Goal: Task Accomplishment & Management: Use online tool/utility

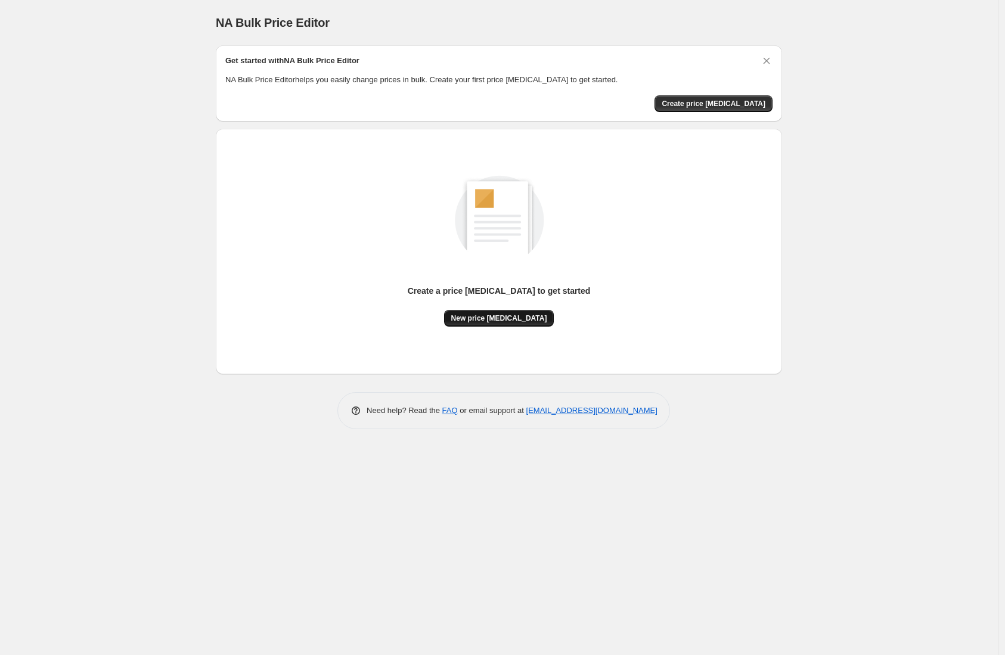
click at [517, 322] on button "New price [MEDICAL_DATA]" at bounding box center [499, 318] width 110 height 17
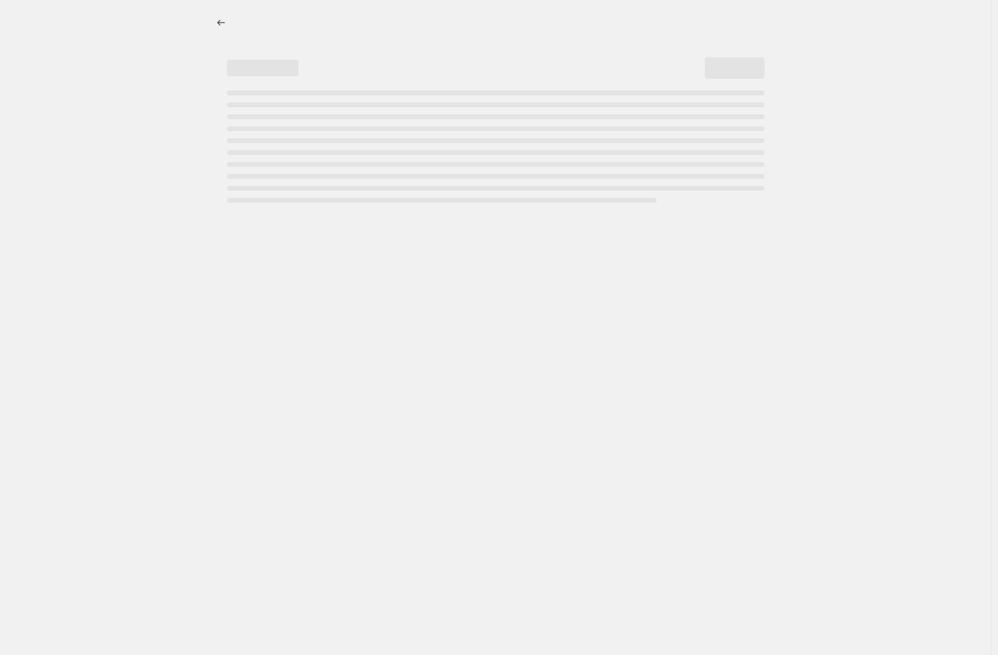
select select "percentage"
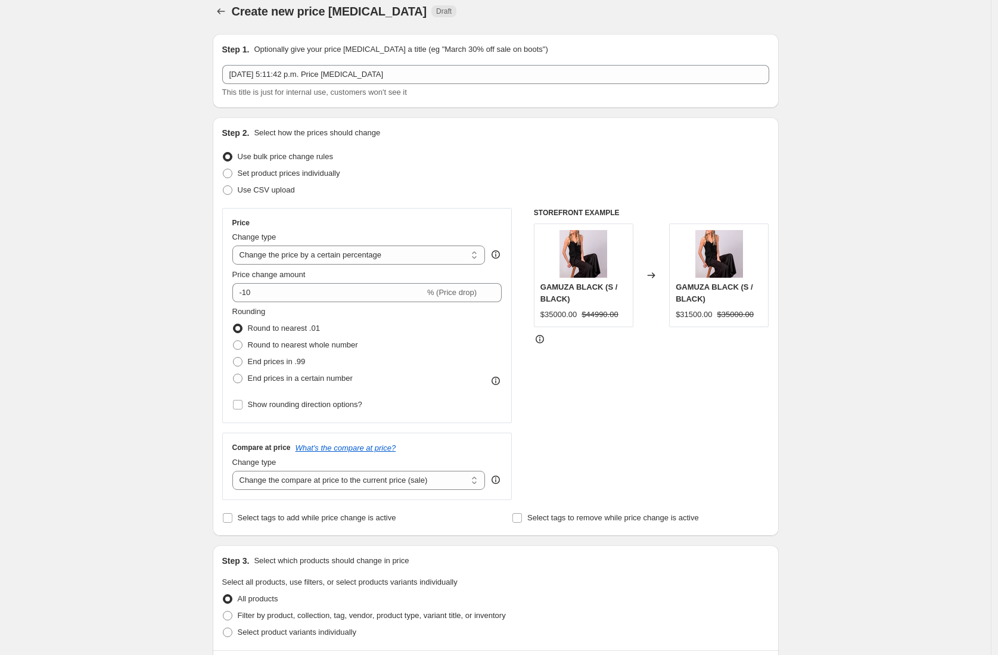
scroll to position [11, 0]
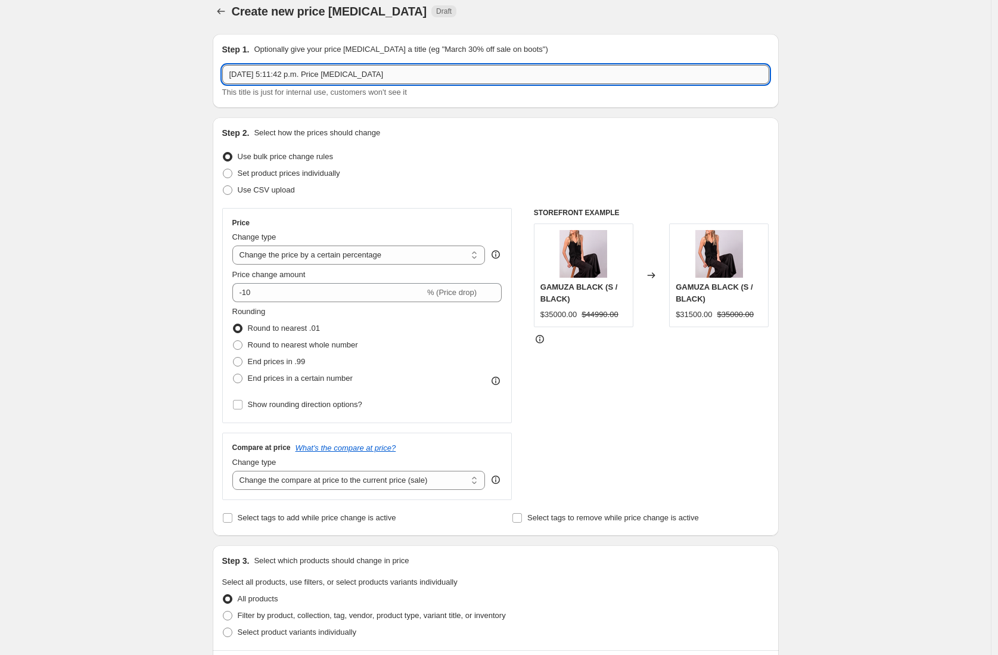
click at [471, 74] on input "1 oct 2025, 5:11:42 p.m. Price change job" at bounding box center [495, 74] width 547 height 19
type input "PRUEBA CAMBIO PRECIOS"
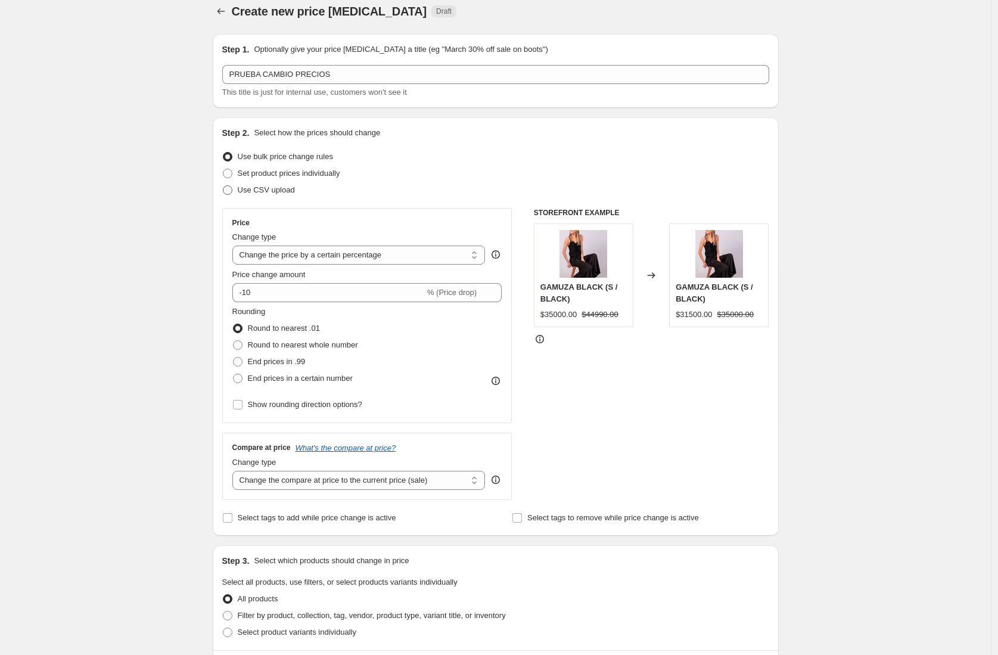
click at [251, 189] on span "Use CSV upload" at bounding box center [266, 189] width 57 height 9
click at [223, 186] on input "Use CSV upload" at bounding box center [223, 185] width 1 height 1
radio input "true"
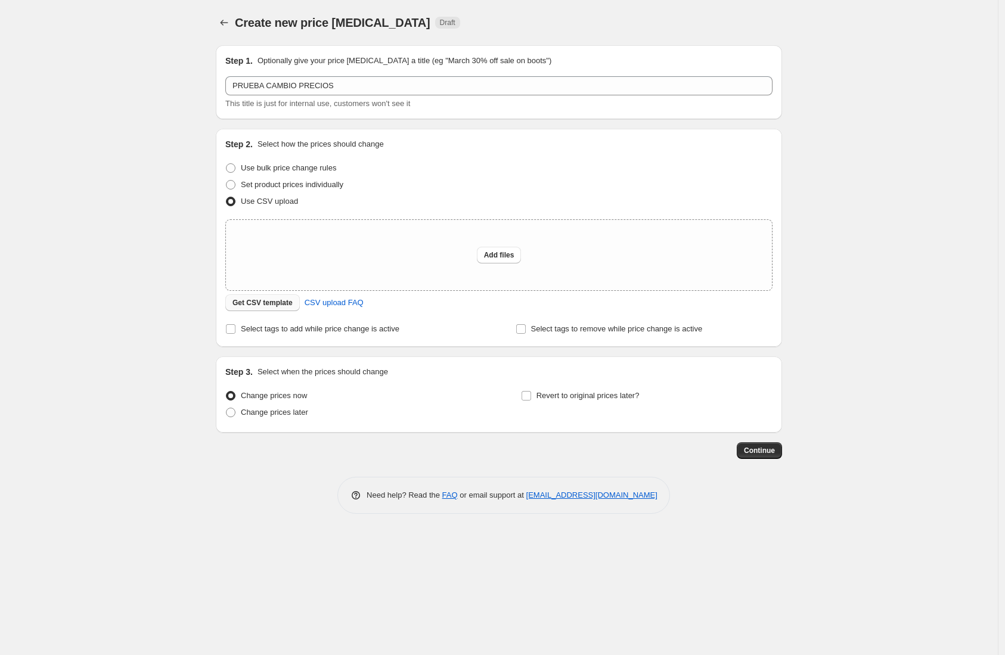
click at [293, 303] on span "Get CSV template" at bounding box center [262, 303] width 60 height 10
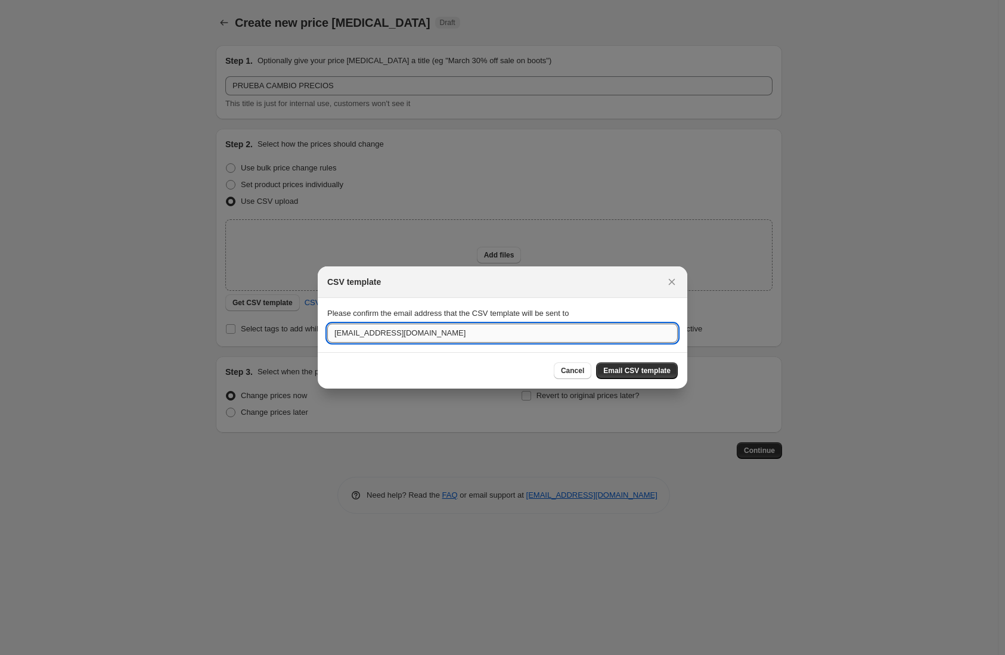
click at [377, 334] on input "ventas@dinamicatienda.com" at bounding box center [502, 333] width 350 height 19
drag, startPoint x: 358, startPoint y: 334, endPoint x: 287, endPoint y: 315, distance: 73.4
click at [287, 654] on div "CSV template Please confirm the email address that the CSV template will be sen…" at bounding box center [502, 655] width 1005 height 0
type input "victoria@dinamicatienda.com"
click at [635, 362] on button "Email CSV template" at bounding box center [637, 370] width 82 height 17
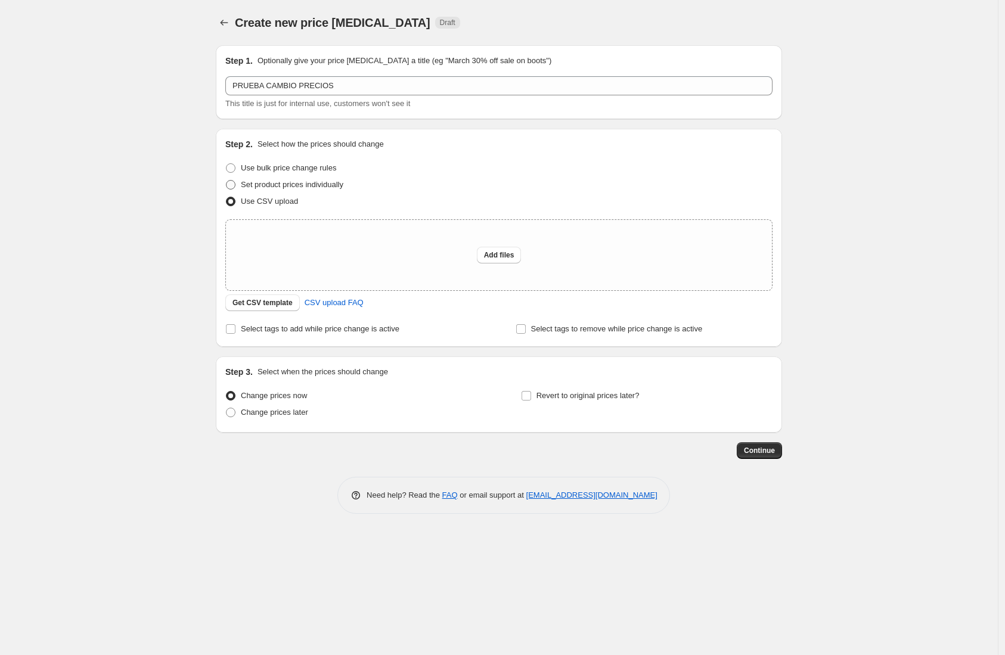
click at [279, 189] on span "Set product prices individually" at bounding box center [292, 184] width 103 height 9
click at [226, 181] on input "Set product prices individually" at bounding box center [226, 180] width 1 height 1
radio input "true"
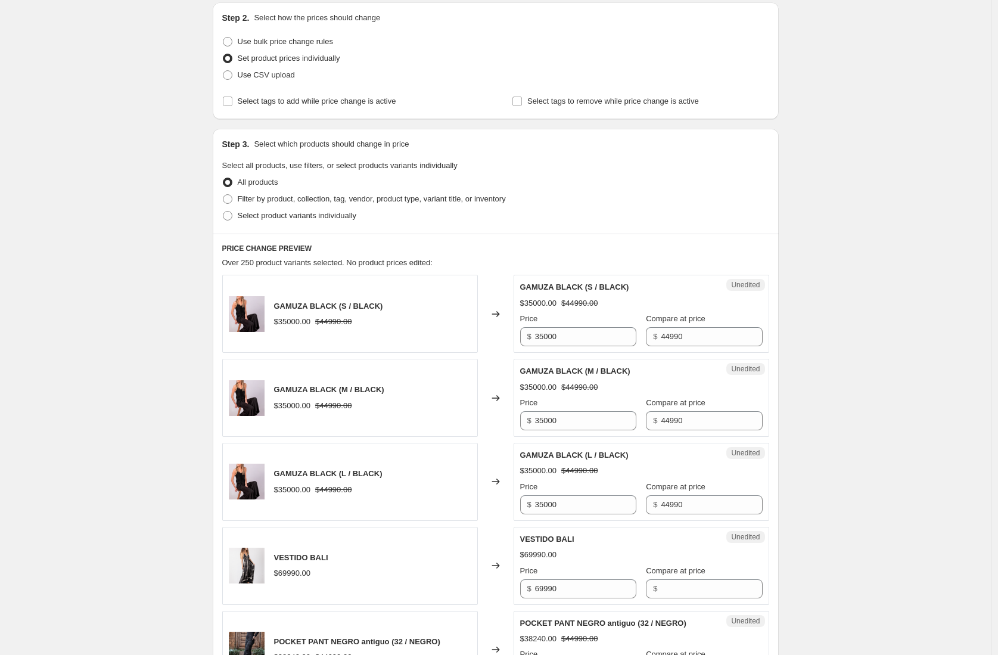
scroll to position [204, 0]
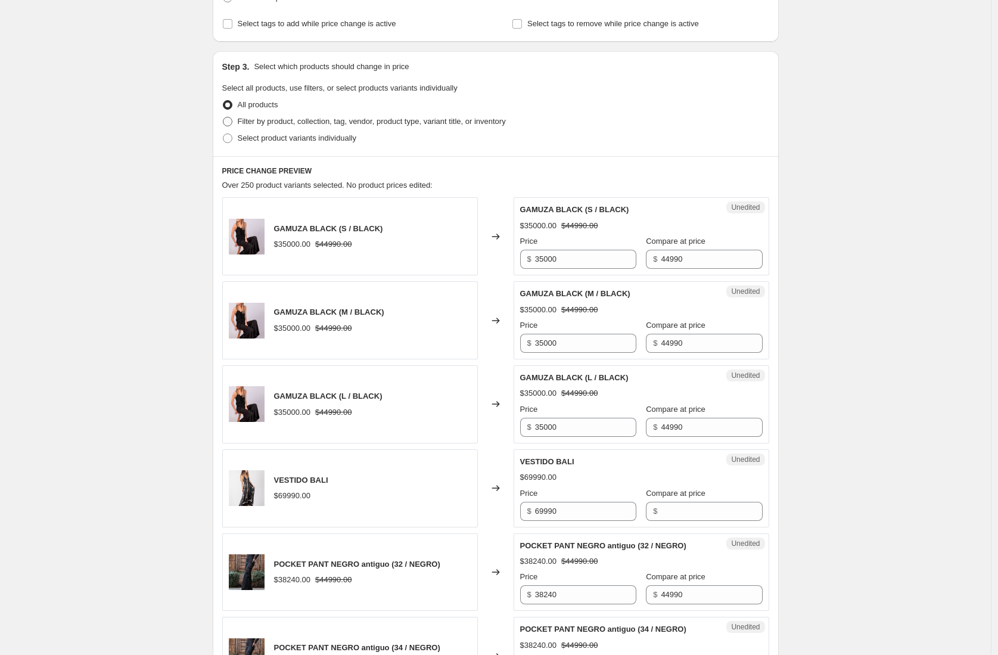
click at [275, 123] on span "Filter by product, collection, tag, vendor, product type, variant title, or inv…" at bounding box center [372, 121] width 268 height 9
click at [223, 117] on input "Filter by product, collection, tag, vendor, product type, variant title, or inv…" at bounding box center [223, 117] width 1 height 1
radio input "true"
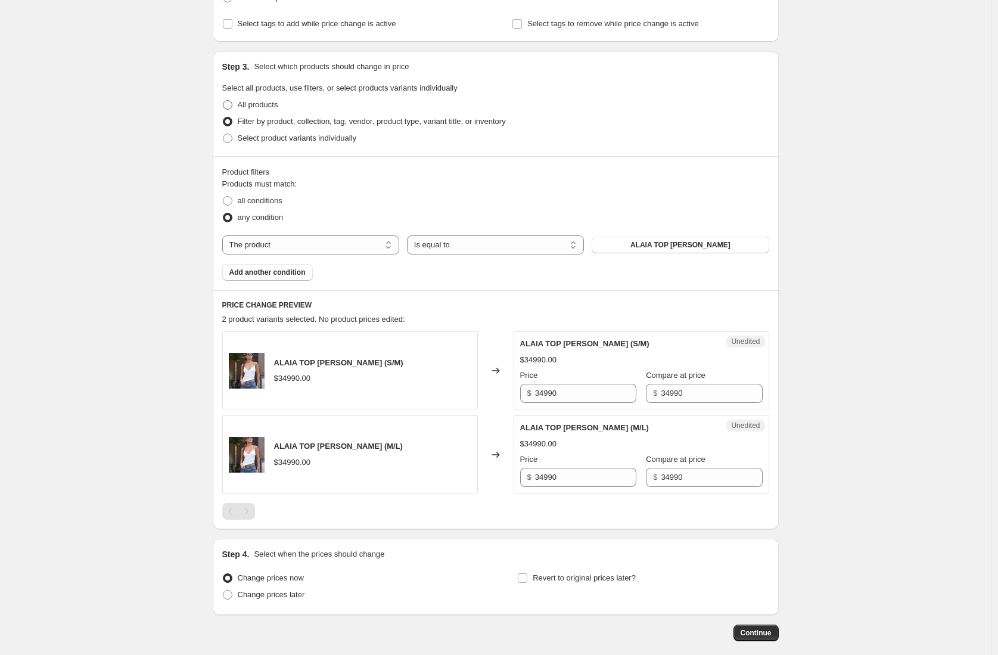
click at [252, 107] on span "All products" at bounding box center [258, 104] width 41 height 9
click at [223, 101] on input "All products" at bounding box center [223, 100] width 1 height 1
radio input "true"
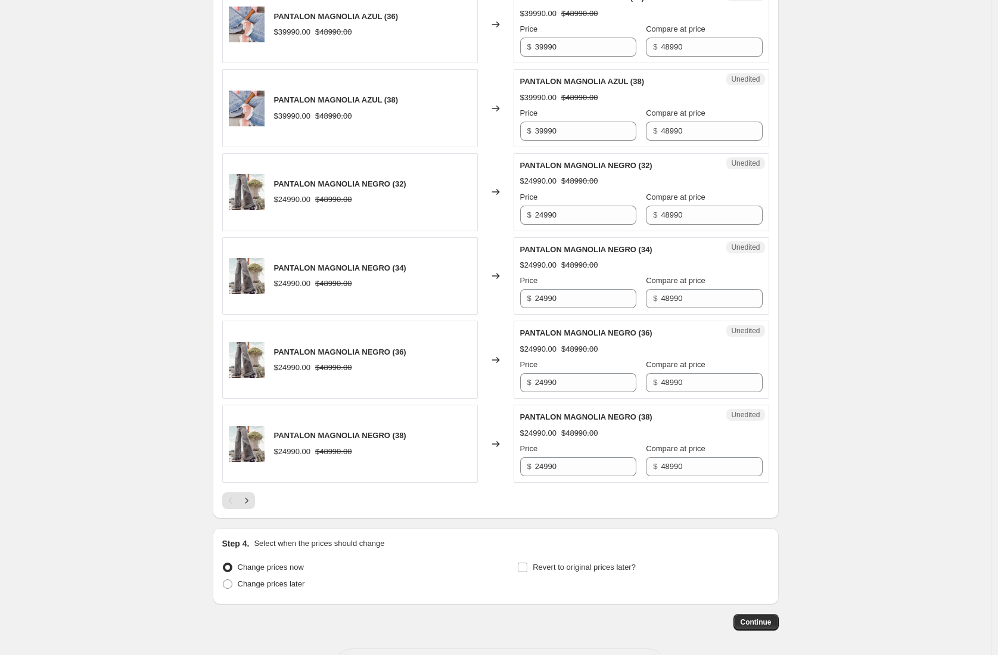
scroll to position [1639, 0]
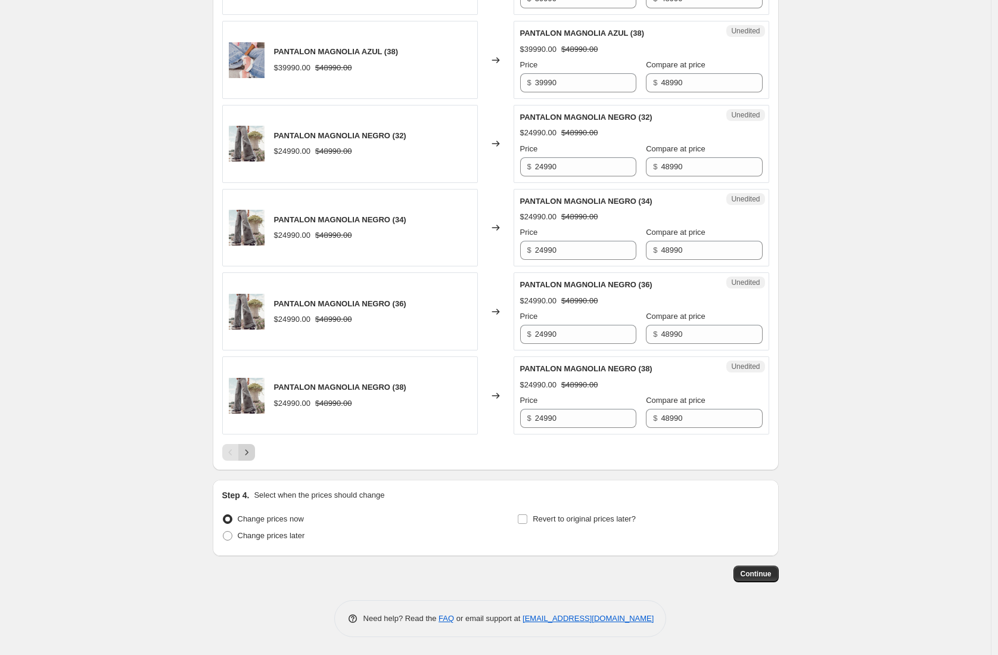
click at [253, 451] on icon "Next" at bounding box center [247, 452] width 12 height 12
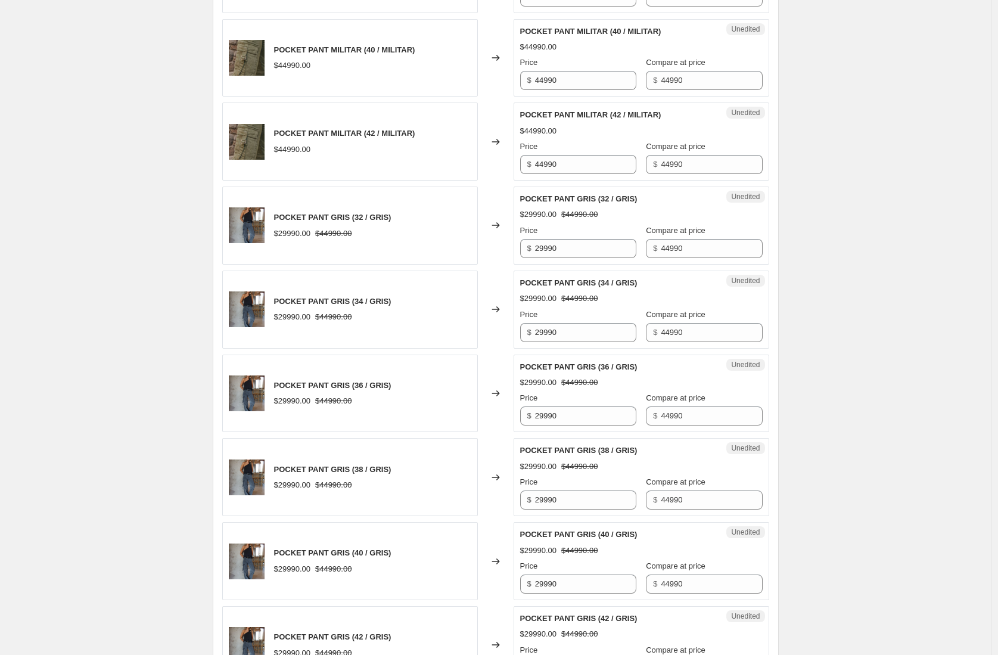
scroll to position [720, 0]
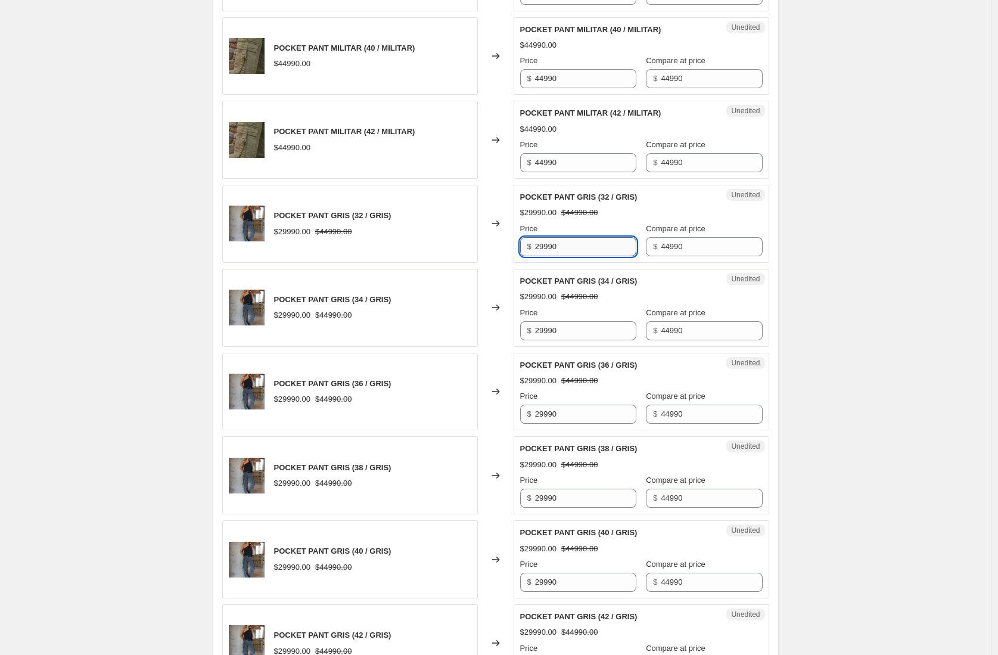
click at [547, 248] on input "29990" at bounding box center [585, 246] width 101 height 19
type input "28990"
click at [549, 331] on input "29990" at bounding box center [585, 330] width 101 height 19
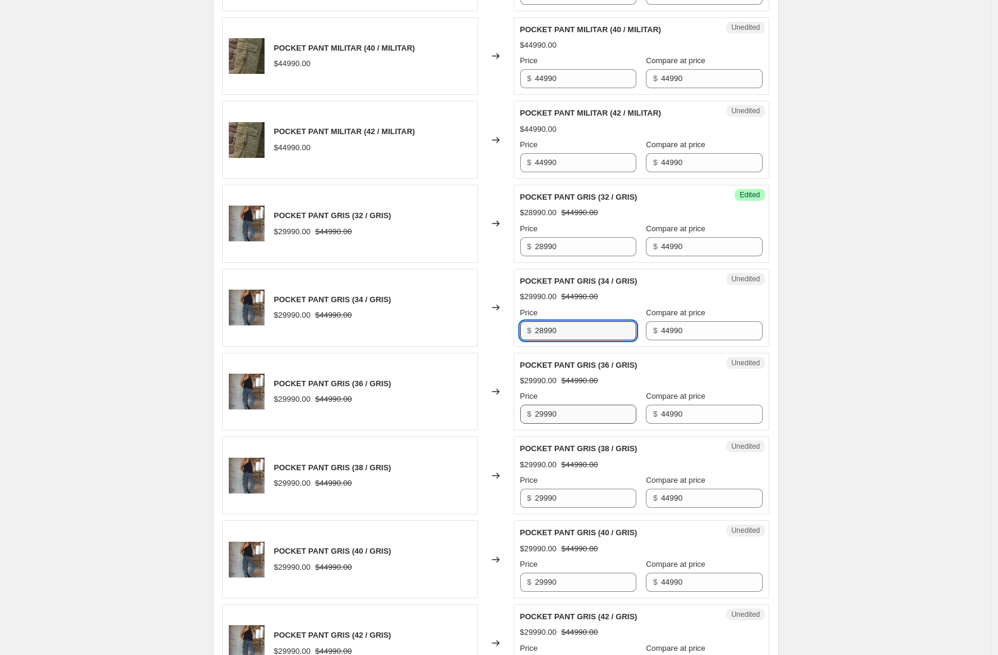
type input "28990"
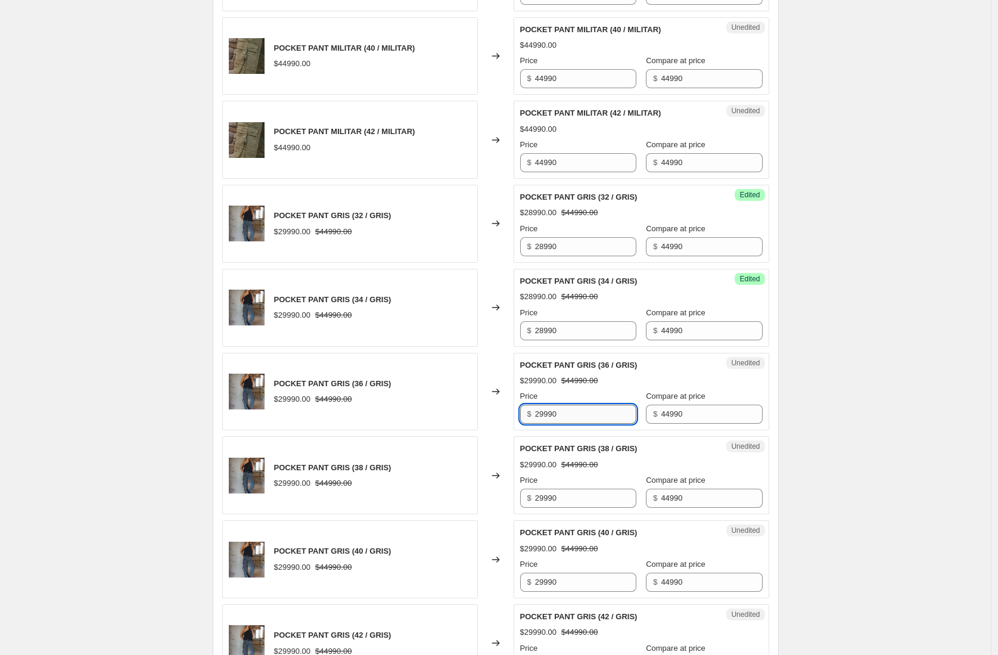
click at [551, 415] on input "29990" at bounding box center [585, 414] width 101 height 19
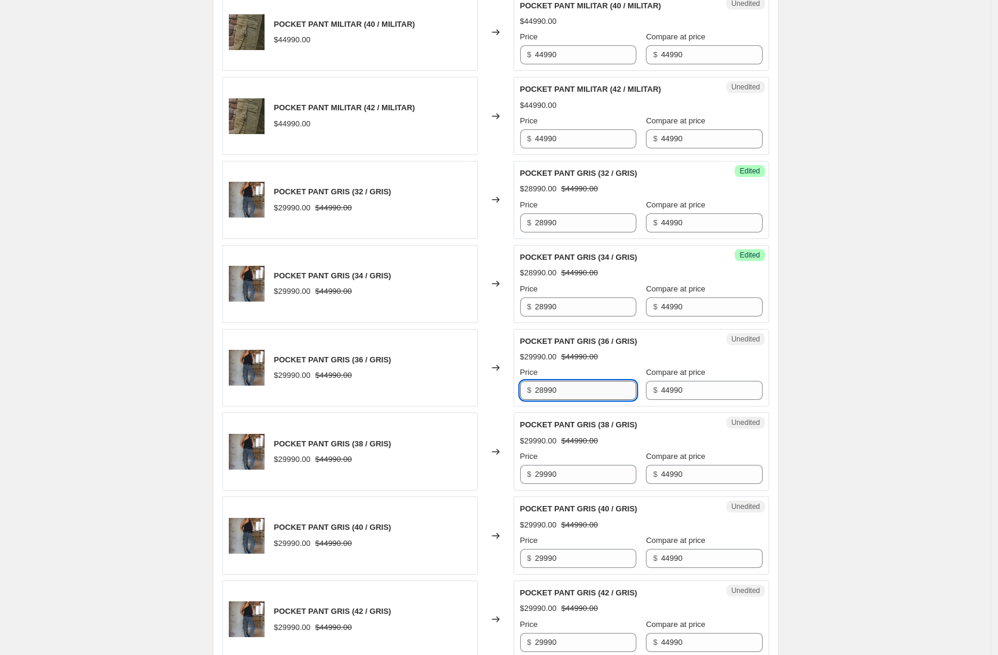
scroll to position [831, 0]
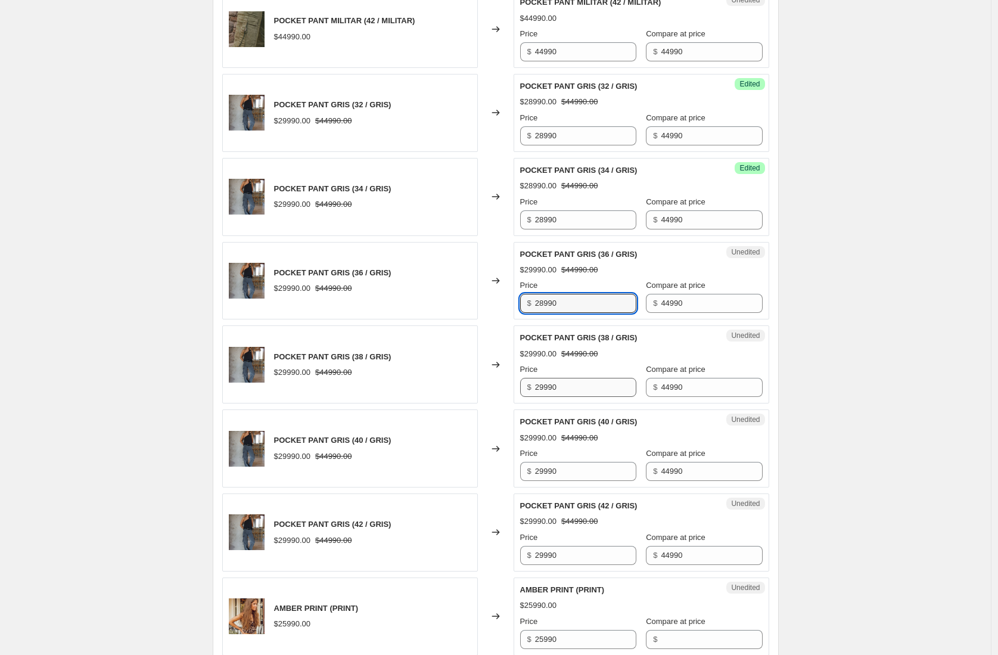
type input "28990"
click at [548, 388] on input "29990" at bounding box center [585, 387] width 101 height 19
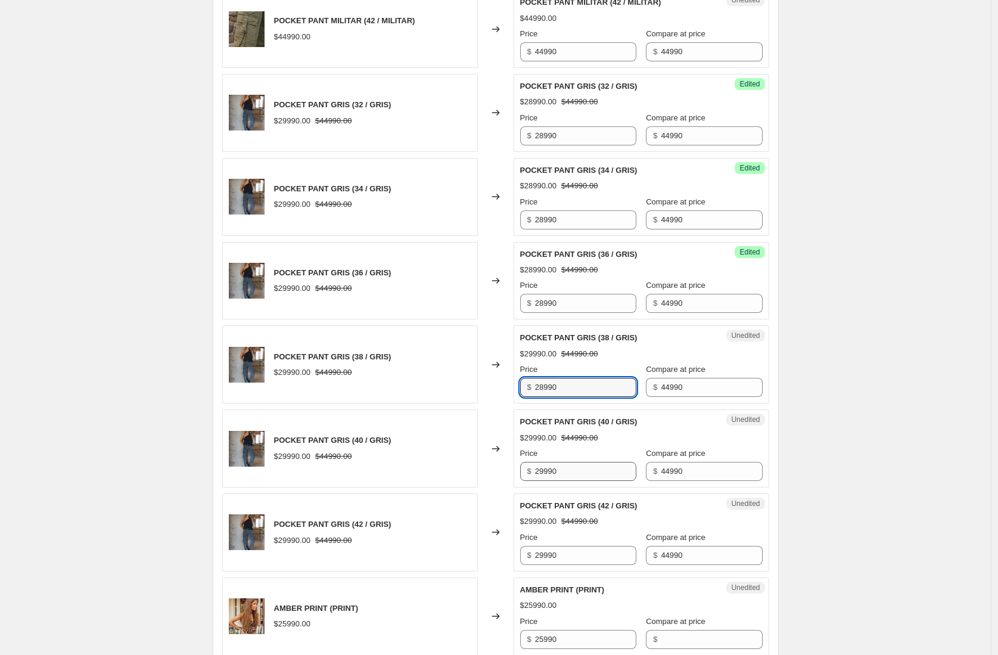
type input "28990"
click at [549, 471] on input "29990" at bounding box center [585, 471] width 101 height 19
type input "28990"
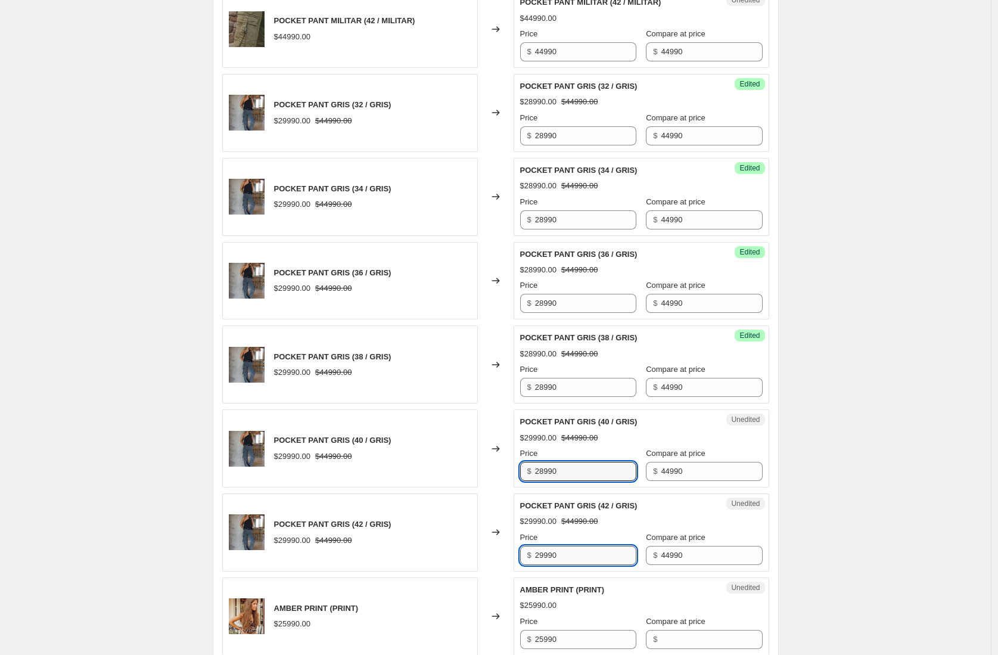
click at [549, 557] on input "29990" at bounding box center [585, 555] width 101 height 19
type input "28990"
click at [815, 488] on div "Create new price change job. This page is ready Create new price change job Dra…" at bounding box center [495, 316] width 991 height 2294
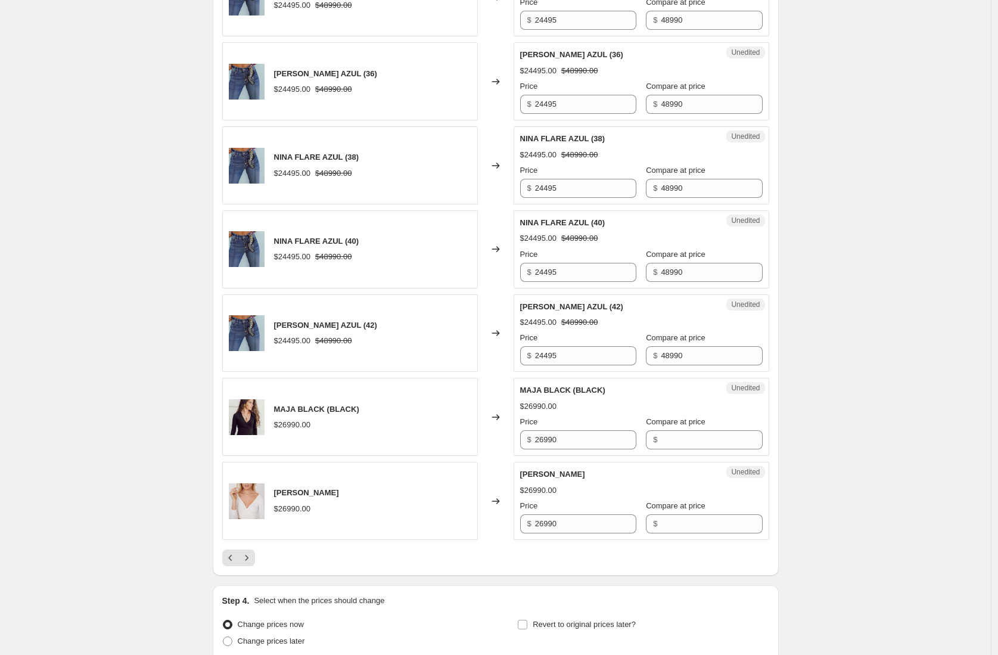
scroll to position [1639, 0]
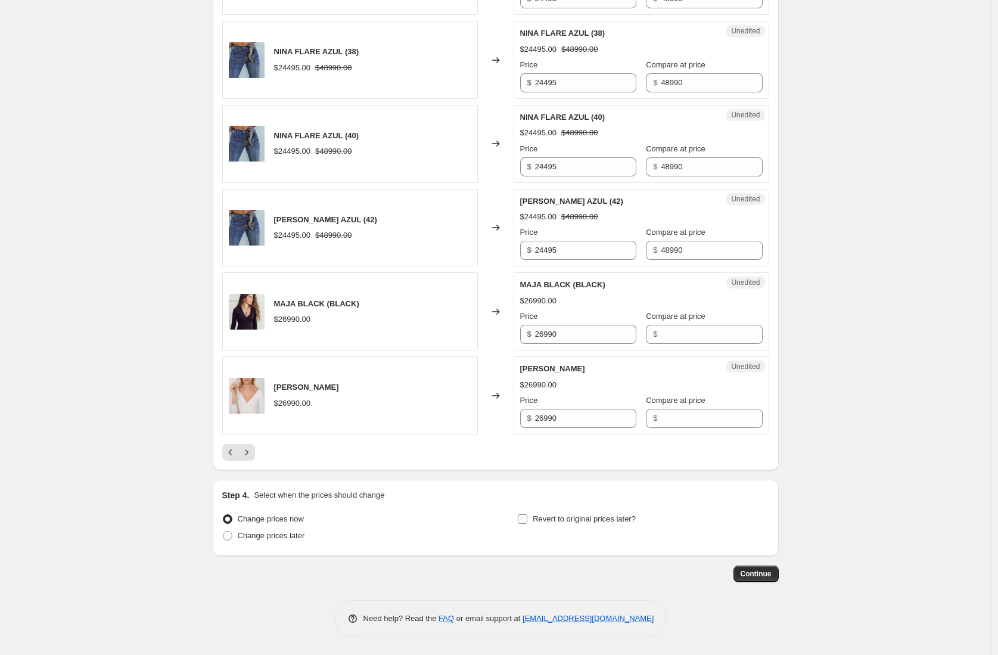
click at [527, 518] on input "Revert to original prices later?" at bounding box center [523, 519] width 10 height 10
checkbox input "true"
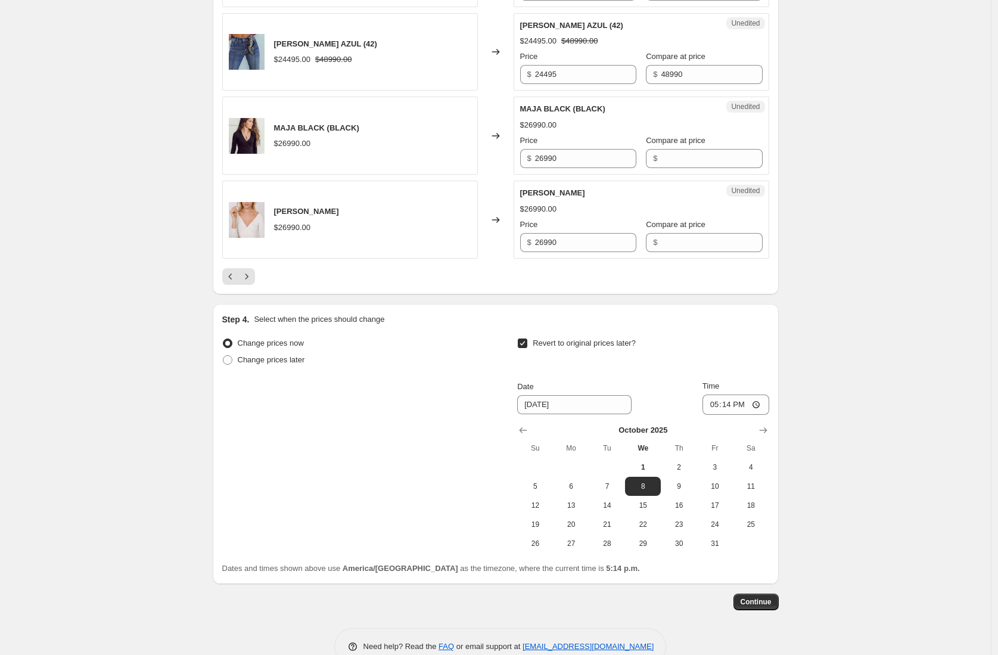
scroll to position [1843, 0]
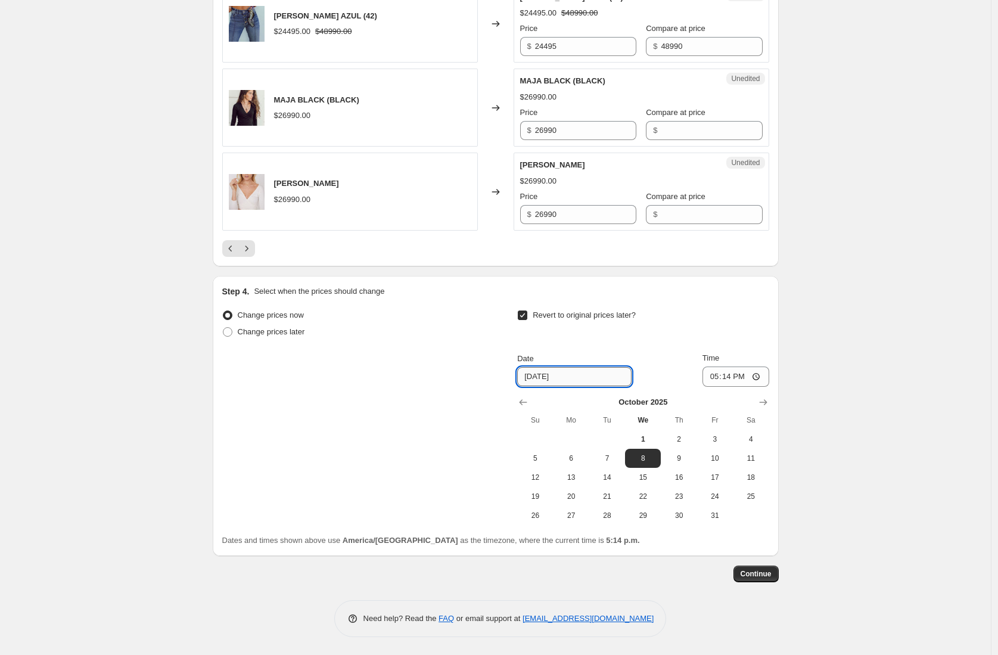
click at [585, 378] on input "10/8/2025" at bounding box center [574, 376] width 114 height 19
click at [639, 432] on button "1" at bounding box center [643, 439] width 36 height 19
type input "10/1/2025"
click at [729, 374] on input "17:14" at bounding box center [736, 377] width 67 height 20
type input "18:14"
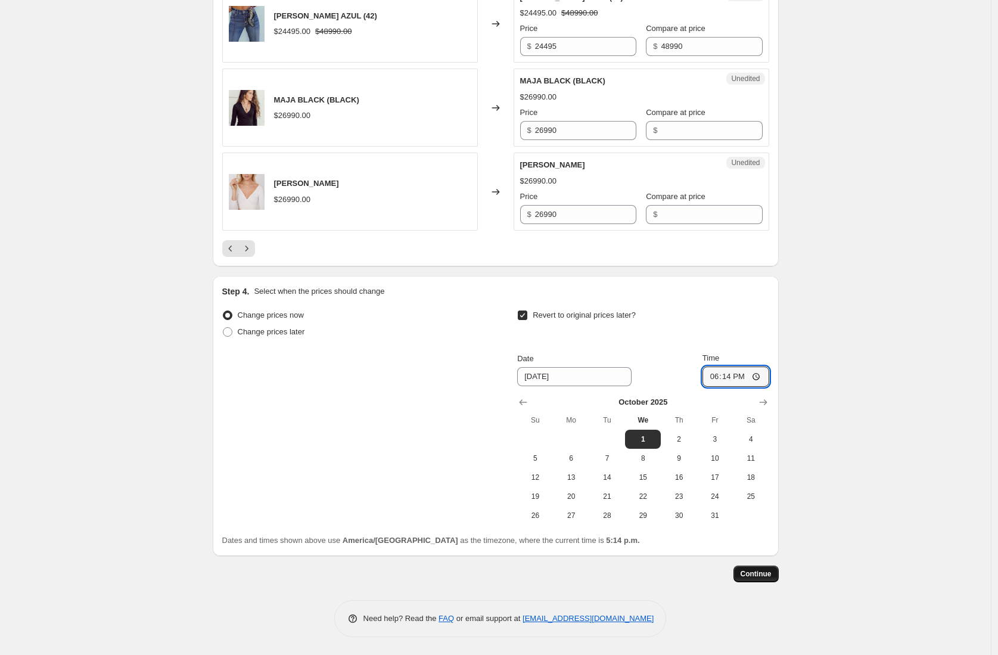
click at [759, 572] on span "Continue" at bounding box center [756, 574] width 31 height 10
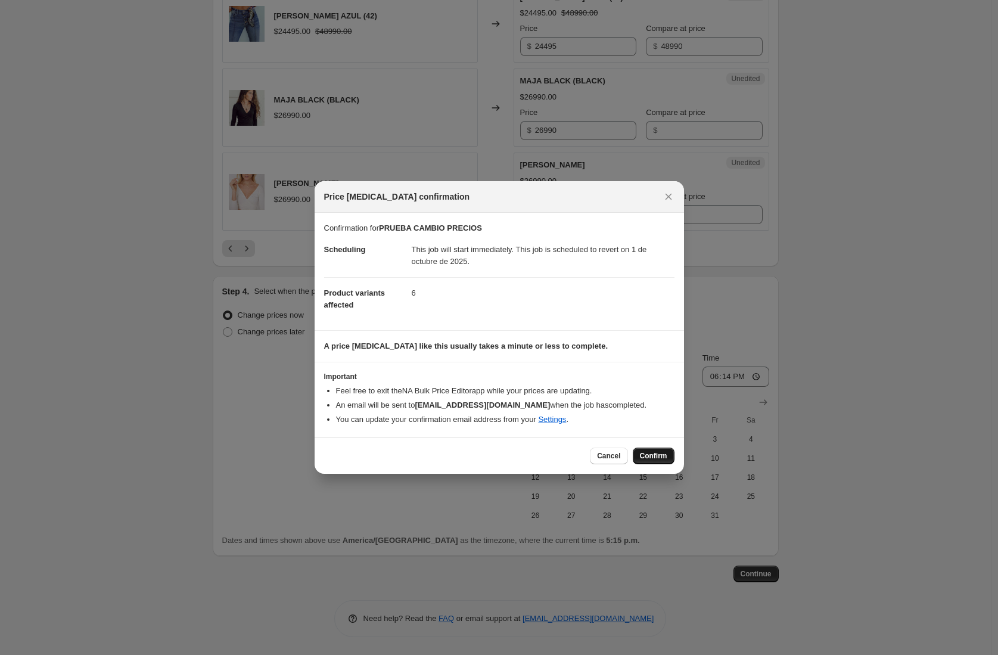
click at [646, 449] on button "Confirm" at bounding box center [654, 456] width 42 height 17
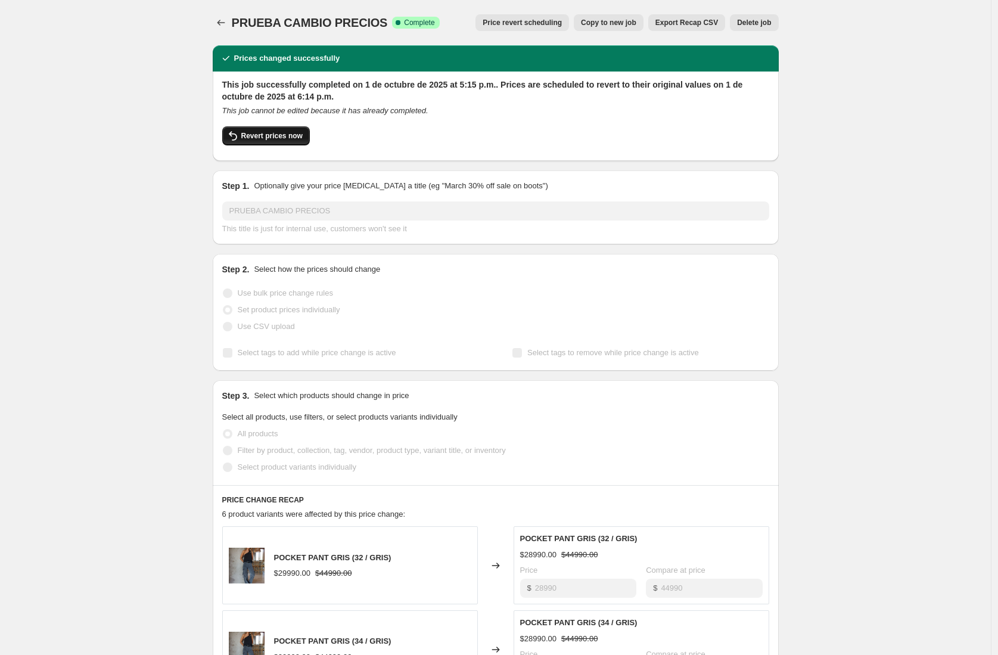
click at [285, 134] on span "Revert prices now" at bounding box center [271, 136] width 61 height 10
checkbox input "false"
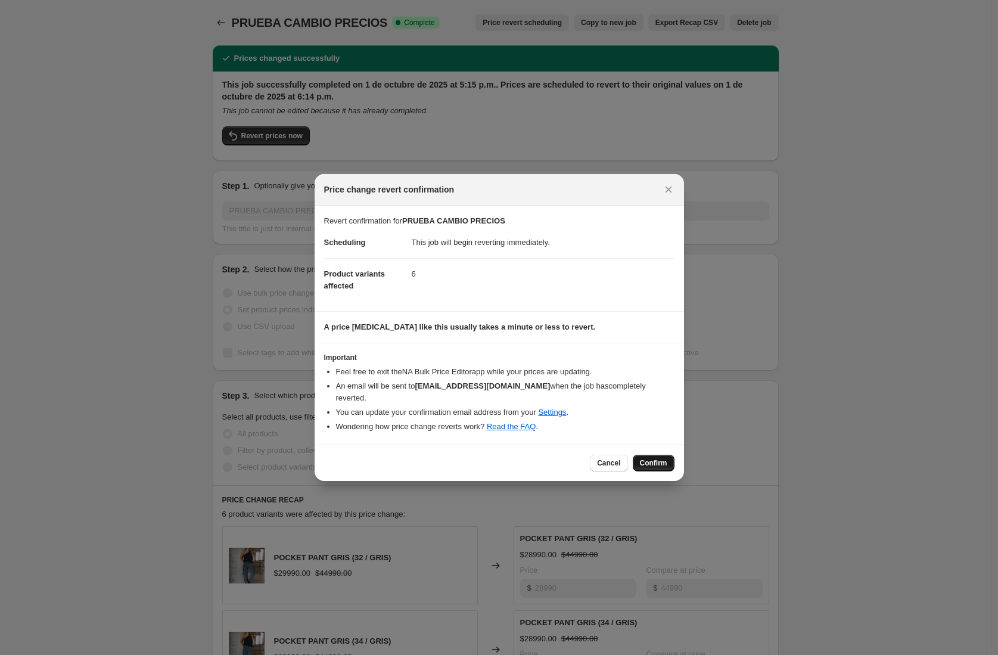
click at [648, 455] on button "Confirm" at bounding box center [654, 463] width 42 height 17
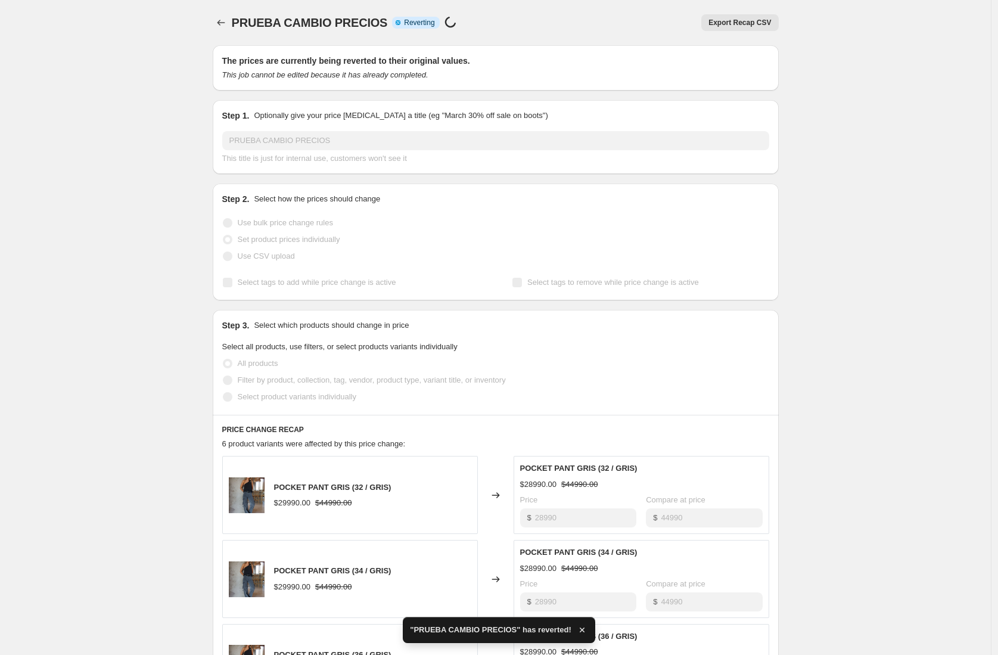
checkbox input "true"
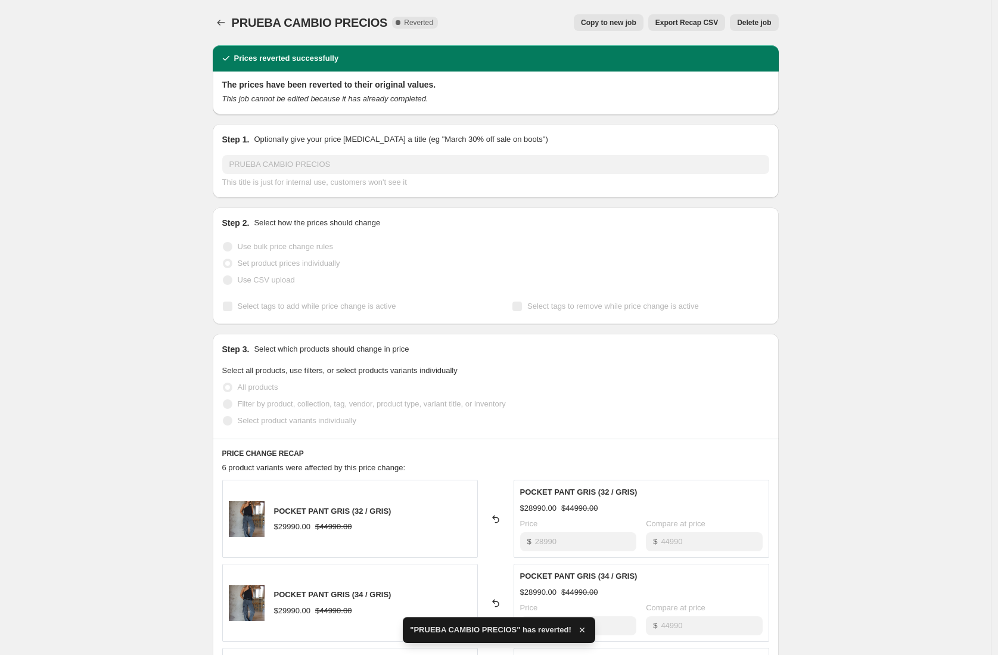
click at [275, 303] on span "Select tags to add while price change is active" at bounding box center [317, 306] width 159 height 9
click at [614, 26] on span "Copy to new job" at bounding box center [608, 23] width 55 height 10
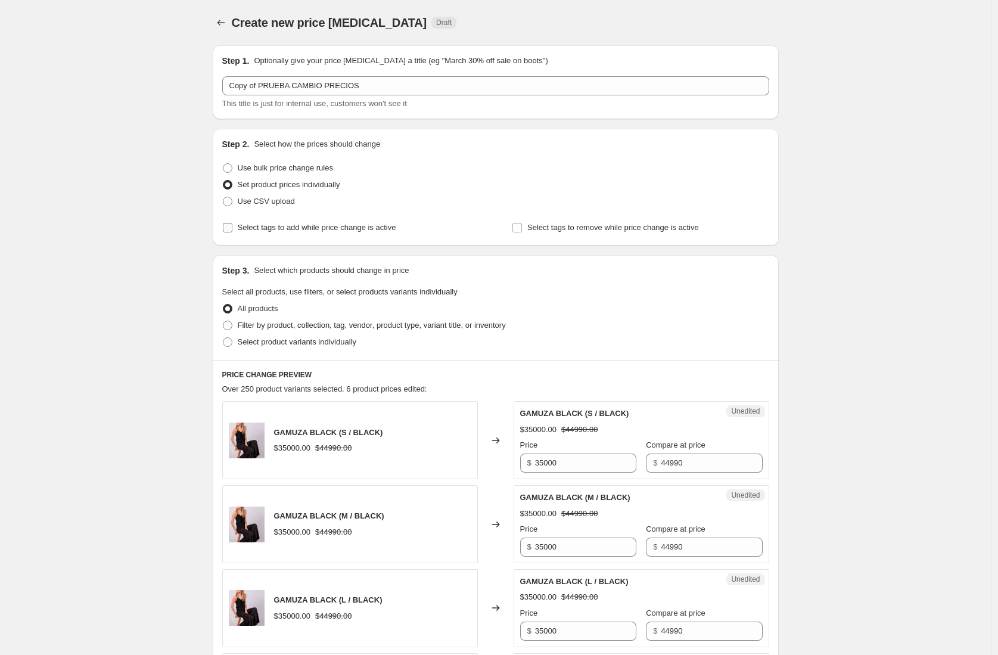
click at [285, 229] on span "Select tags to add while price change is active" at bounding box center [317, 227] width 159 height 9
click at [232, 229] on input "Select tags to add while price change is active" at bounding box center [228, 228] width 10 height 10
checkbox input "true"
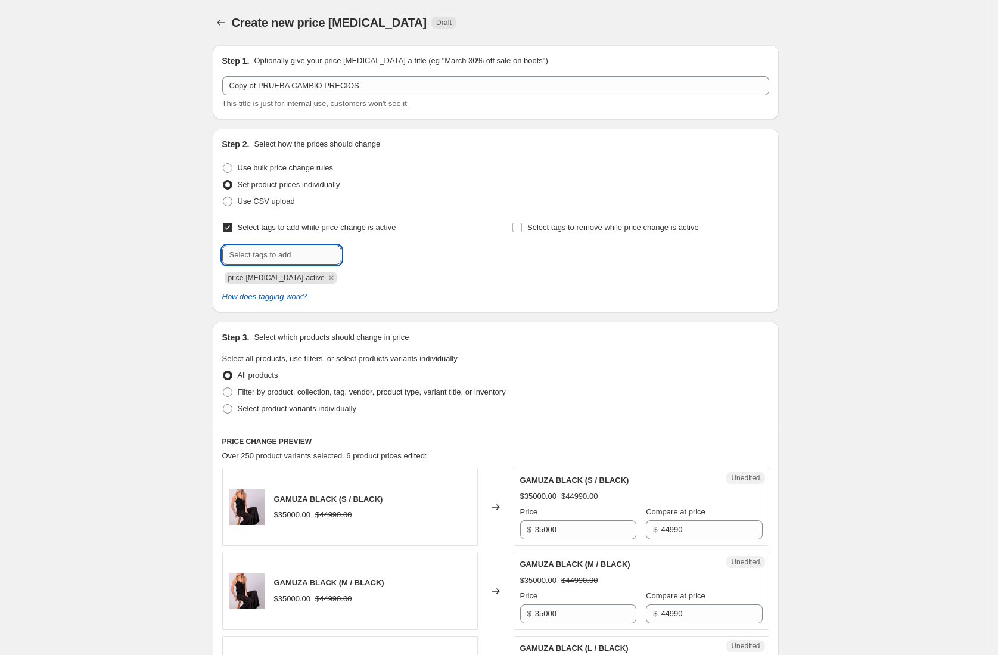
click at [284, 251] on input "text" at bounding box center [281, 255] width 119 height 19
type input "sale"
click at [358, 253] on b "Add" at bounding box center [359, 254] width 14 height 8
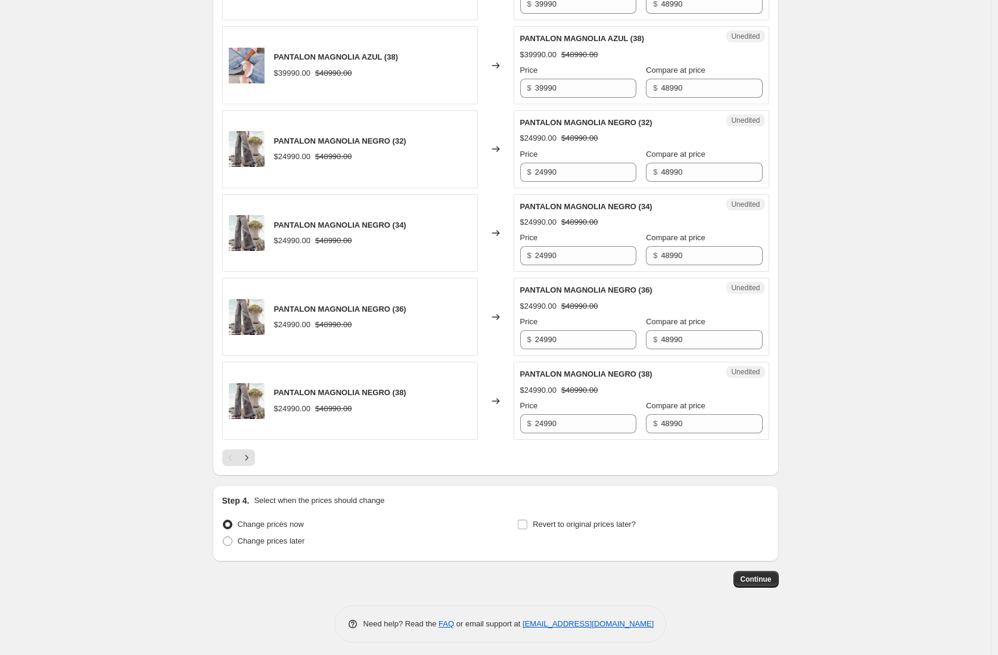
scroll to position [1703, 0]
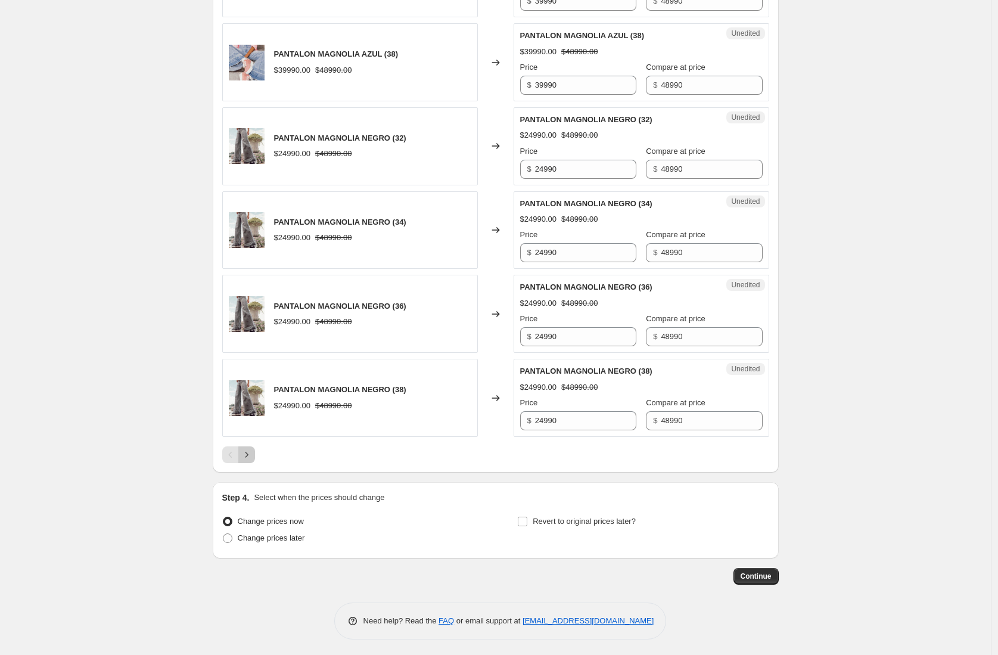
click at [253, 455] on icon "Next" at bounding box center [247, 455] width 12 height 12
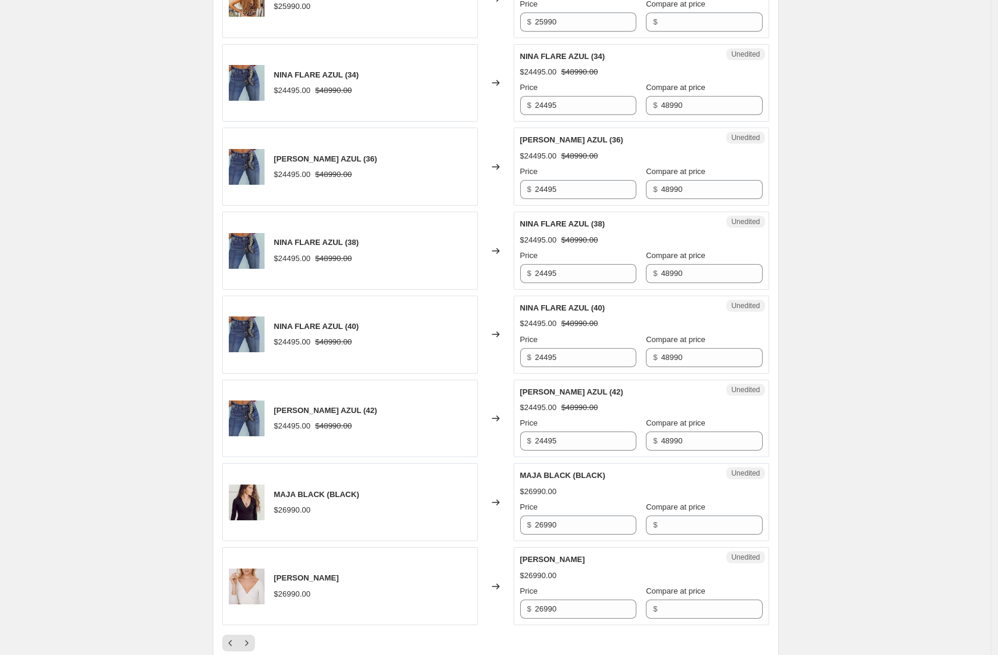
scroll to position [1706, 0]
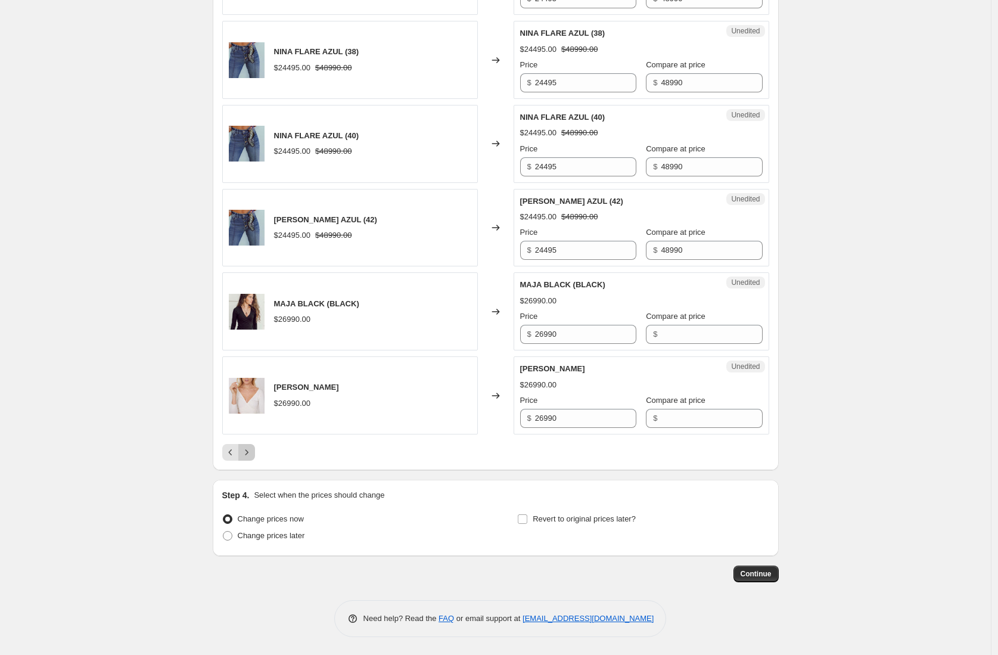
click at [251, 446] on button "Next" at bounding box center [246, 452] width 17 height 17
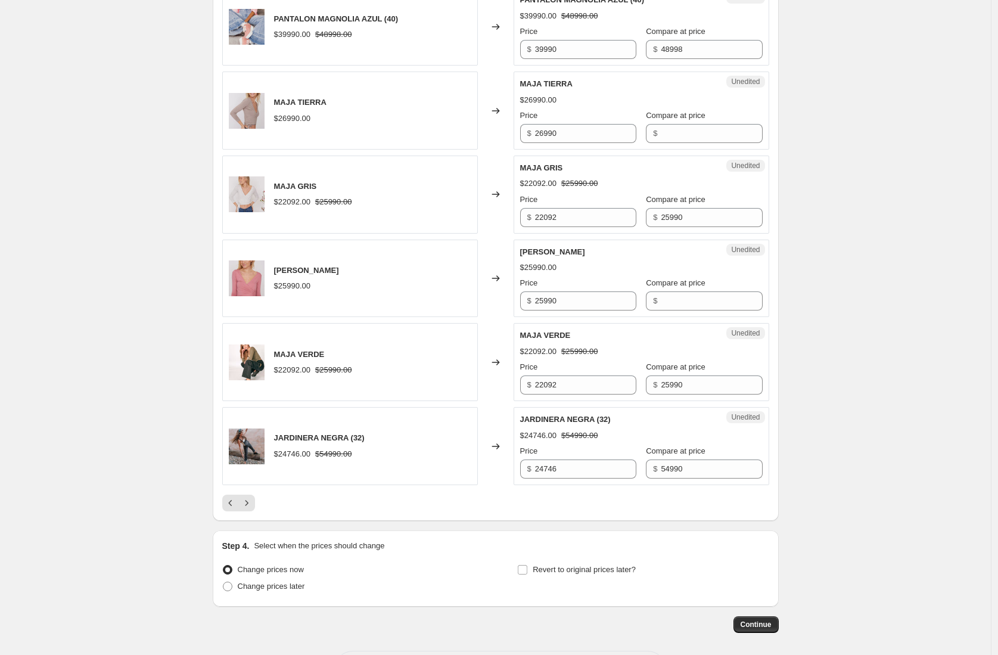
scroll to position [1656, 0]
click at [253, 502] on icon "Next" at bounding box center [247, 502] width 12 height 12
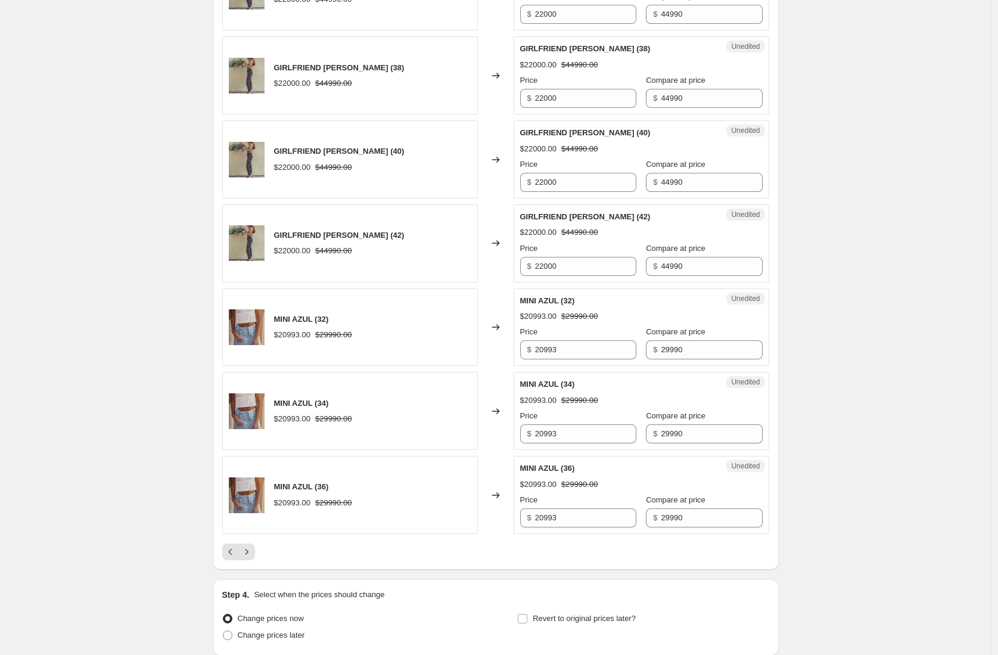
scroll to position [1706, 0]
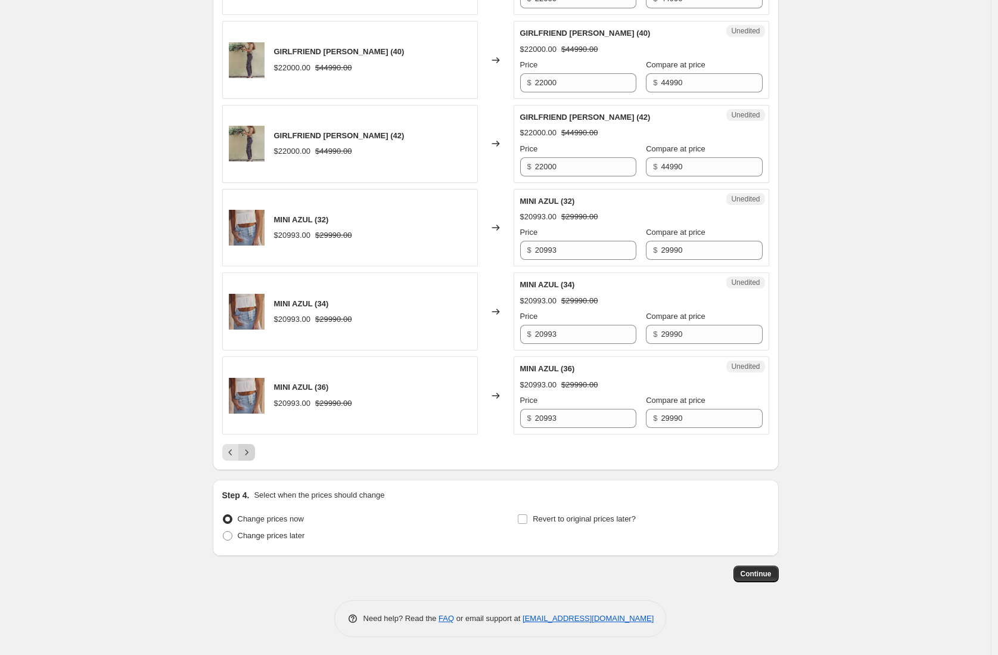
click at [249, 451] on icon "Next" at bounding box center [247, 452] width 12 height 12
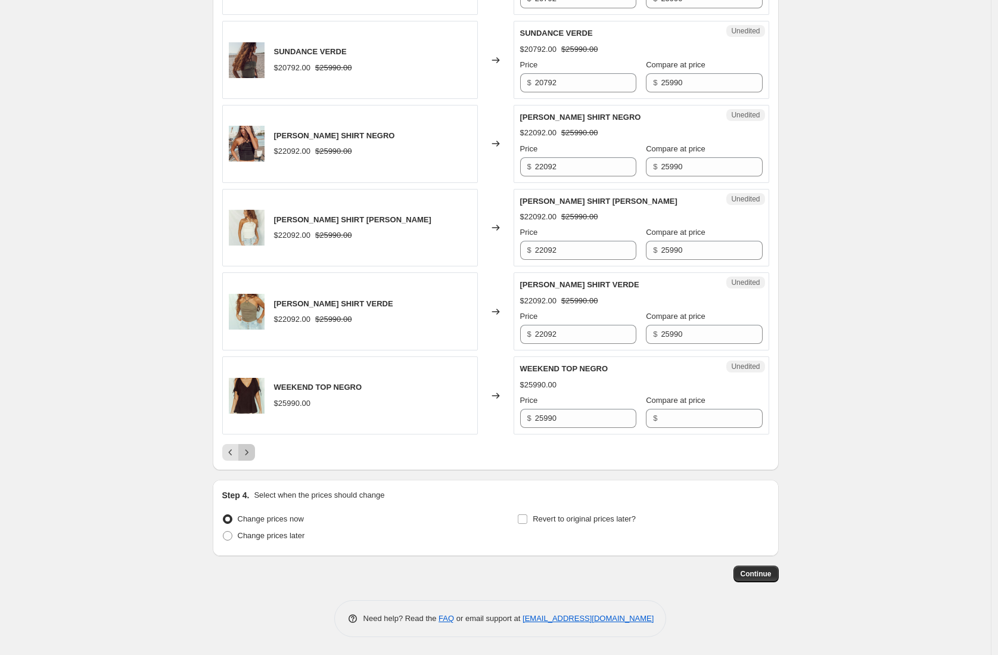
click at [244, 458] on icon "Next" at bounding box center [247, 452] width 12 height 12
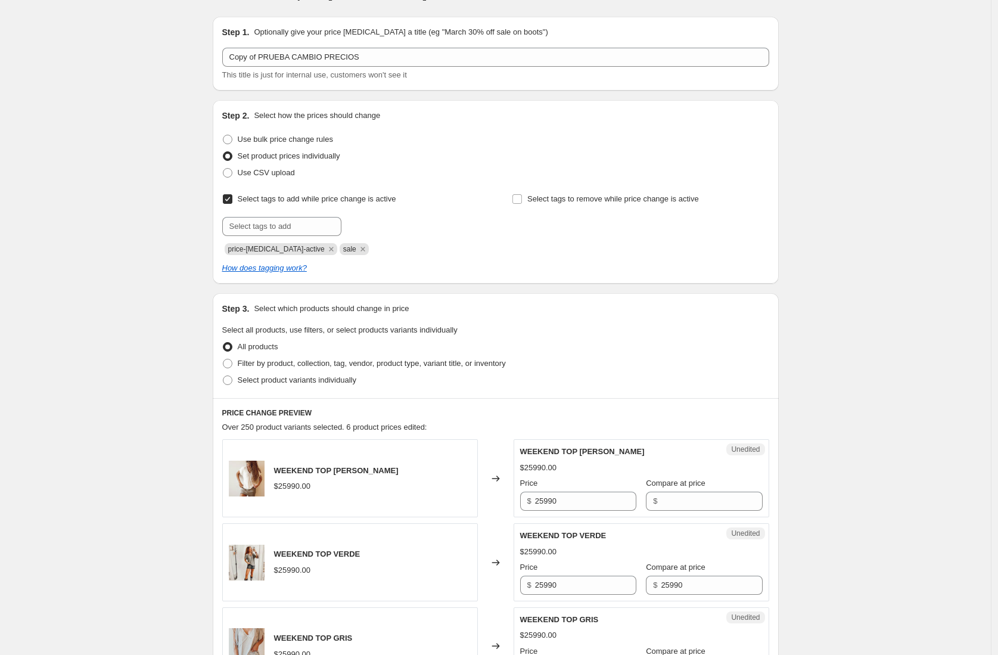
scroll to position [14, 0]
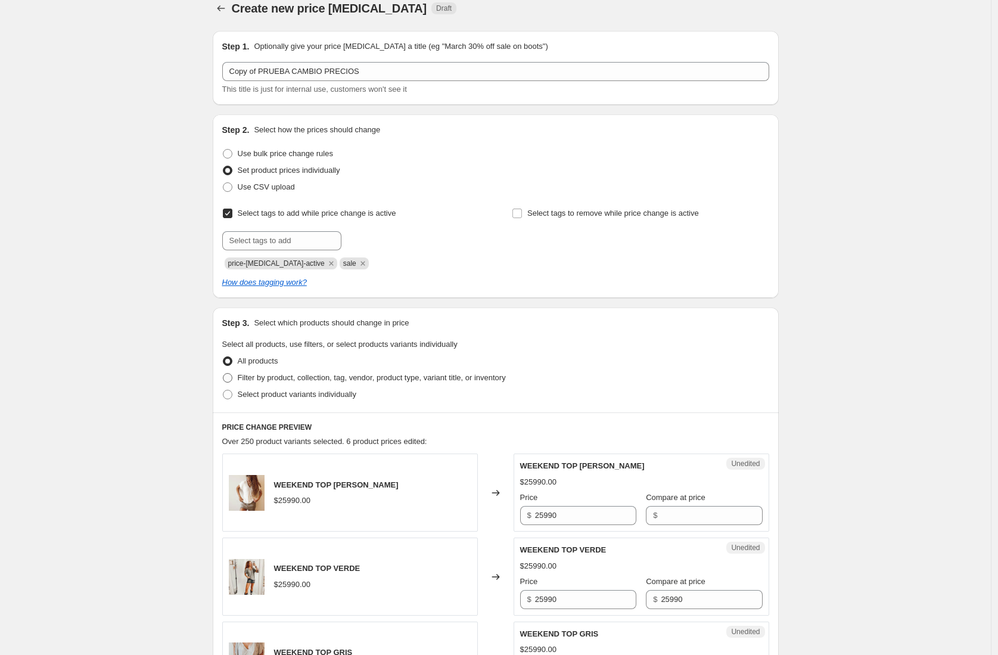
click at [351, 378] on span "Filter by product, collection, tag, vendor, product type, variant title, or inv…" at bounding box center [372, 377] width 268 height 9
click at [223, 374] on input "Filter by product, collection, tag, vendor, product type, variant title, or inv…" at bounding box center [223, 373] width 1 height 1
radio input "true"
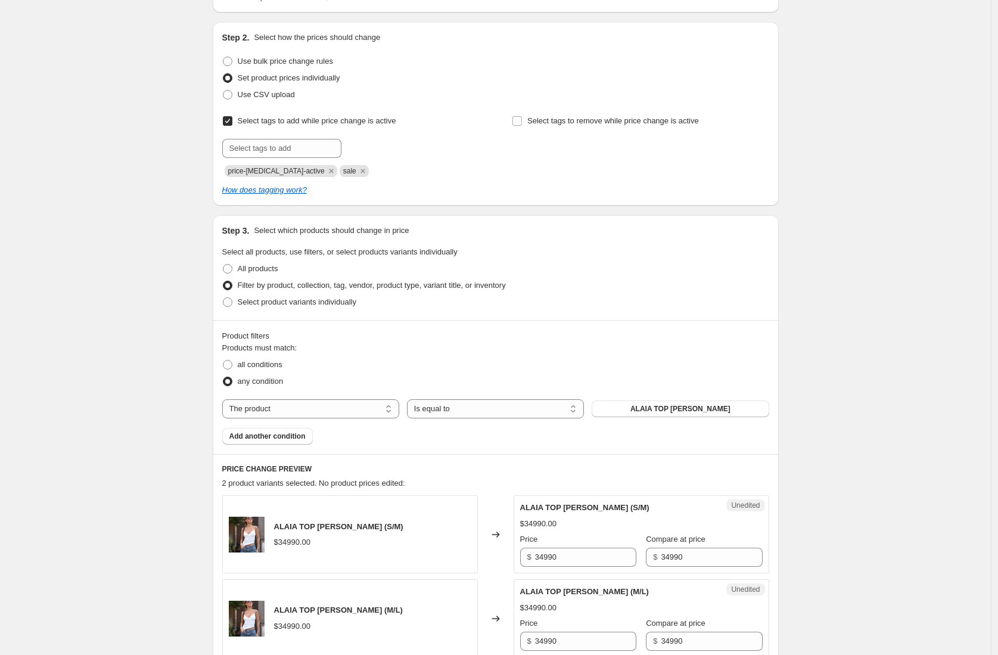
scroll to position [108, 0]
click at [389, 411] on select "The product The product's collection The product's tag The product's vendor The…" at bounding box center [310, 407] width 177 height 19
select select "inventory_quantity"
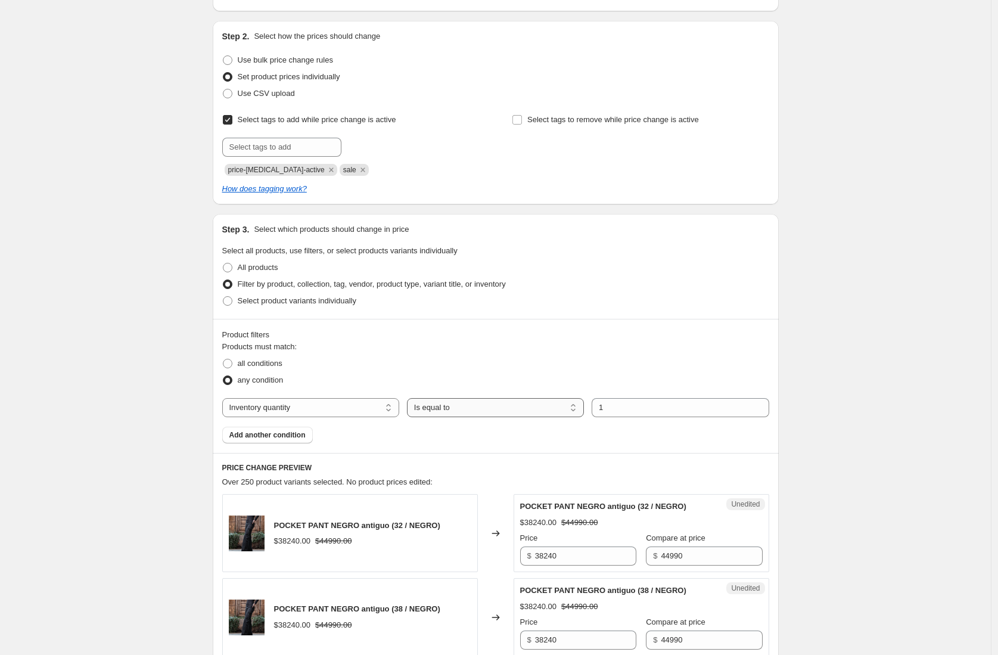
click at [553, 407] on select "Is equal to Is not equal to Is greater than Is less than" at bounding box center [495, 407] width 177 height 19
select select ">"
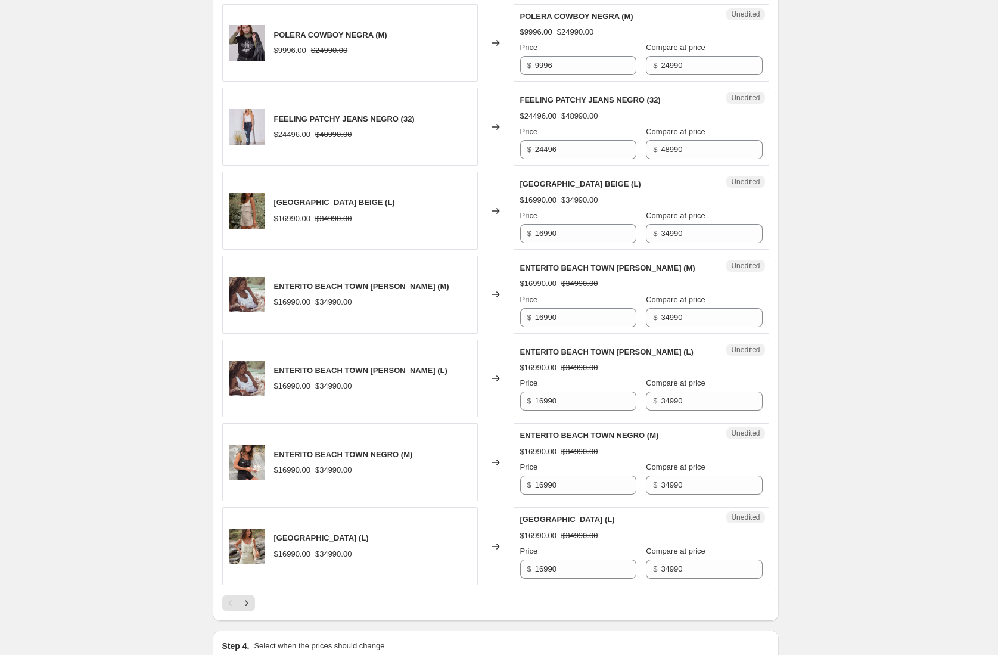
scroll to position [1840, 0]
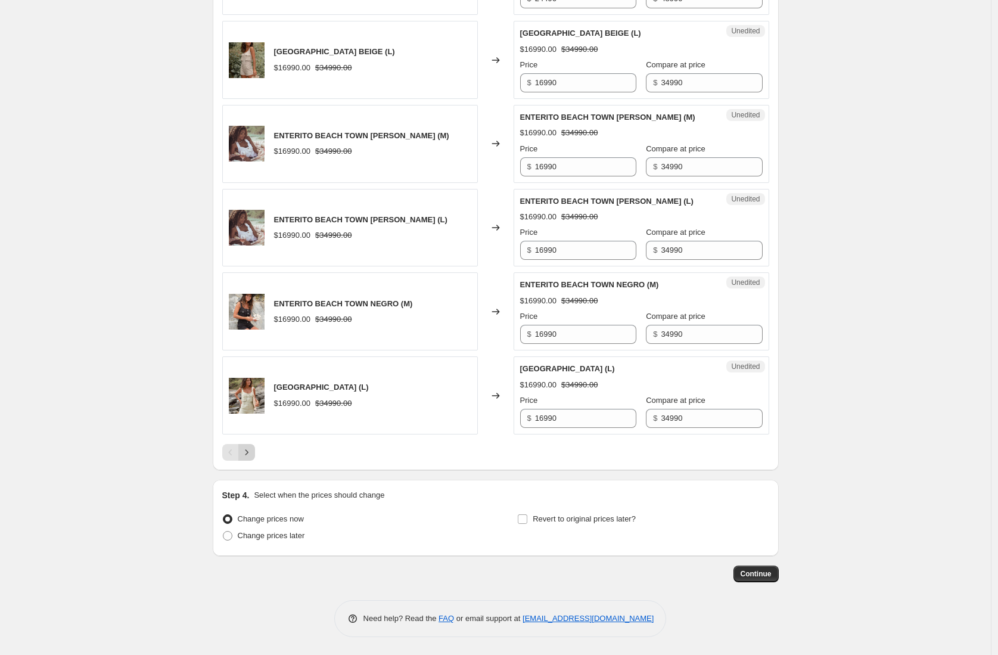
click at [253, 449] on icon "Next" at bounding box center [247, 452] width 12 height 12
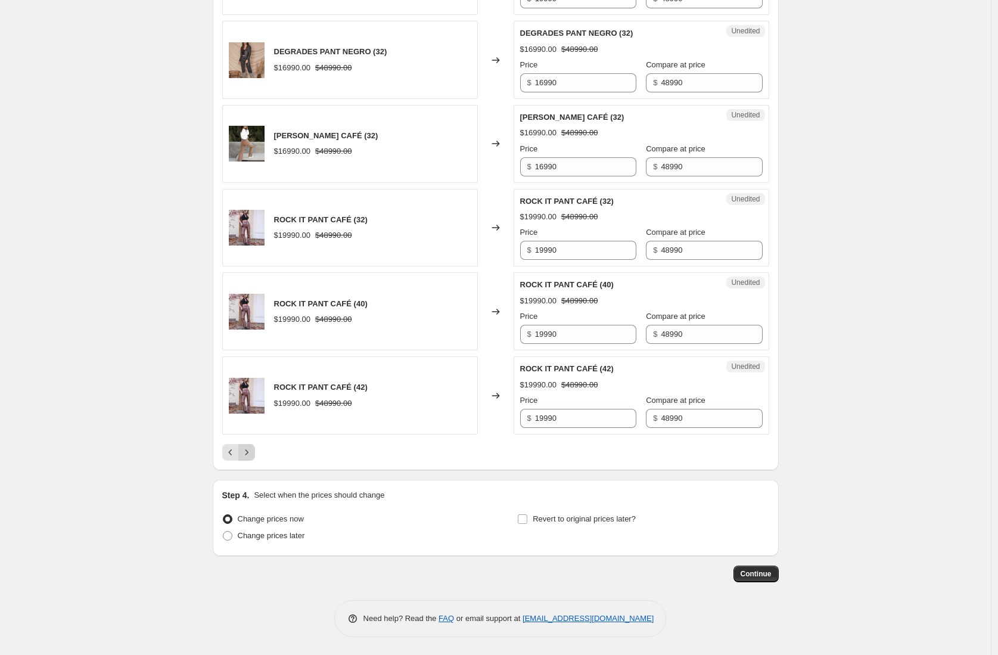
click at [250, 453] on icon "Next" at bounding box center [247, 452] width 12 height 12
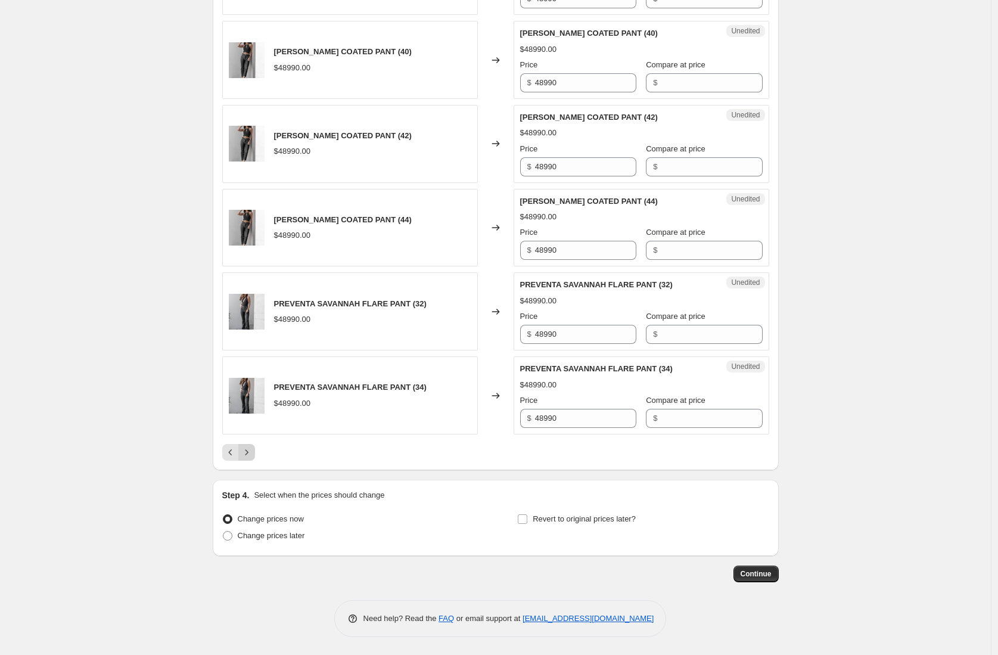
click at [247, 452] on icon "Next" at bounding box center [247, 452] width 12 height 12
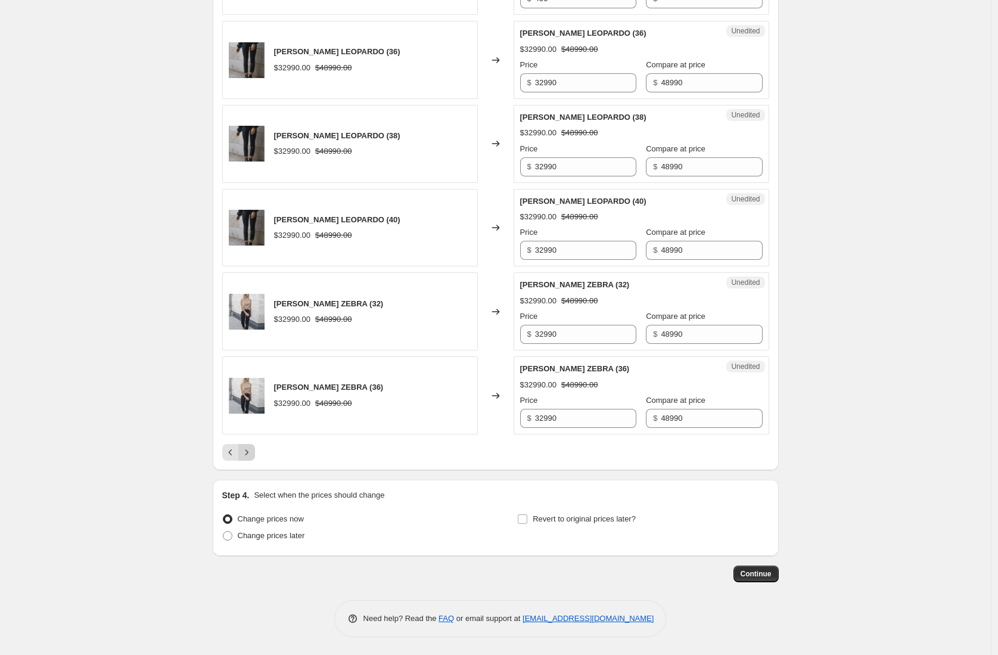
click at [252, 457] on icon "Next" at bounding box center [247, 452] width 12 height 12
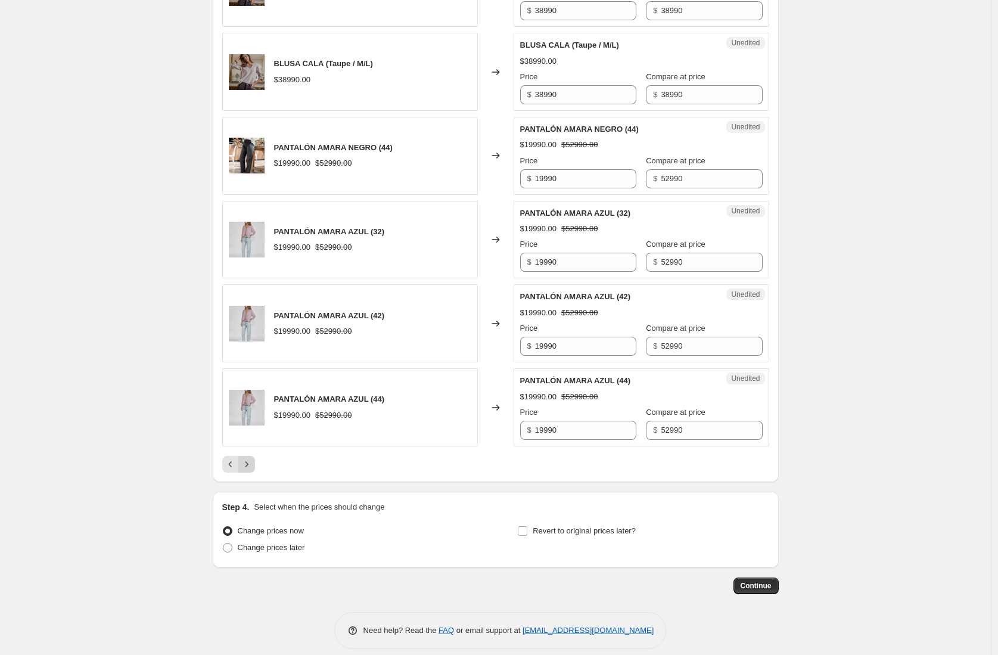
click at [251, 458] on icon "Next" at bounding box center [247, 464] width 12 height 12
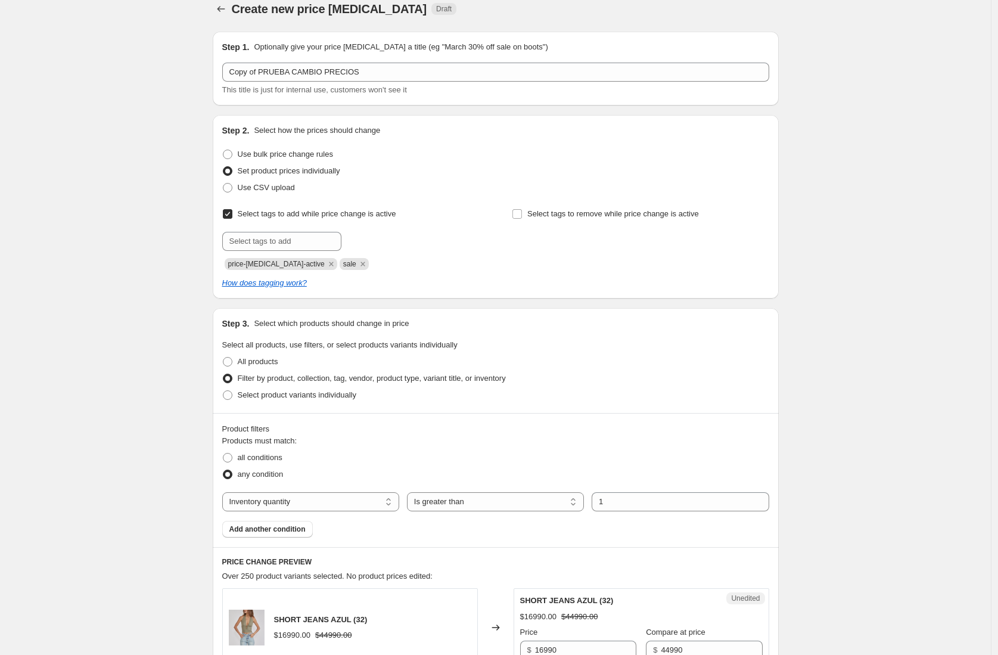
scroll to position [0, 0]
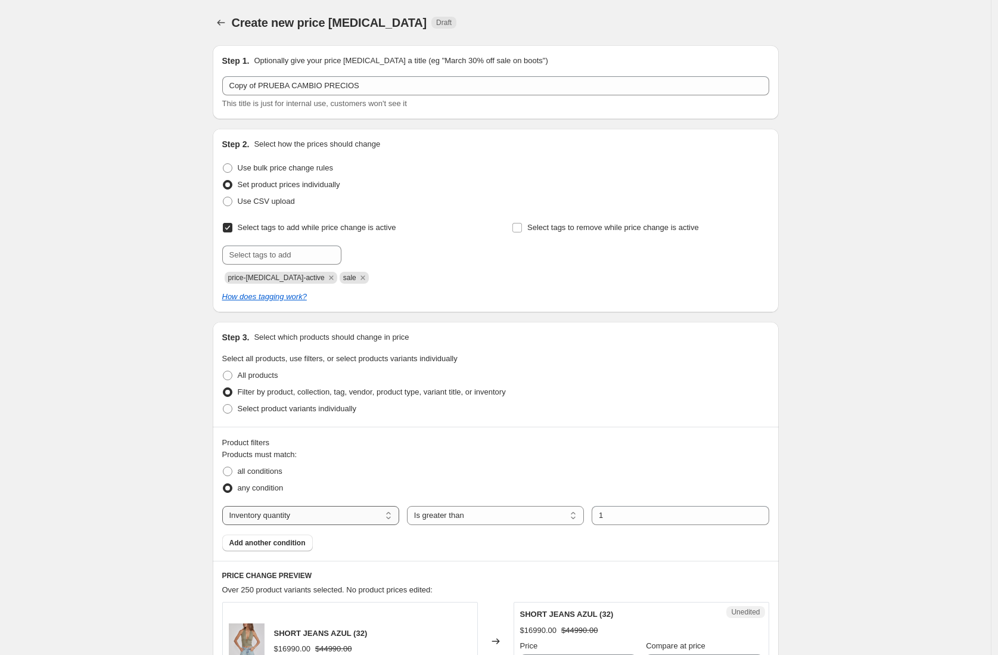
click at [352, 515] on select "The product The product's collection The product's tag The product's vendor The…" at bounding box center [310, 515] width 177 height 19
select select "product_status"
select select "equal"
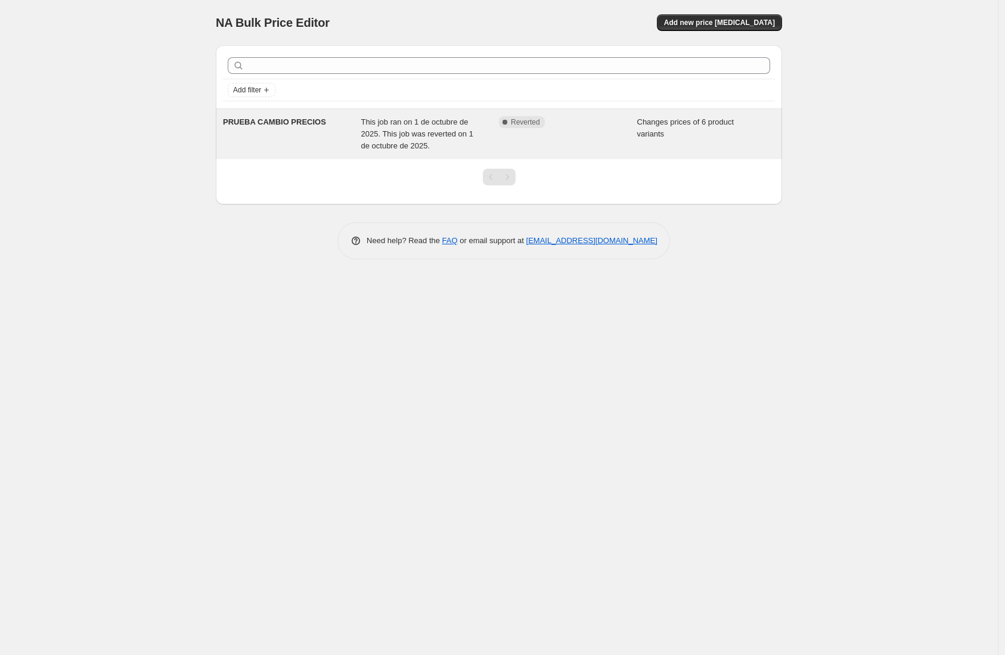
click at [307, 141] on div "PRUEBA CAMBIO PRECIOS" at bounding box center [292, 134] width 138 height 36
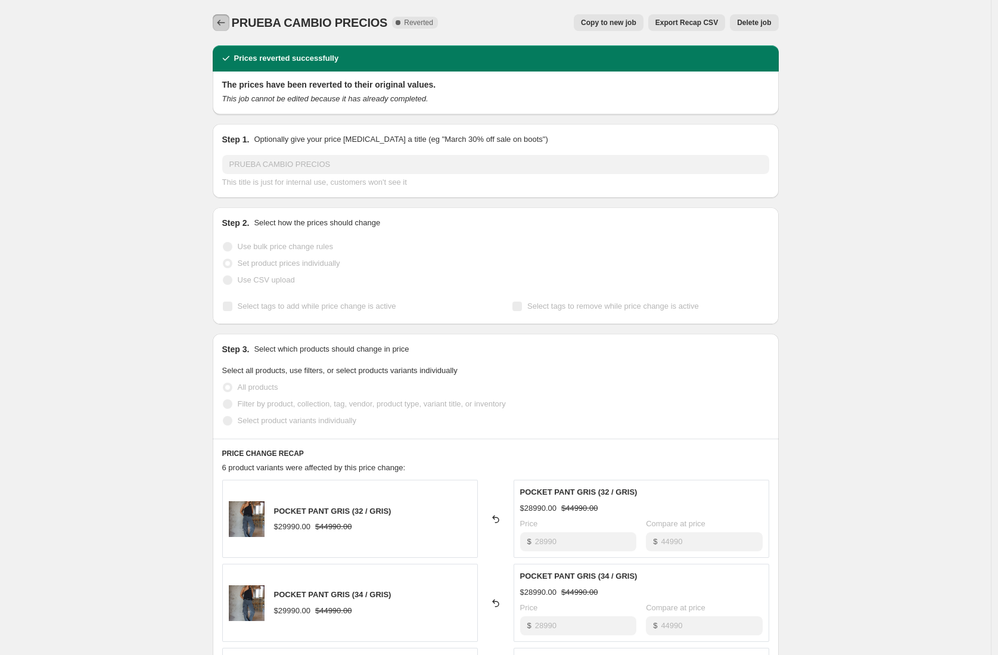
click at [225, 23] on icon "Price change jobs" at bounding box center [221, 23] width 8 height 6
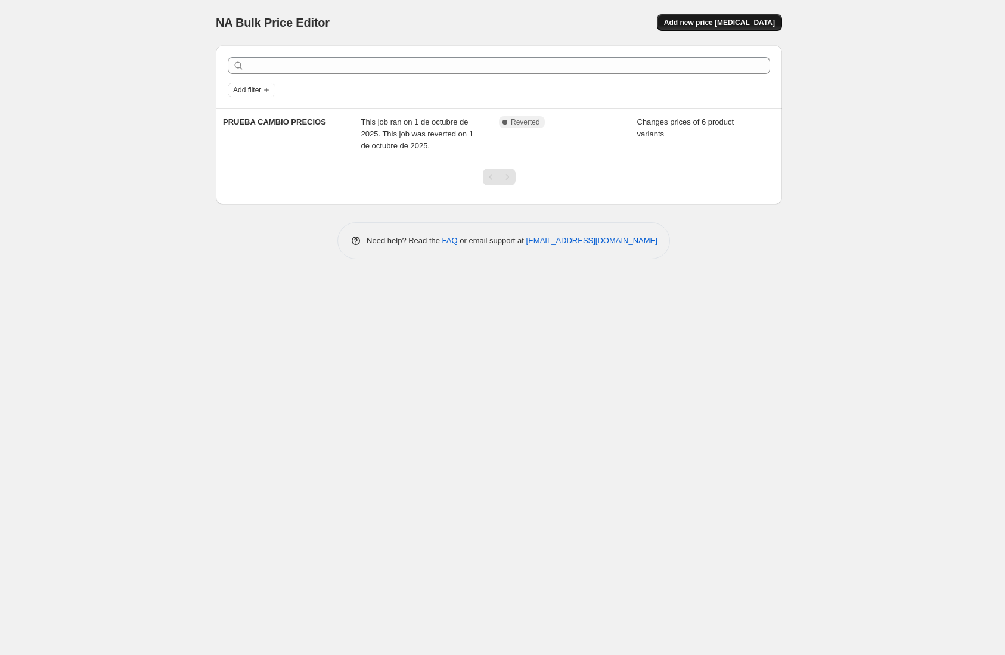
click at [725, 24] on span "Add new price [MEDICAL_DATA]" at bounding box center [719, 23] width 111 height 10
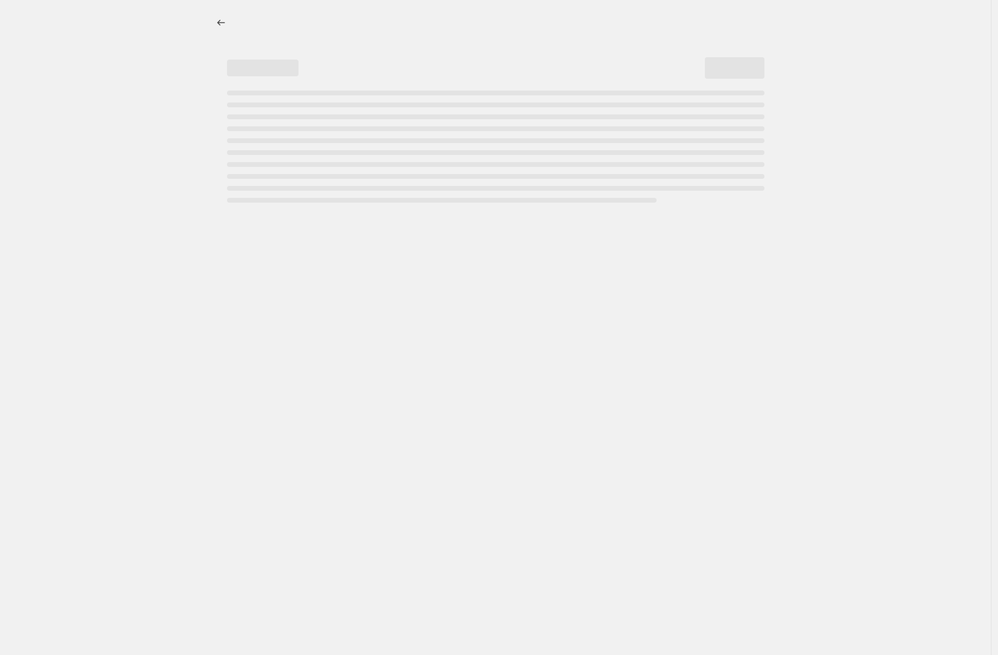
select select "percentage"
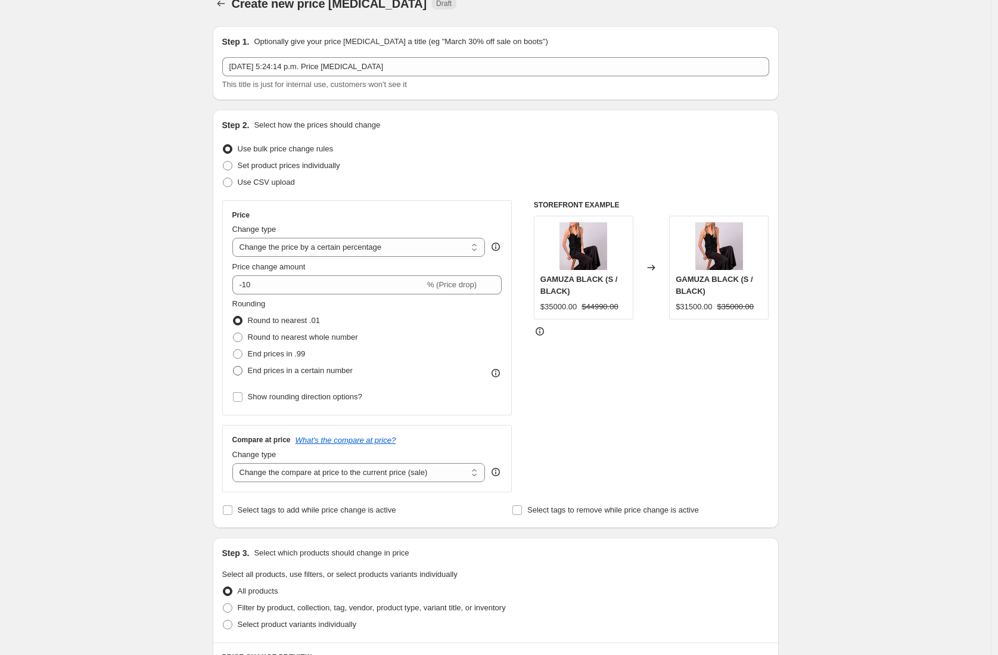
scroll to position [35, 0]
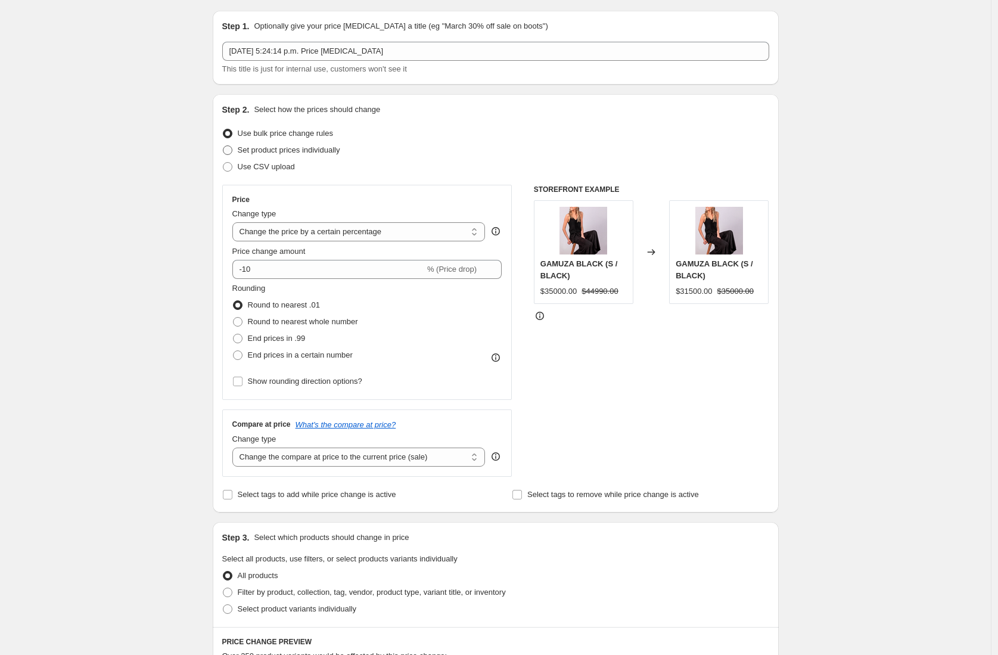
click at [323, 148] on span "Set product prices individually" at bounding box center [289, 149] width 103 height 9
click at [223, 146] on input "Set product prices individually" at bounding box center [223, 145] width 1 height 1
radio input "true"
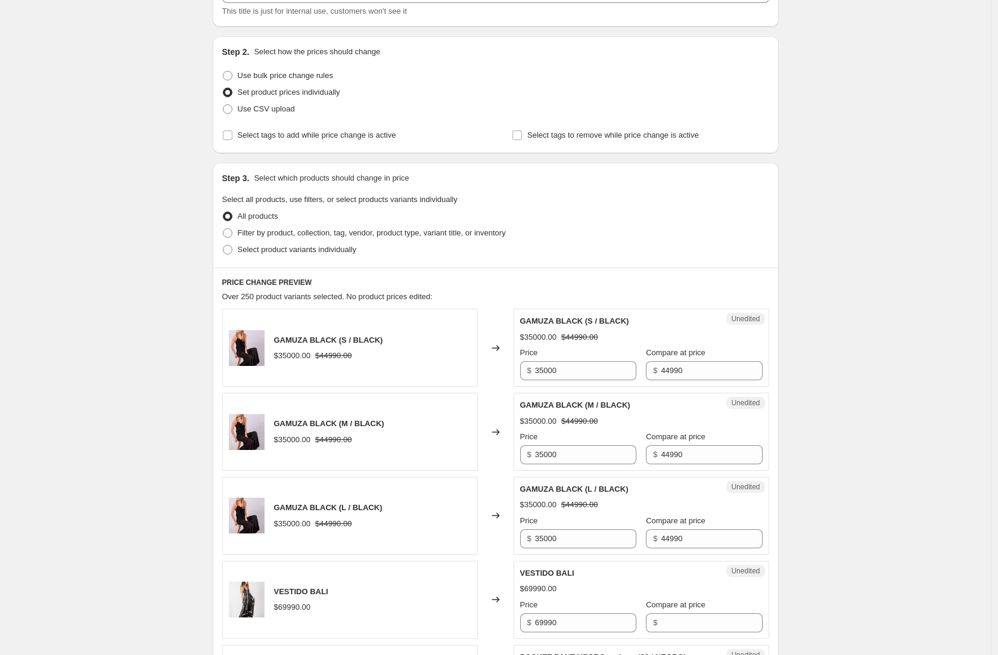
scroll to position [107, 0]
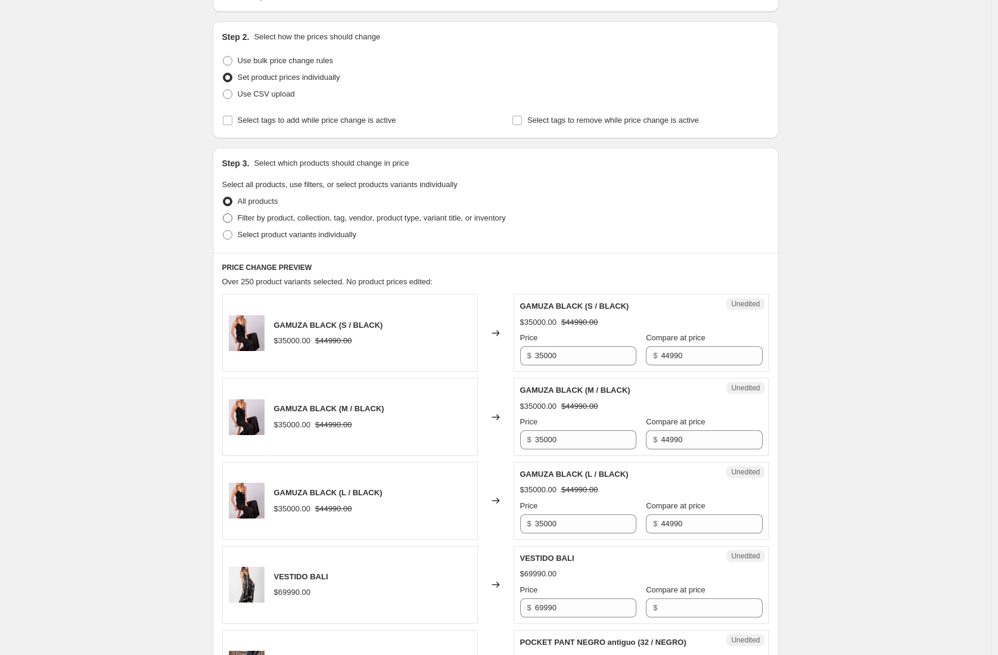
click at [318, 217] on span "Filter by product, collection, tag, vendor, product type, variant title, or inv…" at bounding box center [372, 217] width 268 height 9
click at [223, 214] on input "Filter by product, collection, tag, vendor, product type, variant title, or inv…" at bounding box center [223, 213] width 1 height 1
radio input "true"
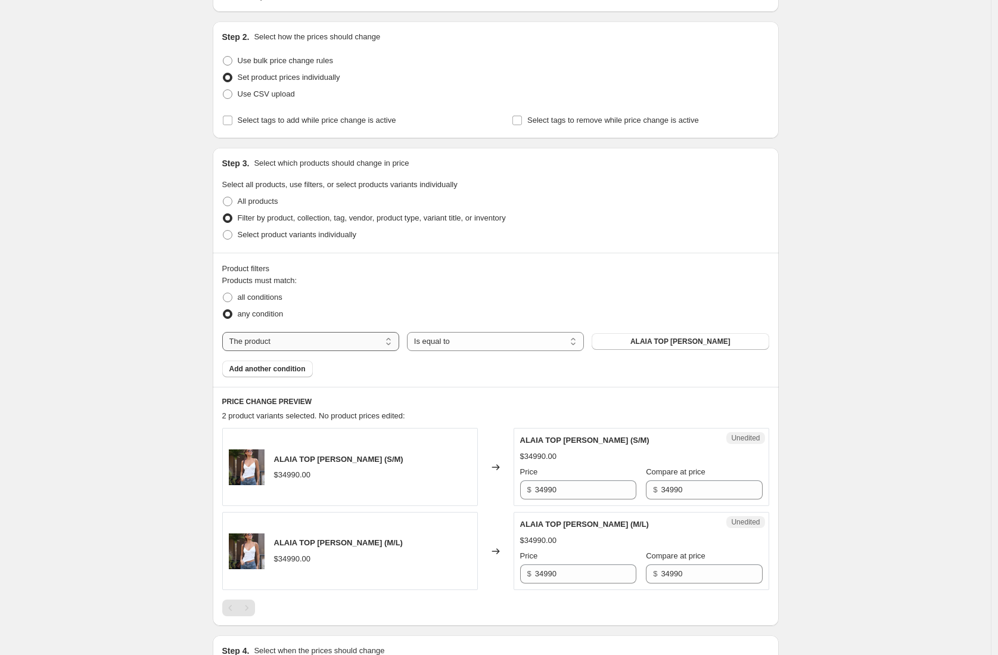
click at [370, 342] on select "The product The product's collection The product's tag The product's vendor The…" at bounding box center [310, 341] width 177 height 19
select select "product_status"
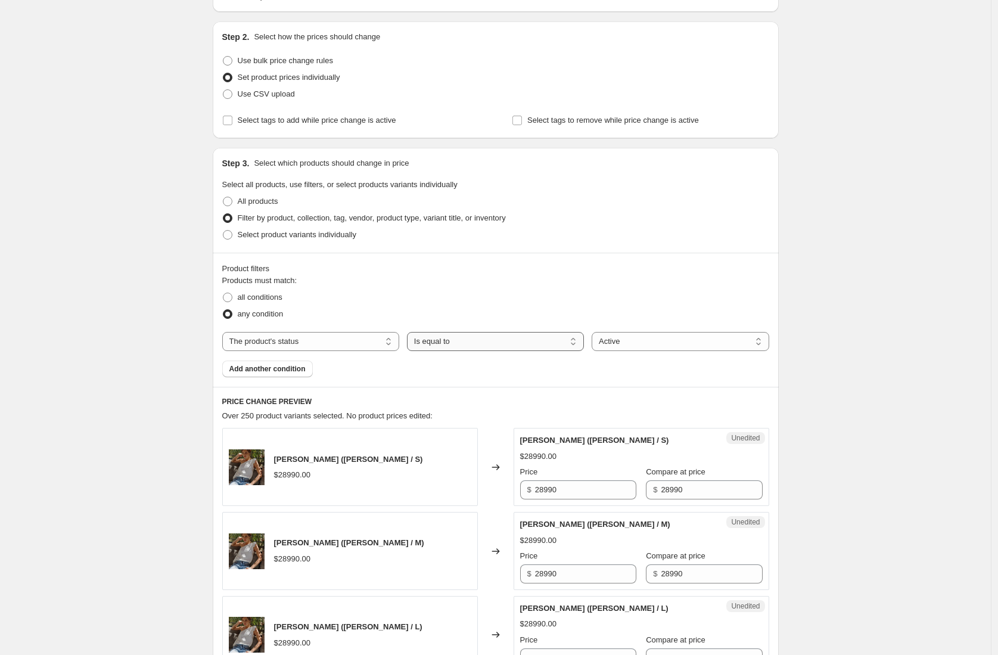
click at [467, 340] on select "Is equal to Is not equal to" at bounding box center [495, 341] width 177 height 19
click at [410, 332] on select "Is equal to Is not equal to" at bounding box center [495, 341] width 177 height 19
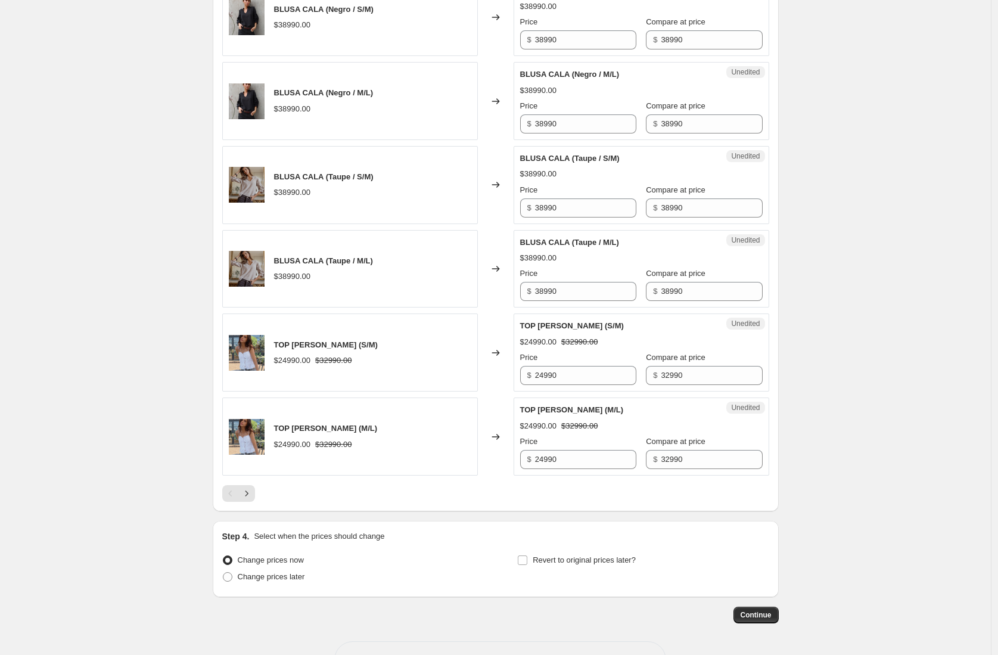
scroll to position [1742, 0]
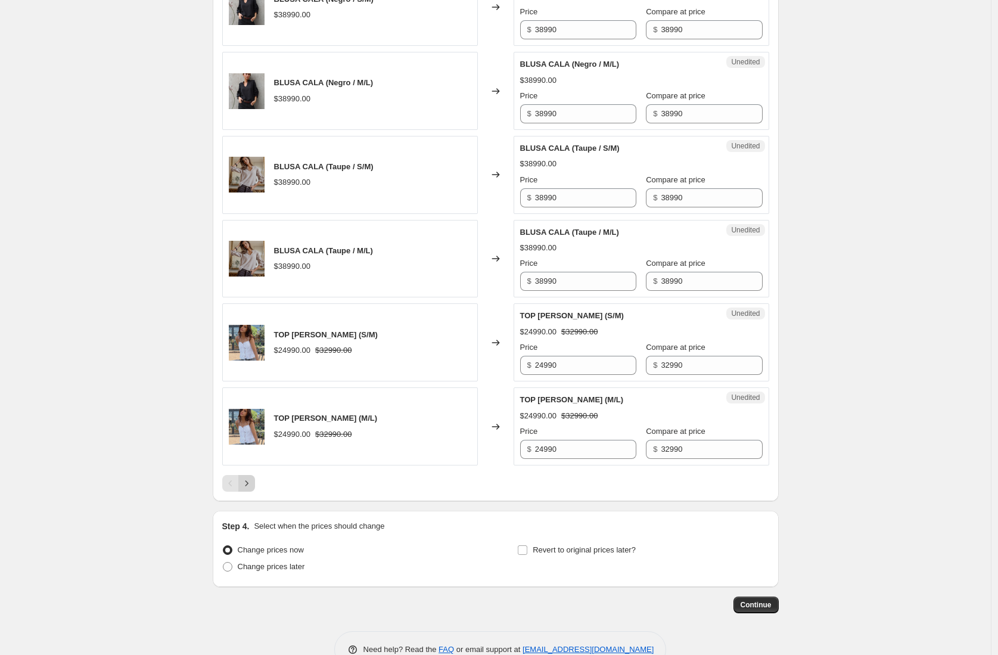
click at [250, 480] on icon "Next" at bounding box center [247, 483] width 12 height 12
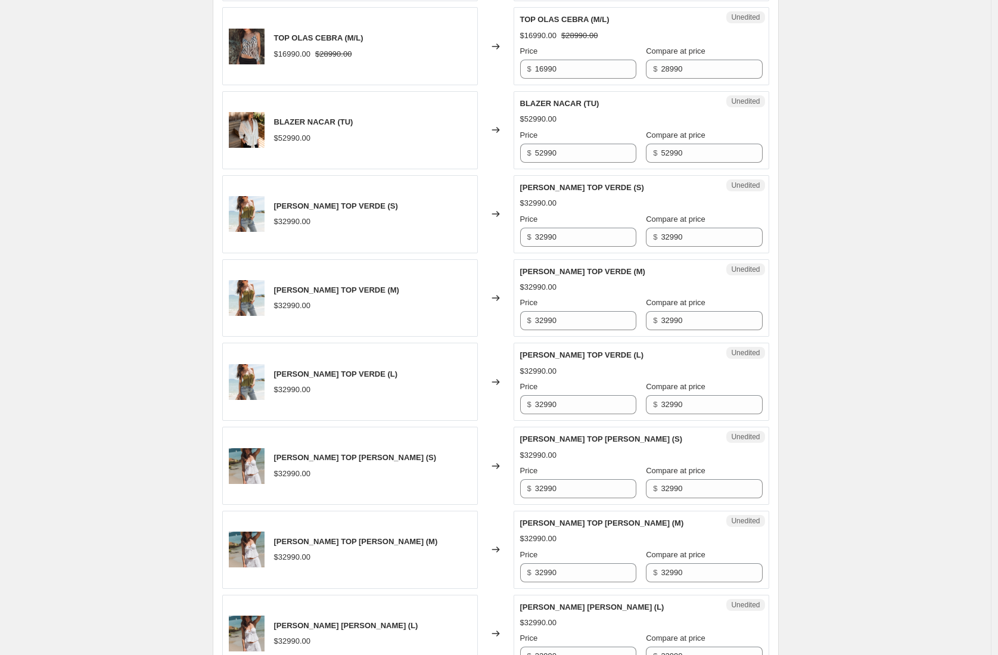
scroll to position [1773, 0]
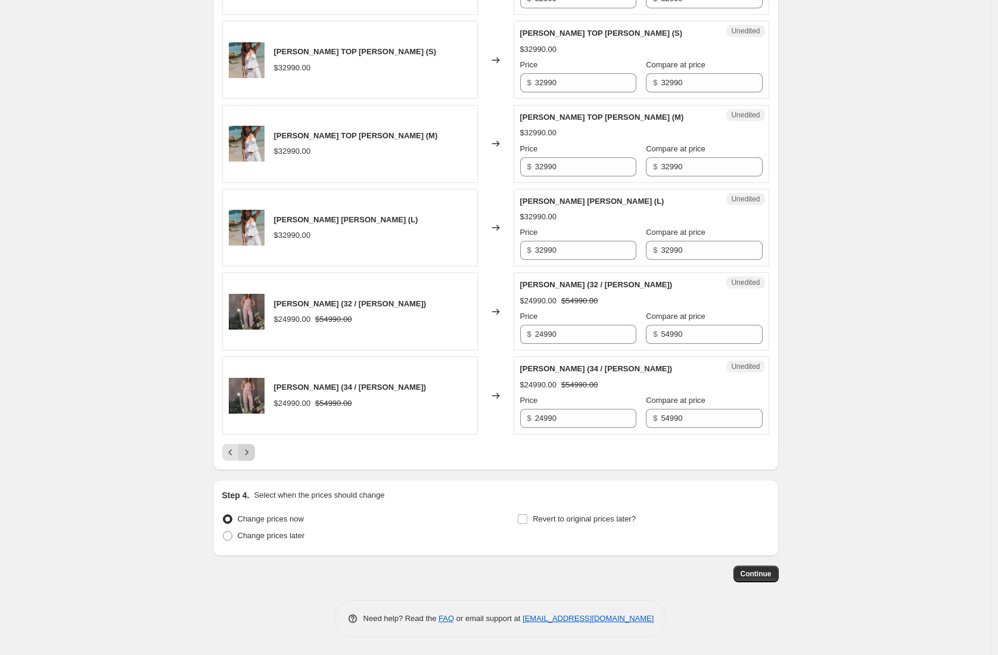
click at [249, 455] on icon "Next" at bounding box center [247, 452] width 12 height 12
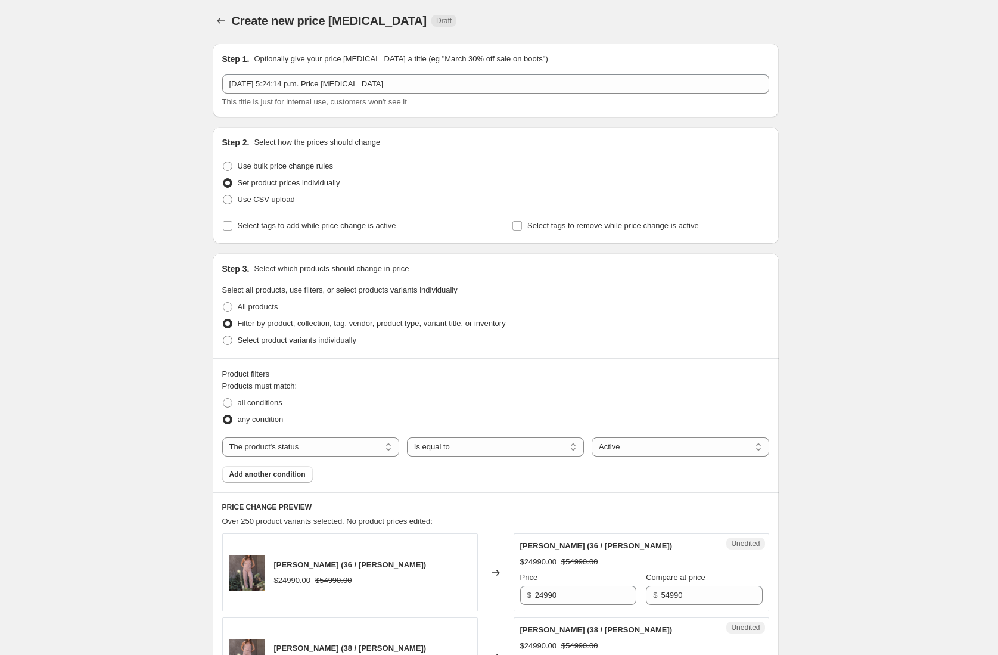
scroll to position [0, 0]
click at [293, 479] on span "Add another condition" at bounding box center [267, 476] width 76 height 10
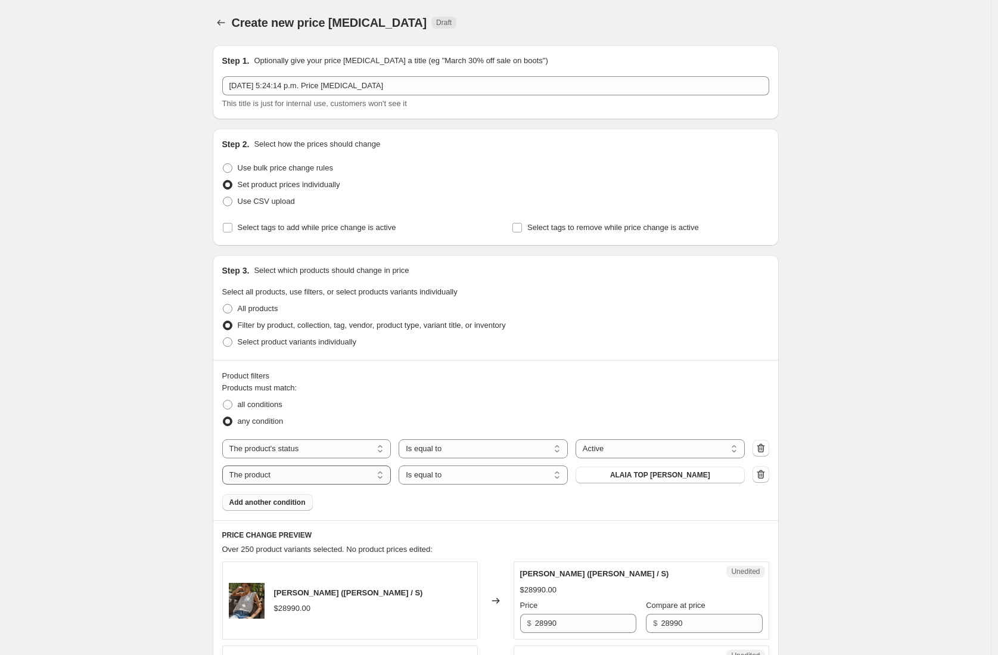
click at [347, 477] on select "The product The product's collection The product's tag The product's vendor The…" at bounding box center [306, 474] width 169 height 19
select select "tag"
click at [631, 476] on button "accesorios" at bounding box center [660, 475] width 169 height 17
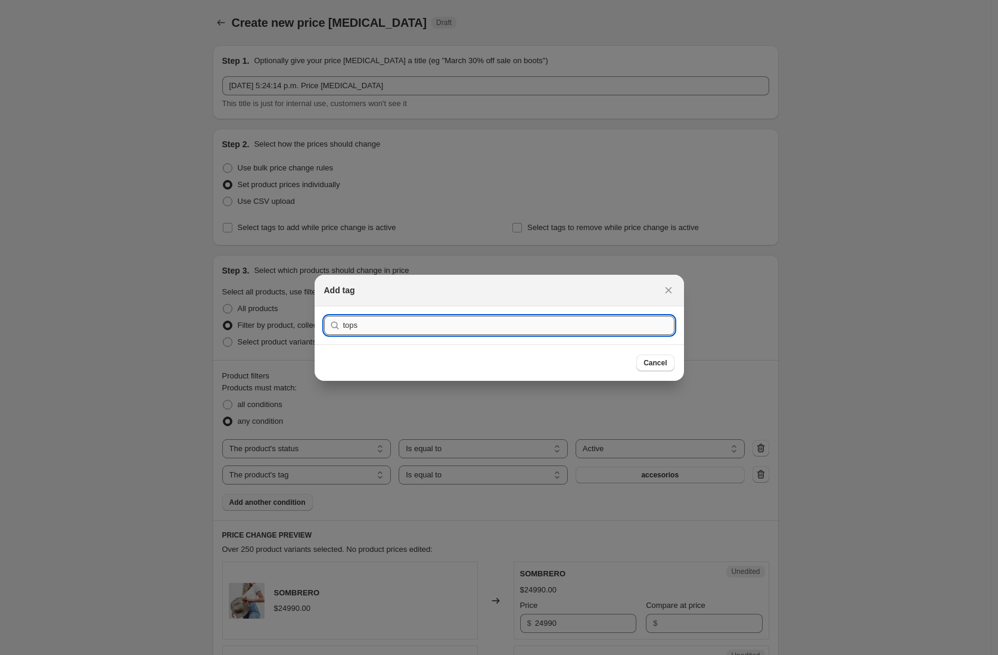
type input "tops"
click at [324, 306] on button "Submit" at bounding box center [341, 312] width 34 height 13
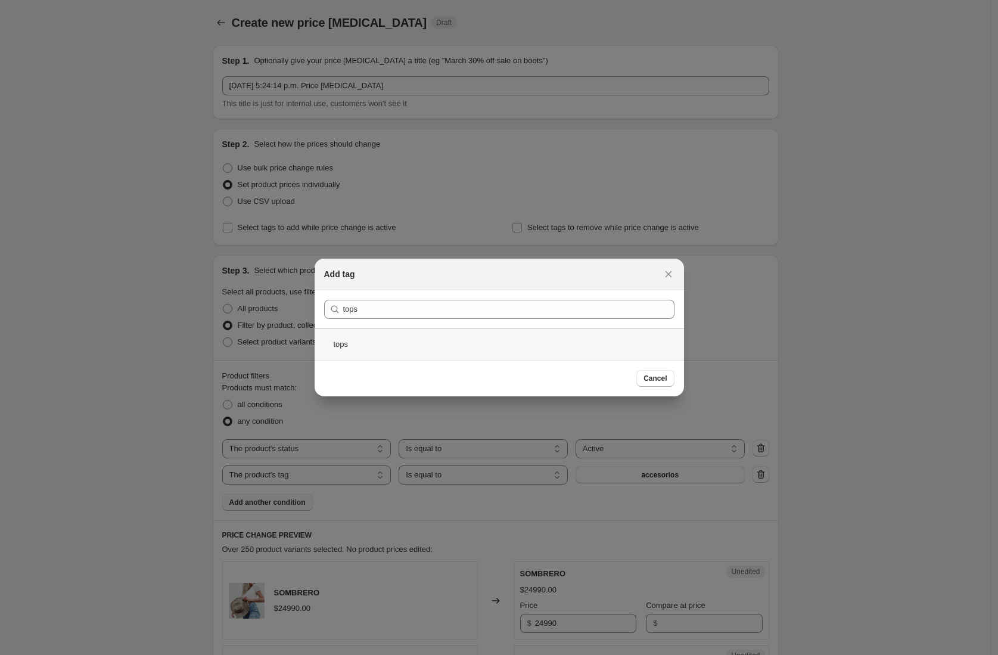
click at [446, 343] on div "tops" at bounding box center [499, 344] width 369 height 32
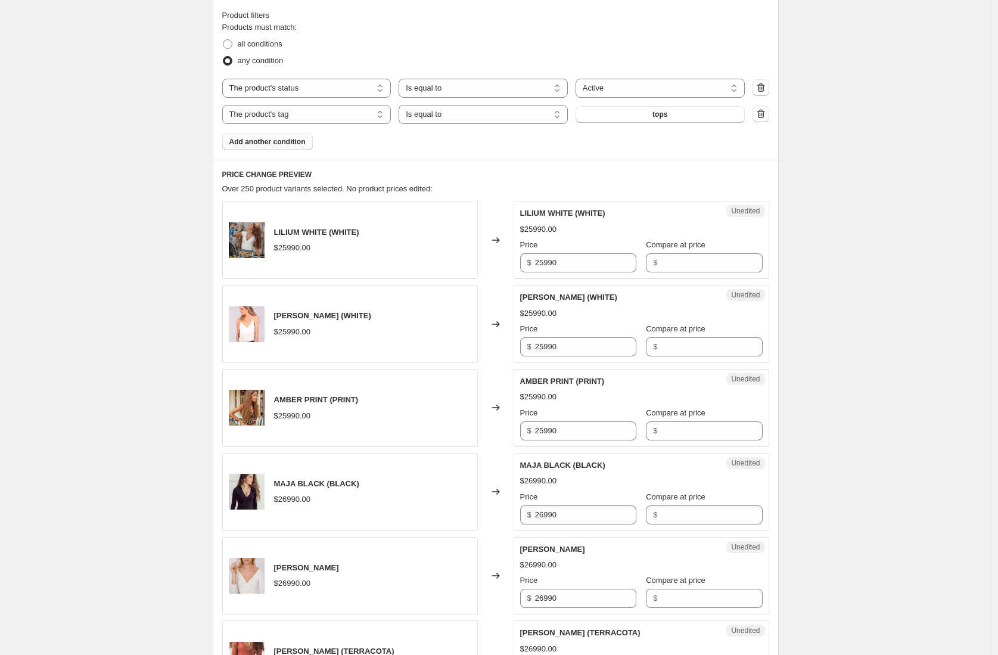
scroll to position [352, 0]
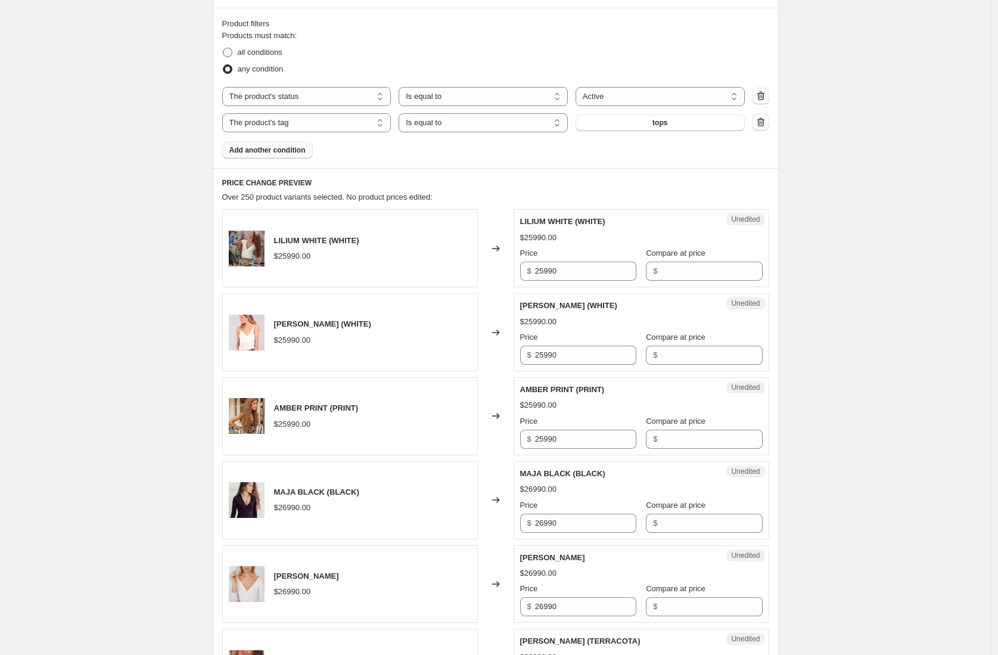
click at [256, 50] on span "all conditions" at bounding box center [260, 52] width 45 height 9
click at [223, 48] on input "all conditions" at bounding box center [223, 48] width 1 height 1
radio input "true"
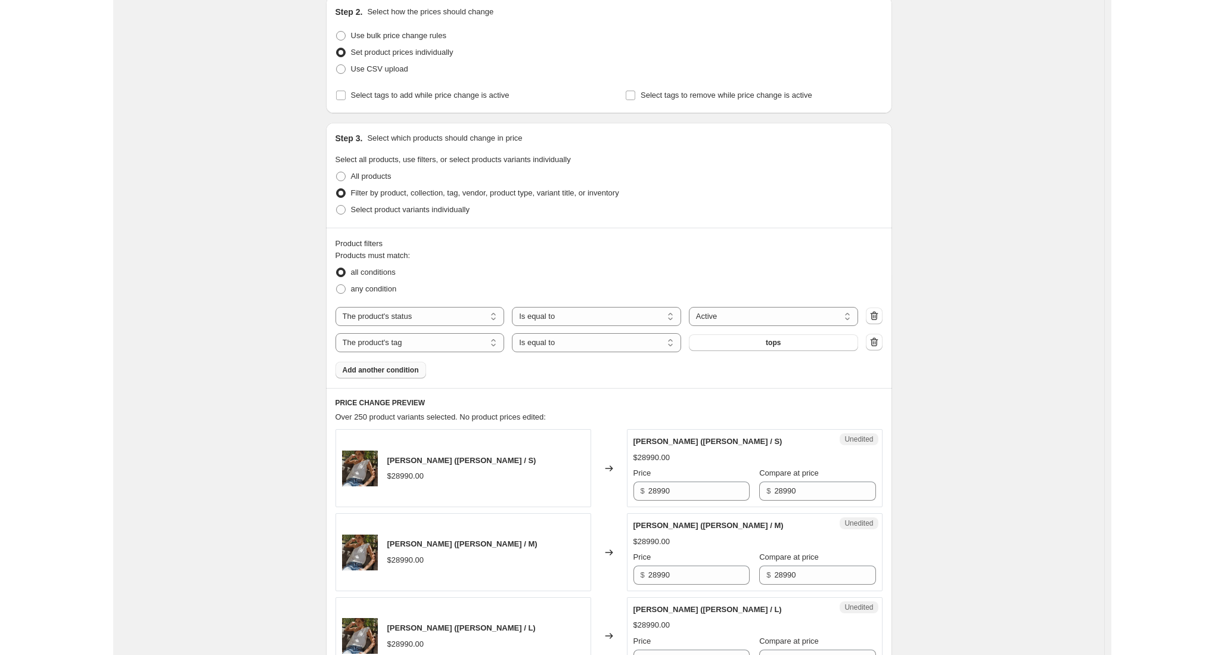
scroll to position [0, 0]
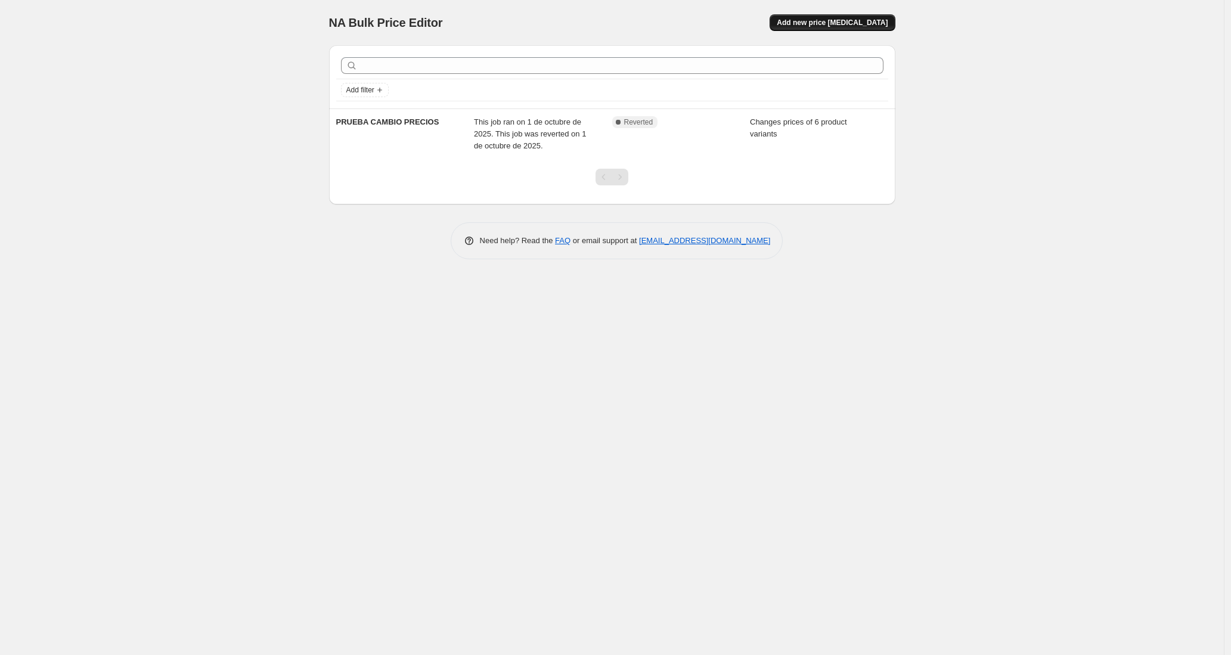
click at [862, 22] on span "Add new price [MEDICAL_DATA]" at bounding box center [832, 23] width 111 height 10
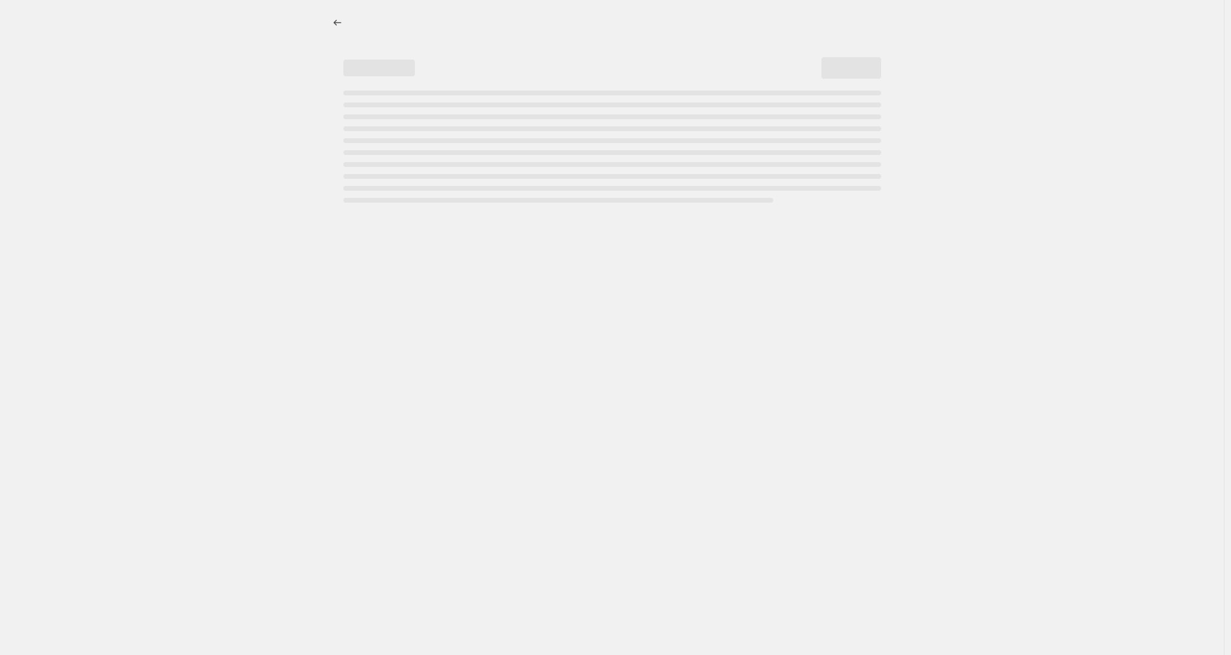
select select "percentage"
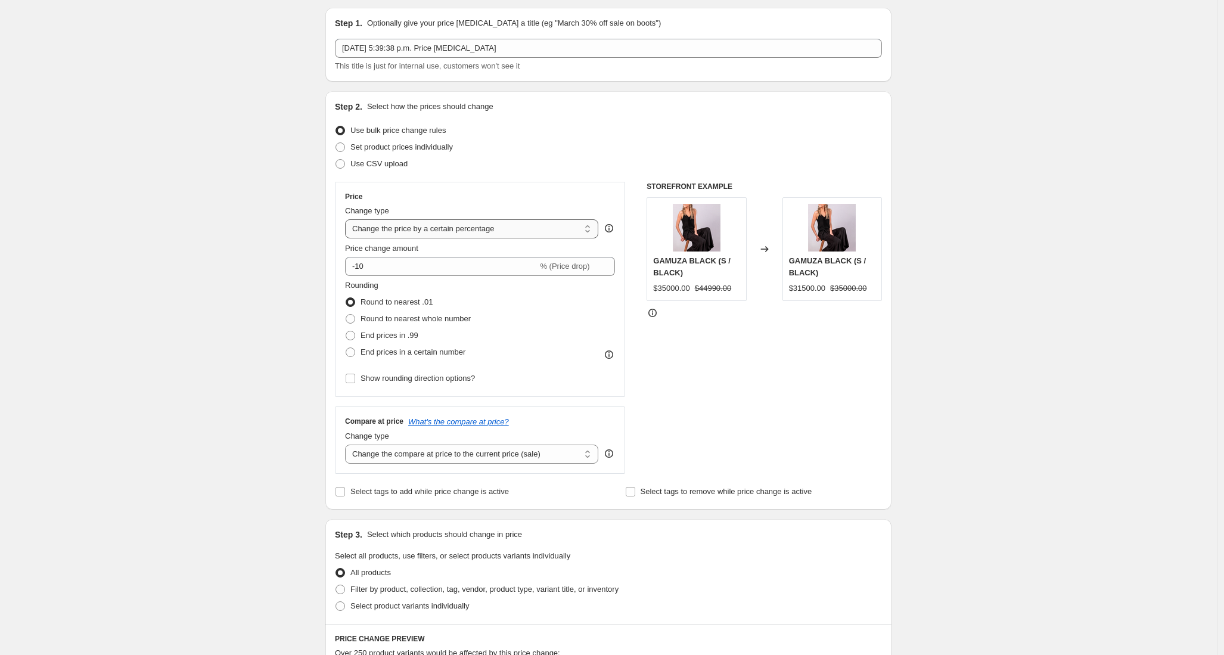
scroll to position [49, 0]
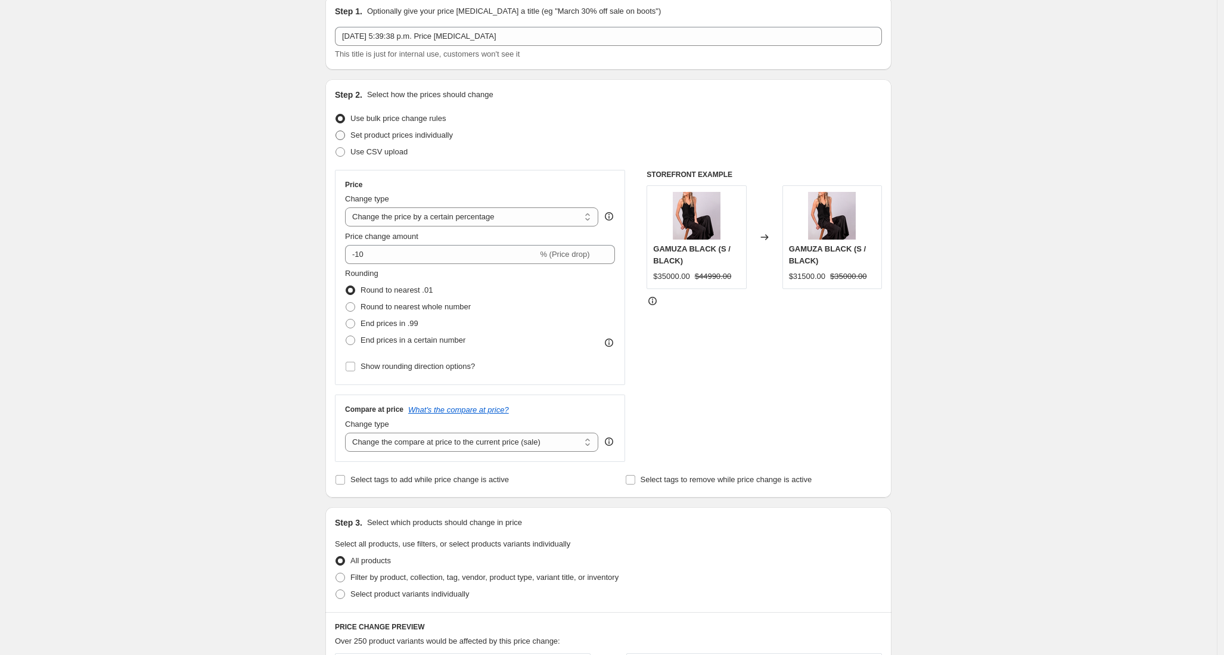
click at [370, 133] on span "Set product prices individually" at bounding box center [401, 135] width 103 height 9
click at [336, 131] on input "Set product prices individually" at bounding box center [336, 131] width 1 height 1
radio input "true"
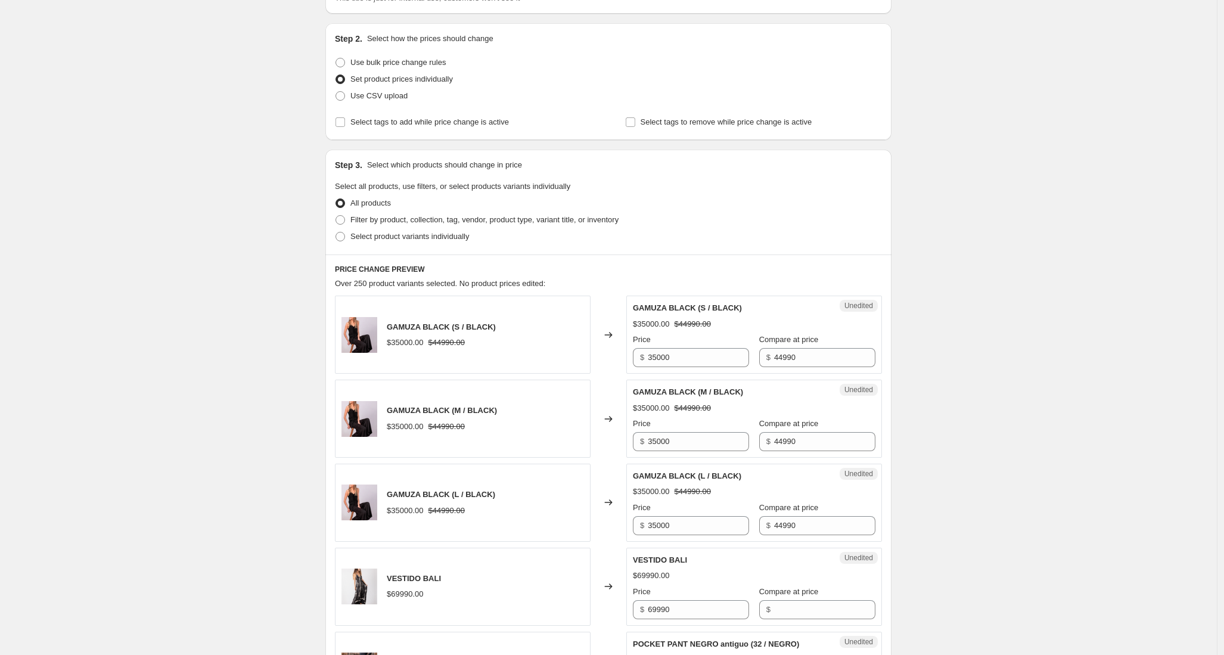
scroll to position [122, 0]
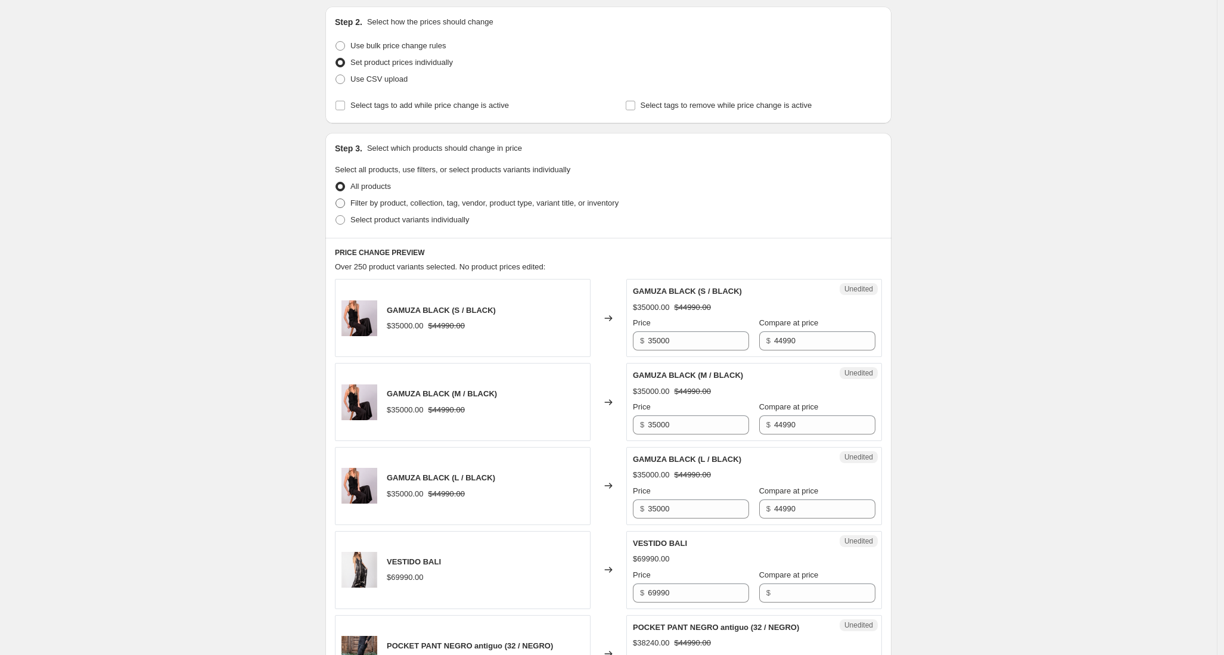
click at [408, 203] on span "Filter by product, collection, tag, vendor, product type, variant title, or inv…" at bounding box center [484, 202] width 268 height 9
click at [336, 199] on input "Filter by product, collection, tag, vendor, product type, variant title, or inv…" at bounding box center [336, 198] width 1 height 1
radio input "true"
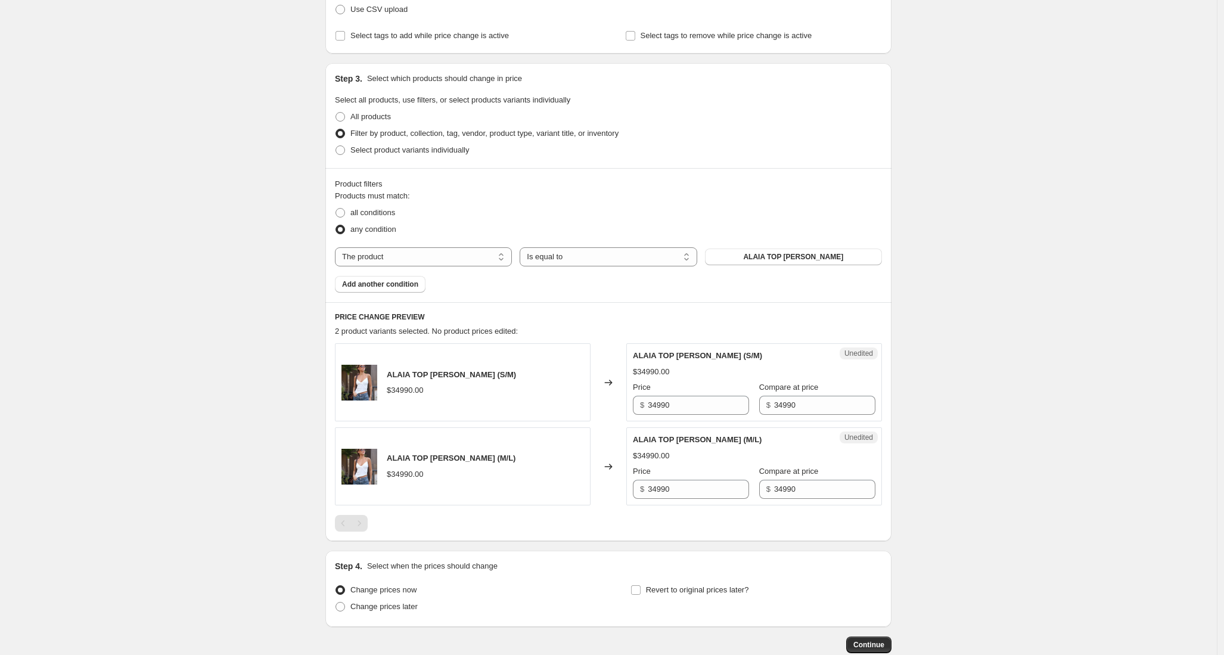
scroll to position [237, 0]
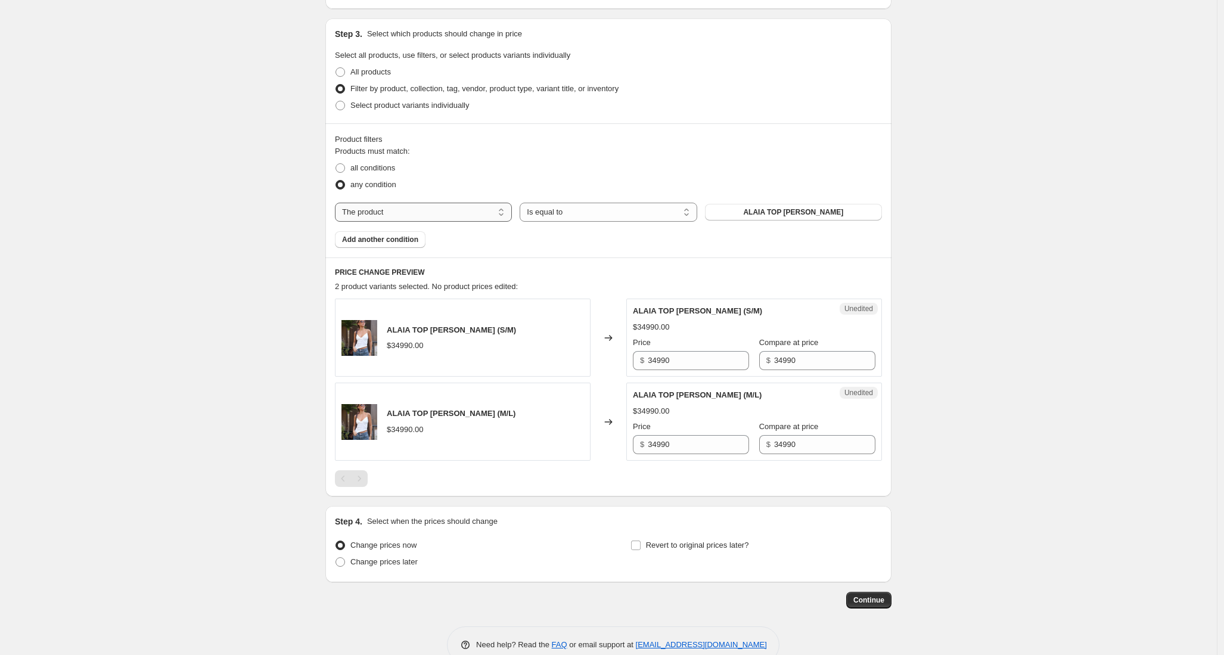
click at [443, 210] on select "The product The product's collection The product's tag The product's vendor The…" at bounding box center [423, 212] width 177 height 19
click at [338, 203] on select "The product The product's collection The product's tag The product's vendor The…" at bounding box center [423, 212] width 177 height 19
click at [790, 218] on button "ALAIA TOP BLANCO" at bounding box center [793, 212] width 177 height 17
click at [434, 213] on select "The product The product's collection The product's tag The product's vendor The…" at bounding box center [423, 212] width 177 height 19
select select "tag"
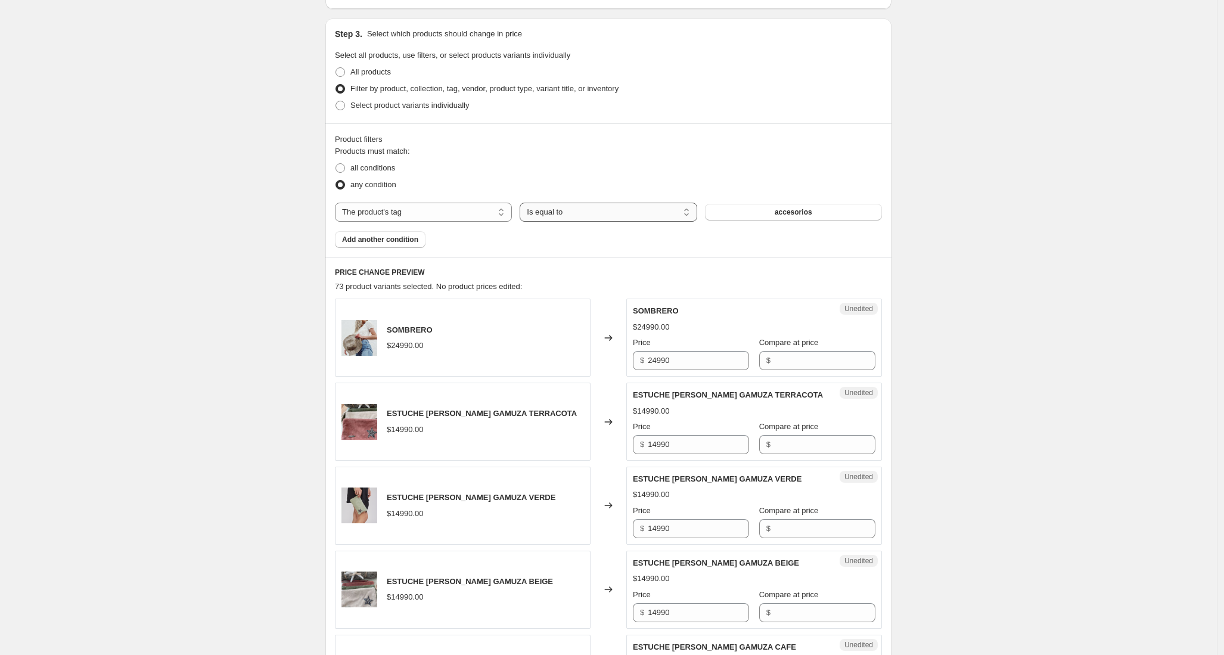
click at [578, 210] on select "Is equal to Is not equal to" at bounding box center [608, 212] width 177 height 19
click at [523, 203] on select "Is equal to Is not equal to" at bounding box center [608, 212] width 177 height 19
click at [706, 213] on div "The product The product's collection The product's tag The product's vendor The…" at bounding box center [608, 212] width 547 height 19
click at [725, 215] on button "accesorios" at bounding box center [793, 212] width 177 height 17
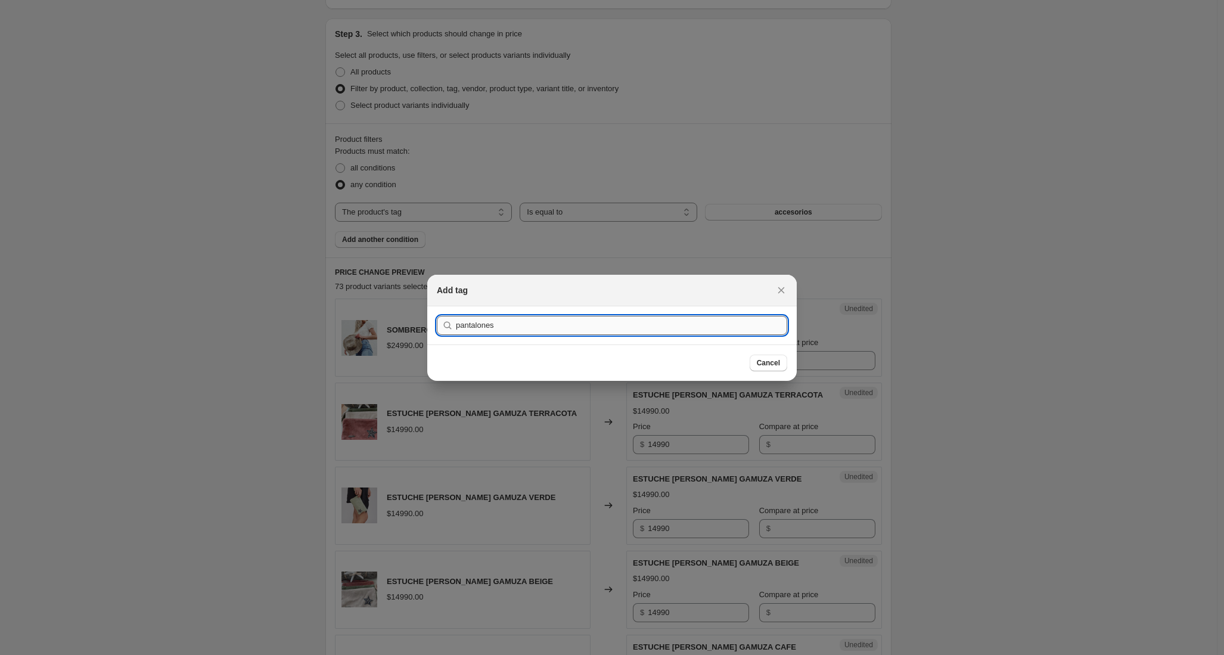
type input "pantalones"
click at [437, 306] on button "Submit" at bounding box center [454, 312] width 34 height 13
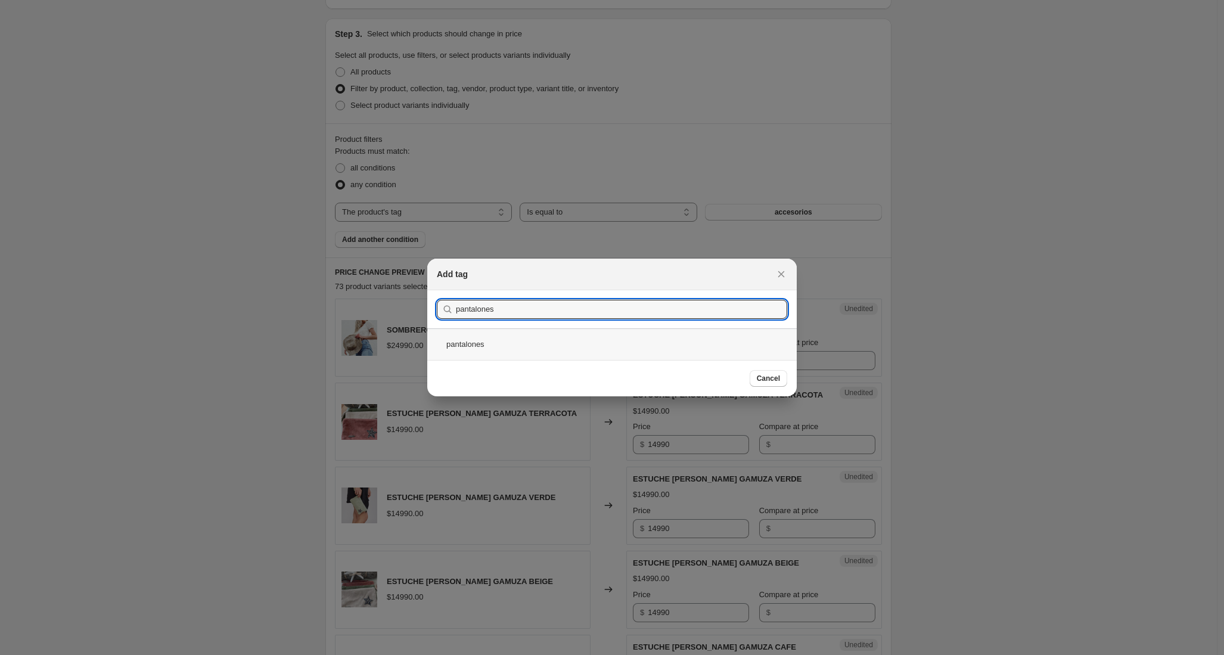
click at [494, 336] on div "pantalones" at bounding box center [611, 344] width 369 height 32
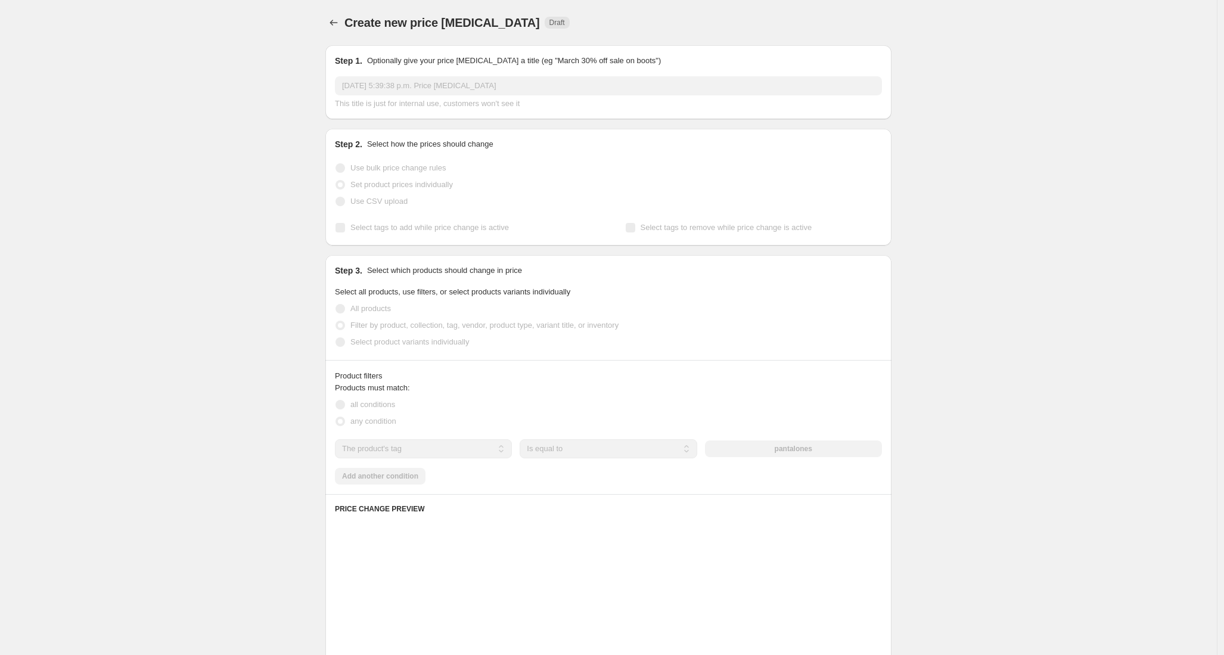
scroll to position [237, 0]
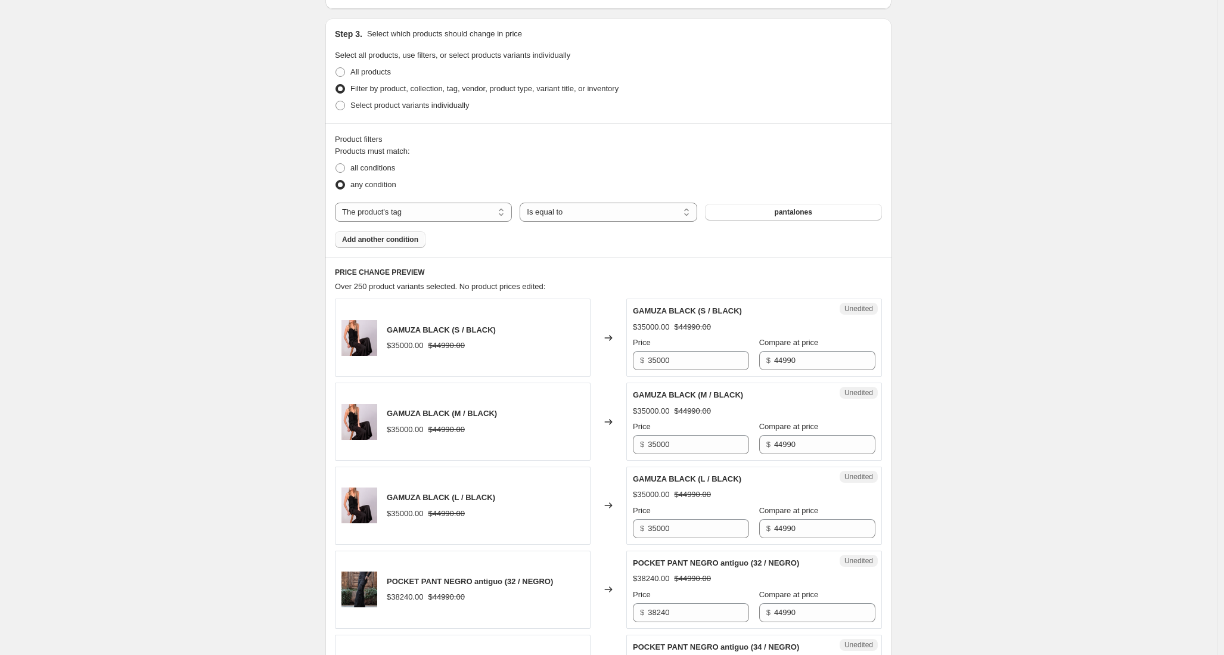
click at [402, 239] on span "Add another condition" at bounding box center [380, 240] width 76 height 10
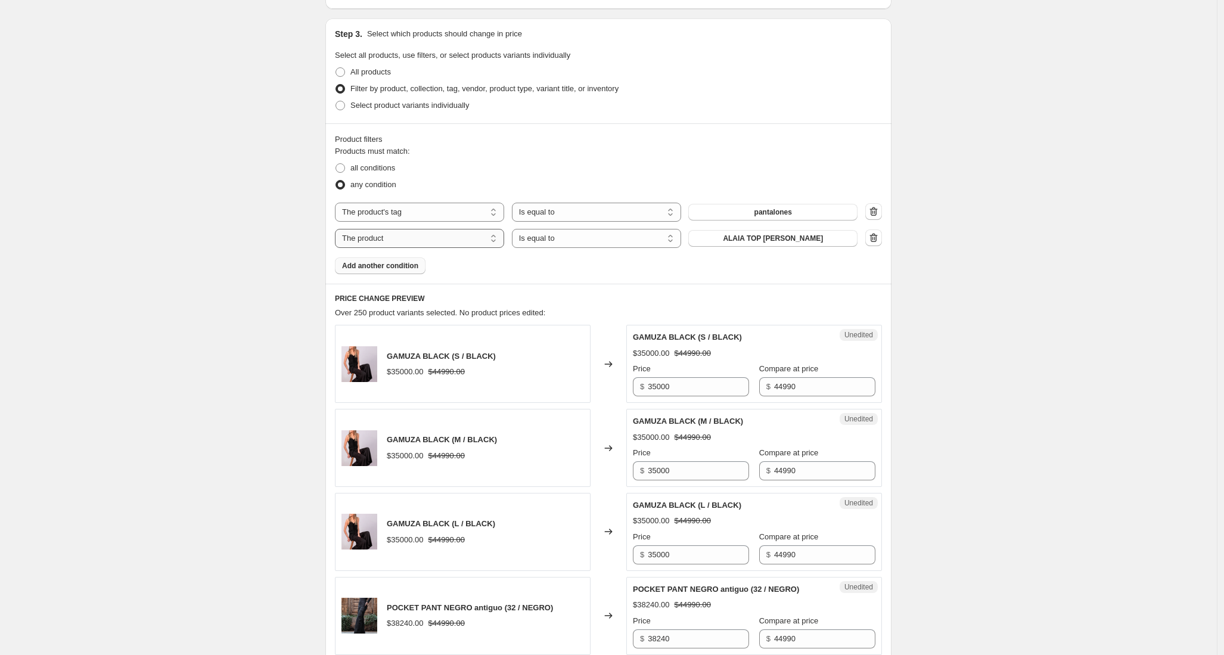
click at [462, 238] on select "The product The product's collection The product's tag The product's vendor The…" at bounding box center [419, 238] width 169 height 19
select select "product_status"
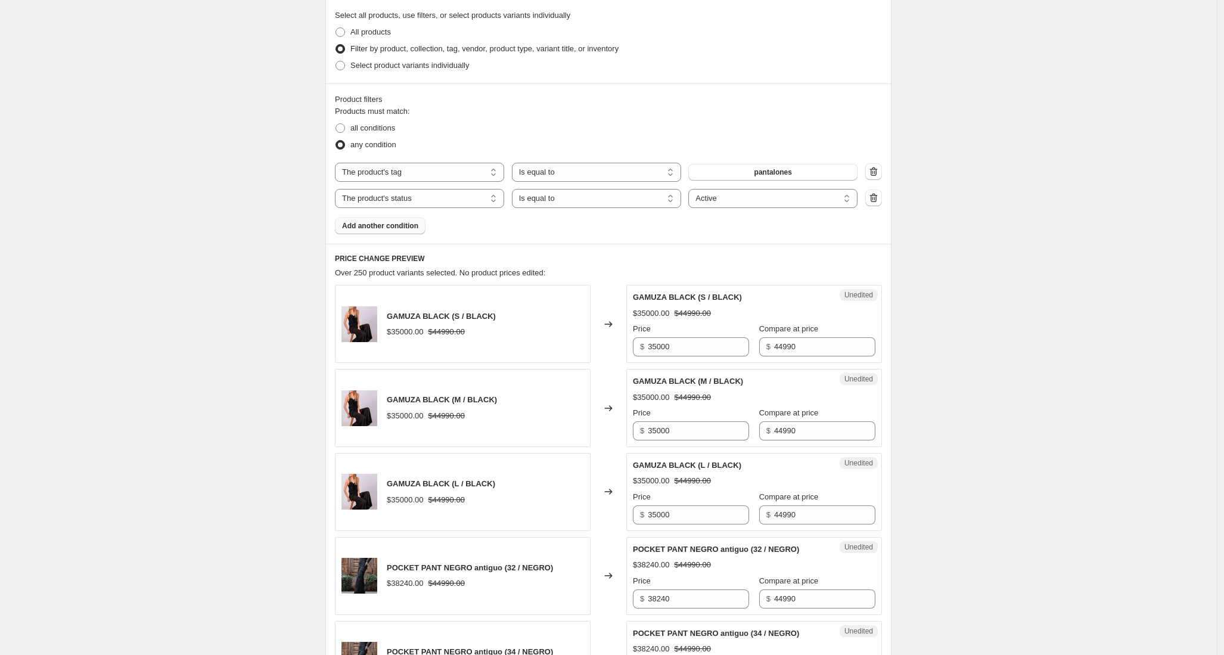
scroll to position [302, 0]
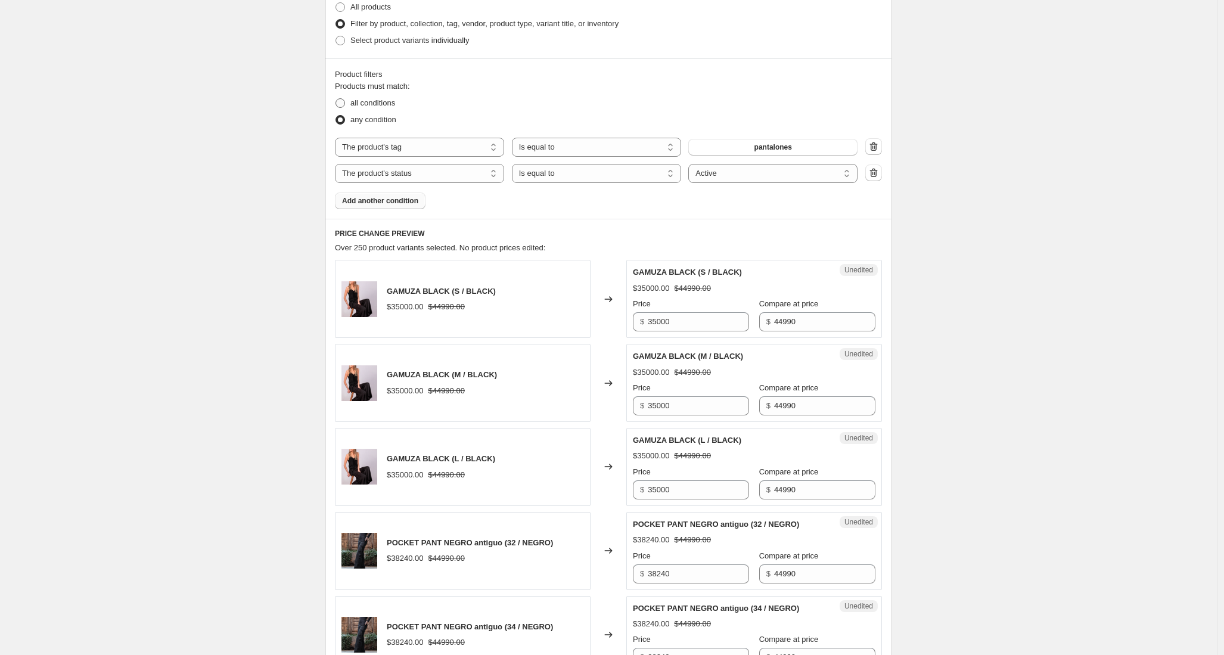
click at [353, 107] on span "all conditions" at bounding box center [372, 102] width 45 height 9
click at [336, 99] on input "all conditions" at bounding box center [336, 98] width 1 height 1
radio input "true"
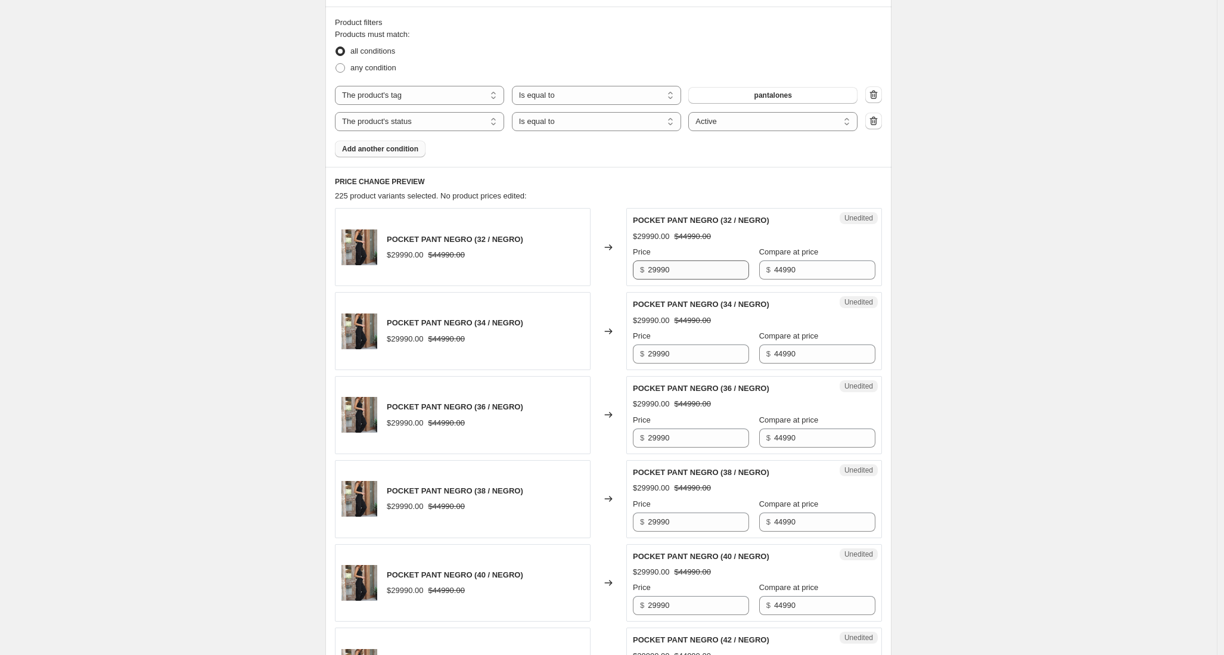
scroll to position [344, 0]
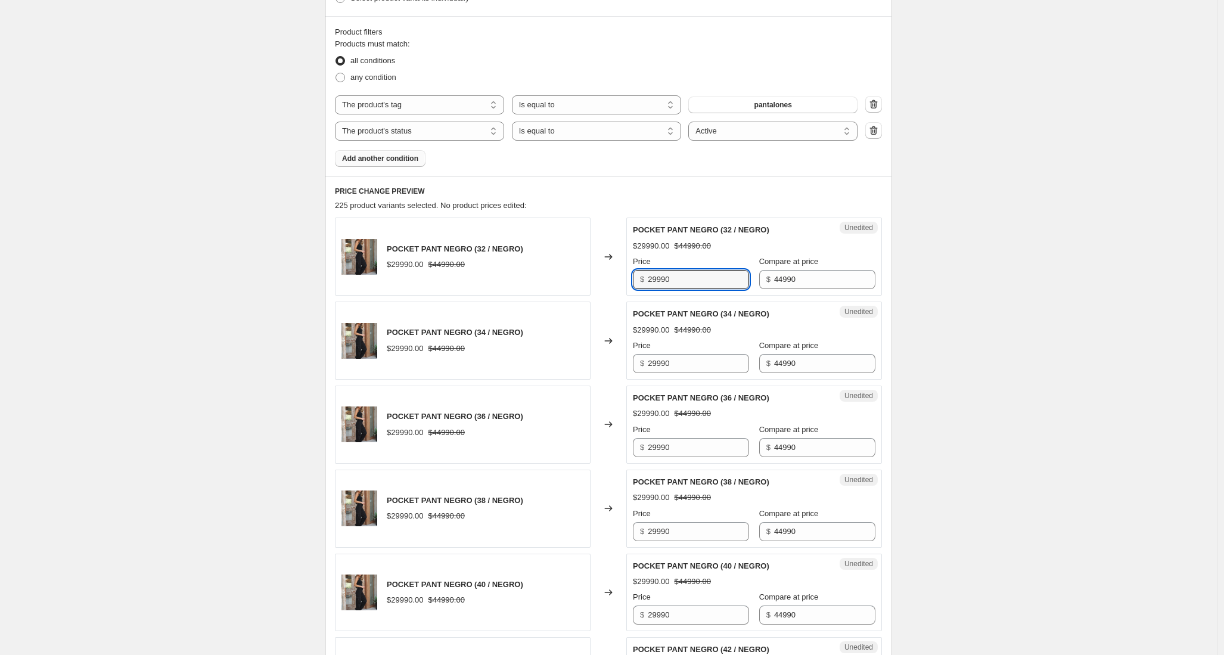
drag, startPoint x: 696, startPoint y: 275, endPoint x: 631, endPoint y: 277, distance: 65.0
click at [631, 277] on div "Unedited POCKET PANT NEGRO (32 / NEGRO) $29990.00 $44990.00 Price $ 29990 Compa…" at bounding box center [754, 257] width 256 height 78
type input "35990"
click at [695, 374] on div "Unedited POCKET PANT NEGRO (34 / NEGRO) $29990.00 $44990.00 Price $ 29990 Compa…" at bounding box center [754, 341] width 256 height 78
drag, startPoint x: 687, startPoint y: 368, endPoint x: 638, endPoint y: 366, distance: 48.9
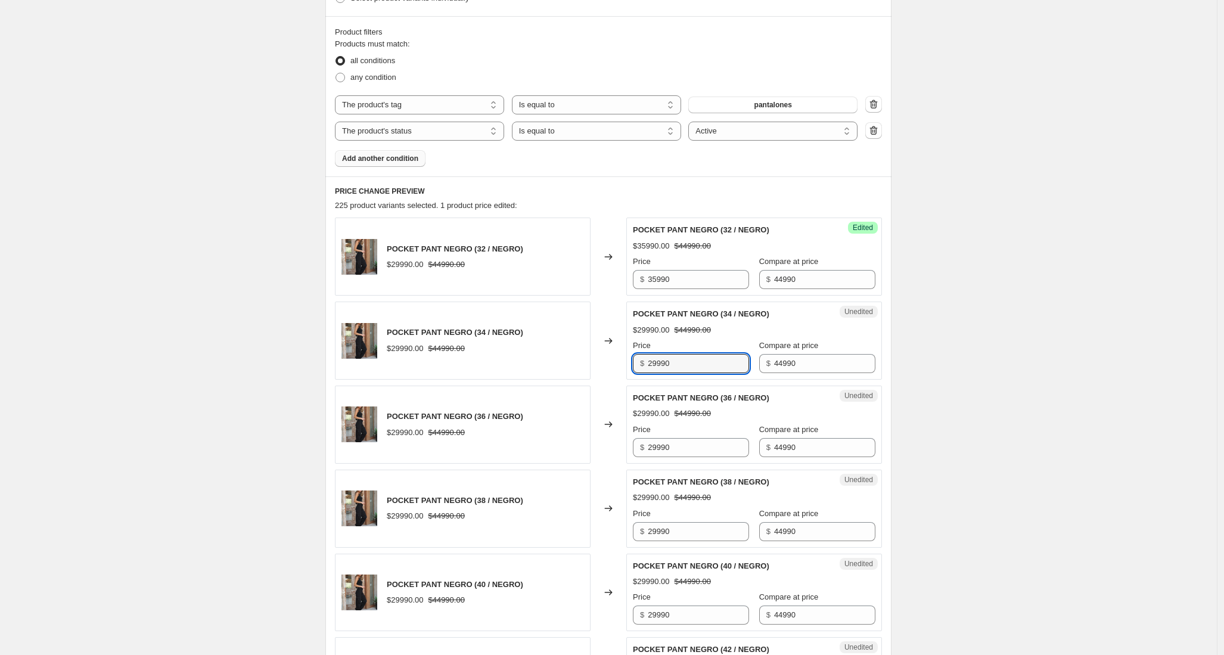
click at [638, 366] on div "$ 29990" at bounding box center [691, 363] width 116 height 19
paste input "35"
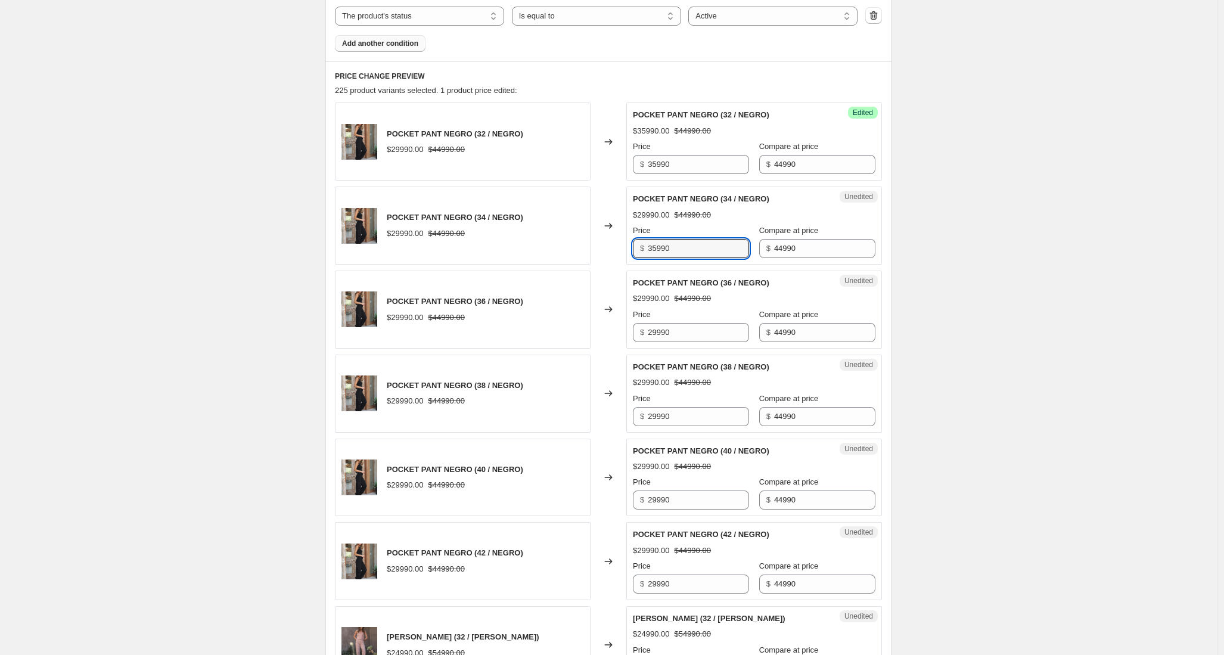
scroll to position [564, 0]
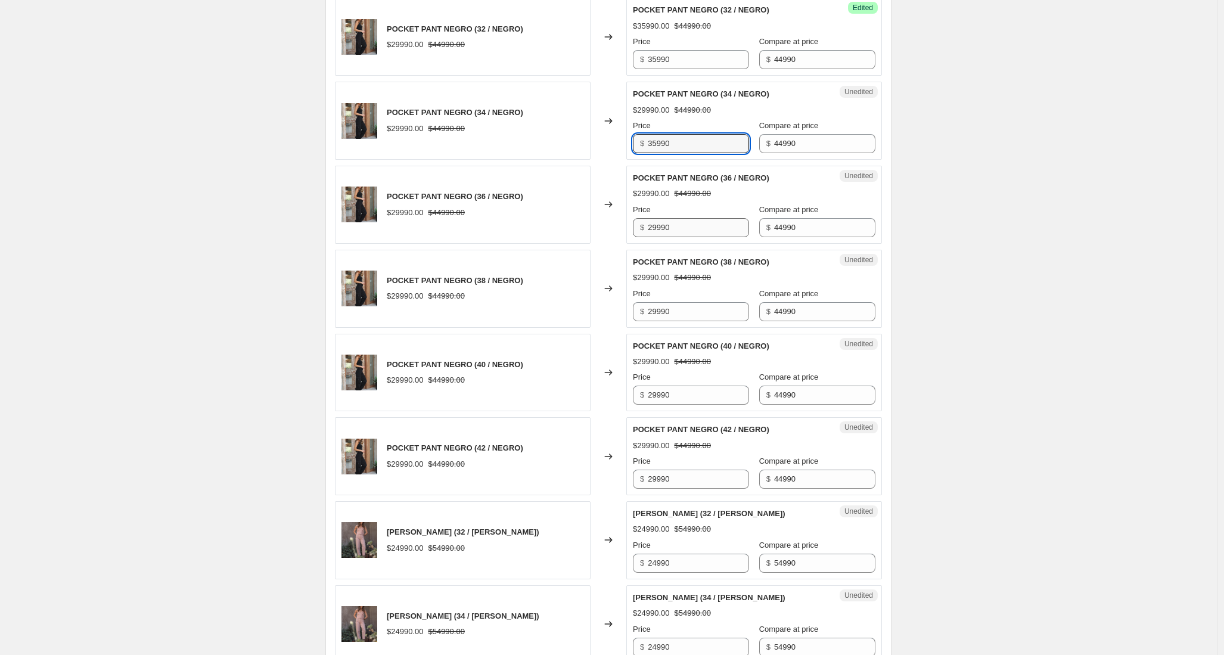
type input "35990"
drag, startPoint x: 693, startPoint y: 222, endPoint x: 638, endPoint y: 223, distance: 54.9
click at [638, 223] on div "$ 29990" at bounding box center [691, 227] width 116 height 19
paste input "35"
type input "35990"
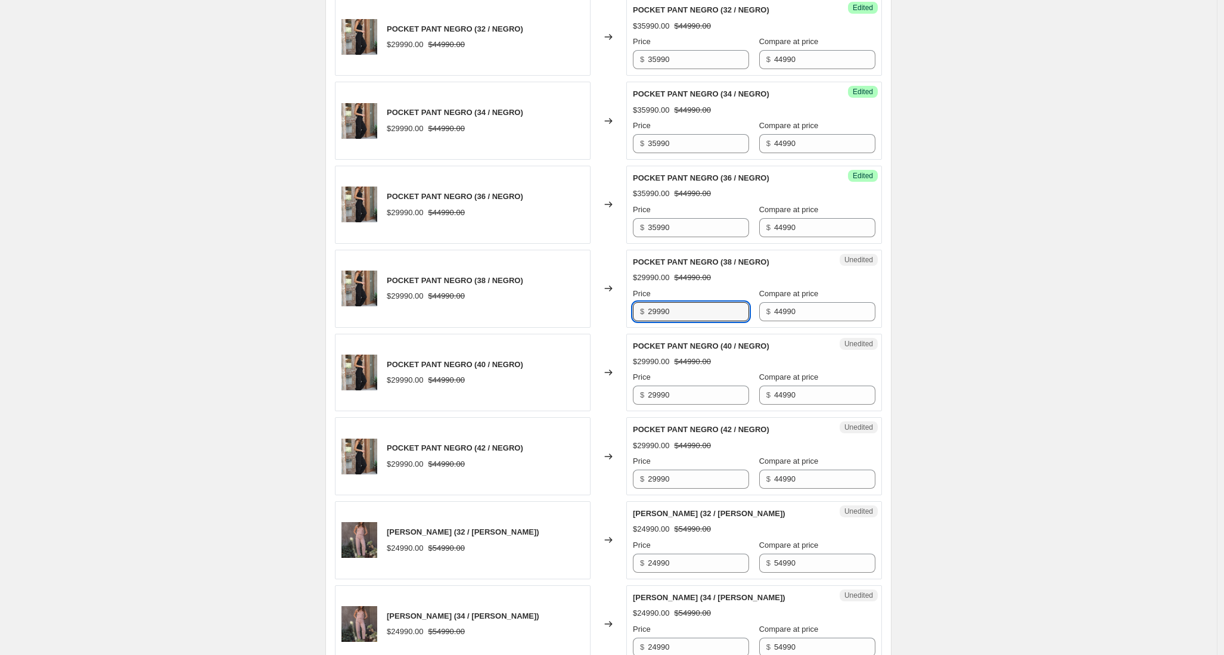
drag, startPoint x: 693, startPoint y: 309, endPoint x: 617, endPoint y: 306, distance: 75.2
click at [617, 306] on div "POCKET PANT NEGRO (38 / NEGRO) $29990.00 $44990.00 Changed to Unedited POCKET P…" at bounding box center [608, 289] width 547 height 78
paste input "35"
type input "35990"
drag, startPoint x: 685, startPoint y: 391, endPoint x: 625, endPoint y: 388, distance: 60.9
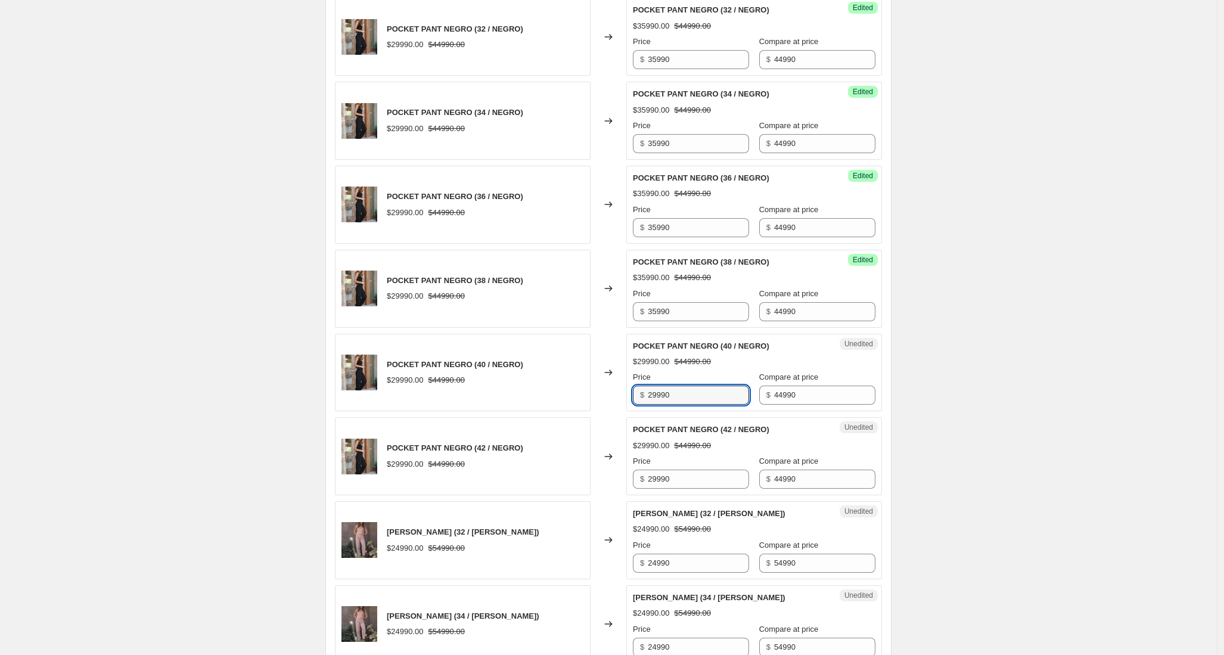
click at [625, 388] on div "POCKET PANT NEGRO (40 / NEGRO) $29990.00 $44990.00 Changed to Unedited POCKET P…" at bounding box center [608, 373] width 547 height 78
paste input "35"
type input "35990"
drag, startPoint x: 650, startPoint y: 477, endPoint x: 614, endPoint y: 473, distance: 36.1
click at [614, 473] on div "POCKET PANT NEGRO (42 / NEGRO) $29990.00 $44990.00 Changed to Unedited POCKET P…" at bounding box center [608, 456] width 547 height 78
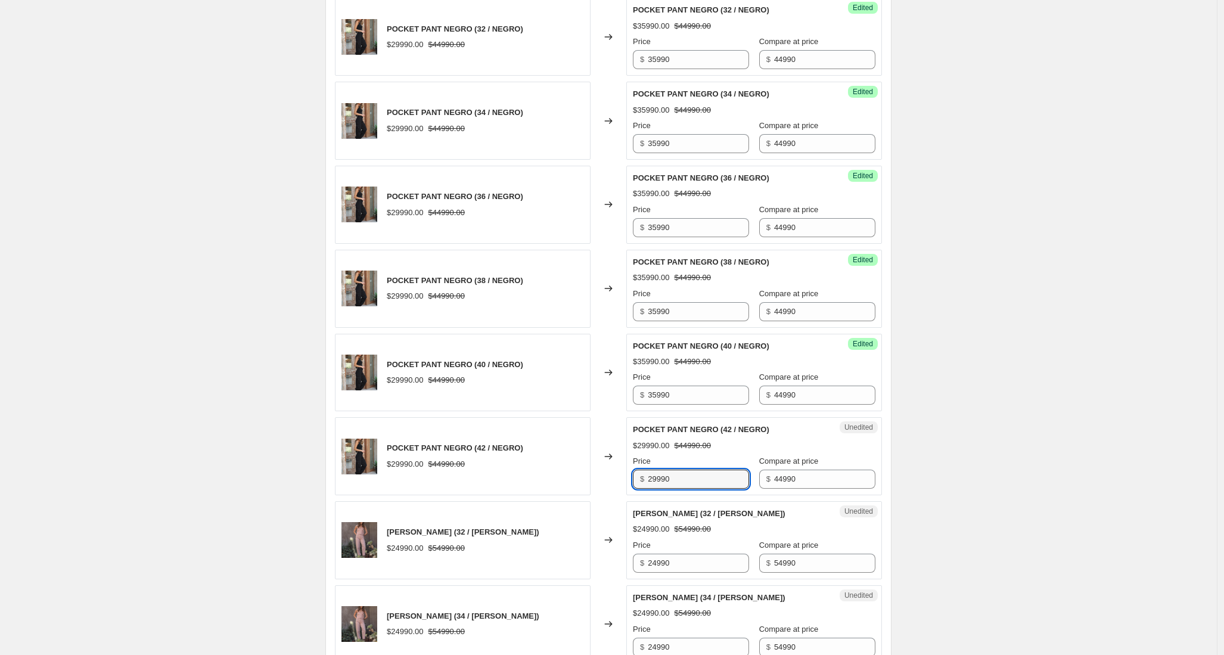
paste input "35"
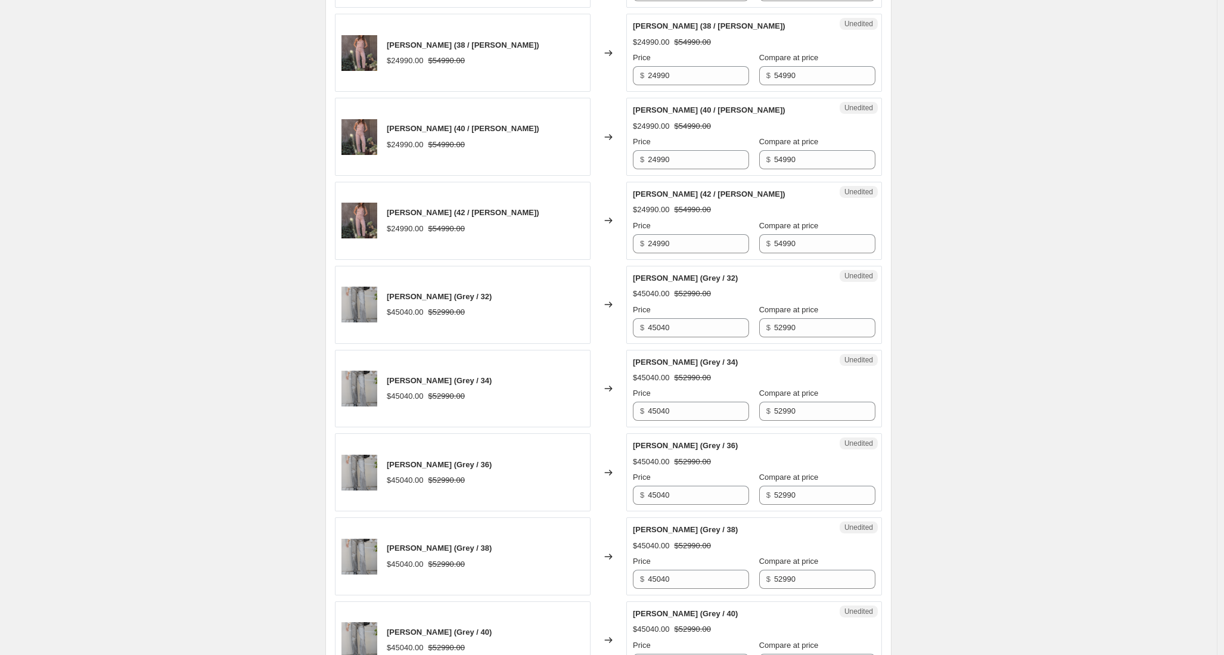
scroll to position [1351, 0]
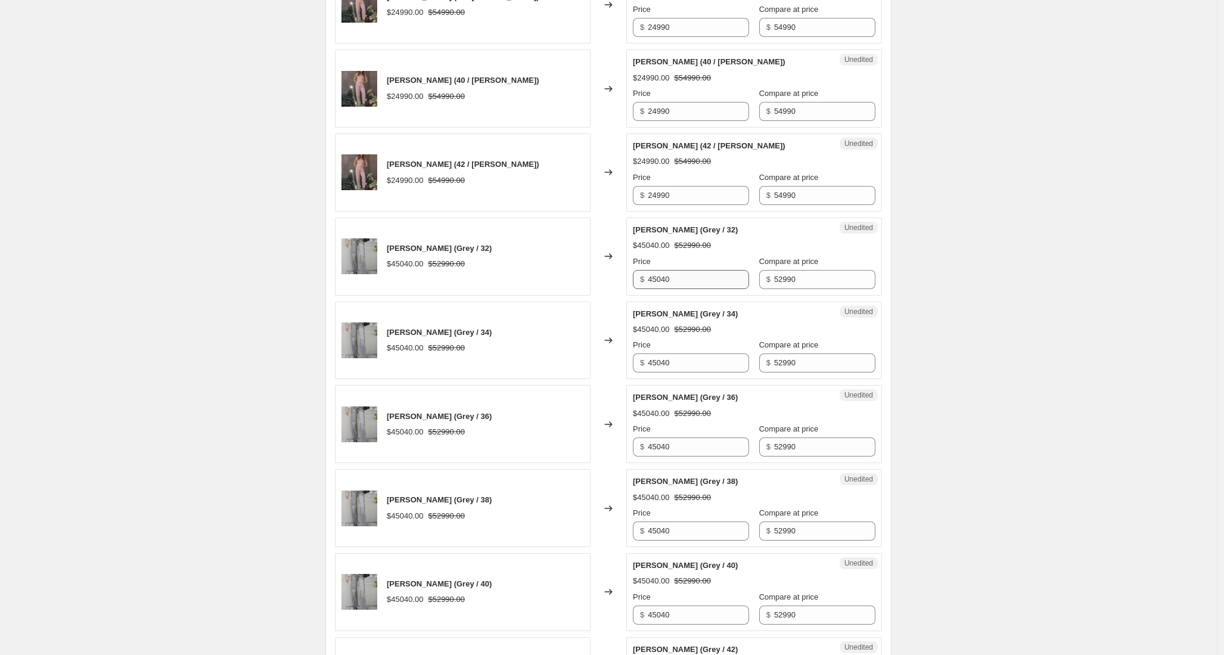
type input "35990"
drag, startPoint x: 692, startPoint y: 282, endPoint x: 621, endPoint y: 274, distance: 71.4
click at [621, 274] on div "PANTALON JUANA (Grey / 32) $45040.00 $52990.00 Changed to Unedited PANTALON JUA…" at bounding box center [608, 257] width 547 height 78
type input "52990"
drag, startPoint x: 685, startPoint y: 364, endPoint x: 609, endPoint y: 361, distance: 75.7
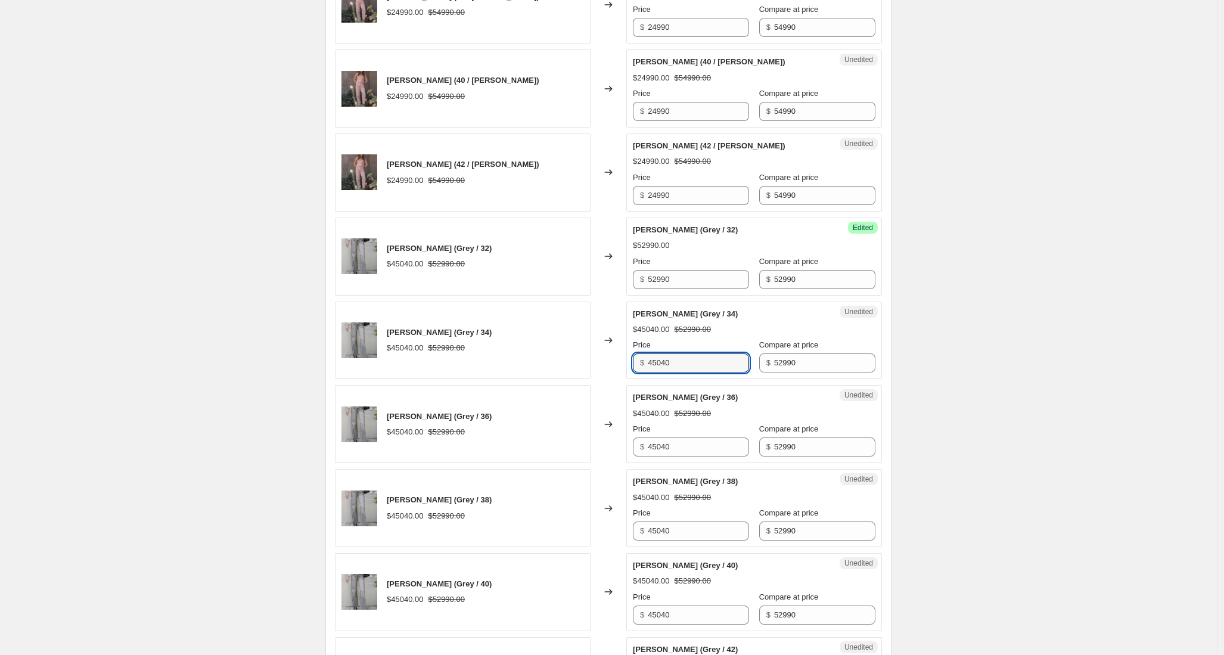
click at [609, 361] on div "PANTALON JUANA (Grey / 34) $45040.00 $52990.00 Changed to Unedited PANTALON JUA…" at bounding box center [608, 341] width 547 height 78
paste input "5299"
type input "52990"
drag, startPoint x: 689, startPoint y: 446, endPoint x: 611, endPoint y: 440, distance: 78.3
click at [611, 440] on div "PANTALON JUANA (Grey / 36) $45040.00 $52990.00 Changed to Unedited PANTALON JUA…" at bounding box center [608, 424] width 547 height 78
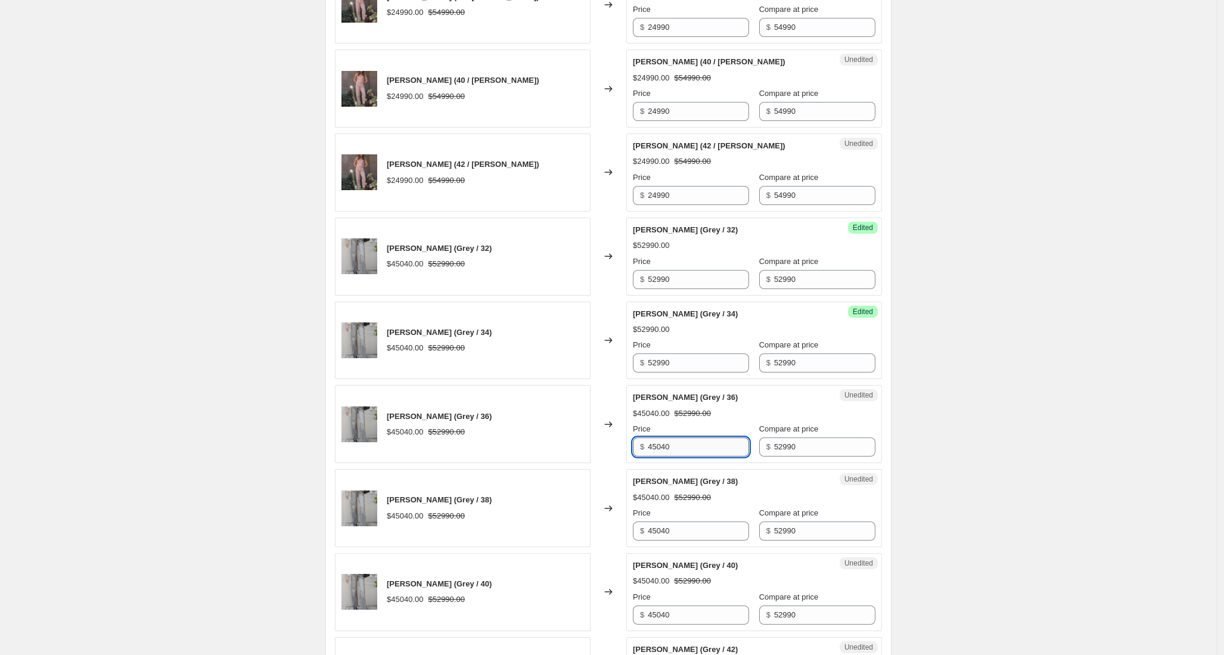
paste input "5299"
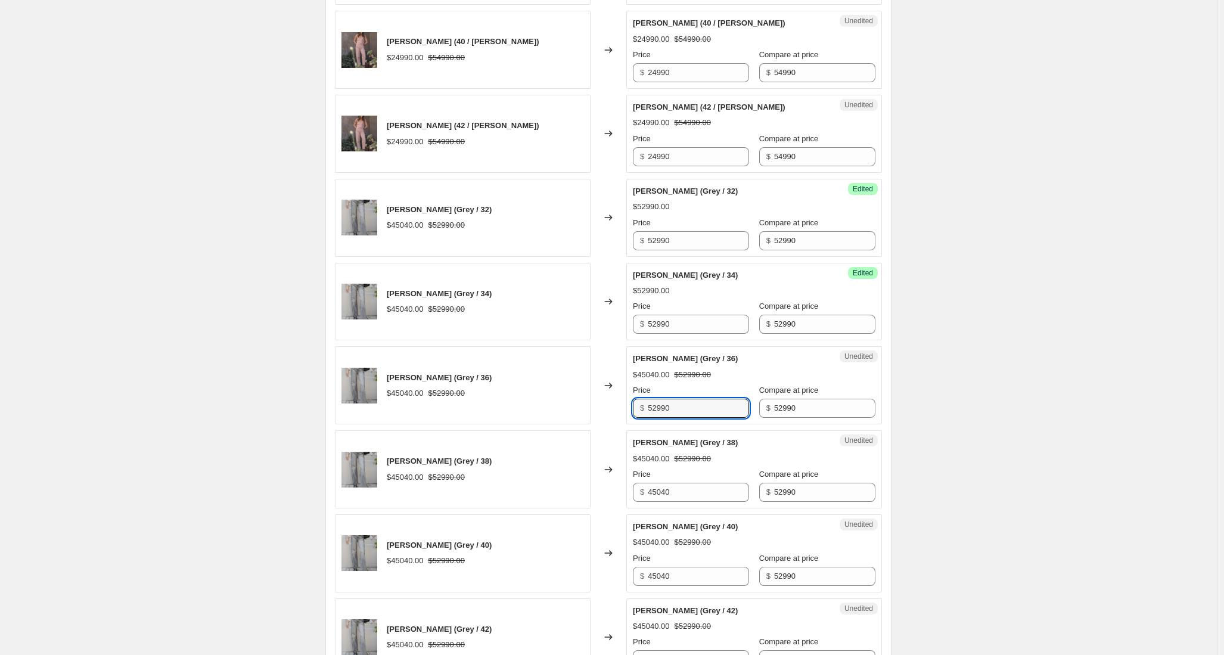
scroll to position [1541, 0]
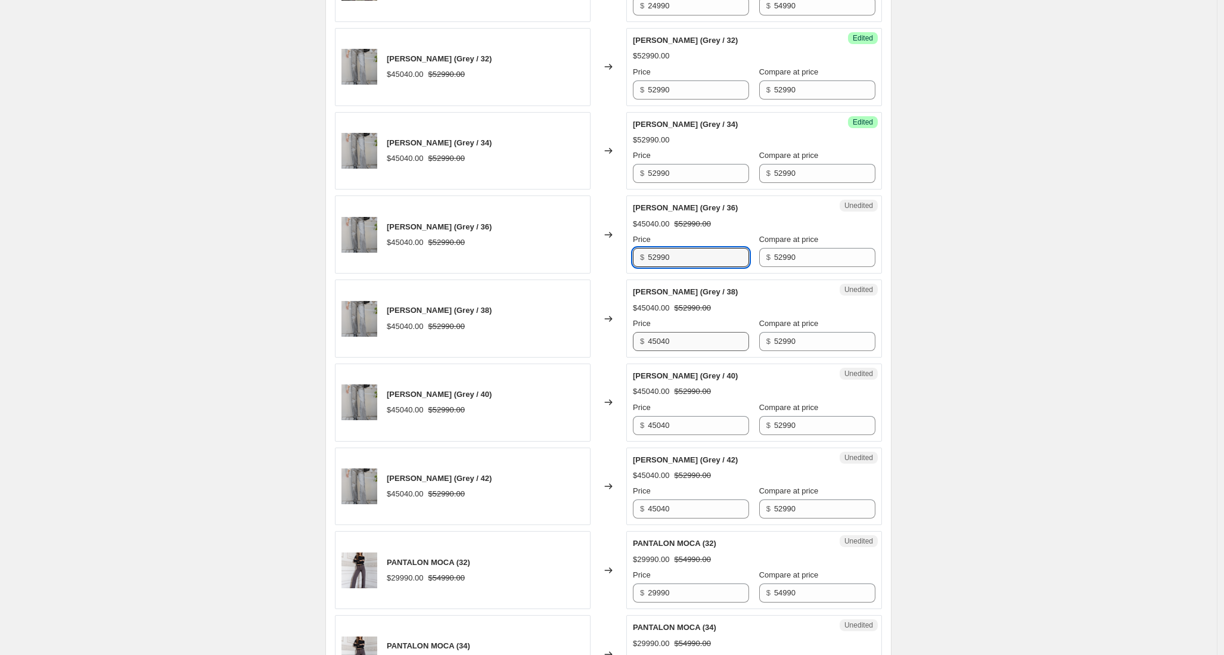
type input "52990"
drag, startPoint x: 703, startPoint y: 340, endPoint x: 615, endPoint y: 336, distance: 87.7
click at [615, 336] on div "PANTALON JUANA (Grey / 38) $45040.00 $52990.00 Changed to Unedited PANTALON JUA…" at bounding box center [608, 319] width 547 height 78
paste input "5299"
type input "52990"
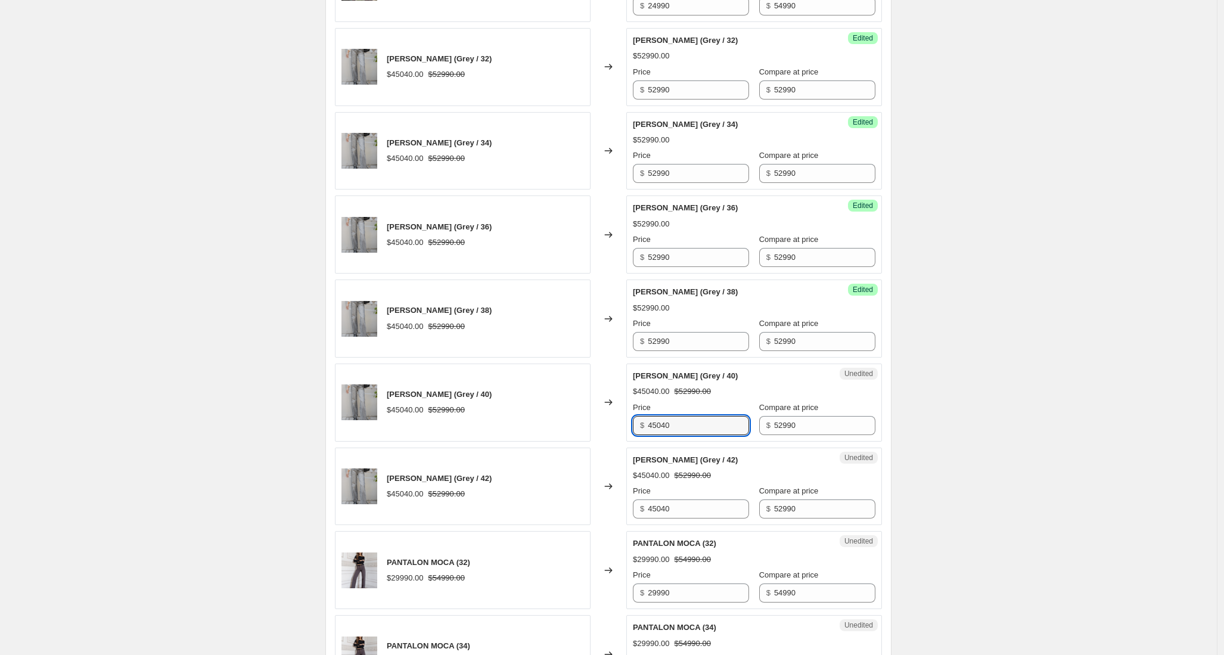
drag, startPoint x: 689, startPoint y: 428, endPoint x: 599, endPoint y: 429, distance: 90.0
click at [599, 429] on div "PANTALON JUANA (Grey / 40) $45040.00 $52990.00 Changed to Unedited PANTALON JUA…" at bounding box center [608, 403] width 547 height 78
paste input "5299"
type input "52990"
drag, startPoint x: 697, startPoint y: 507, endPoint x: 613, endPoint y: 504, distance: 84.7
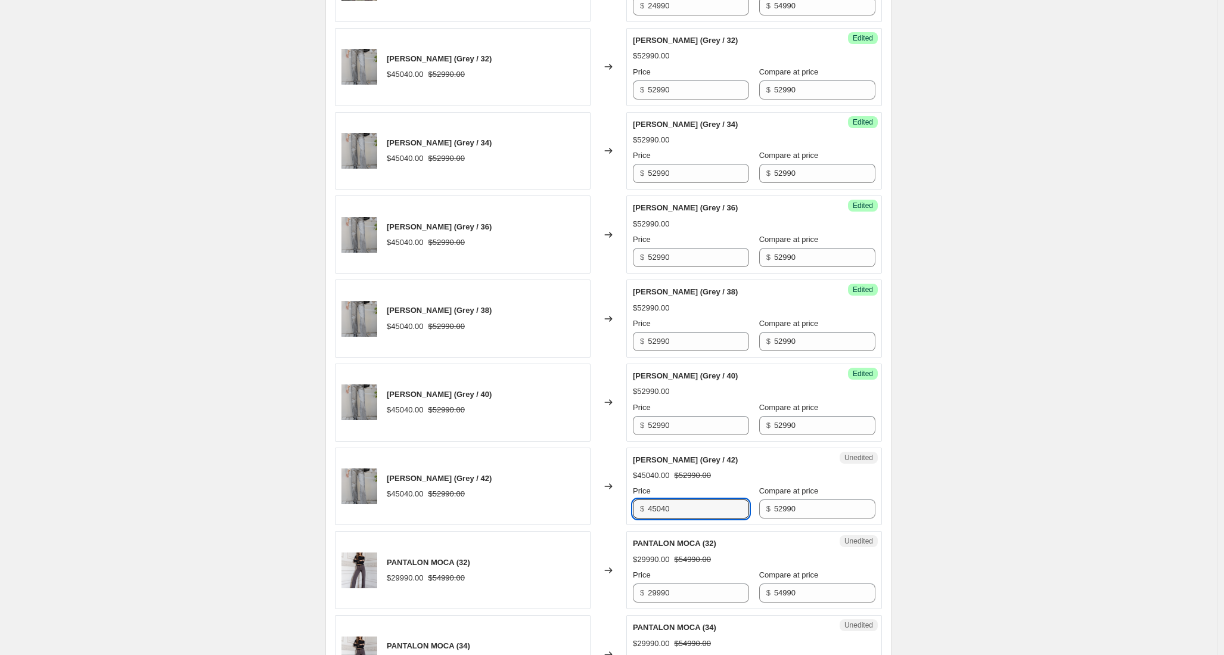
click at [613, 504] on div "PANTALON JUANA (Grey / 42) $45040.00 $52990.00 Changed to Unedited PANTALON JUA…" at bounding box center [608, 487] width 547 height 78
paste input "5299"
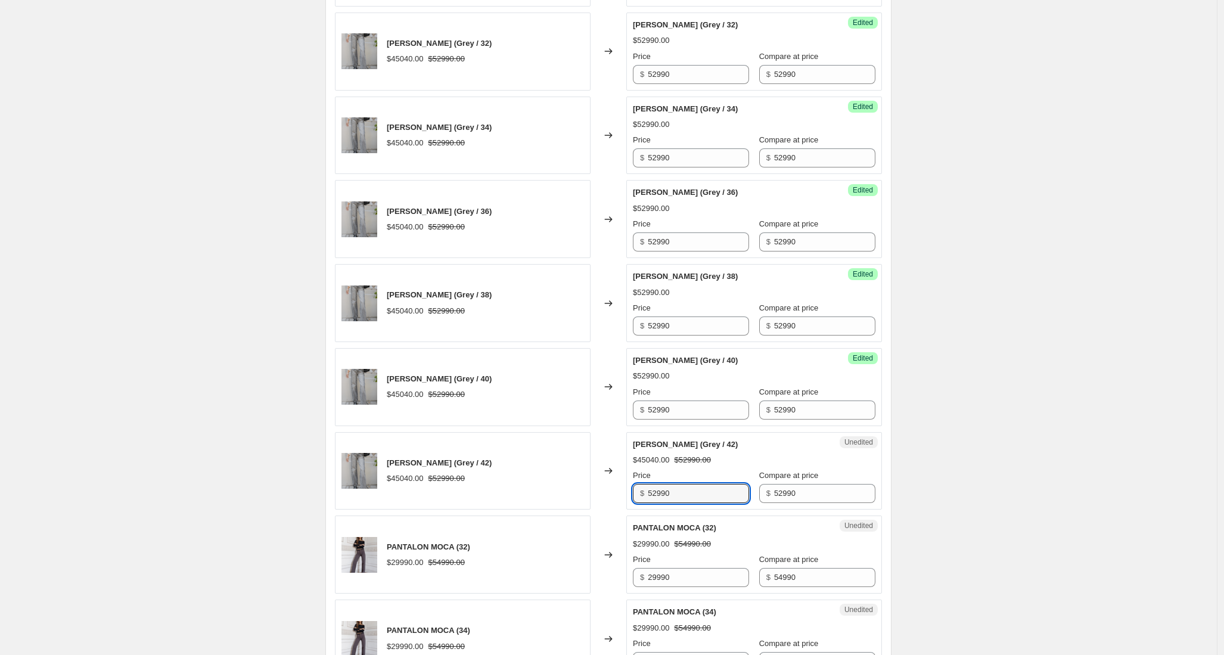
scroll to position [1556, 0]
type input "52990"
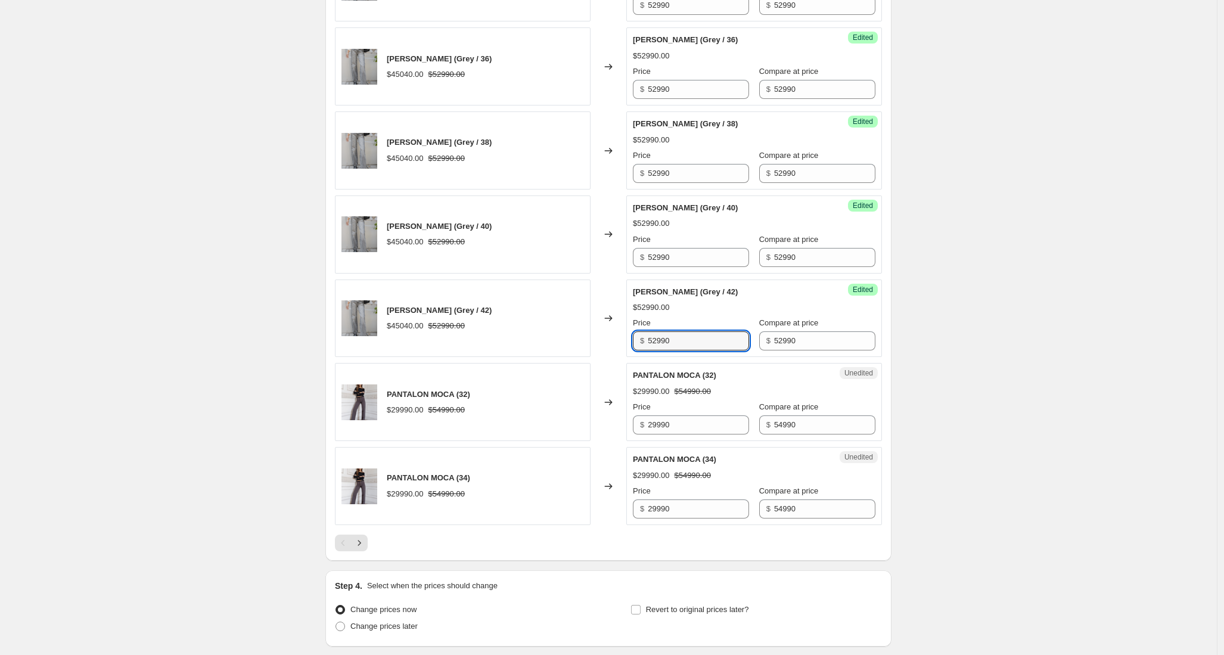
scroll to position [1799, 0]
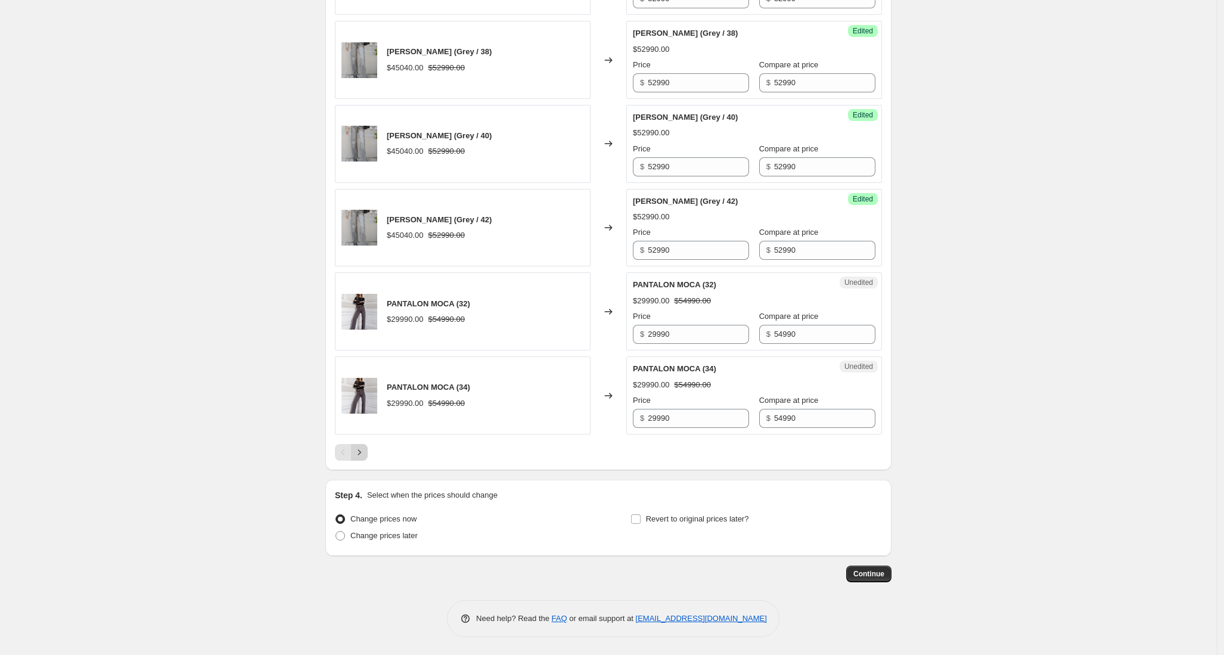
click at [365, 456] on icon "Next" at bounding box center [359, 452] width 12 height 12
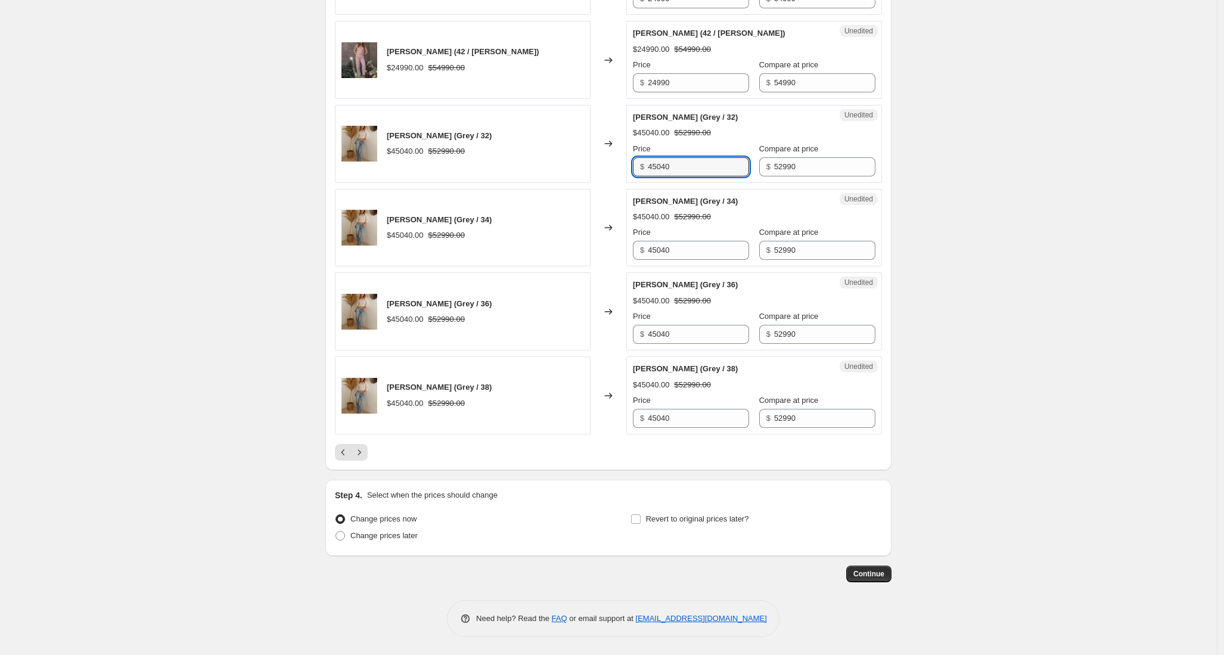
drag, startPoint x: 688, startPoint y: 170, endPoint x: 576, endPoint y: 170, distance: 112.6
click at [576, 170] on div "PANTALON JUANA (Grey / 32) $45040.00 $52990.00 Changed to Unedited PANTALON JUA…" at bounding box center [608, 144] width 547 height 78
paste input "5299"
type input "52990"
drag, startPoint x: 649, startPoint y: 248, endPoint x: 597, endPoint y: 253, distance: 52.7
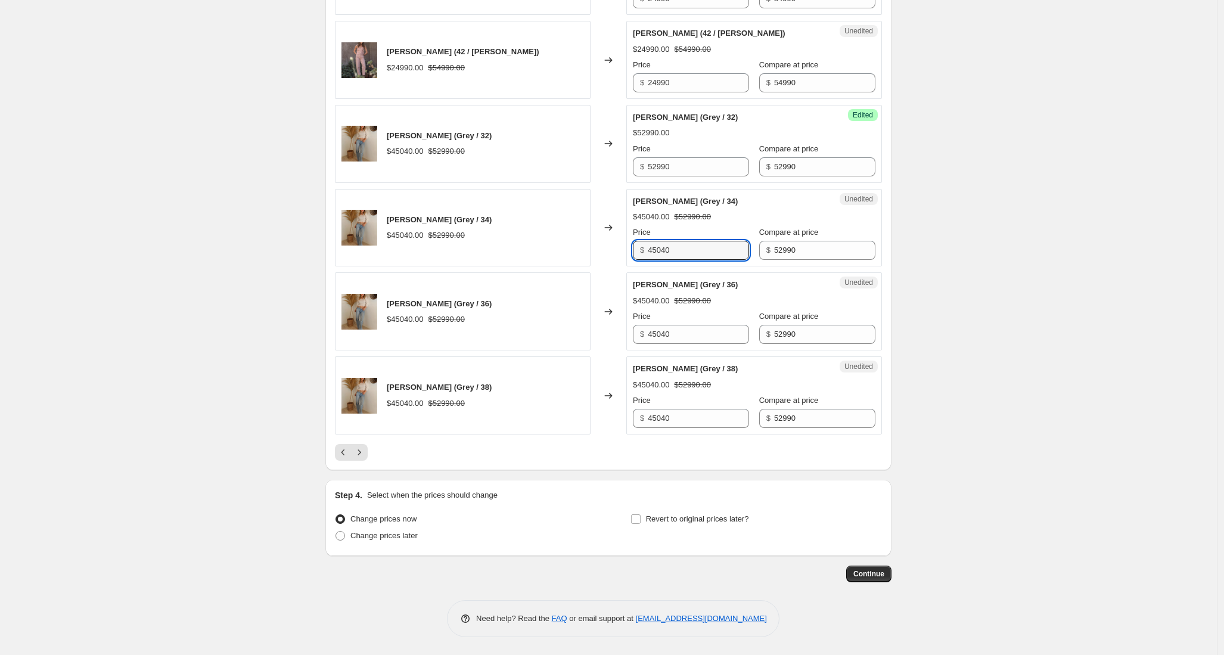
click at [592, 247] on div "PANTALON JUANA (Grey / 34) $45040.00 $52990.00 Changed to Unedited PANTALON JUA…" at bounding box center [608, 228] width 547 height 78
paste input "5299"
type input "52990"
drag, startPoint x: 696, startPoint y: 337, endPoint x: 585, endPoint y: 340, distance: 111.5
click at [585, 340] on div "PANTALON JUANA (Grey / 36) $45040.00 $52990.00 Changed to Unedited PANTALON JUA…" at bounding box center [608, 311] width 547 height 78
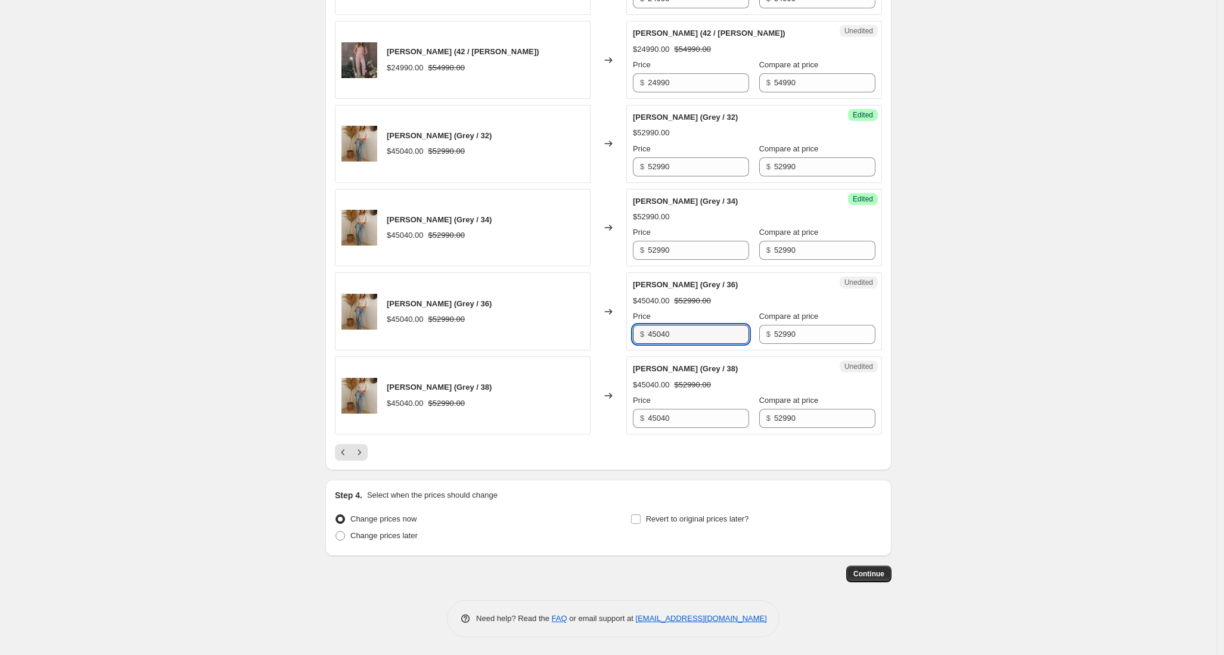
paste input "5299"
type input "52990"
drag, startPoint x: 673, startPoint y: 421, endPoint x: 574, endPoint y: 421, distance: 98.9
click at [574, 421] on div "PANTALON JUANA (Grey / 38) $45040.00 $52990.00 Changed to Unedited PANTALON JUA…" at bounding box center [608, 395] width 547 height 78
paste input "5299"
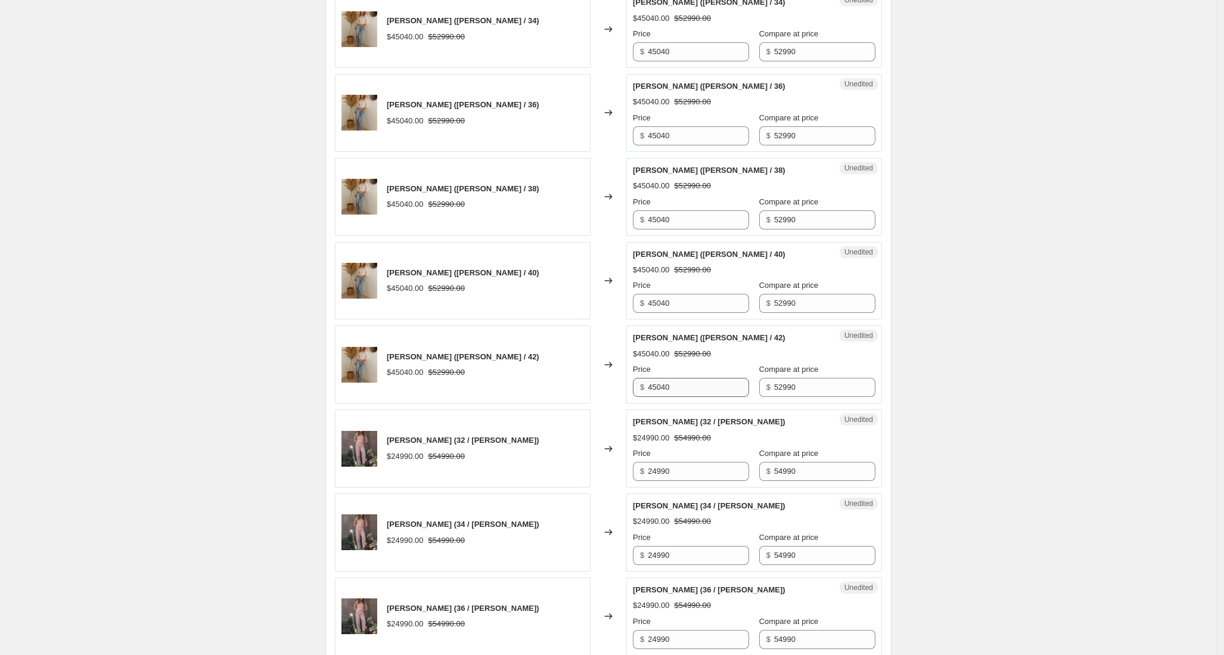
scroll to position [990, 0]
type input "52990"
drag, startPoint x: 703, startPoint y: 392, endPoint x: 599, endPoint y: 378, distance: 104.6
click at [599, 378] on div "PANTALON JUANA (Celeste / 42) $45040.00 $52990.00 Changed to Unedited PANTALON …" at bounding box center [608, 366] width 547 height 78
paste input "5299"
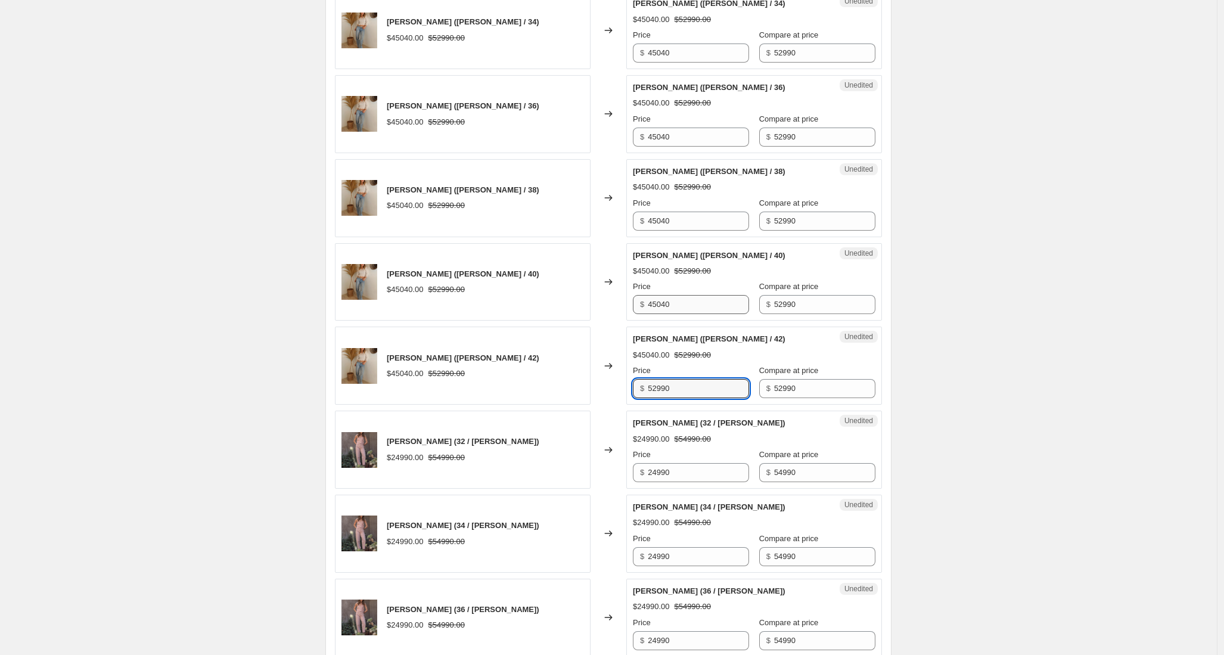
type input "52990"
drag, startPoint x: 698, startPoint y: 300, endPoint x: 606, endPoint y: 303, distance: 91.8
click at [606, 303] on div "PANTALON JUANA (Celeste / 40) $45040.00 $52990.00 Changed to Unedited PANTALON …" at bounding box center [608, 282] width 547 height 78
drag, startPoint x: 689, startPoint y: 304, endPoint x: 610, endPoint y: 303, distance: 78.7
click at [610, 303] on div "PANTALON JUANA (Celeste / 40) $45040.00 $52990.00 Changed to Unedited PANTALON …" at bounding box center [608, 282] width 547 height 78
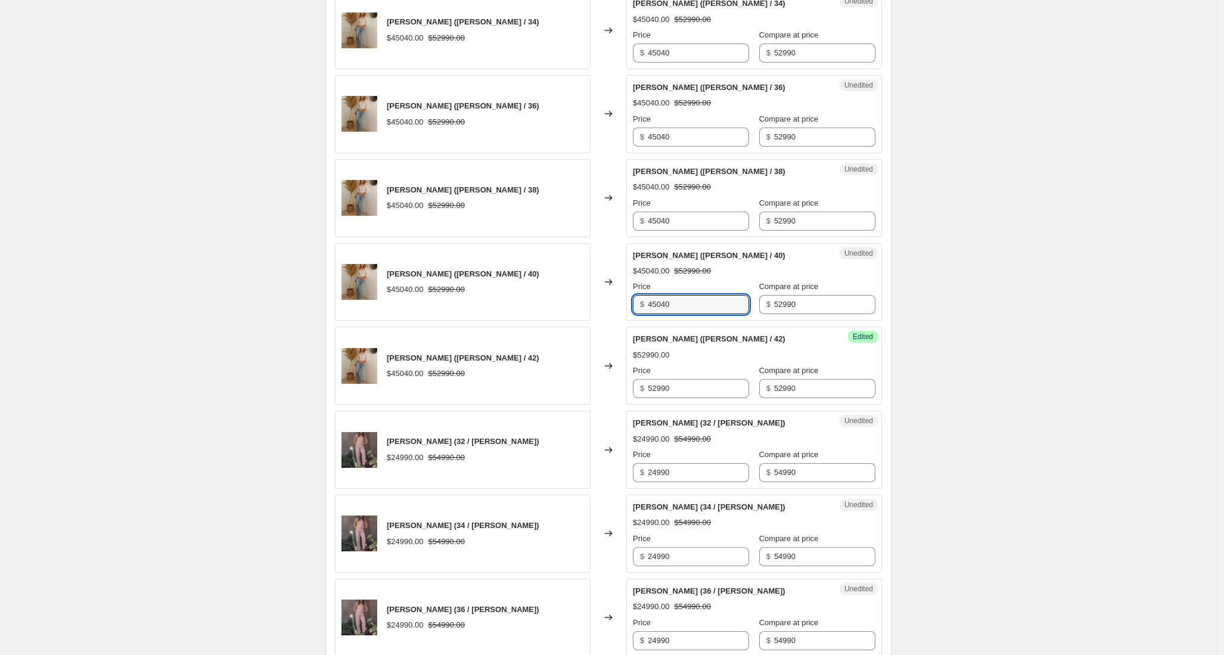
paste input "5299"
type input "52990"
drag, startPoint x: 669, startPoint y: 219, endPoint x: 609, endPoint y: 219, distance: 60.2
click at [609, 219] on div "PANTALON JUANA (Celeste / 38) $45040.00 $52990.00 Changed to Unedited PANTALON …" at bounding box center [608, 198] width 547 height 78
paste input "5299"
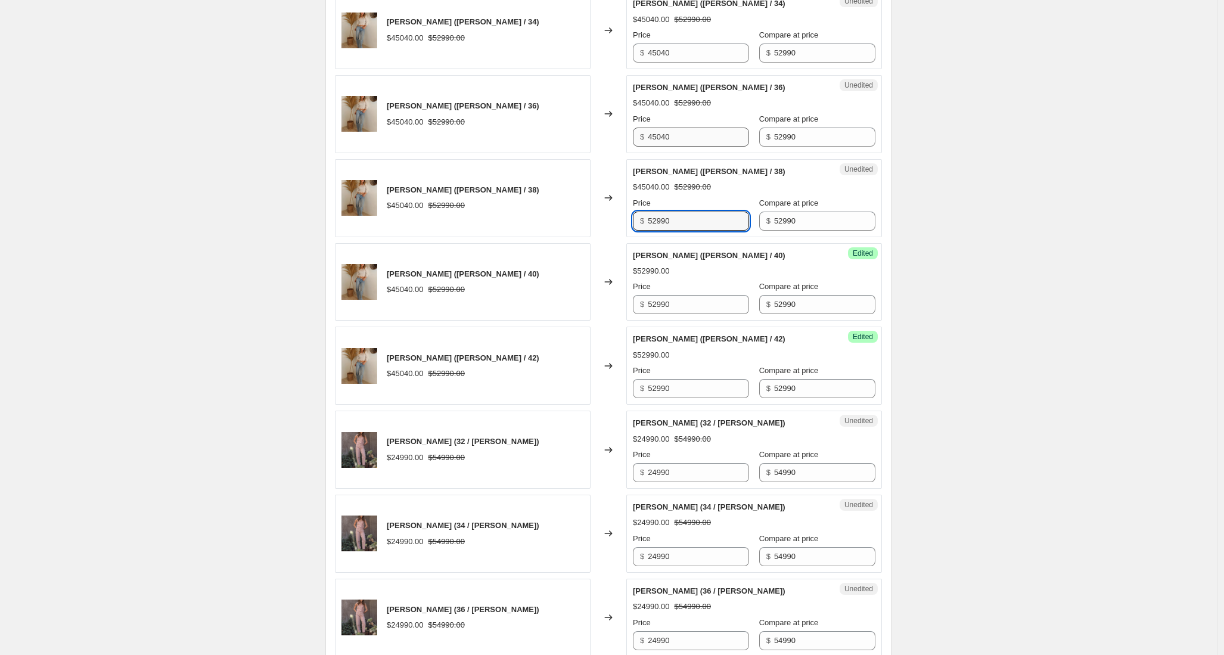
type input "52990"
drag, startPoint x: 697, startPoint y: 136, endPoint x: 603, endPoint y: 136, distance: 93.6
click at [603, 136] on div "PANTALON JUANA (Celeste / 36) $45040.00 $52990.00 Changed to Unedited PANTALON …" at bounding box center [608, 114] width 547 height 78
paste input "5299"
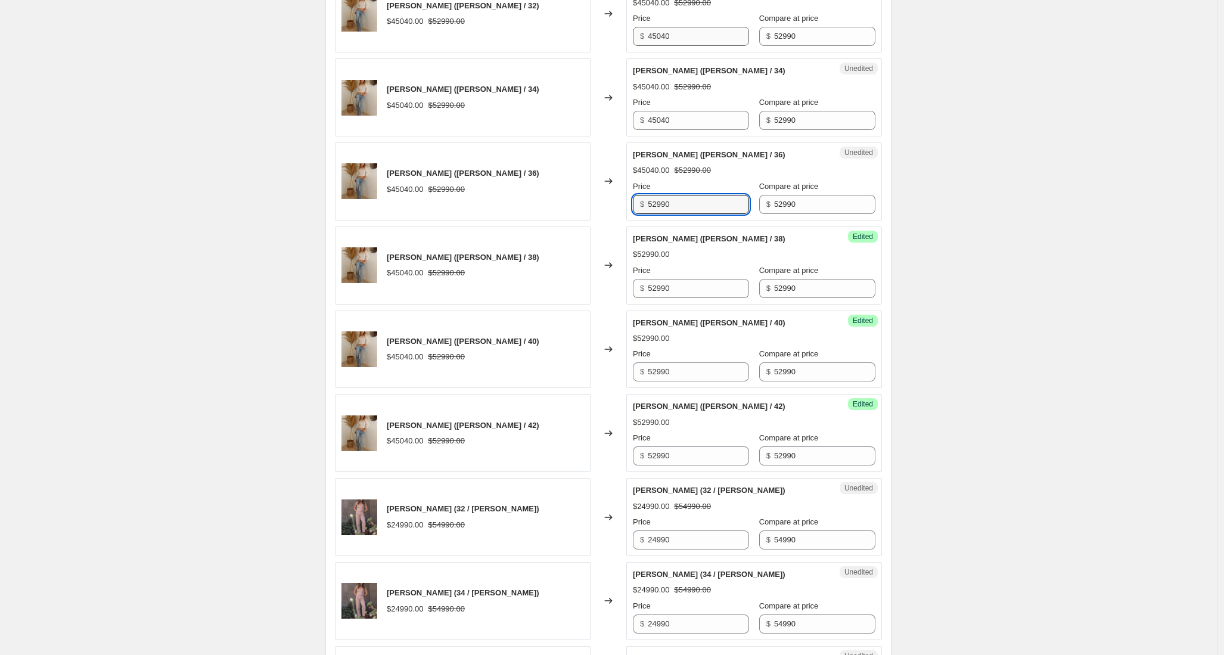
scroll to position [867, 0]
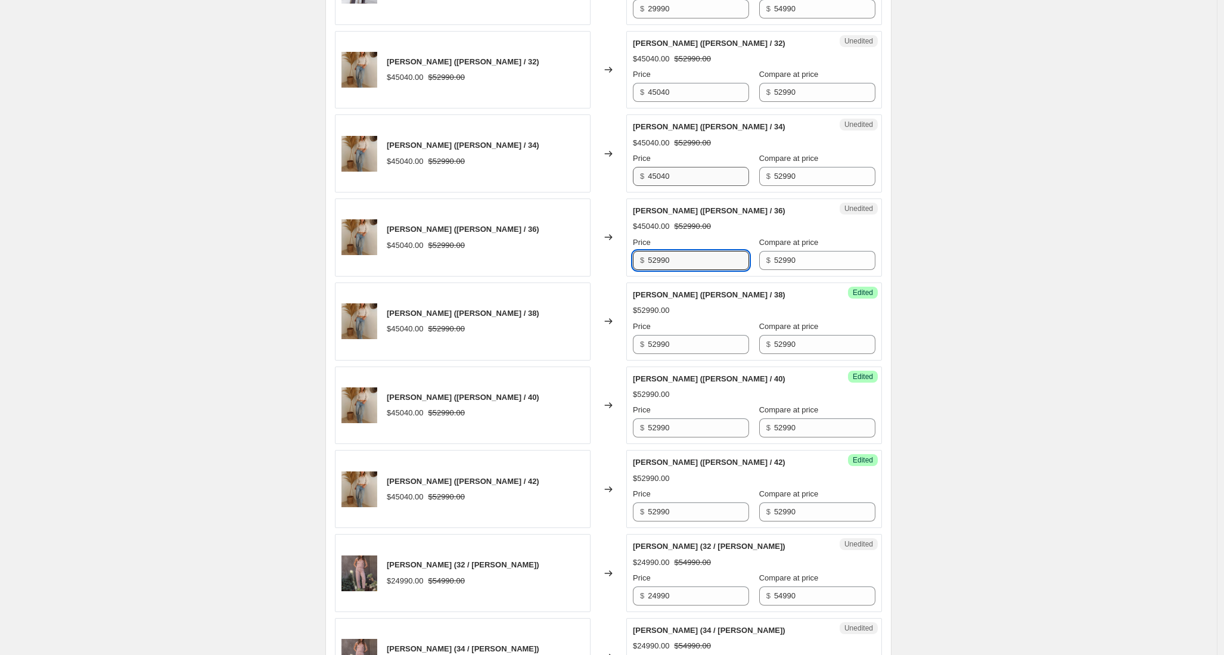
type input "52990"
drag, startPoint x: 694, startPoint y: 180, endPoint x: 614, endPoint y: 177, distance: 79.9
click at [614, 178] on div "PANTALON JUANA (Celeste / 34) $45040.00 $52990.00 Changed to Unedited PANTALON …" at bounding box center [608, 153] width 547 height 78
paste input "5299"
type input "52990"
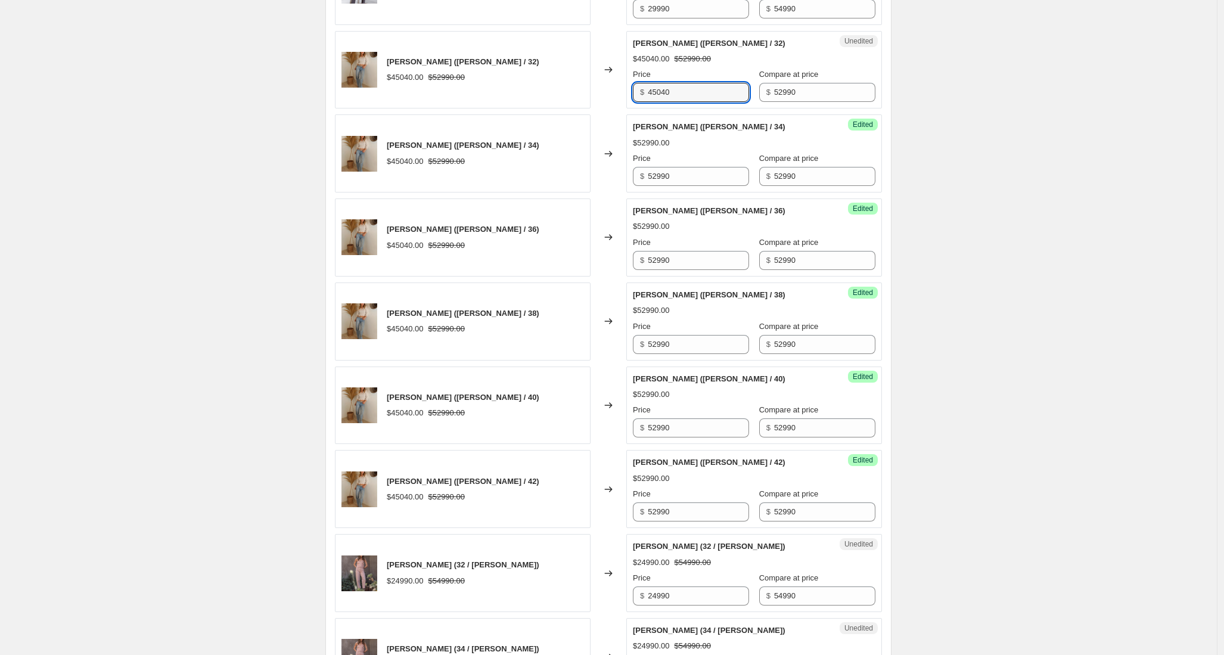
drag, startPoint x: 706, startPoint y: 94, endPoint x: 598, endPoint y: 95, distance: 107.9
click at [598, 95] on div "PANTALON JUANA (Celeste / 32) $45040.00 $52990.00 Changed to Unedited PANTALON …" at bounding box center [608, 70] width 547 height 78
paste input "5299"
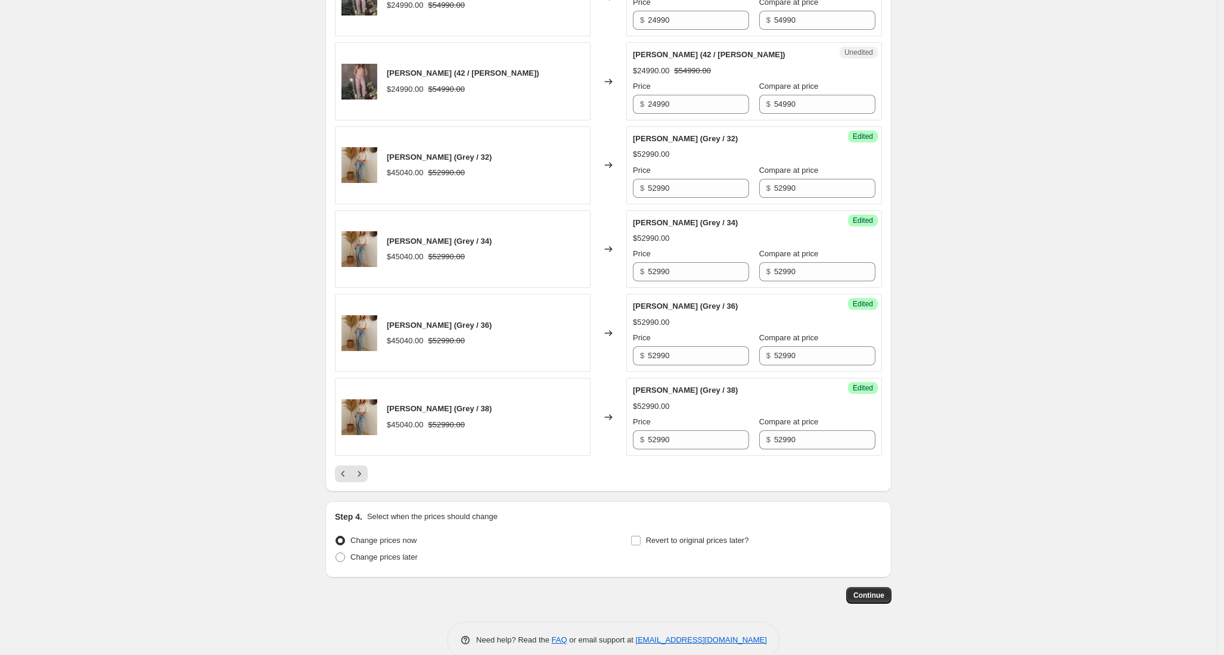
scroll to position [1799, 0]
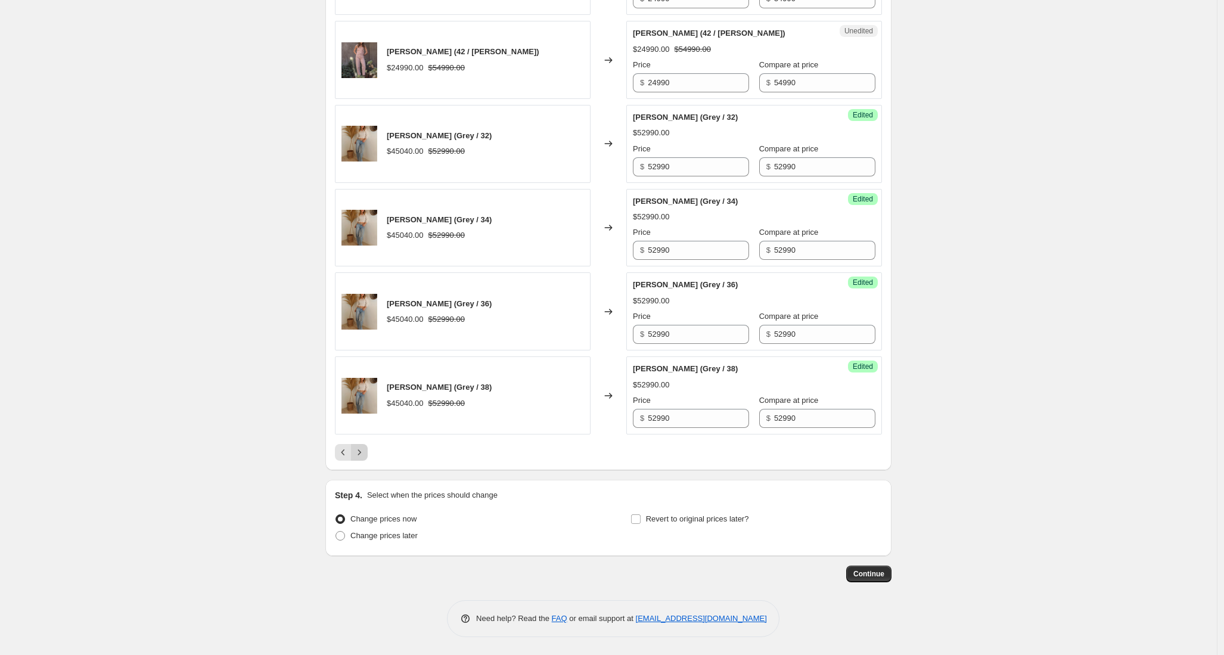
type input "52990"
click at [365, 452] on icon "Next" at bounding box center [359, 452] width 12 height 12
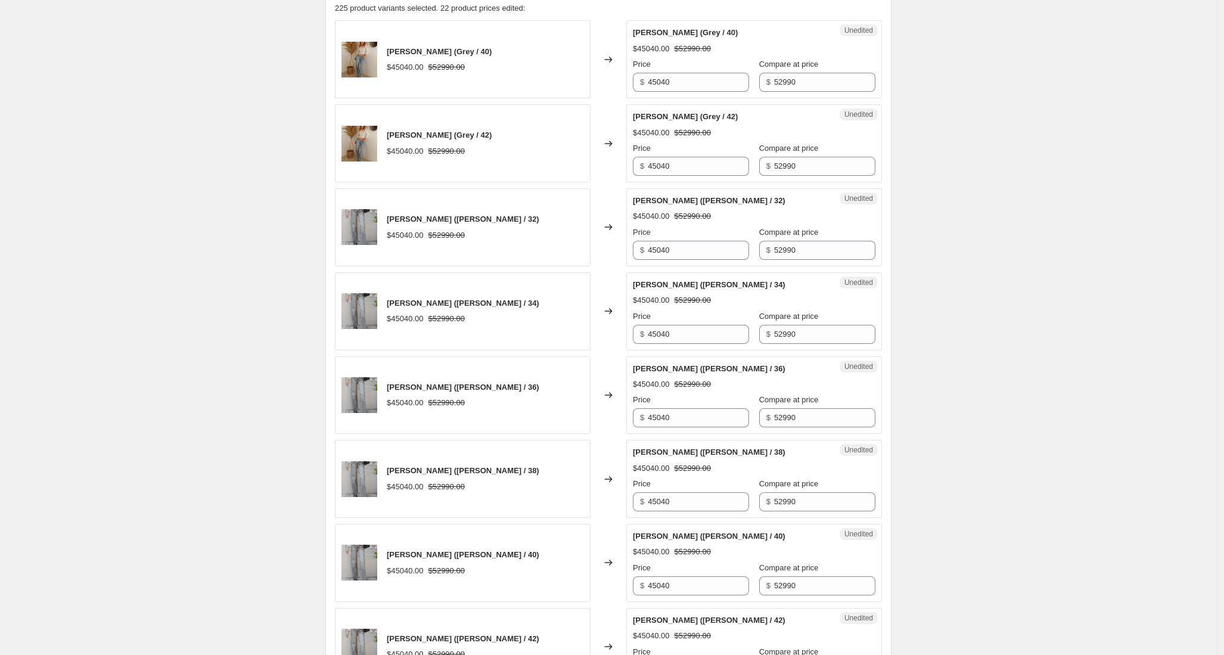
scroll to position [534, 0]
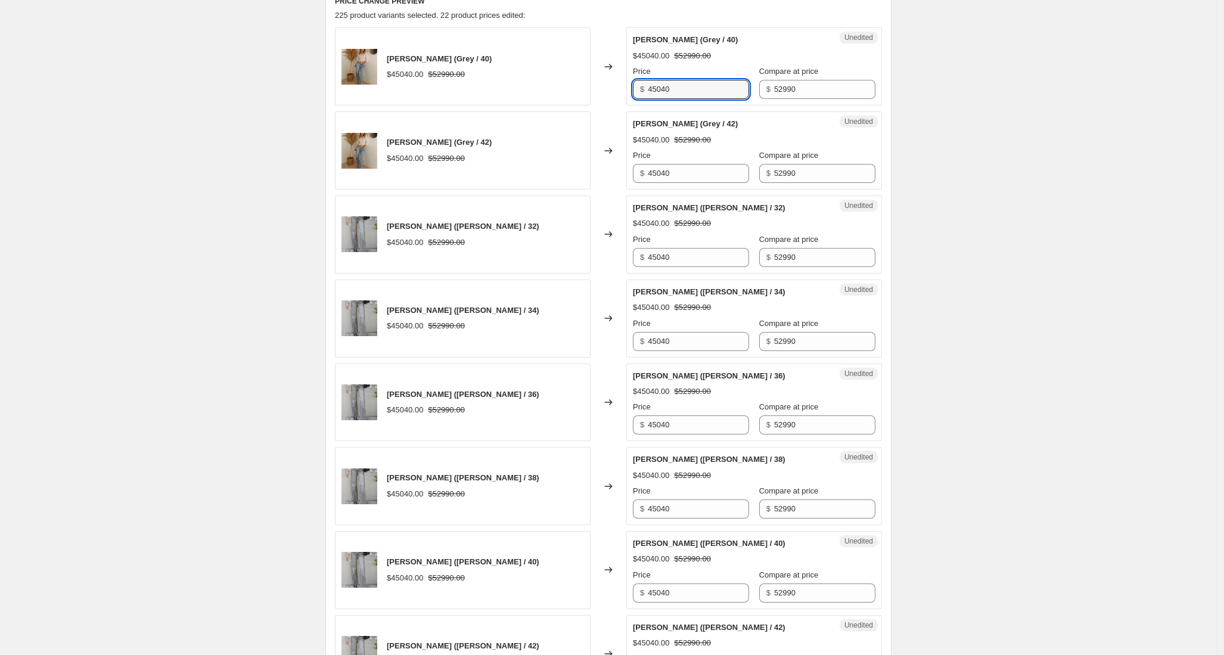
drag, startPoint x: 707, startPoint y: 84, endPoint x: 601, endPoint y: 86, distance: 106.7
click at [601, 86] on div "PANTALON JUANA (Grey / 40) $45040.00 $52990.00 Changed to Unedited PANTALON JUA…" at bounding box center [608, 66] width 547 height 78
paste input "5299"
type input "52990"
drag, startPoint x: 700, startPoint y: 177, endPoint x: 624, endPoint y: 175, distance: 76.3
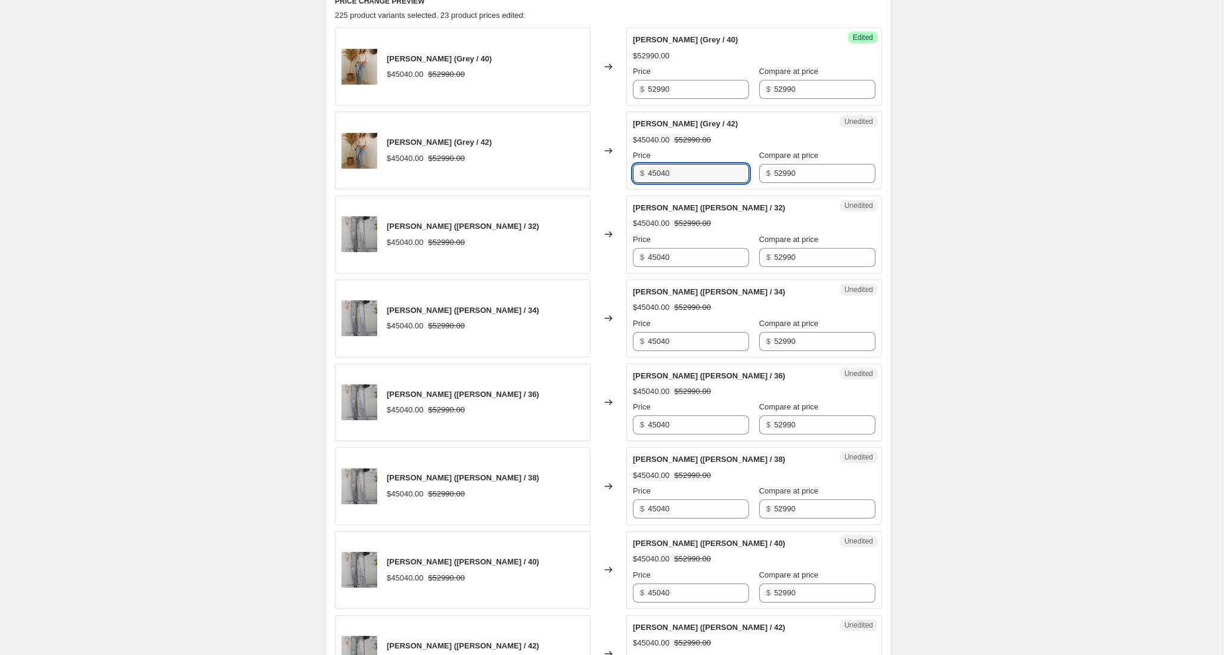
click at [624, 175] on div "PANTALON JUANA (Grey / 42) $45040.00 $52990.00 Changed to Unedited PANTALON JUA…" at bounding box center [608, 150] width 547 height 78
paste input "5299"
type input "52990"
drag, startPoint x: 706, startPoint y: 260, endPoint x: 615, endPoint y: 260, distance: 91.2
click at [615, 260] on div "PANTALON JUANA (Celeste / 32) $45040.00 $52990.00 Changed to Unedited PANTALON …" at bounding box center [608, 234] width 547 height 78
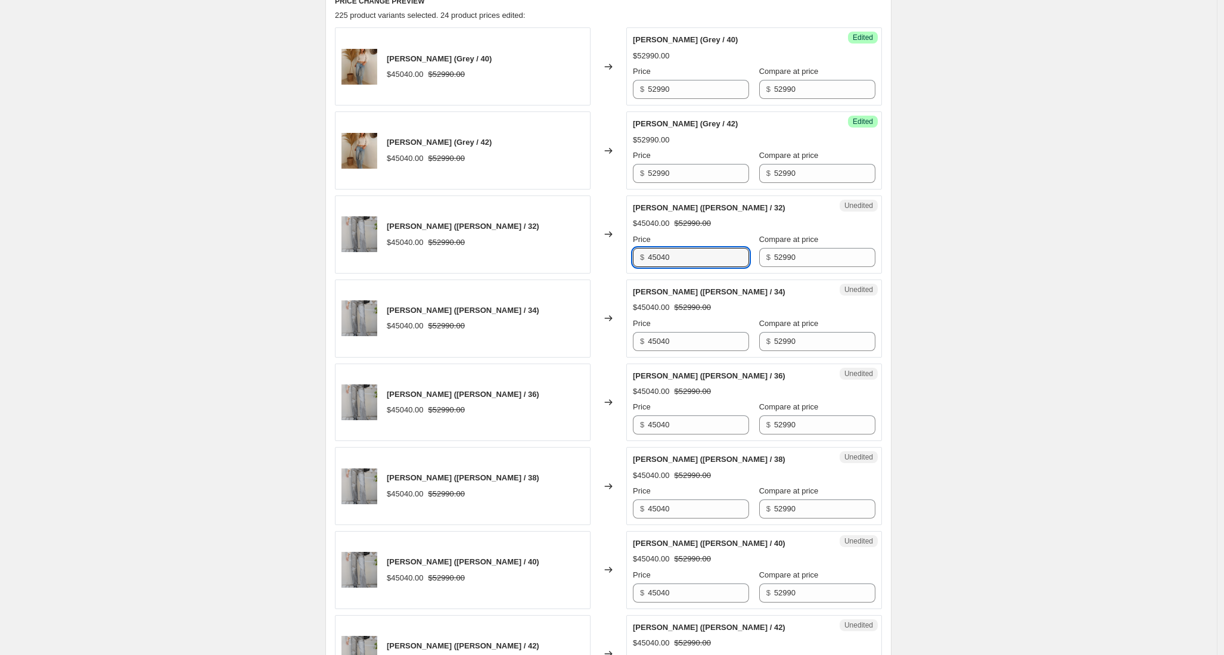
paste input "5299"
type input "52990"
drag, startPoint x: 624, startPoint y: 339, endPoint x: 612, endPoint y: 338, distance: 11.9
click at [609, 339] on div "PANTALON JUANA (Celeste / 34) $45040.00 $52990.00 Changed to Unedited PANTALON …" at bounding box center [608, 319] width 547 height 78
paste input "5299"
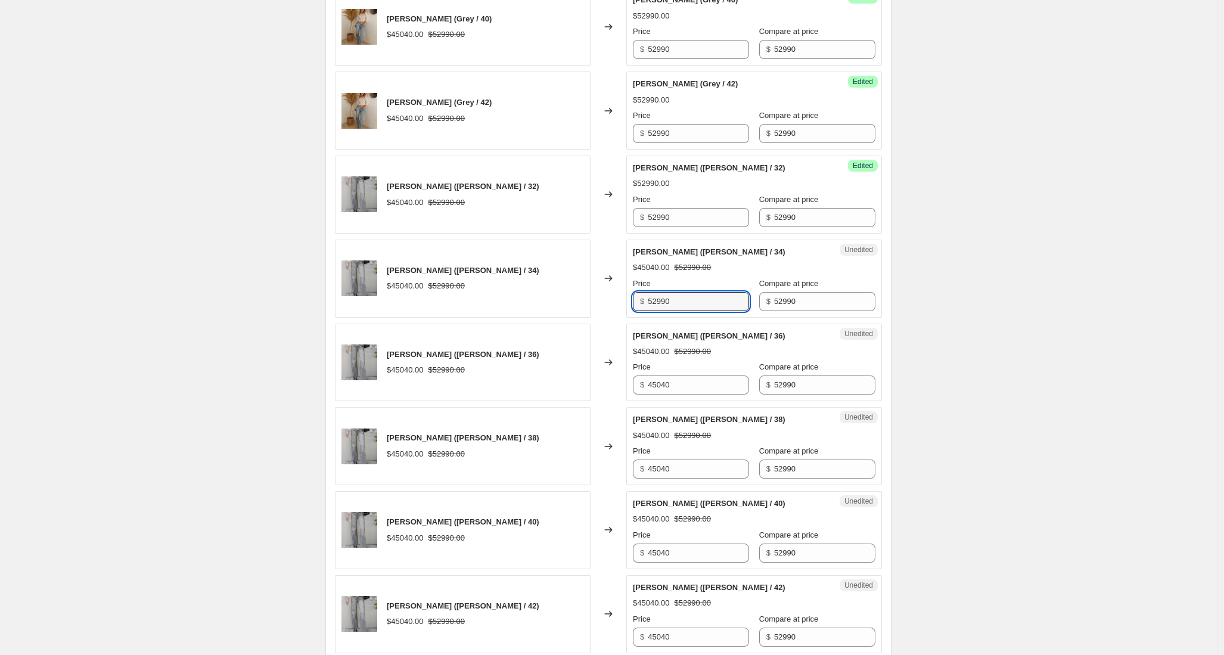
scroll to position [586, 0]
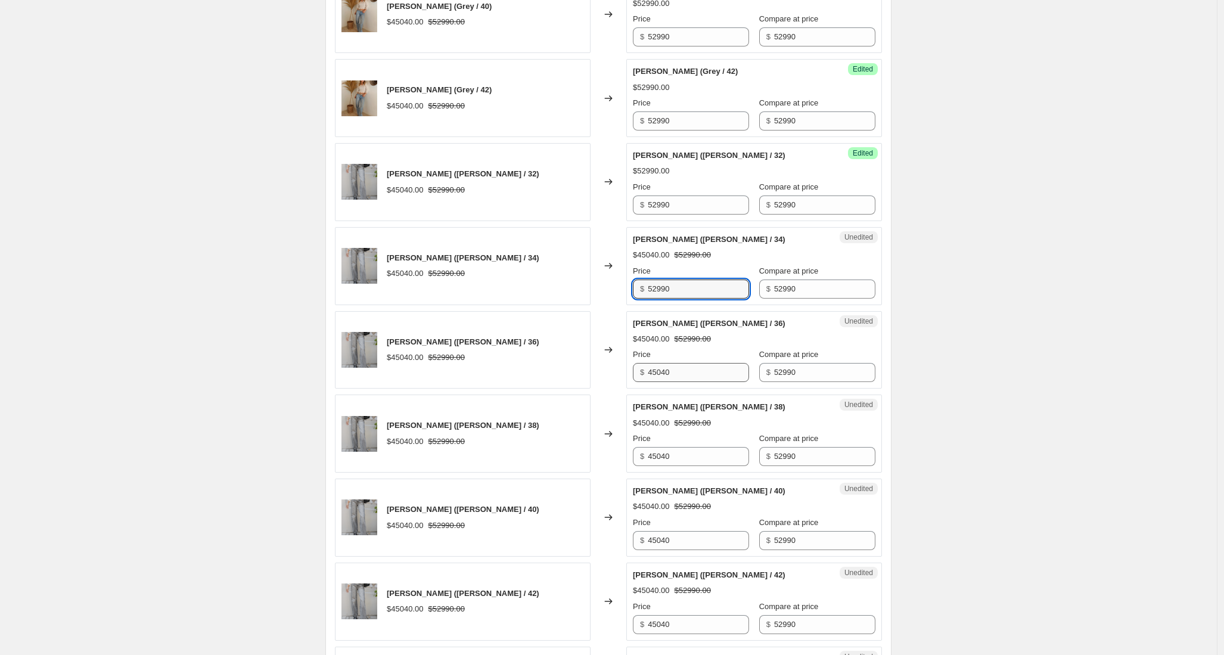
type input "52990"
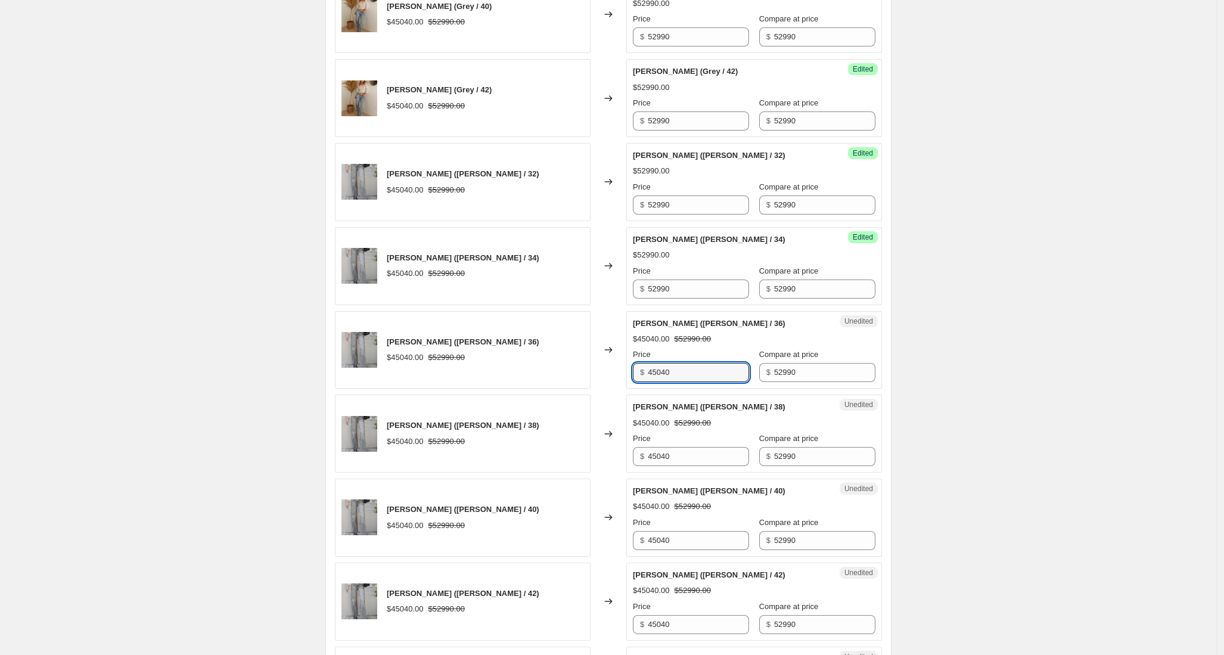
drag, startPoint x: 655, startPoint y: 368, endPoint x: 641, endPoint y: 367, distance: 13.8
click at [605, 371] on div "PANTALON JUANA (Celeste / 36) $45040.00 $52990.00 Changed to Unedited PANTALON …" at bounding box center [608, 350] width 547 height 78
paste input "5299"
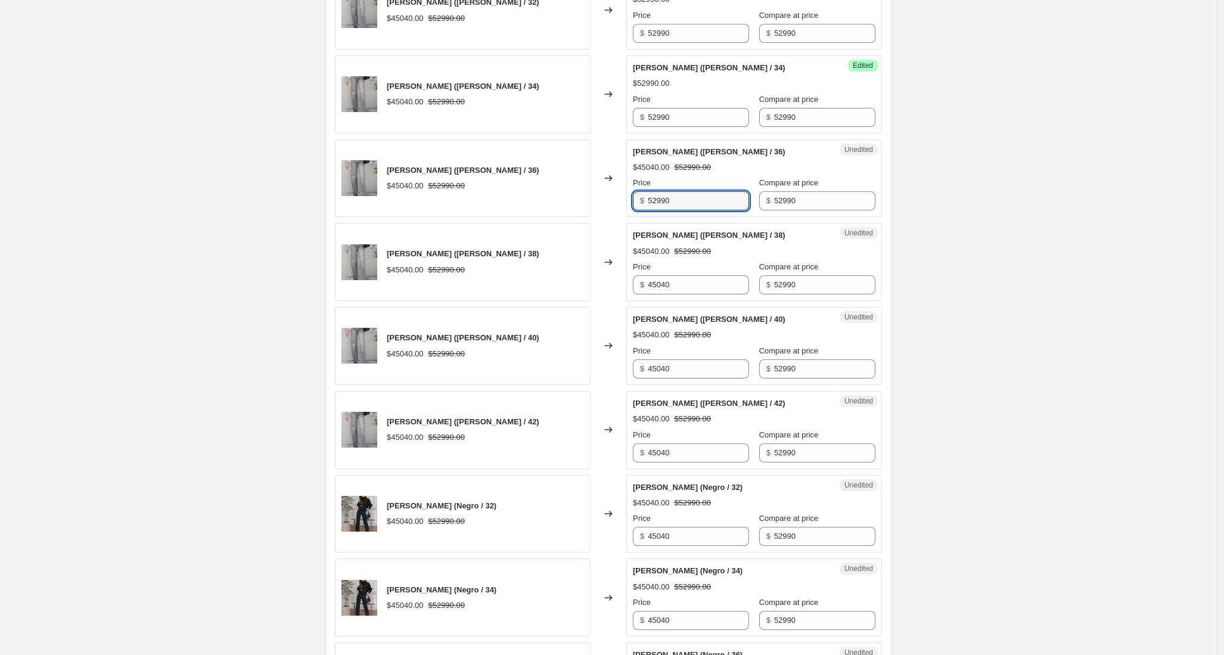
scroll to position [759, 0]
type input "52990"
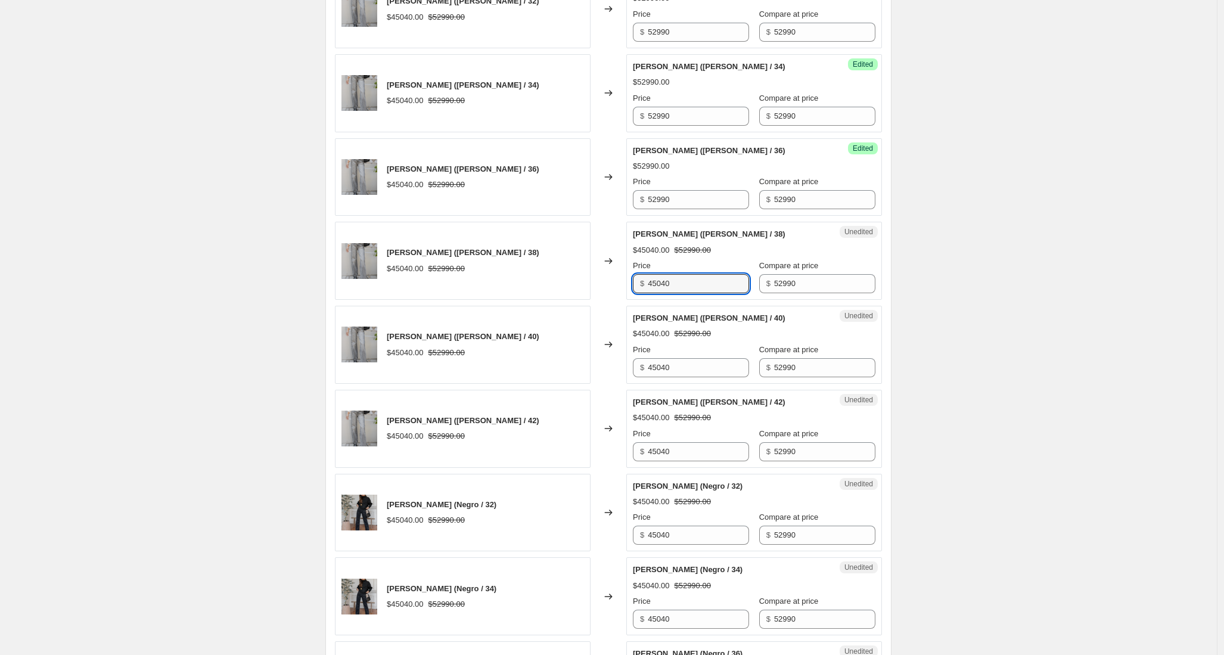
drag, startPoint x: 623, startPoint y: 286, endPoint x: 610, endPoint y: 285, distance: 13.1
click at [610, 285] on div "PANTALON JUANA (Celeste / 38) $45040.00 $52990.00 Changed to Unedited PANTALON …" at bounding box center [608, 261] width 547 height 78
paste input "5299"
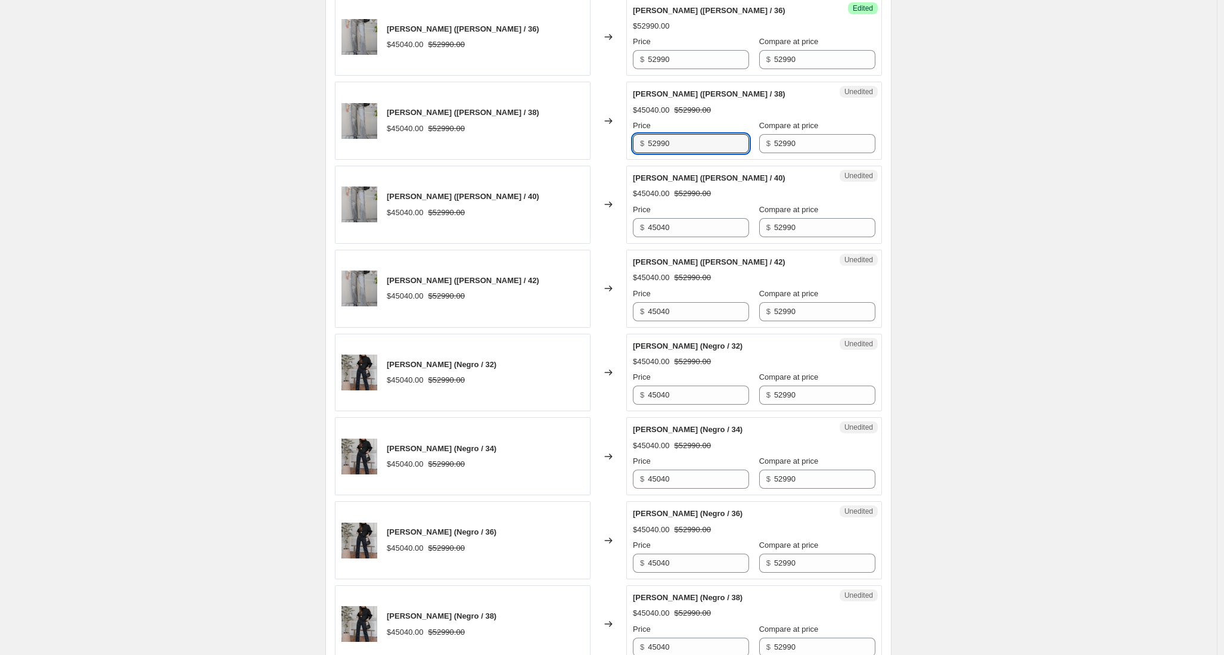
scroll to position [941, 0]
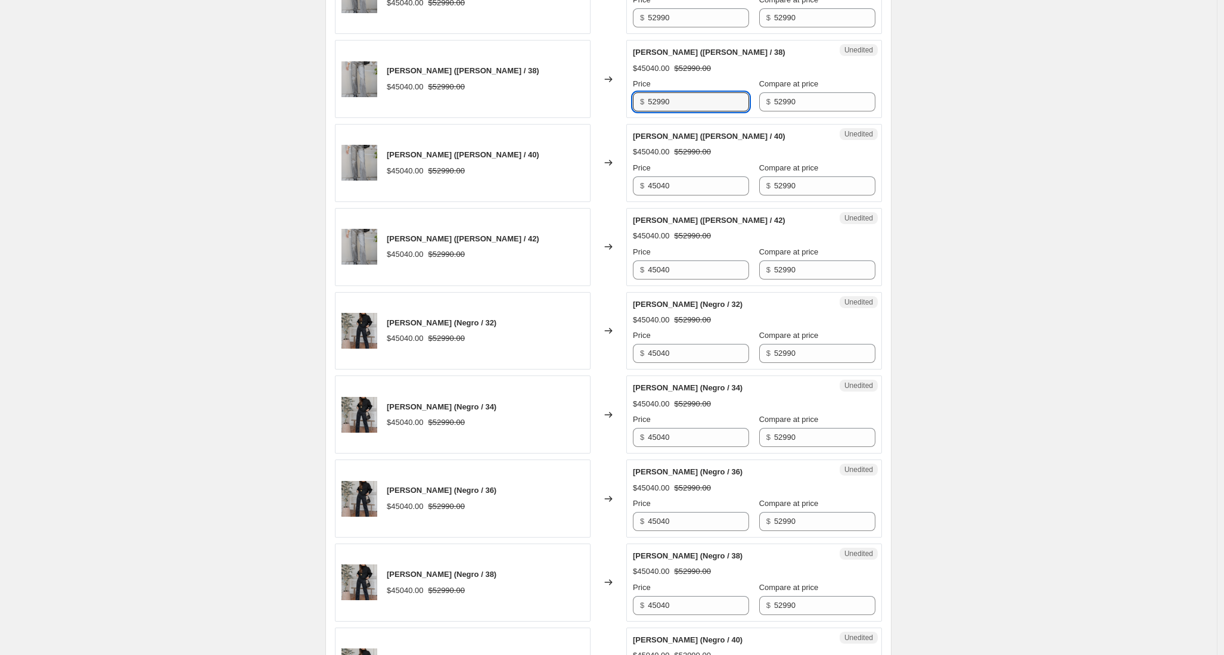
type input "52990"
drag, startPoint x: 602, startPoint y: 184, endPoint x: 577, endPoint y: 183, distance: 24.5
click at [577, 183] on div "PANTALON JUANA (Celeste / 40) $45040.00 $52990.00 Changed to Unedited PANTALON …" at bounding box center [608, 163] width 547 height 78
paste input "5299"
type input "52990"
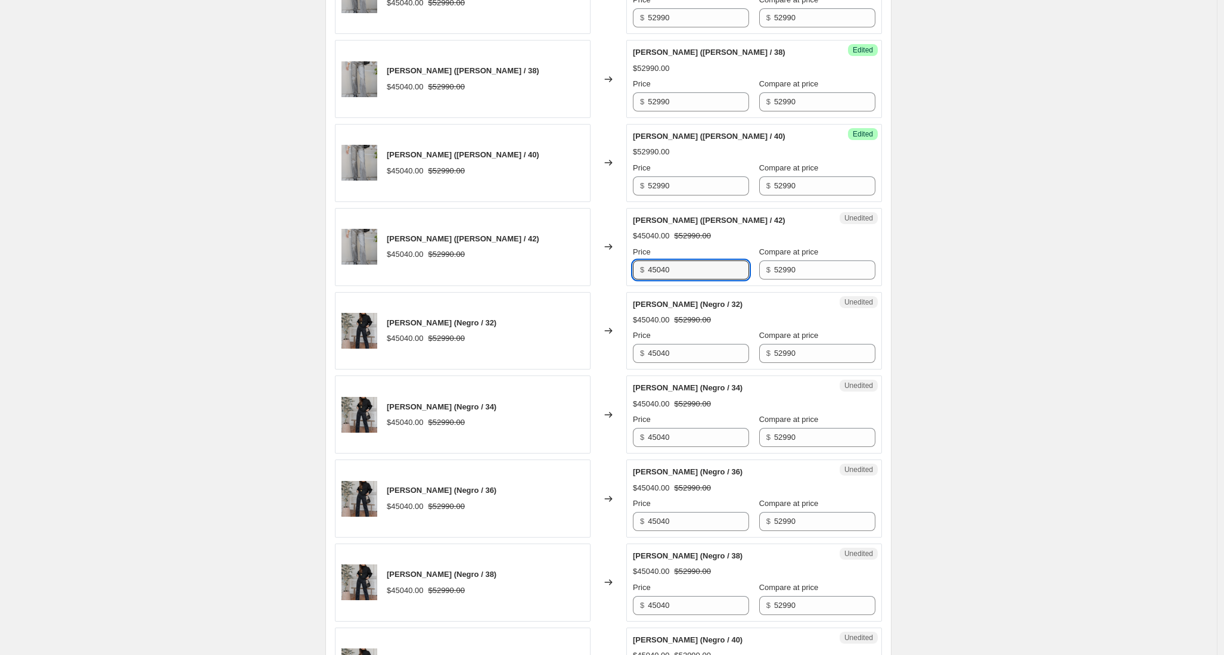
drag, startPoint x: 691, startPoint y: 265, endPoint x: 617, endPoint y: 262, distance: 73.4
click at [617, 262] on div "PANTALON JUANA (Celeste / 42) $45040.00 $52990.00 Changed to Unedited PANTALON …" at bounding box center [608, 247] width 547 height 78
paste input "5299"
type input "52990"
drag, startPoint x: 688, startPoint y: 358, endPoint x: 604, endPoint y: 354, distance: 84.7
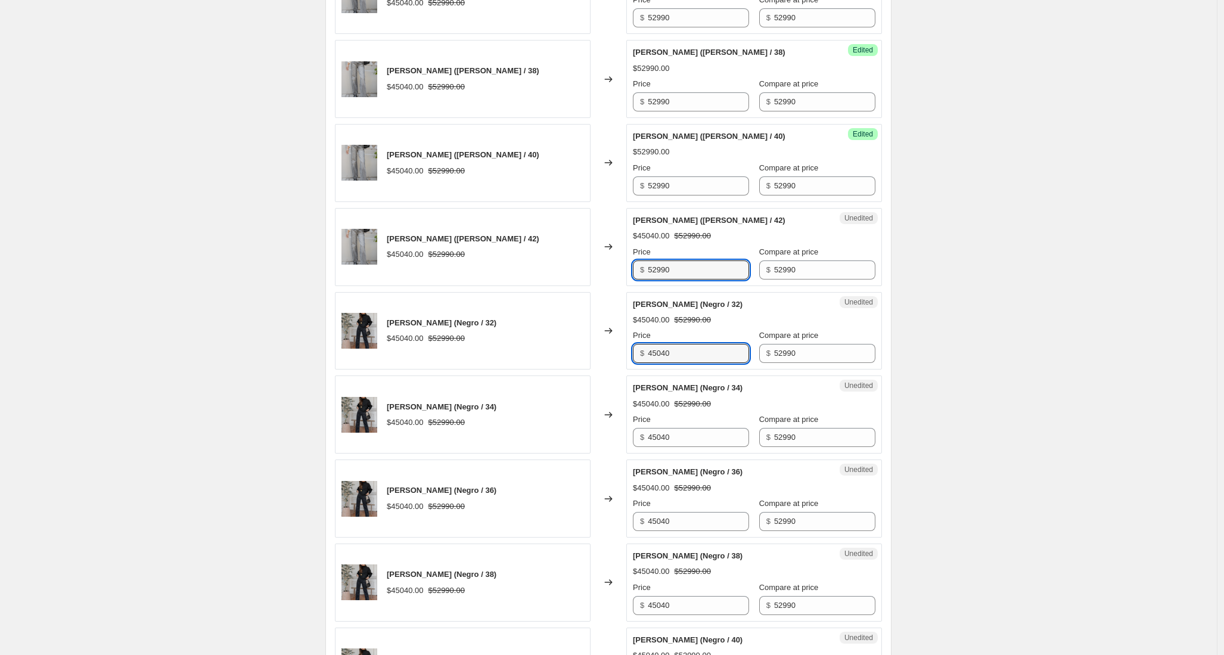
click at [604, 354] on div "PANTALON JUANA (Negro / 32) $45040.00 $52990.00 Changed to Unedited PANTALON JU…" at bounding box center [608, 331] width 547 height 78
paste input "5299"
type input "52990"
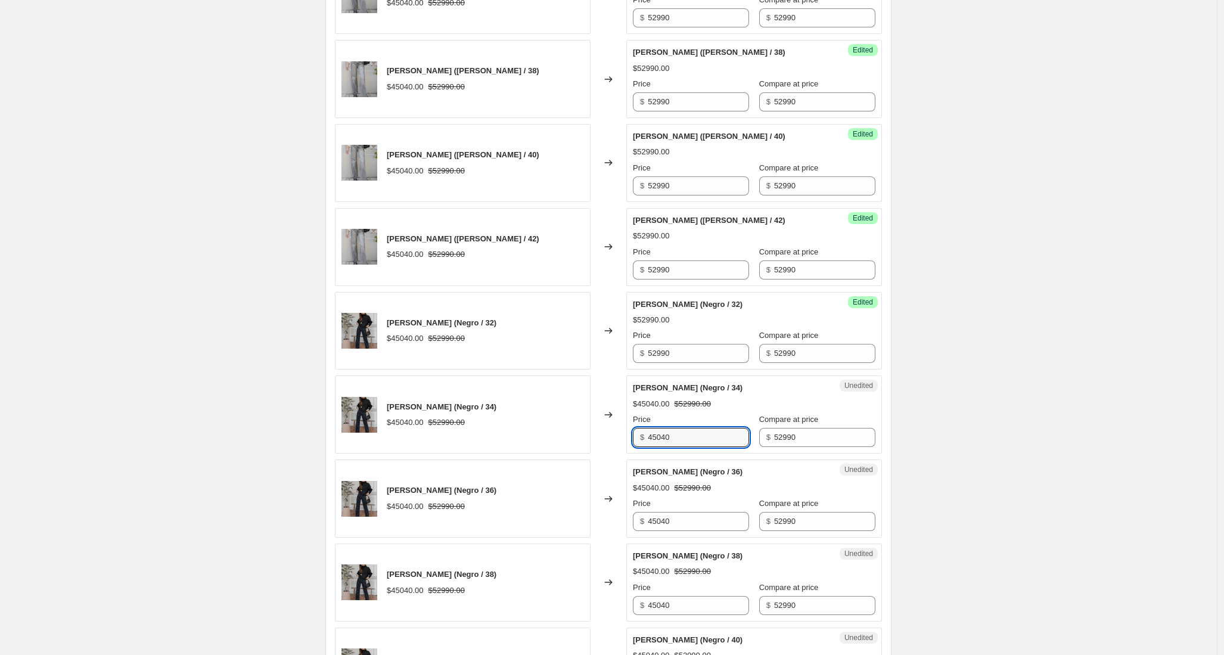
drag, startPoint x: 688, startPoint y: 440, endPoint x: 598, endPoint y: 432, distance: 90.3
click at [599, 431] on div "PANTALON JUANA (Negro / 34) $45040.00 $52990.00 Changed to Unedited PANTALON JU…" at bounding box center [608, 414] width 547 height 78
paste input "5299"
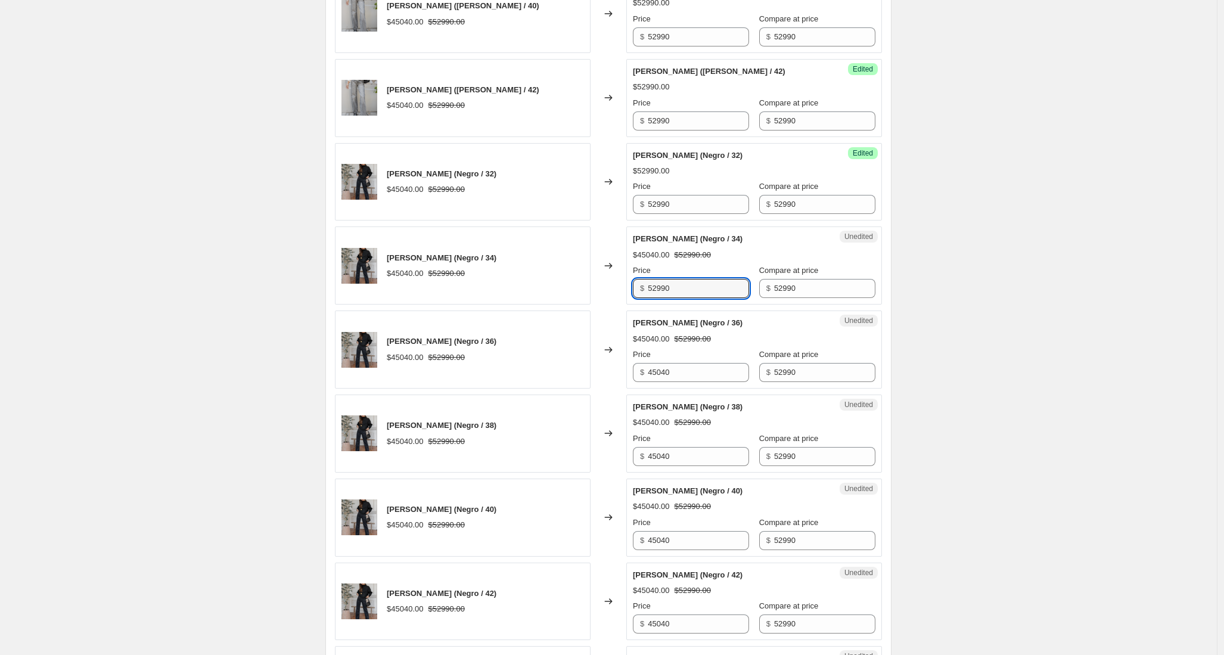
scroll to position [1135, 0]
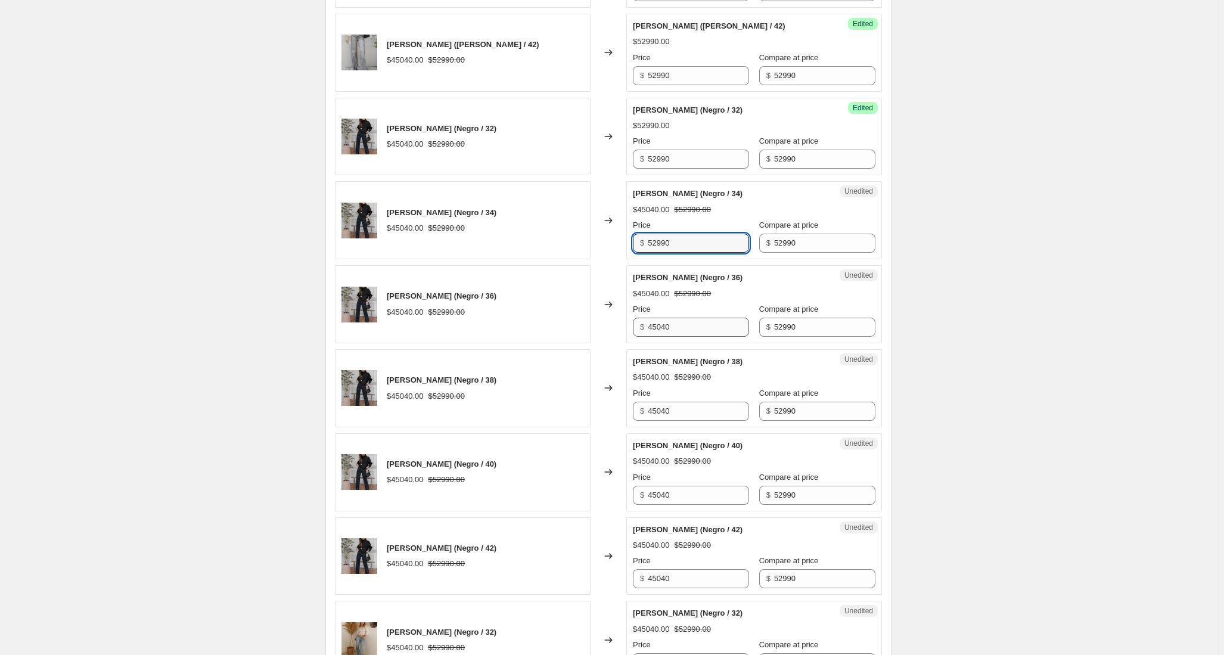
type input "52990"
drag, startPoint x: 681, startPoint y: 327, endPoint x: 600, endPoint y: 325, distance: 81.1
click at [600, 325] on div "PANTALON JUANA (Negro / 36) $45040.00 $52990.00 Changed to Unedited PANTALON JU…" at bounding box center [608, 304] width 547 height 78
paste input "5299"
type input "52990"
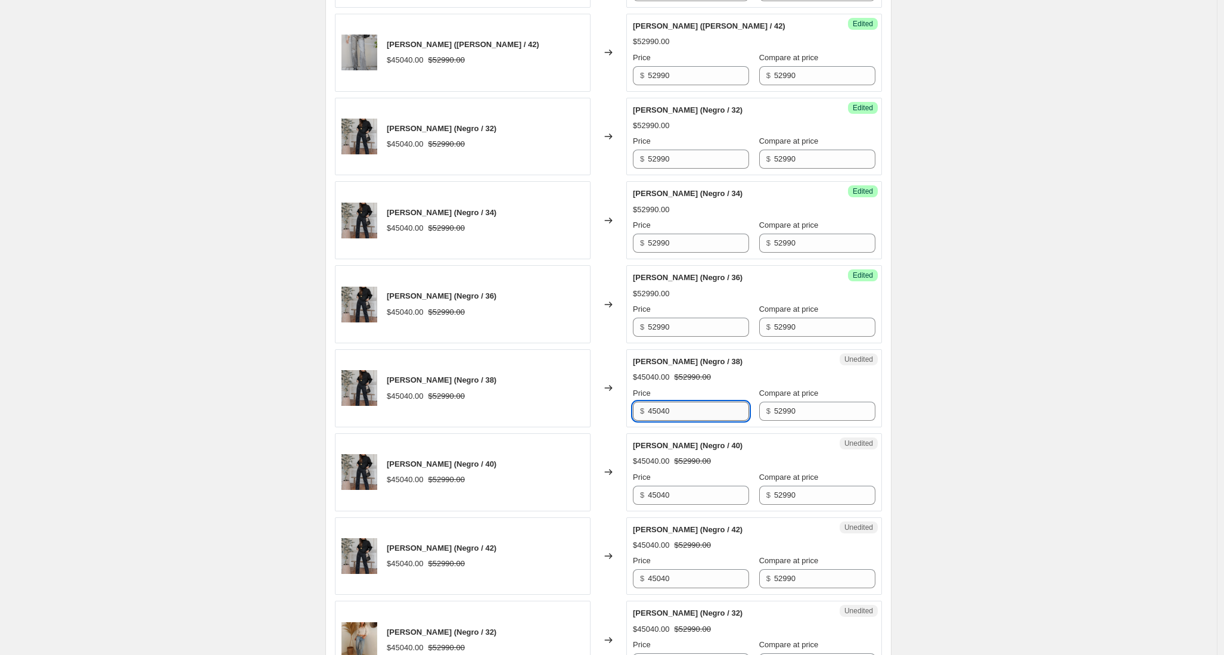
drag, startPoint x: 697, startPoint y: 403, endPoint x: 696, endPoint y: 416, distance: 13.2
click at [696, 416] on input "45040" at bounding box center [698, 411] width 101 height 19
paste input "5299"
type input "52990"
drag, startPoint x: 698, startPoint y: 494, endPoint x: 603, endPoint y: 490, distance: 95.4
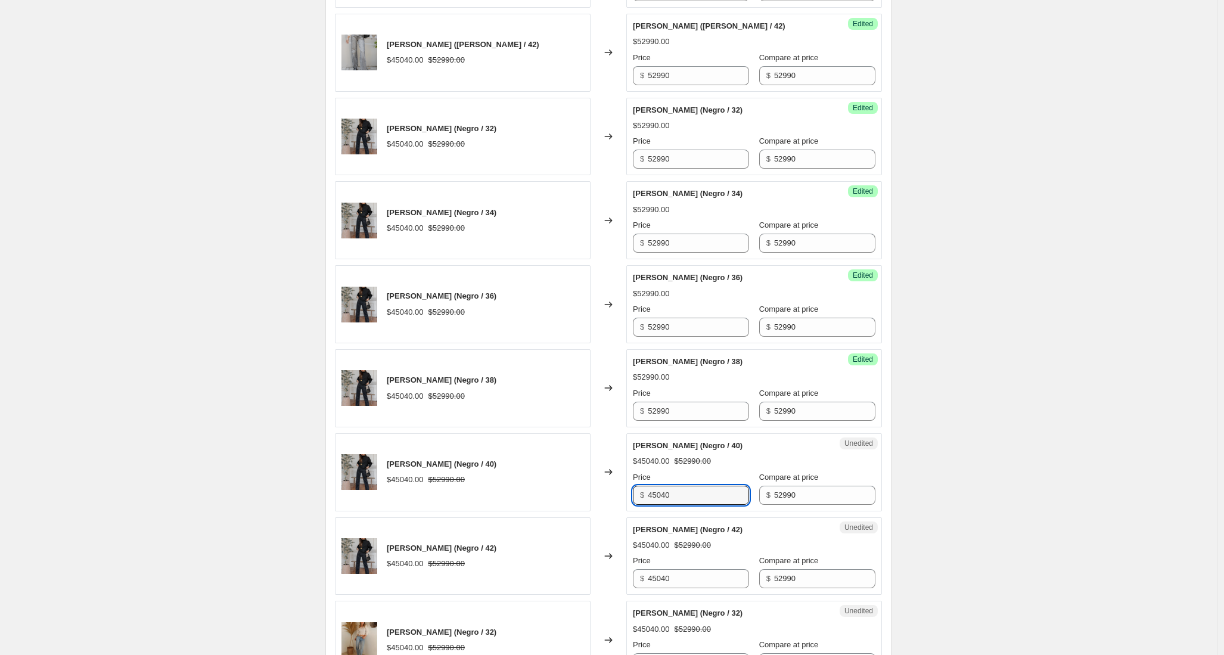
click at [602, 490] on div "PANTALON JUANA (Negro / 40) $45040.00 $52990.00 Changed to Unedited PANTALON JU…" at bounding box center [608, 472] width 547 height 78
paste input "5299"
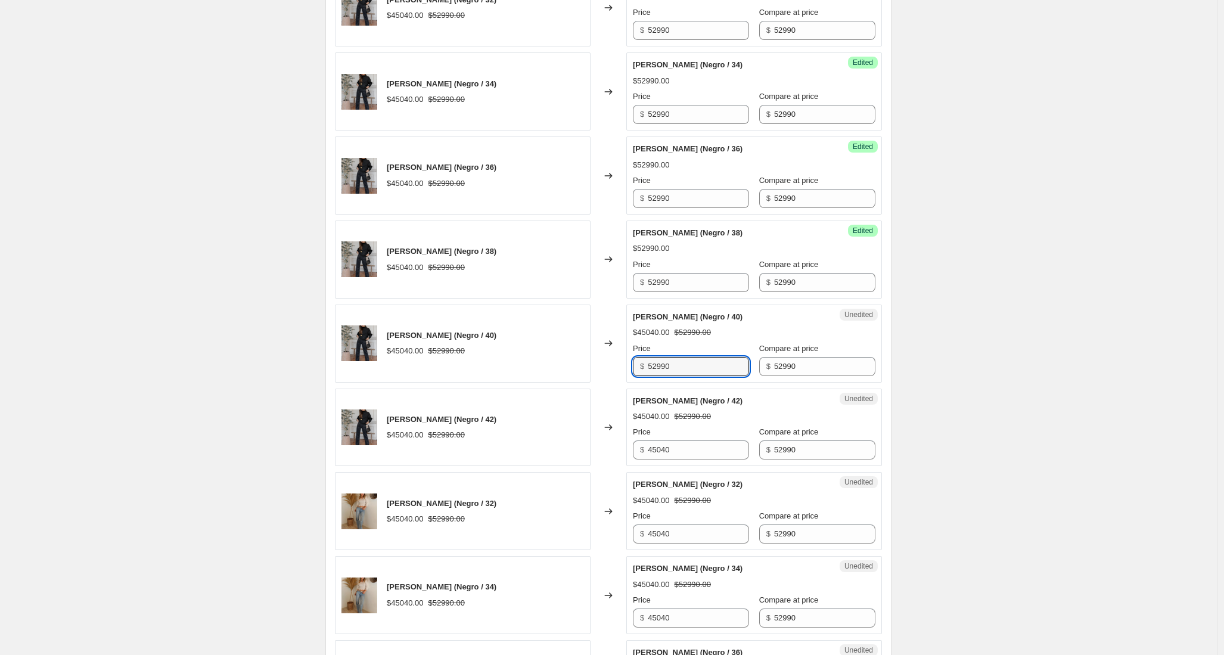
scroll to position [1264, 0]
type input "52990"
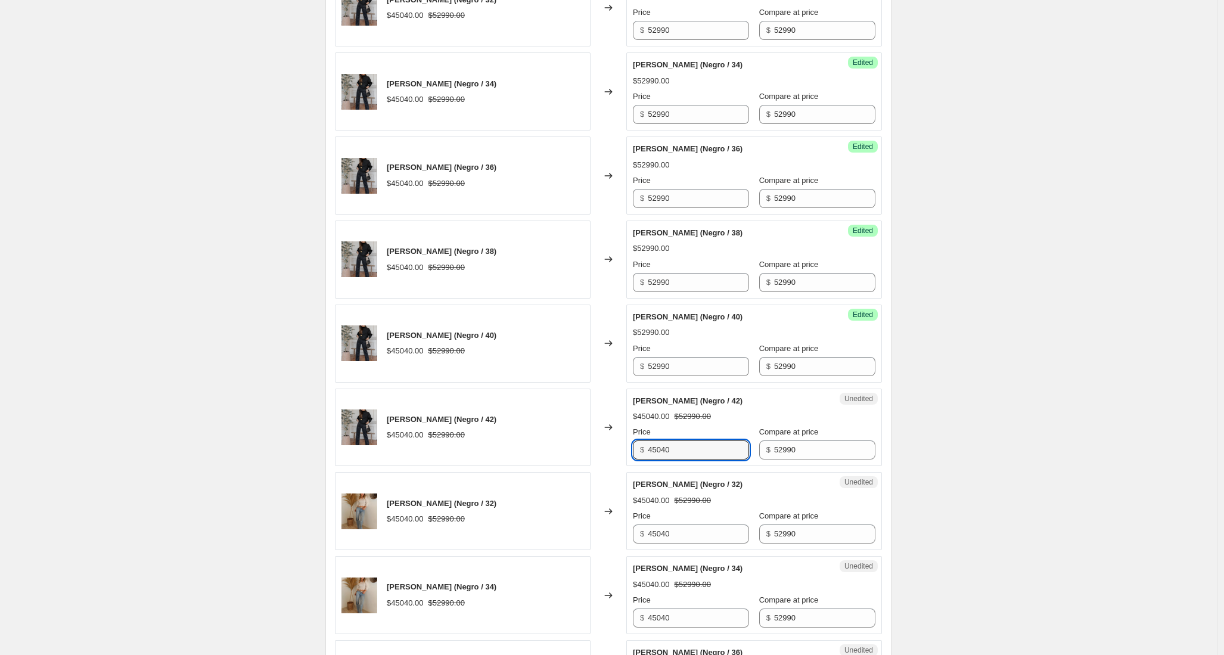
drag
click at [615, 450] on div "PANTALON JUANA (Negro / 42) $45040.00 $52990.00 Changed to Unedited PANTALON JU…" at bounding box center [608, 428] width 547 height 78
paste input "5299"
type input "52990"
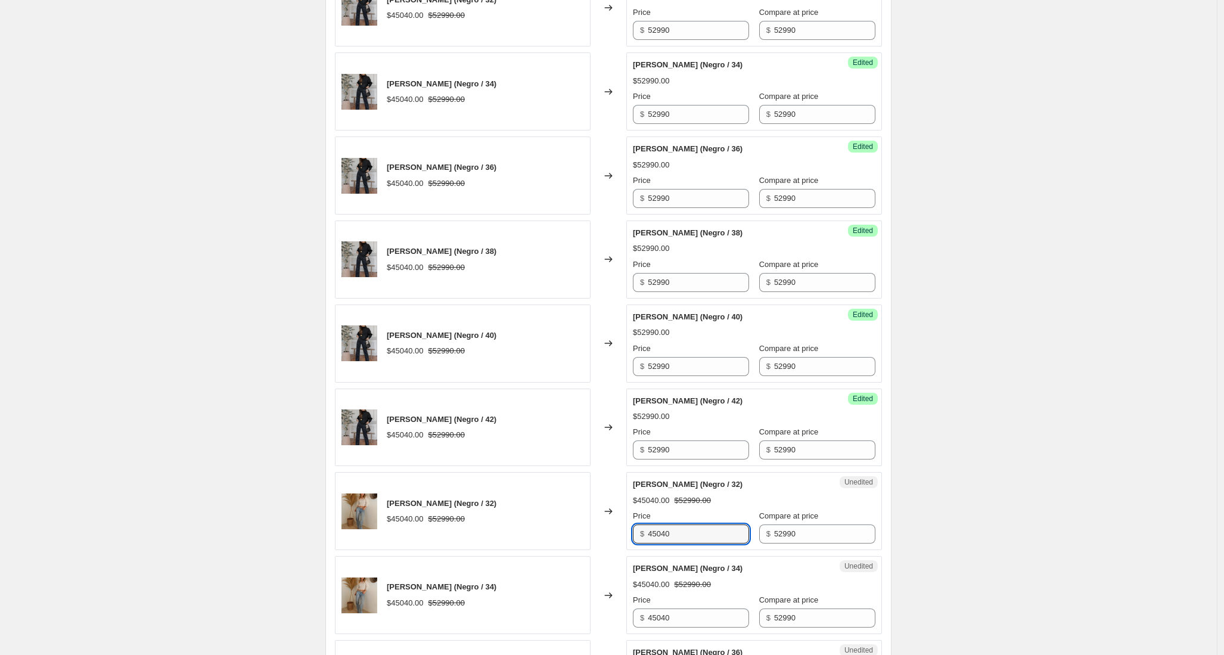
click at [601, 538] on div "PANTALON JUANA (Negro / 32) $45040.00 $52990.00 Changed to Unedited PANTALON JU…" at bounding box center [608, 511] width 547 height 78
paste input "5299"
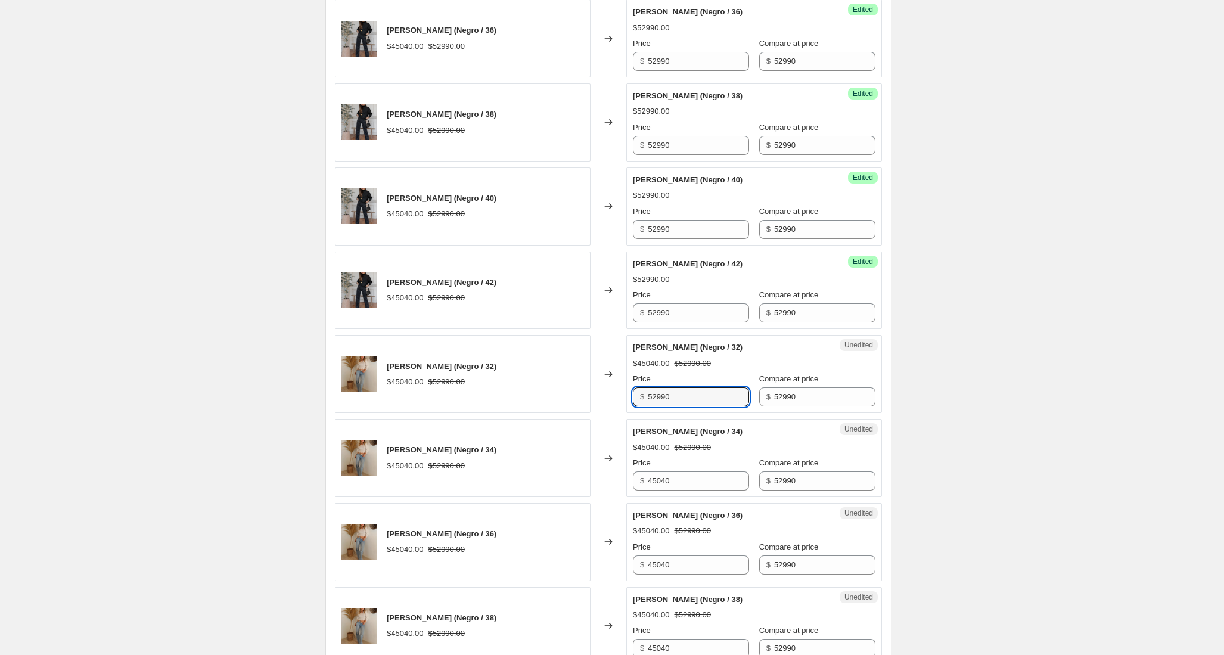
scroll to position [1402, 0]
type input "52990"
click at [590, 486] on div "PANTALON JUANA (Negro / 34) $45040.00 $52990.00 Changed to Unedited PANTALON JU…" at bounding box center [608, 457] width 547 height 78
paste
type input "52990"
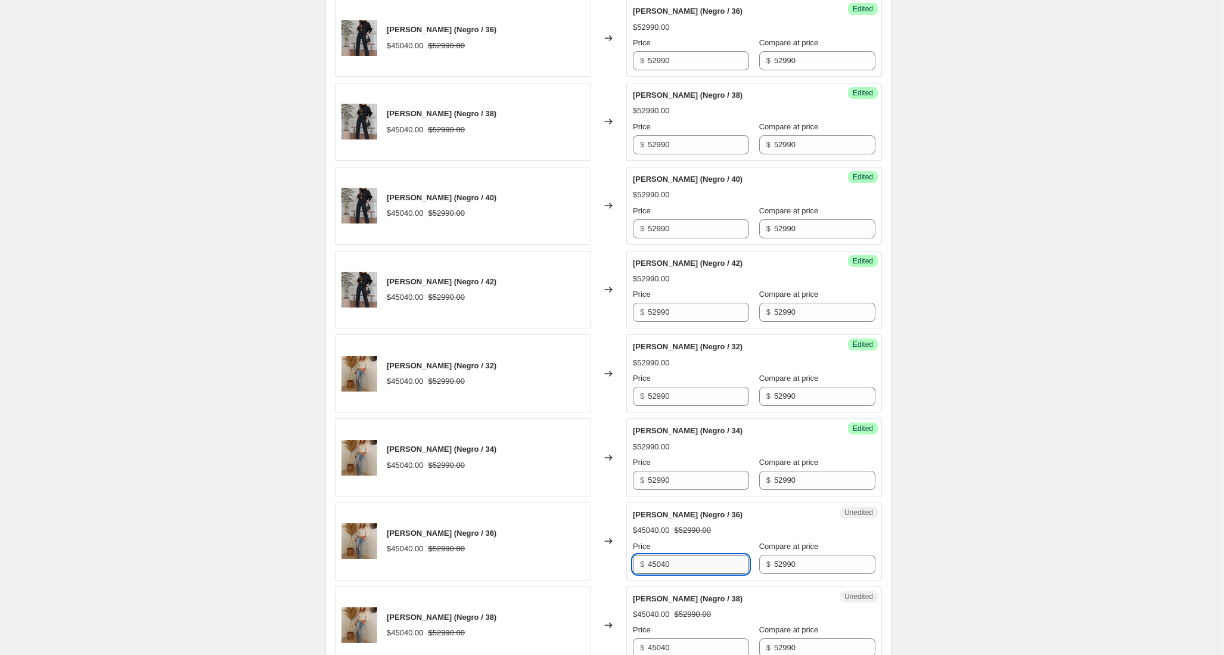
click at [697, 561] on input "45040" at bounding box center [698, 564] width 101 height 19
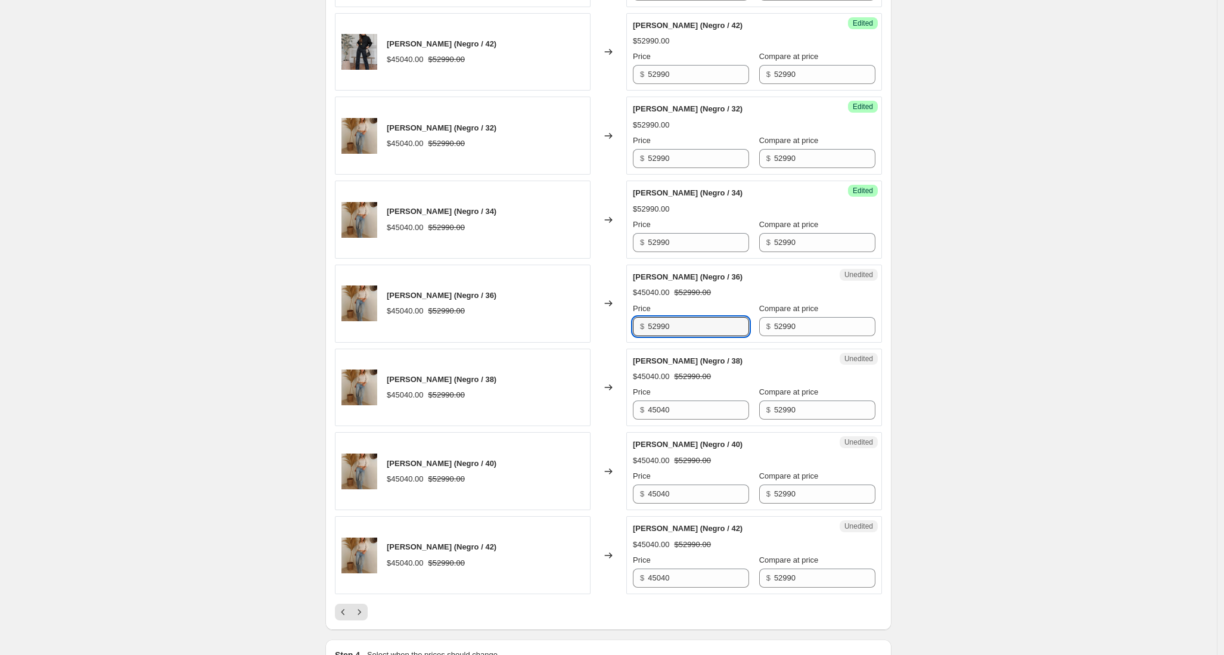
scroll to position [1685, 0]
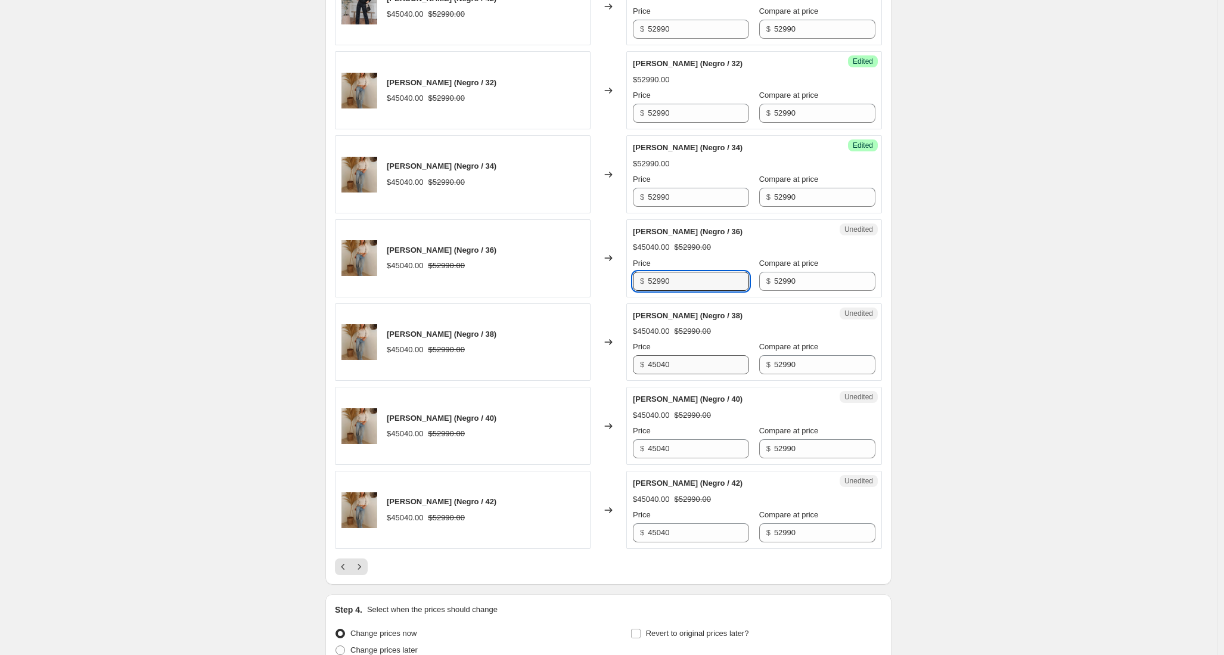
type input "52990"
click at [598, 364] on div "PANTALON JUANA (Negro / 38) $45040.00 $52990.00 Changed to Unedited PANTALON JU…" at bounding box center [608, 342] width 547 height 78
type input "52990"
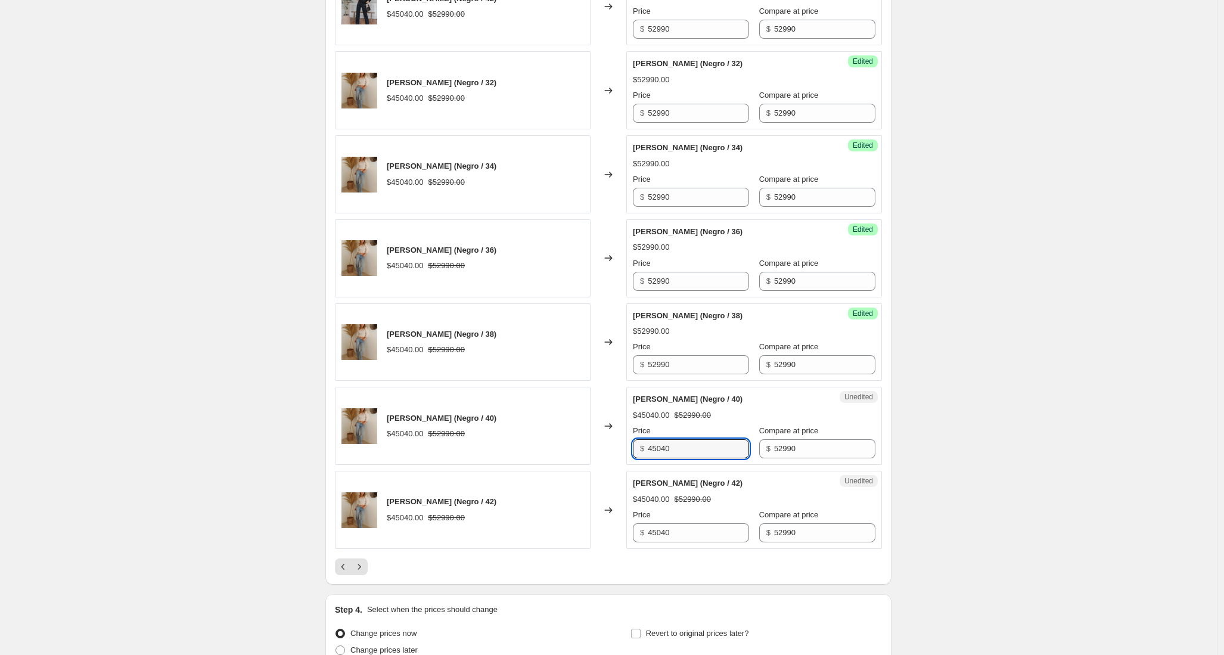
click at [610, 450] on div "PANTALON JUANA (Negro / 40) $45040.00 $52990.00 Changed to Unedited PANTALON JU…" at bounding box center [608, 426] width 547 height 78
type input "52990"
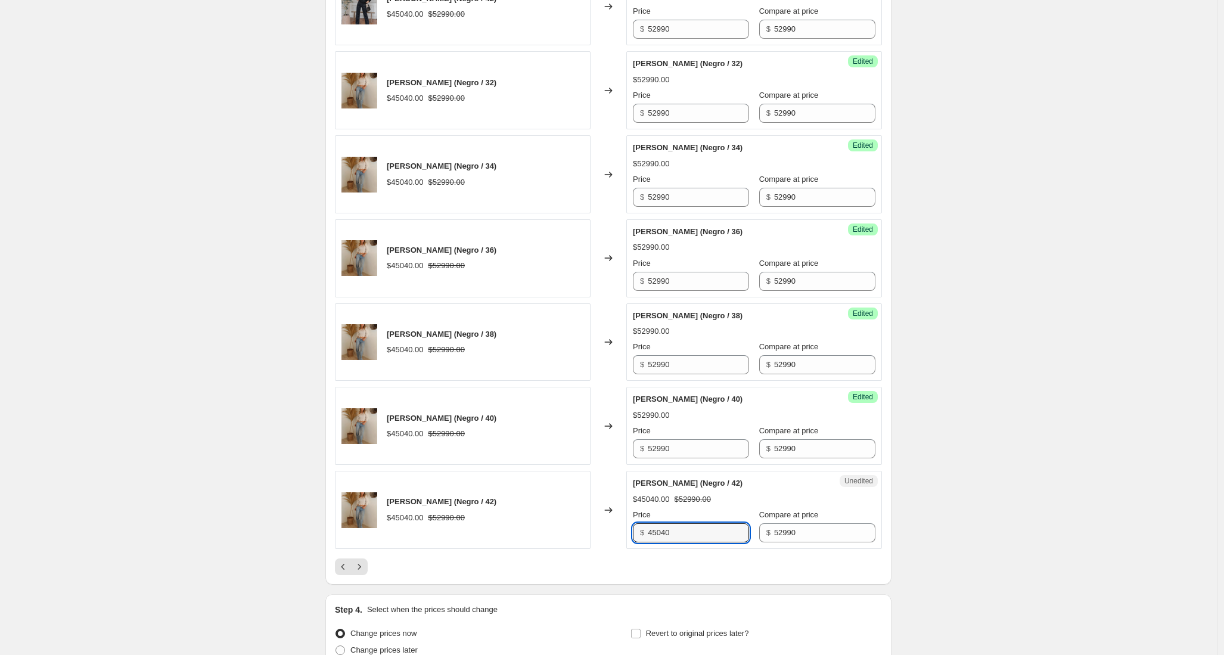
click at [609, 533] on div "PANTALON JUANA (Negro / 42) $45040.00 $52990.00 Changed to Unedited PANTALON JU…" at bounding box center [608, 510] width 547 height 78
type input "52990"
click at [362, 564] on icon "Next" at bounding box center [359, 567] width 12 height 12
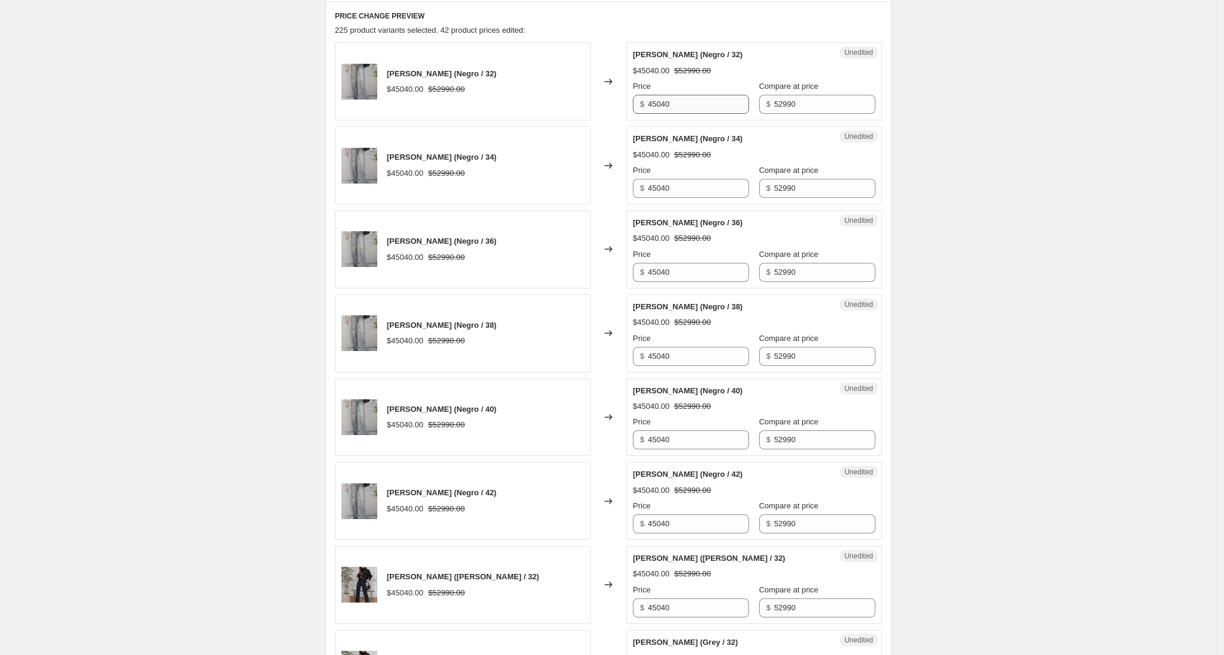
scroll to position [468, 0]
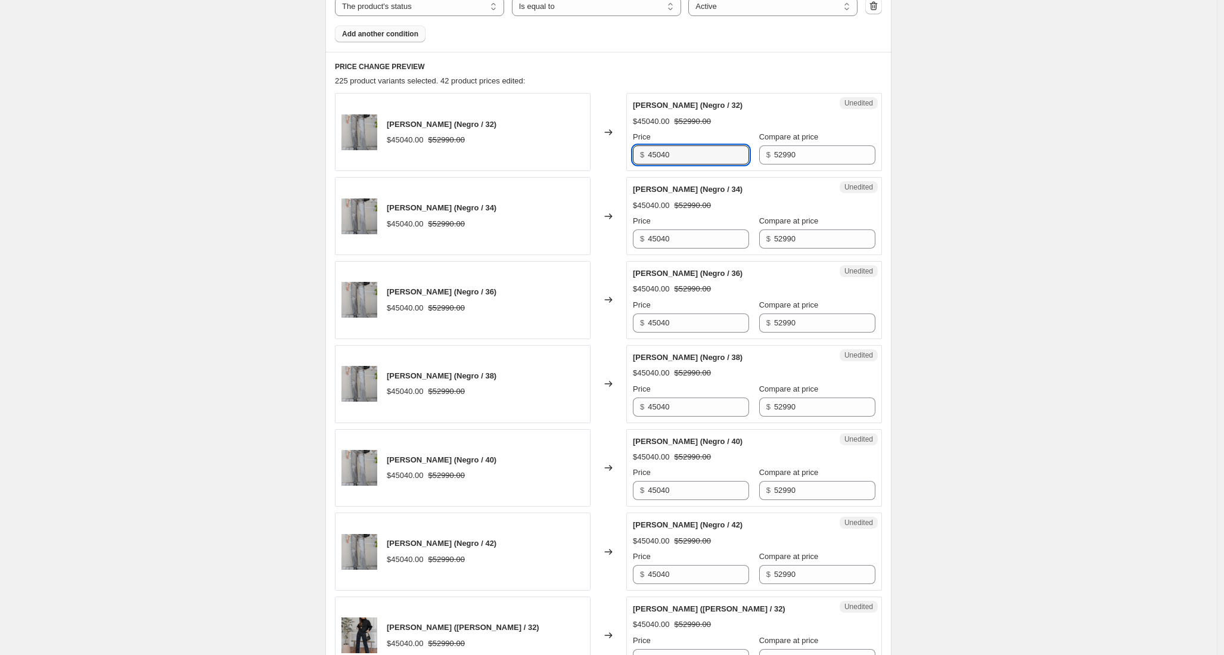
click at [603, 150] on div "PANTALON JUANA (Negro / 32) $45040.00 $52990.00 Changed to Unedited PANTALON JU…" at bounding box center [608, 132] width 547 height 78
type input "52990"
click at [592, 228] on div "PANTALON JUANA (Negro / 34) $45040.00 $52990.00 Changed to Unedited PANTALON JU…" at bounding box center [608, 216] width 547 height 78
type input "52990"
click at [609, 328] on div "PANTALON JUANA (Negro / 36) $45040.00 $52990.00 Changed to Unedited PANTALON JU…" at bounding box center [608, 300] width 547 height 78
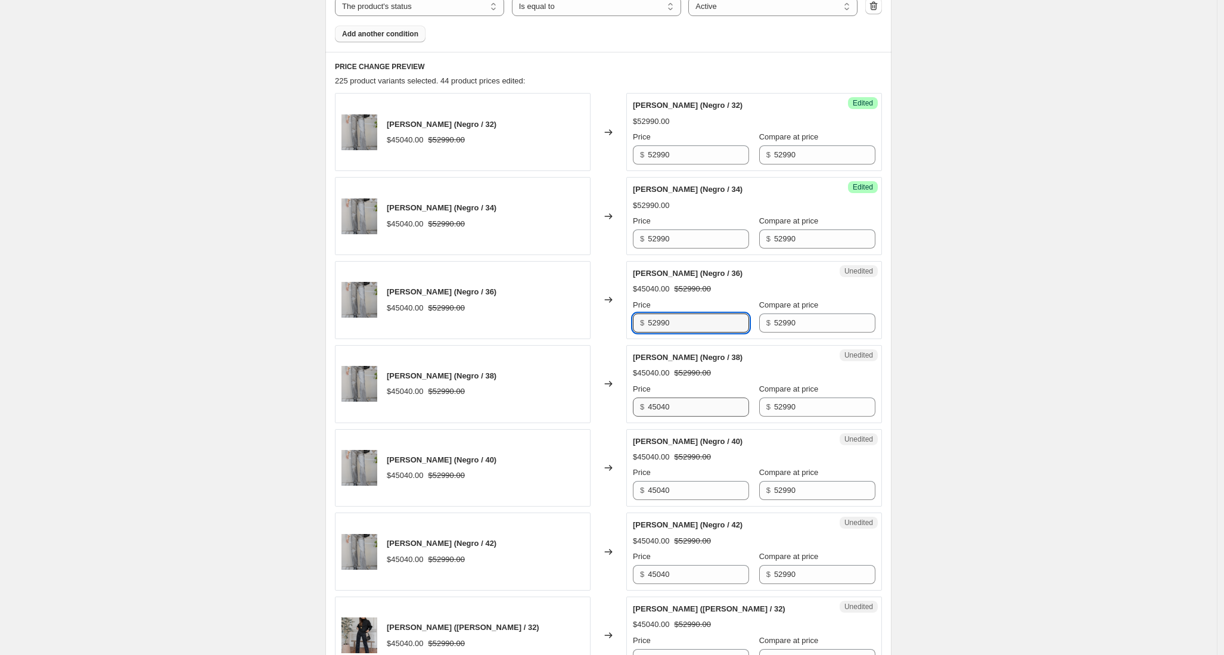
type input "52990"
click at [598, 409] on div "PANTALON JUANA (Negro / 38) $45040.00 $52990.00 Changed to Unedited PANTALON JU…" at bounding box center [608, 384] width 547 height 78
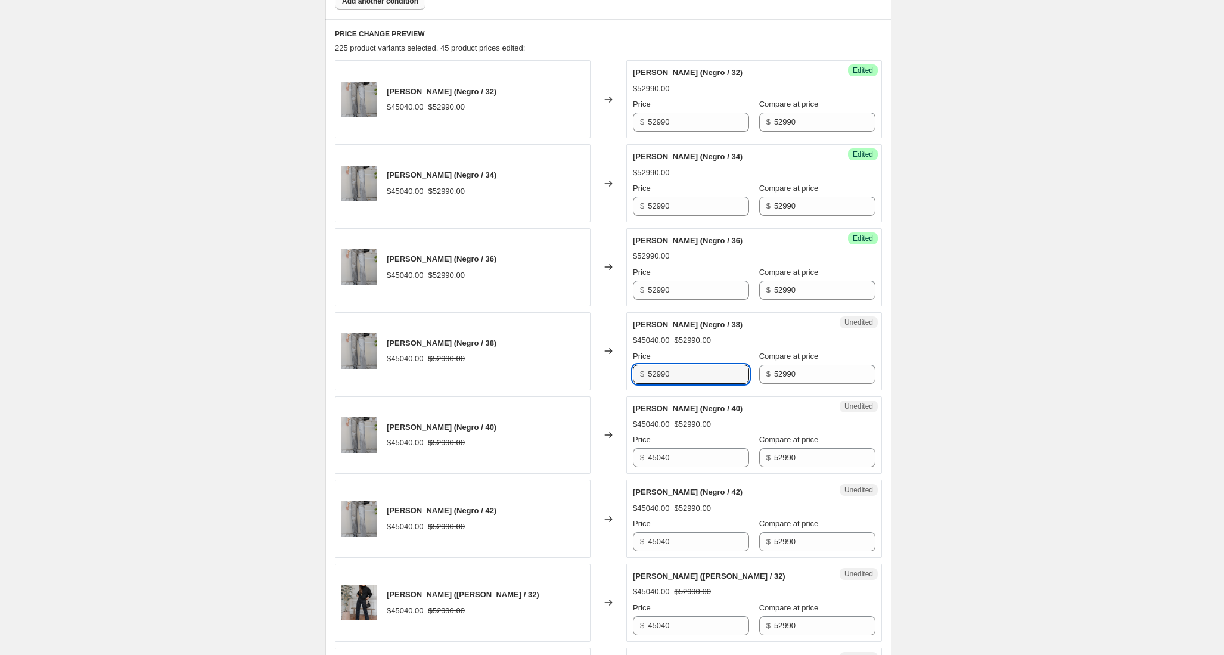
scroll to position [512, 0]
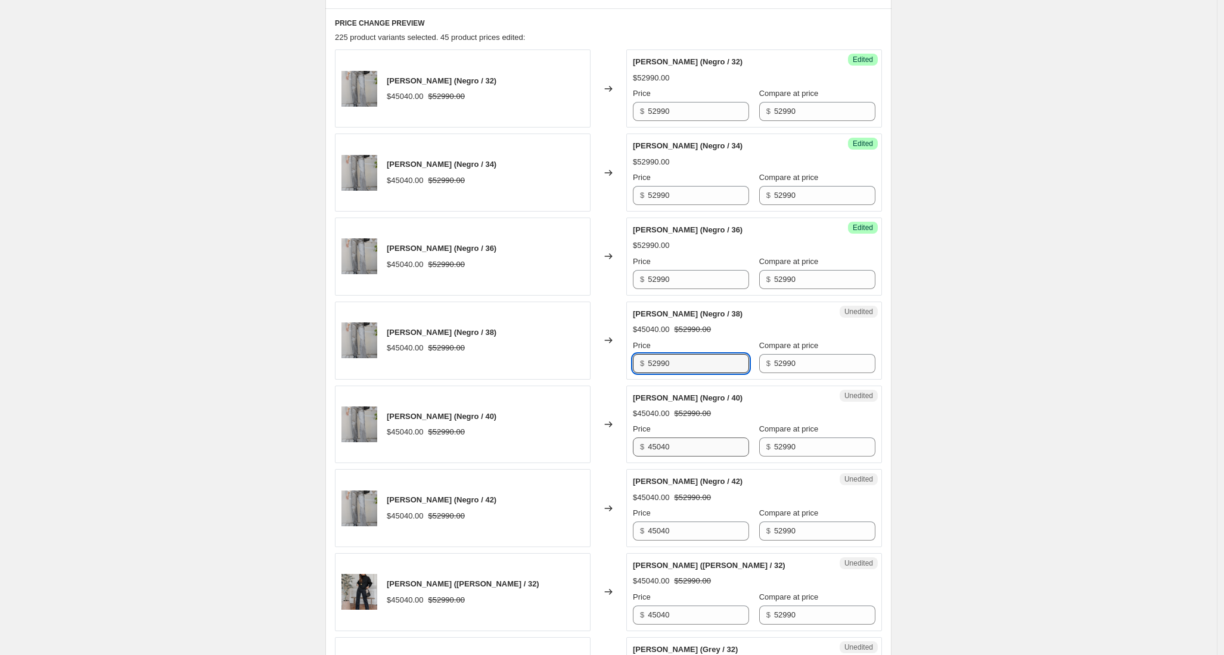
type input "52990"
click at [606, 443] on div "PANTALON JUANA (Negro / 40) $45040.00 $52990.00 Changed to Unedited PANTALON JU…" at bounding box center [608, 425] width 547 height 78
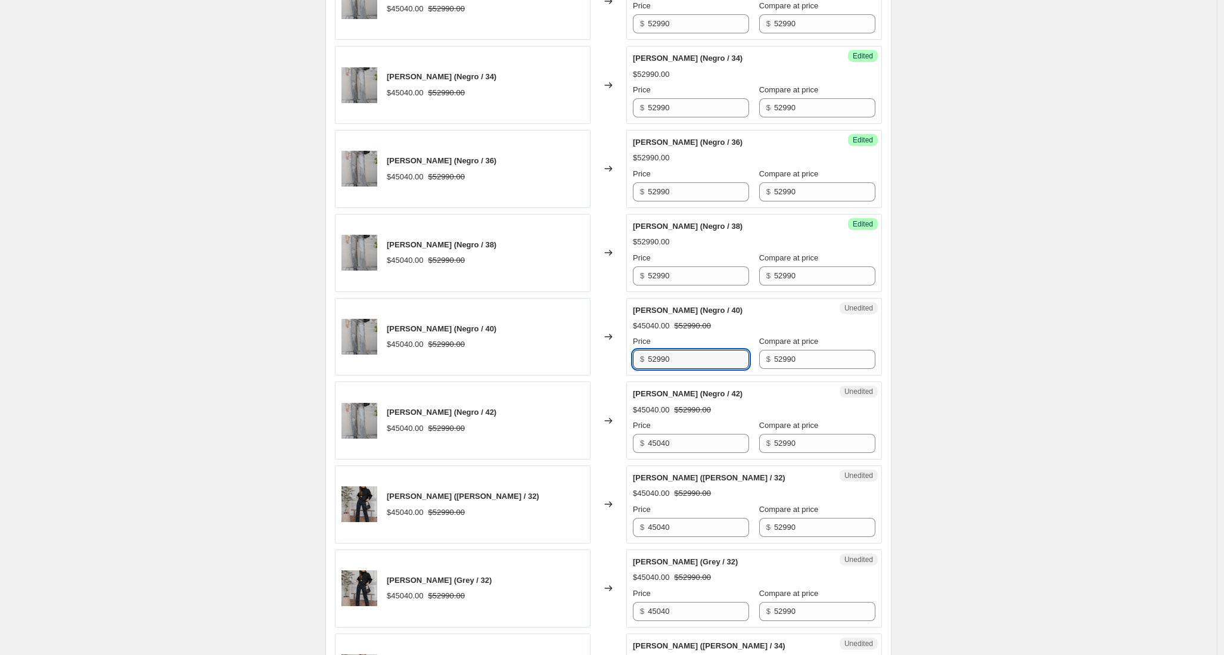
scroll to position [663, 0]
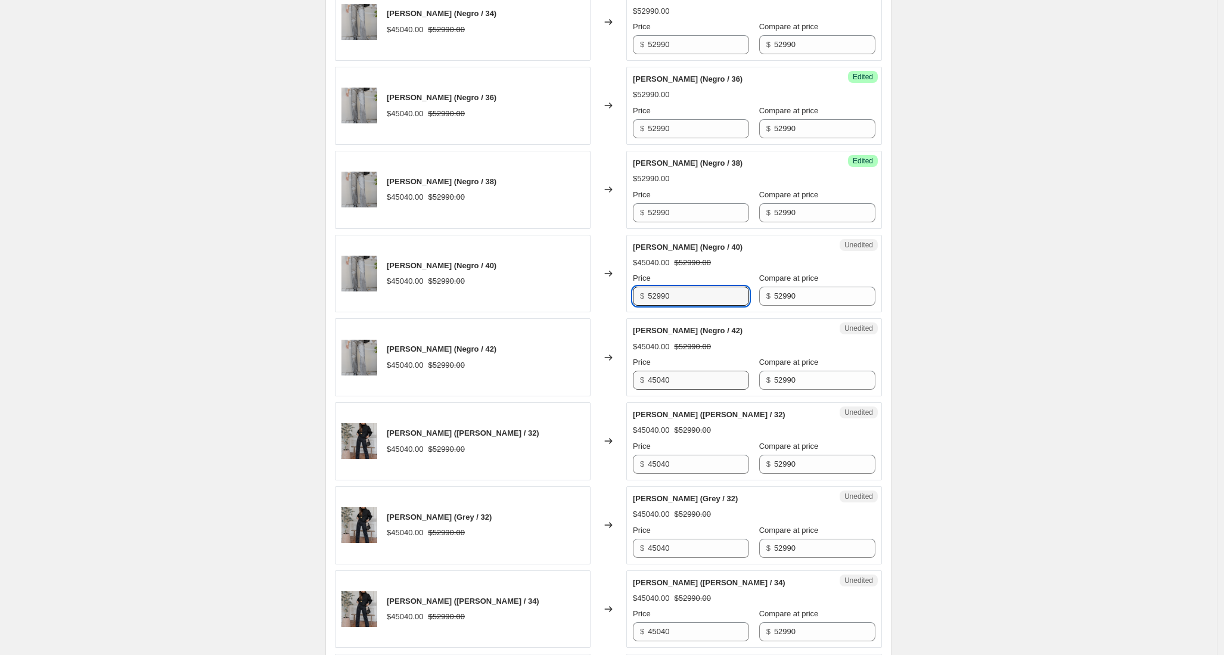
type input "52990"
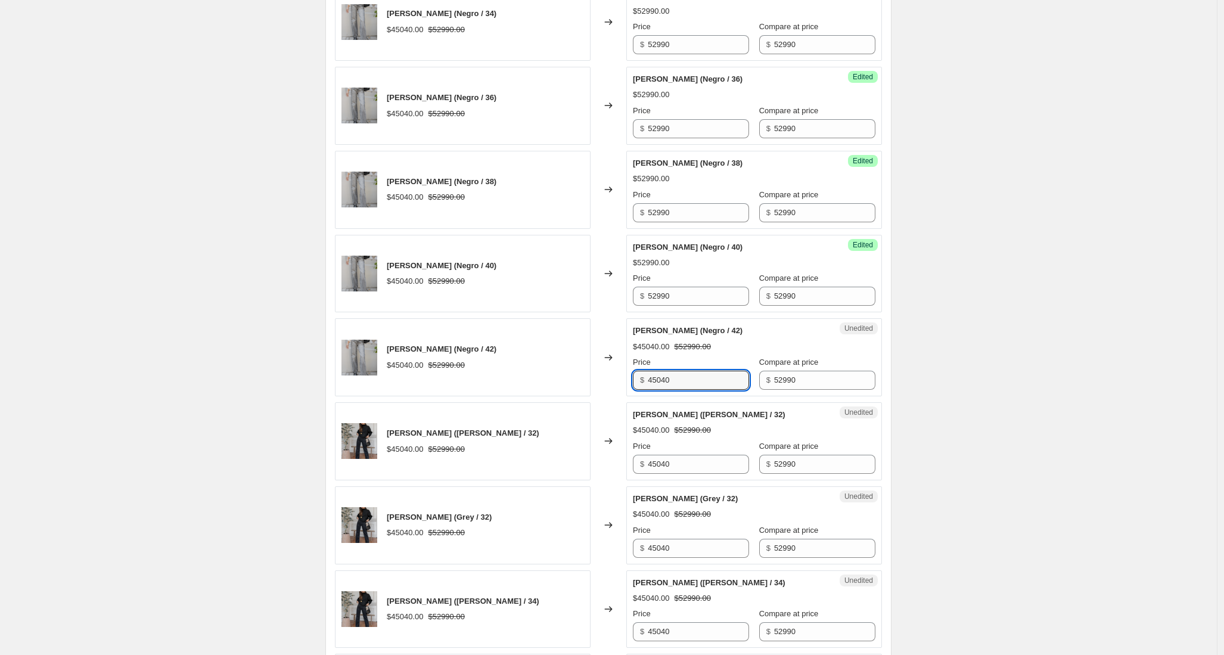
click at [600, 379] on div "PANTALON JUANA (Negro / 42) $45040.00 $52990.00 Changed to Unedited PANTALON JU…" at bounding box center [608, 357] width 547 height 78
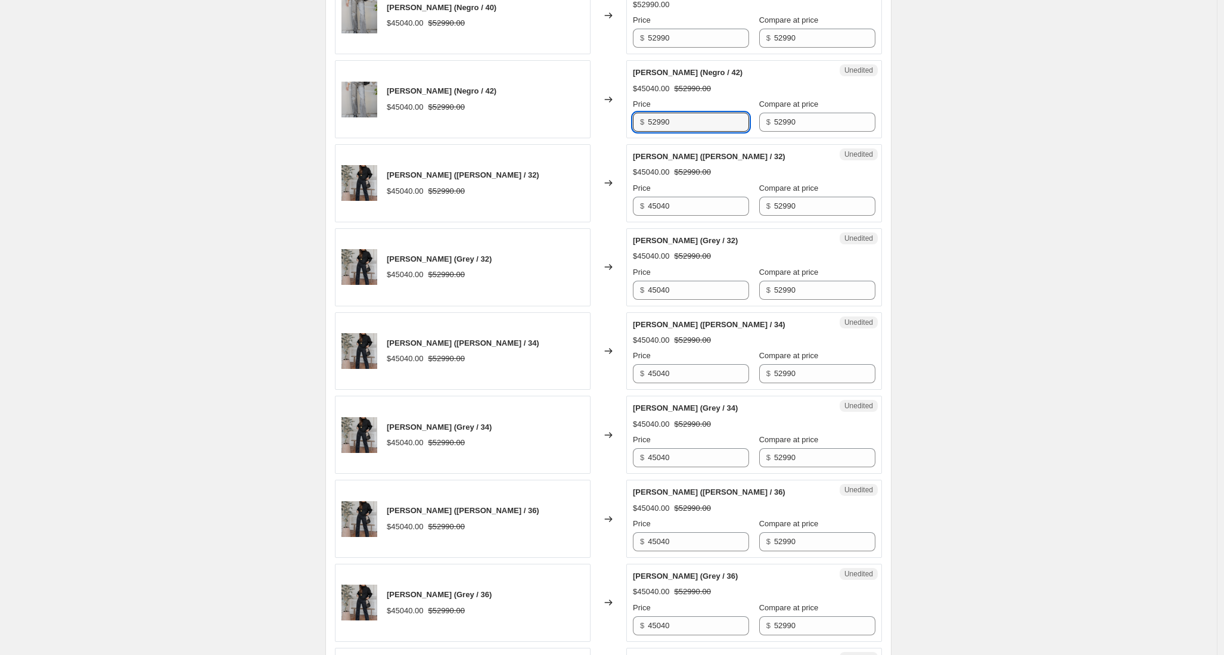
scroll to position [923, 0]
type input "52990"
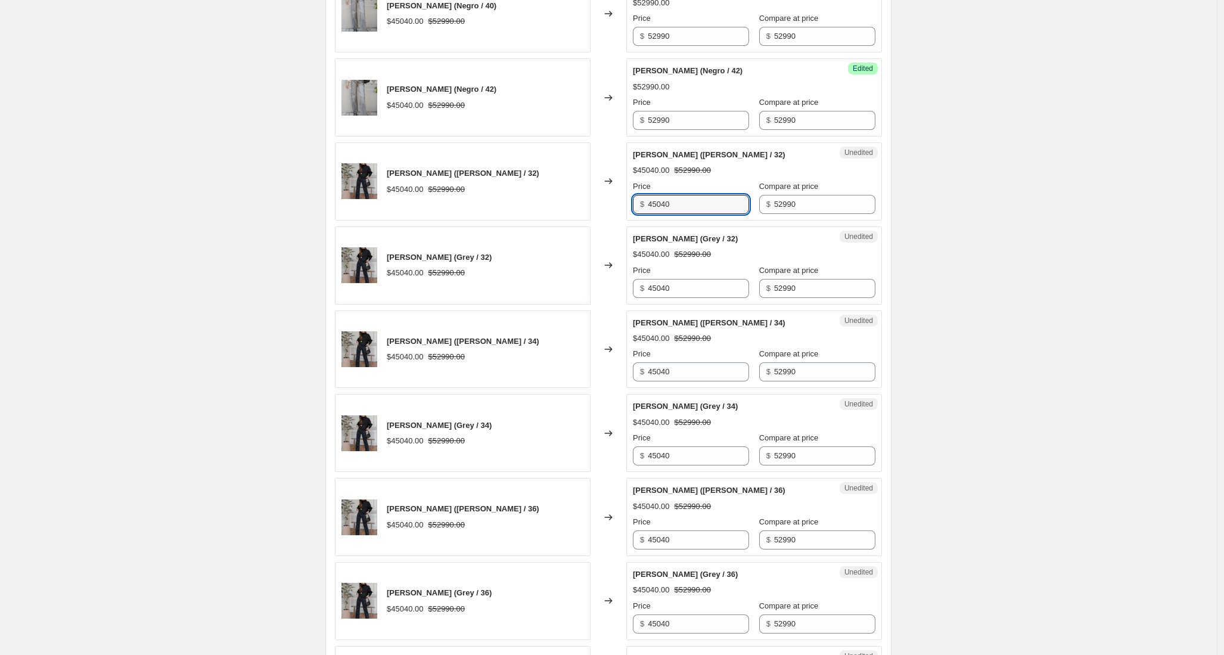
click at [594, 200] on div "PANTALON JUANA (Celeste / 32) $45040.00 $52990.00 Changed to Unedited PANTALON …" at bounding box center [608, 181] width 547 height 78
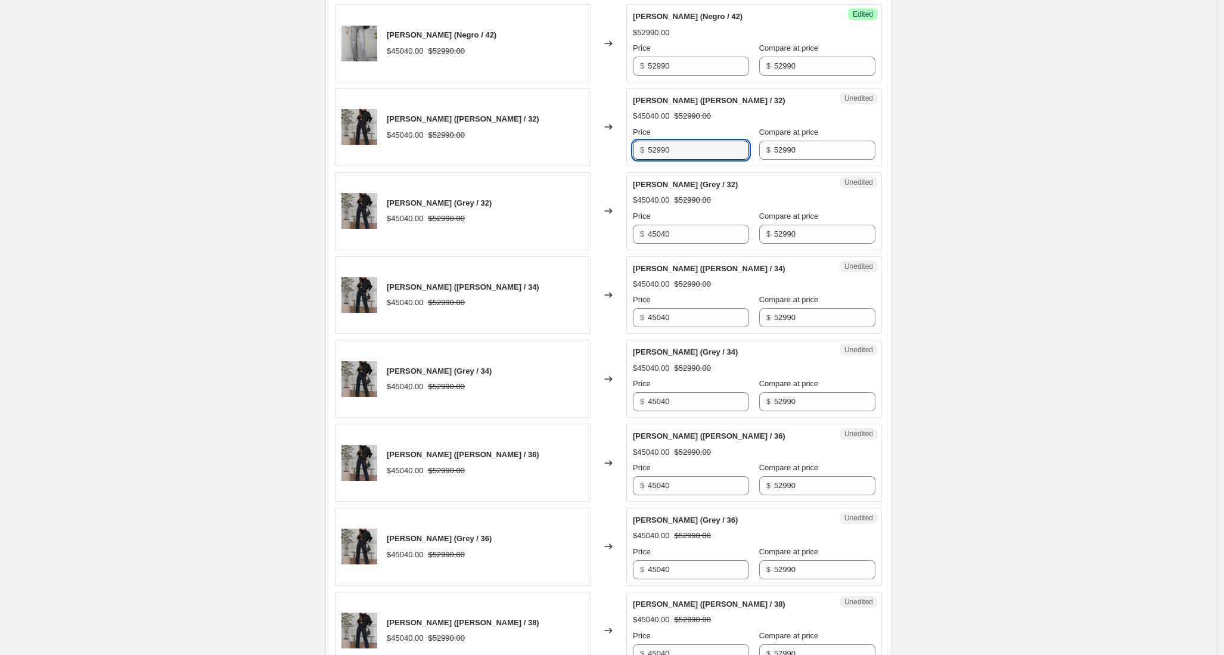
scroll to position [983, 0]
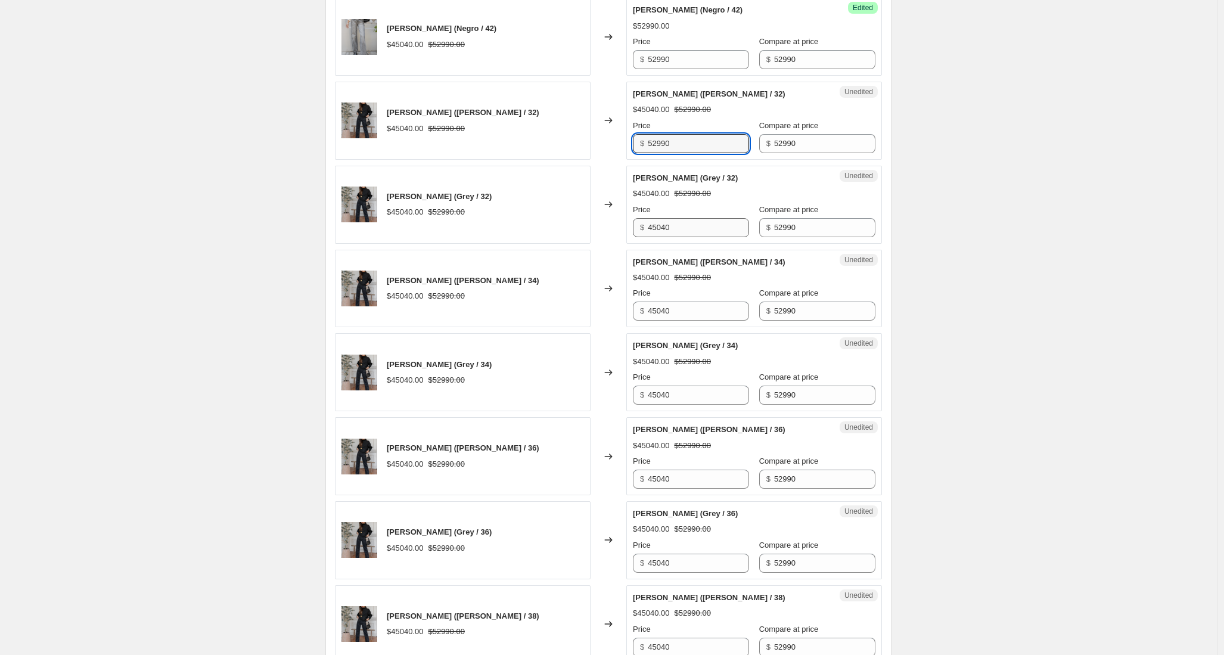
type input "52990"
click at [585, 228] on div "PANTALON JUANA (Grey / 32) $45040.00 $52990.00 Changed to Unedited PANTALON JUA…" at bounding box center [608, 205] width 547 height 78
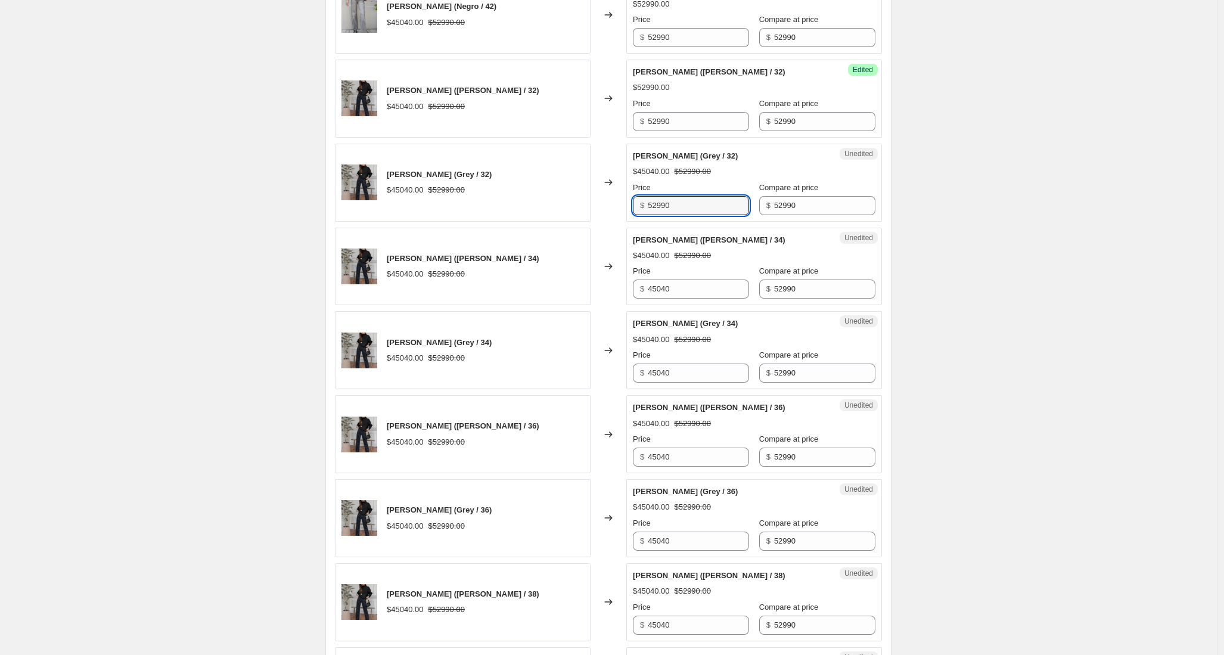
scroll to position [1083, 0]
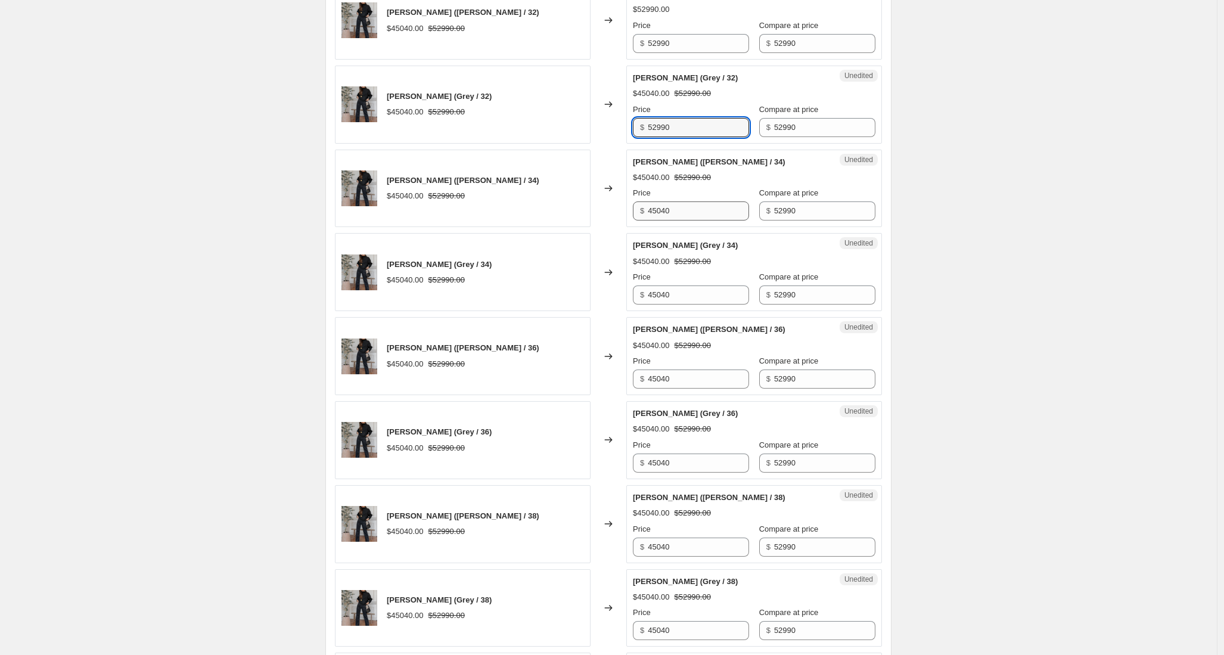
type input "52990"
click at [606, 213] on div "PANTALON JUANA (Celeste / 34) $45040.00 $52990.00 Changed to Unedited PANTALON …" at bounding box center [608, 189] width 547 height 78
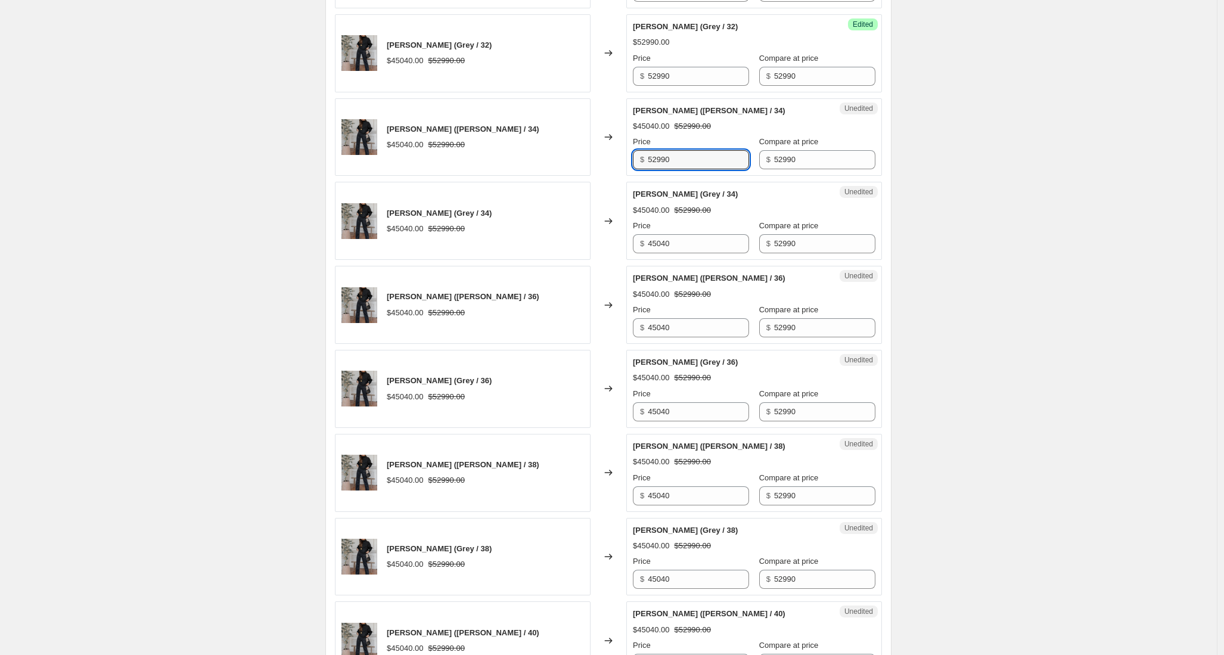
scroll to position [1196, 0]
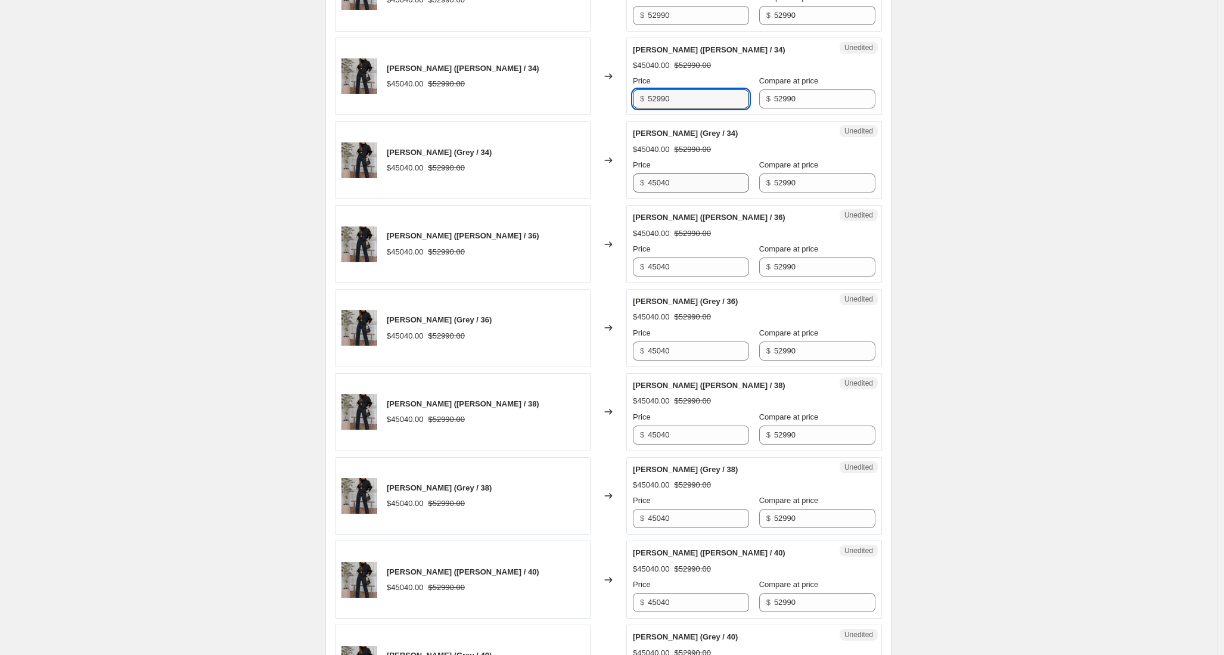
type input "52990"
click at [598, 184] on div "PANTALON JUANA (Grey / 34) $45040.00 $52990.00 Changed to Unedited PANTALON JUA…" at bounding box center [608, 160] width 547 height 78
type input "52990"
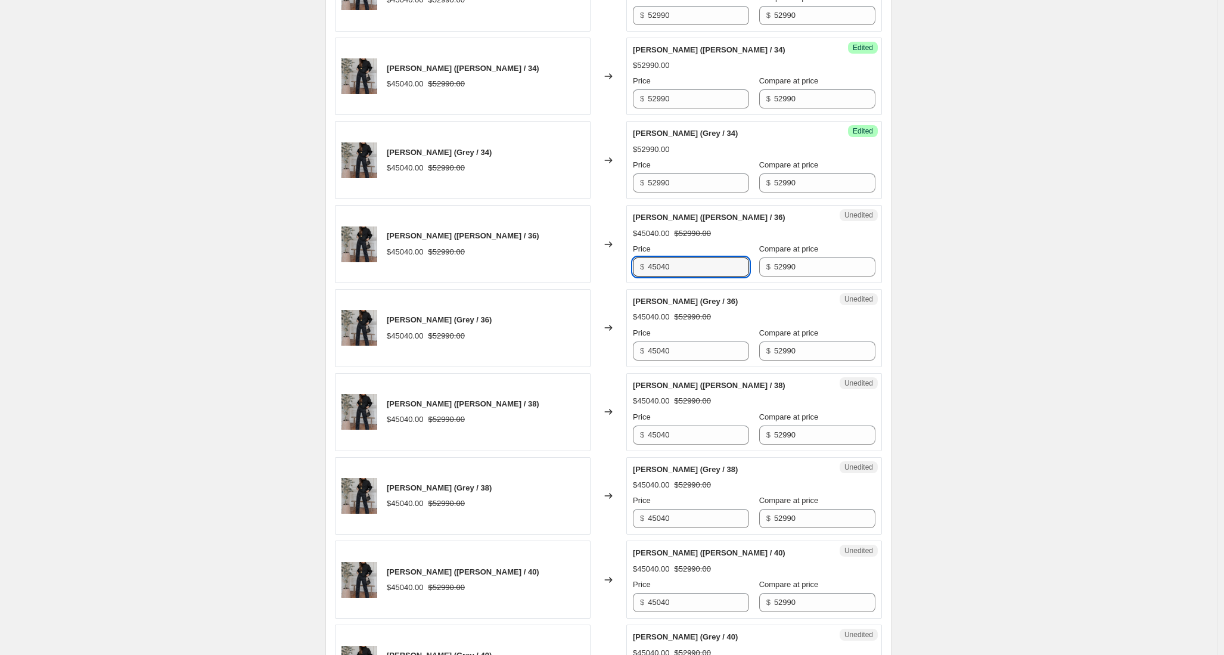
click at [600, 262] on div "PANTALON JUANA (Celeste / 36) $45040.00 $52990.00 Changed to Unedited PANTALON …" at bounding box center [608, 244] width 547 height 78
type input "52990"
click at [631, 350] on div "Unedited PANTALON JUANA (Grey / 36) $45040.00 $52990.00 Price $ 45040 Compare a…" at bounding box center [754, 328] width 256 height 78
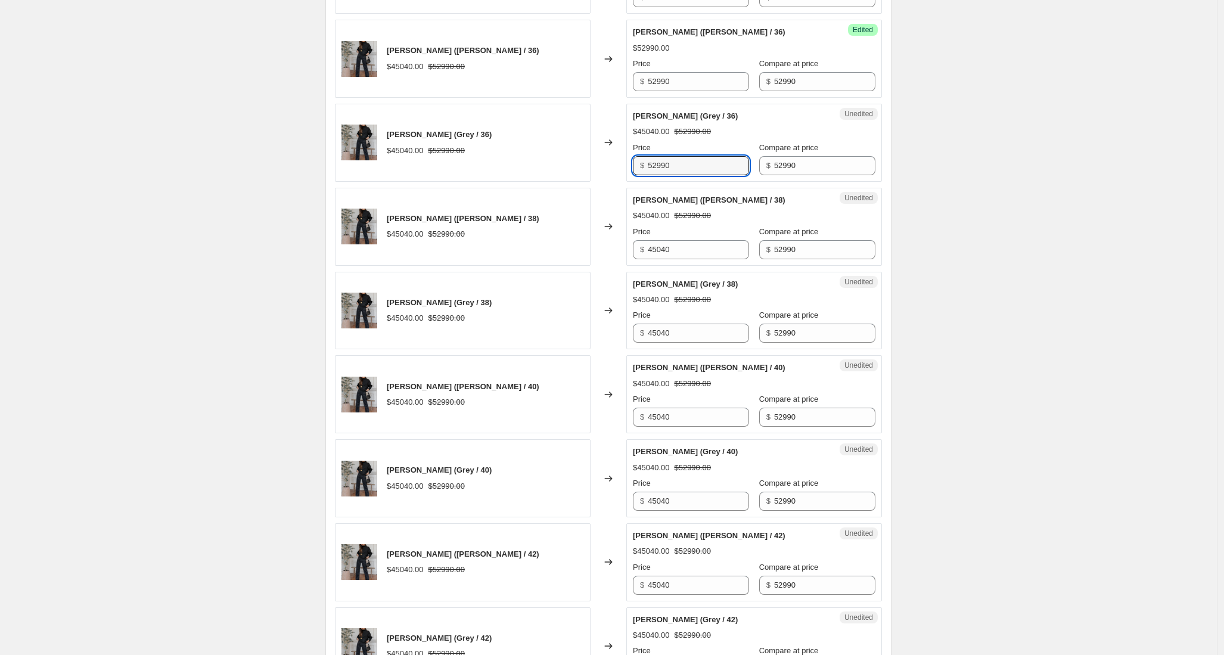
scroll to position [1384, 0]
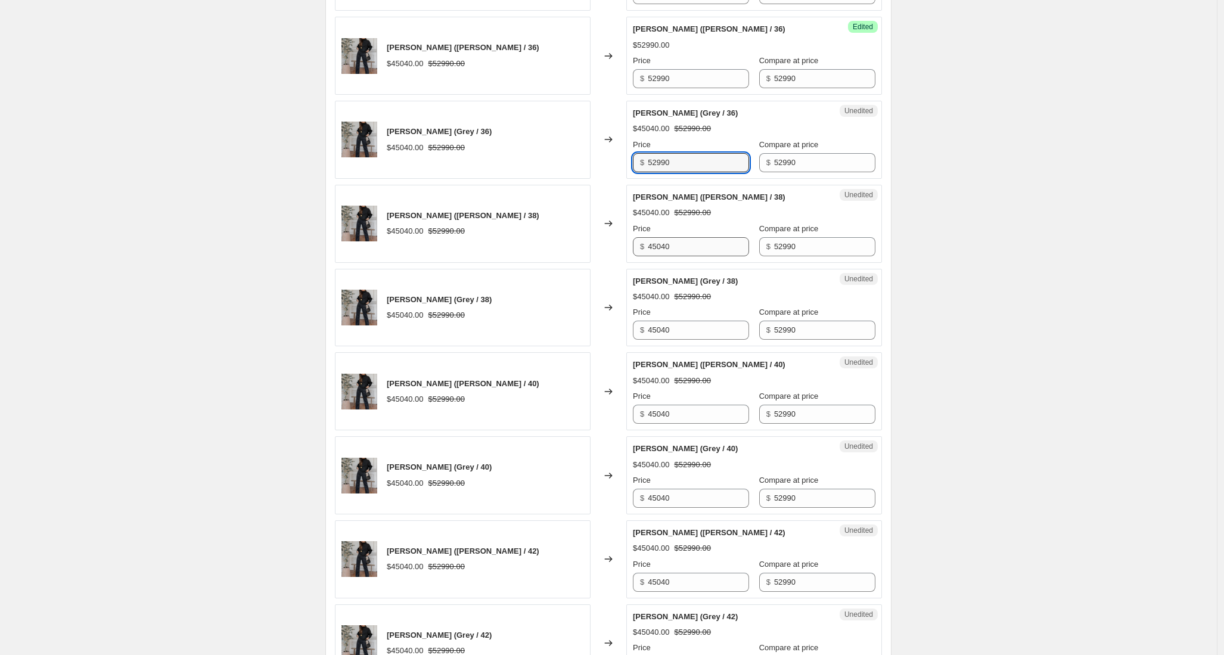
type input "52990"
click at [609, 240] on div "PANTALON JUANA (Celeste / 38) $45040.00 $52990.00 Changed to Unedited PANTALON …" at bounding box center [608, 224] width 547 height 78
type input "52990"
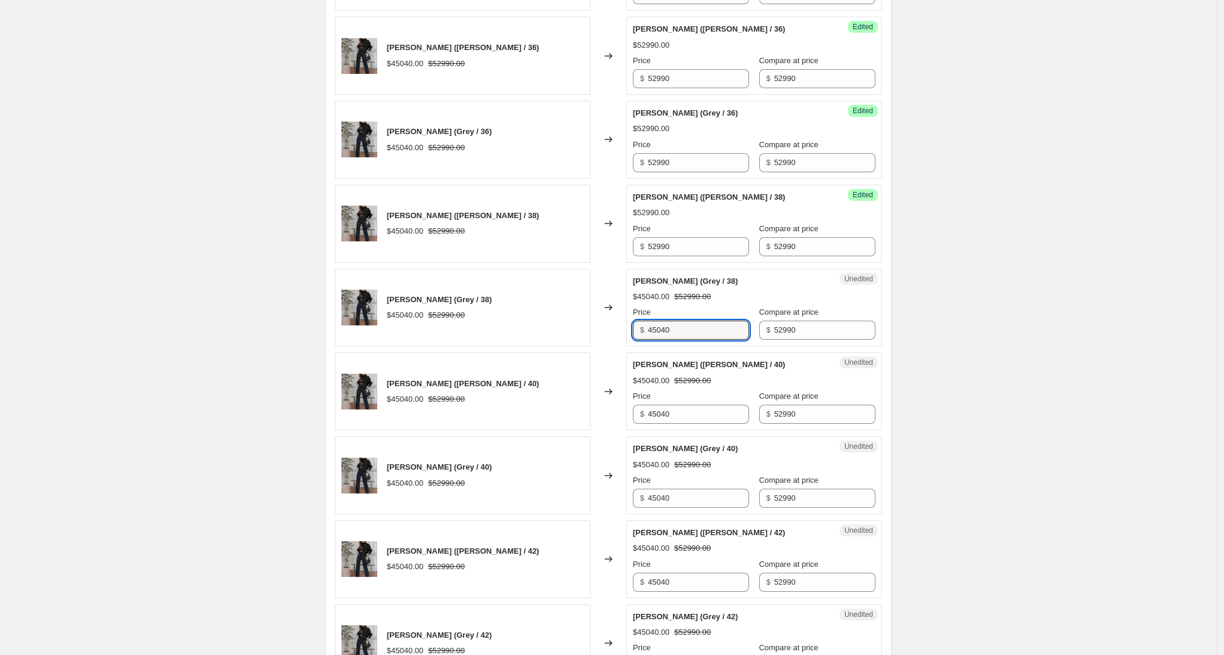
click at [607, 325] on div "PANTALON JUANA (Grey / 38) $45040.00 $52990.00 Changed to Unedited PANTALON JUA…" at bounding box center [608, 308] width 547 height 78
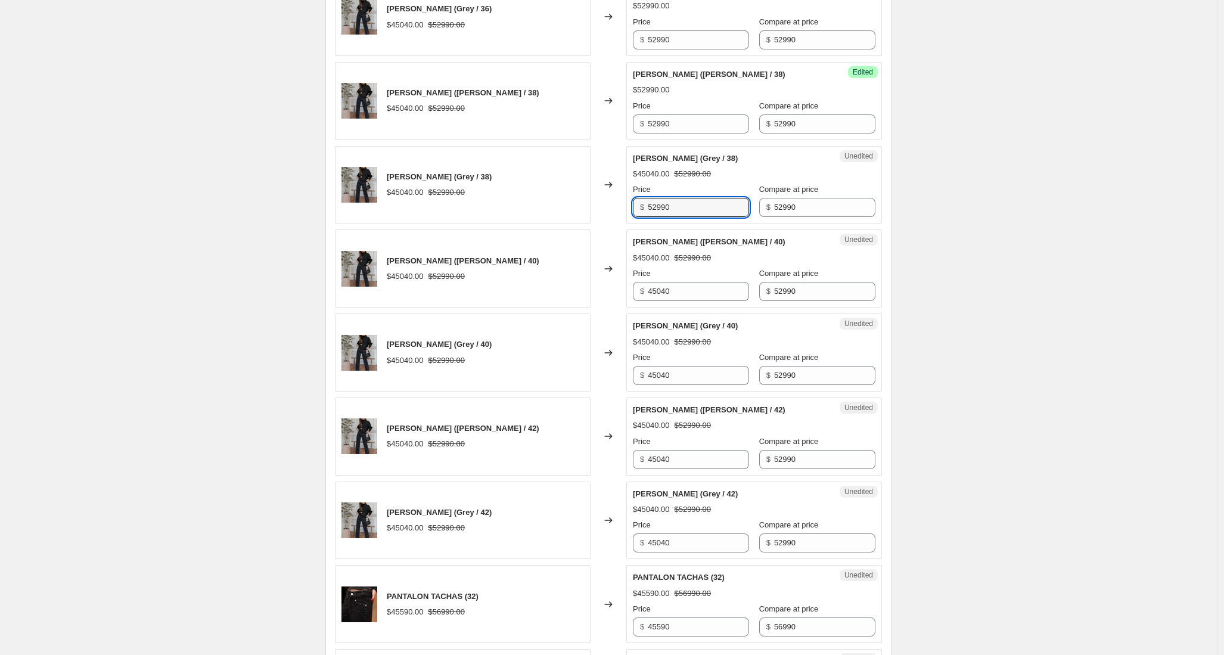
scroll to position [1541, 0]
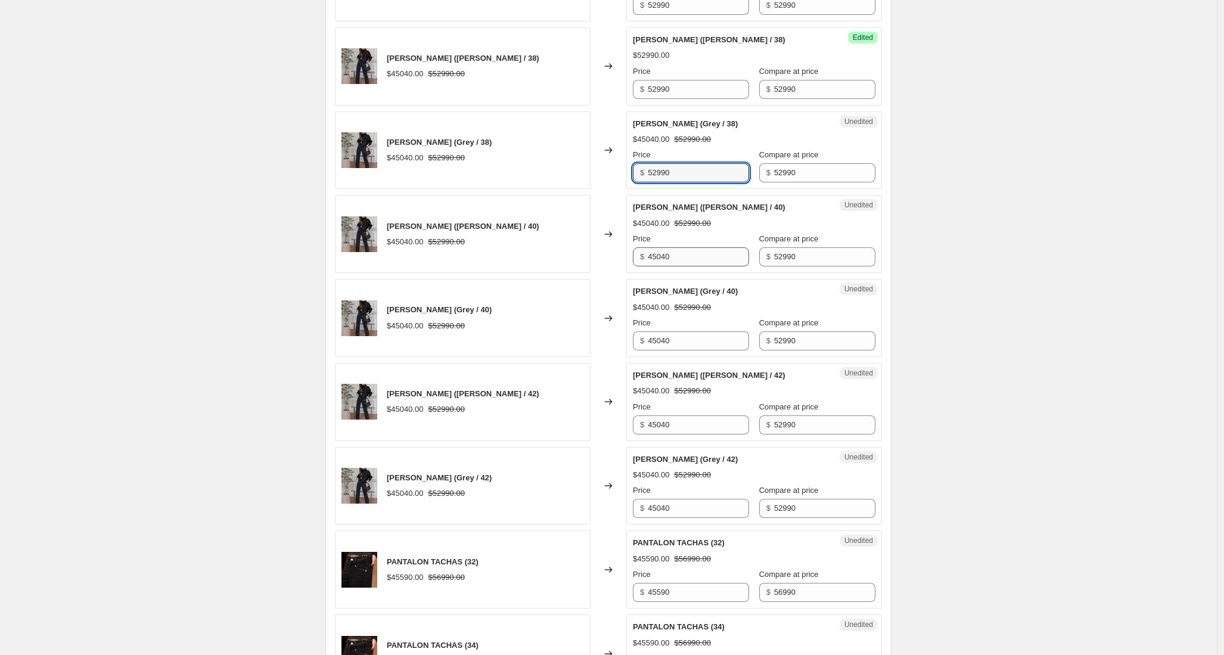
type input "52990"
click at [615, 257] on div "PANTALON JUANA (Celeste / 40) $45040.00 $52990.00 Changed to Unedited PANTALON …" at bounding box center [608, 234] width 547 height 78
type input "52990"
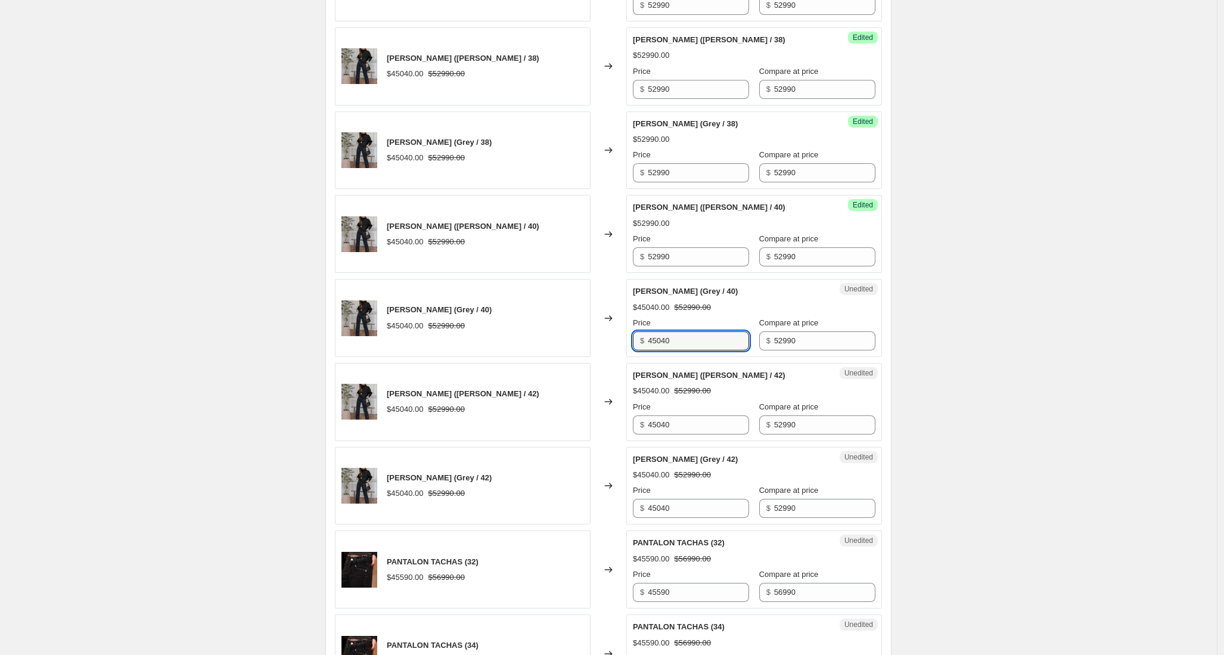
click at [606, 334] on div "PANTALON JUANA (Grey / 40) $45040.00 $52990.00 Changed to Unedited PANTALON JUA…" at bounding box center [608, 318] width 547 height 78
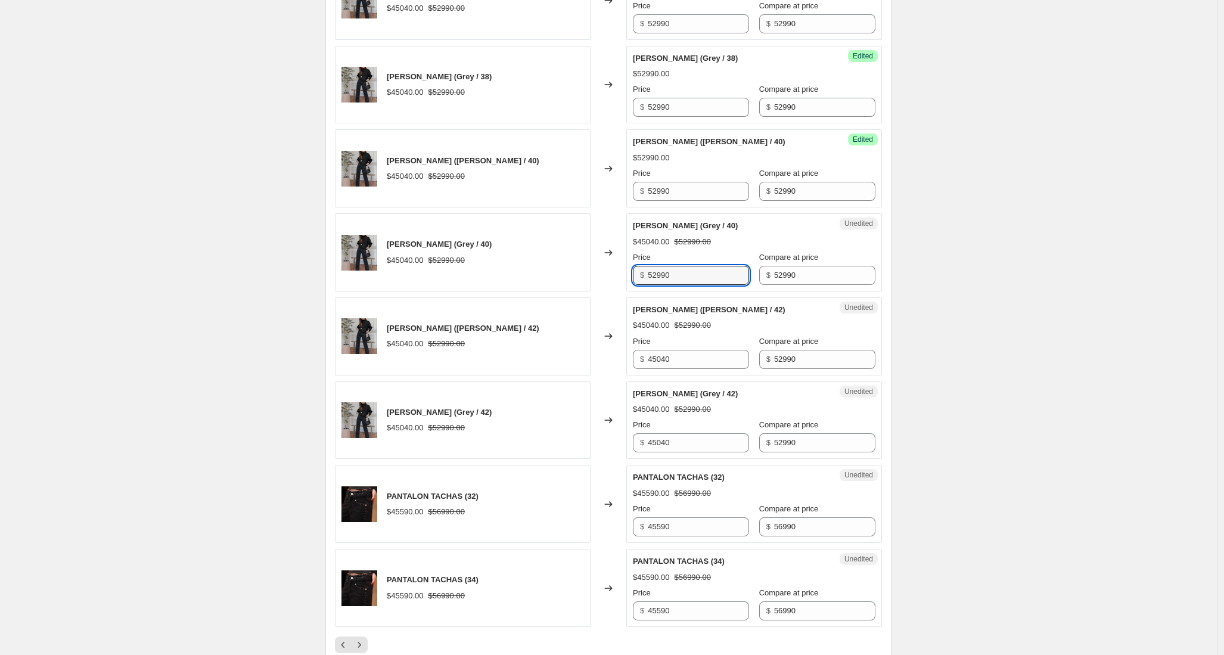
scroll to position [1612, 0]
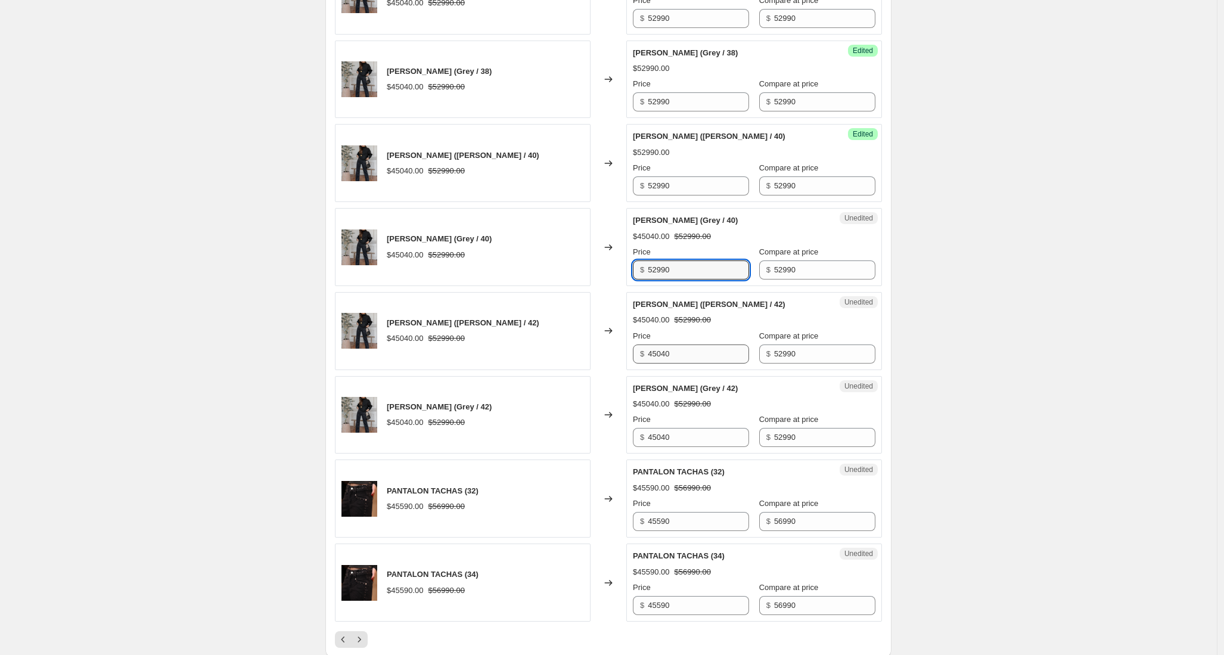
type input "52990"
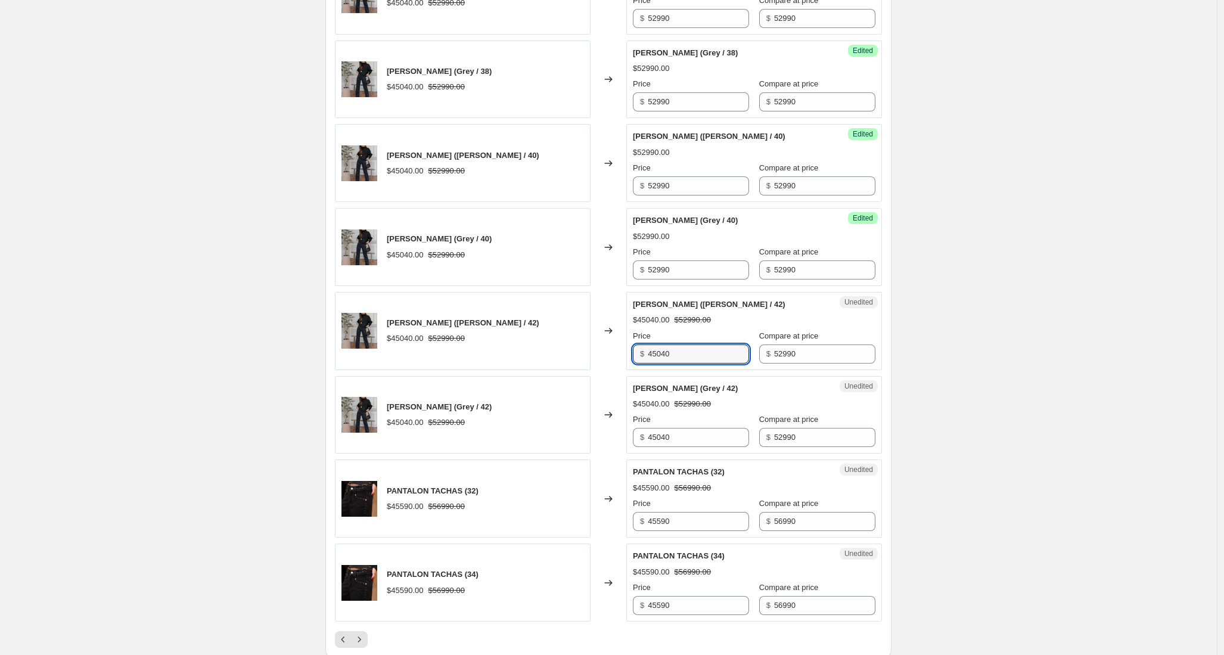
click at [589, 351] on div "PANTALON JUANA (Celeste / 42) $45040.00 $52990.00 Changed to Unedited PANTALON …" at bounding box center [608, 331] width 547 height 78
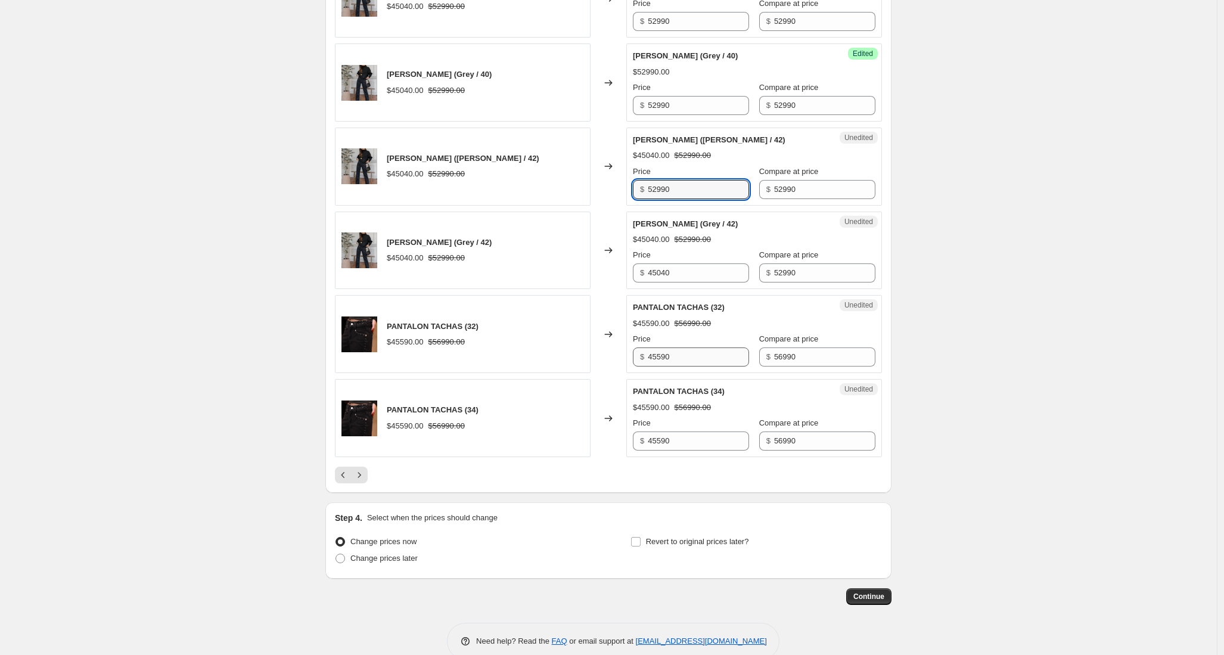
scroll to position [1777, 0]
type input "52990"
click at [596, 264] on div "PANTALON JUANA (Grey / 42) $45040.00 $52990.00 Changed to Unedited PANTALON JUA…" at bounding box center [608, 250] width 547 height 78
type input "52990"
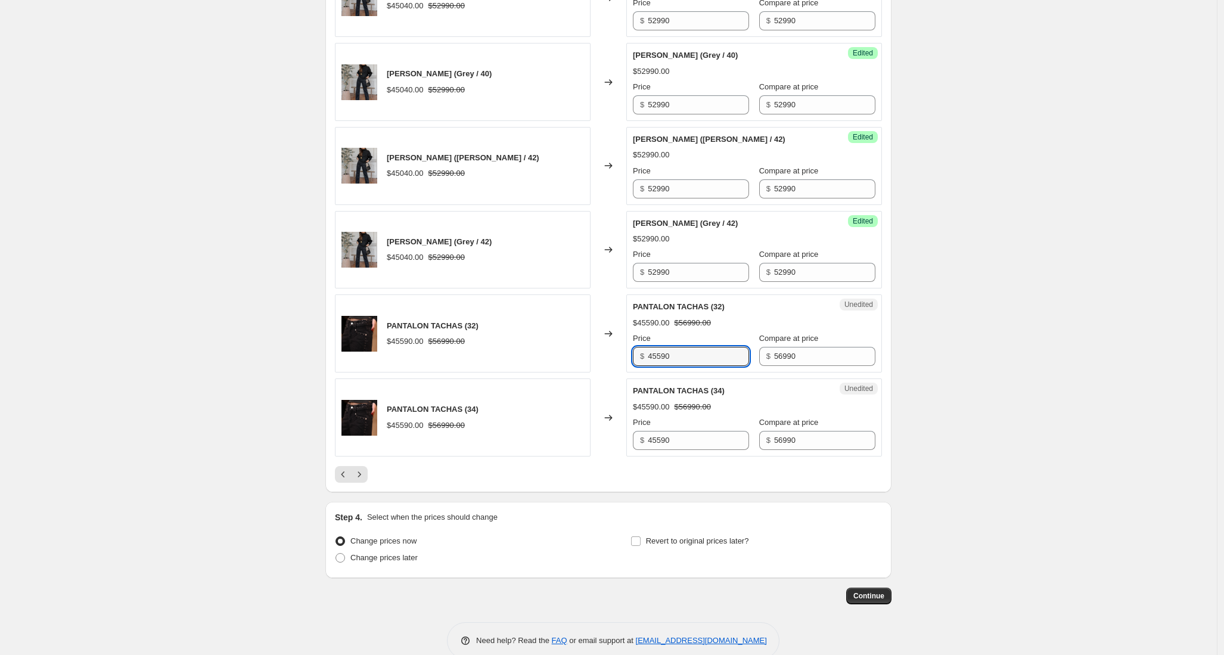
click at [567, 341] on div "PANTALON TACHAS (32) $45590.00 $56990.00 Changed to Unedited PANTALON TACHAS (3…" at bounding box center [608, 333] width 547 height 78
type input "49990"
click at [592, 437] on div "PANTALON TACHAS (34) $45590.00 $56990.00 Changed to Unedited PANTALON TACHAS (3…" at bounding box center [608, 417] width 547 height 78
paste input "99"
type input "49990"
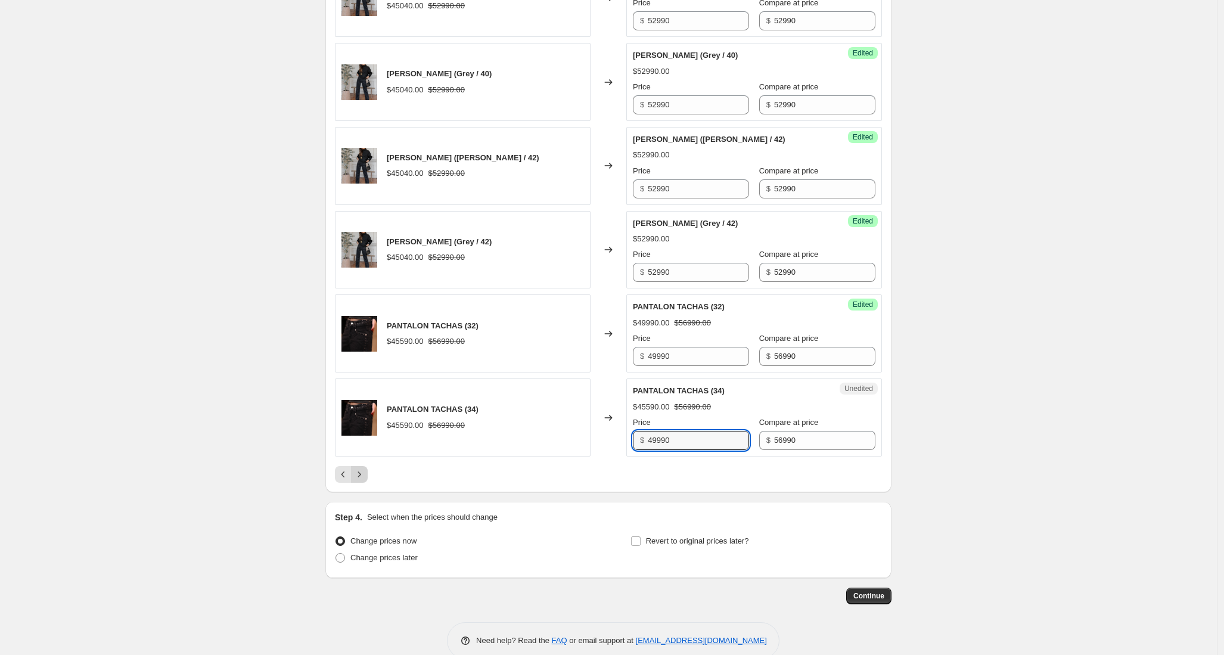
click at [358, 475] on icon "Next" at bounding box center [359, 474] width 12 height 12
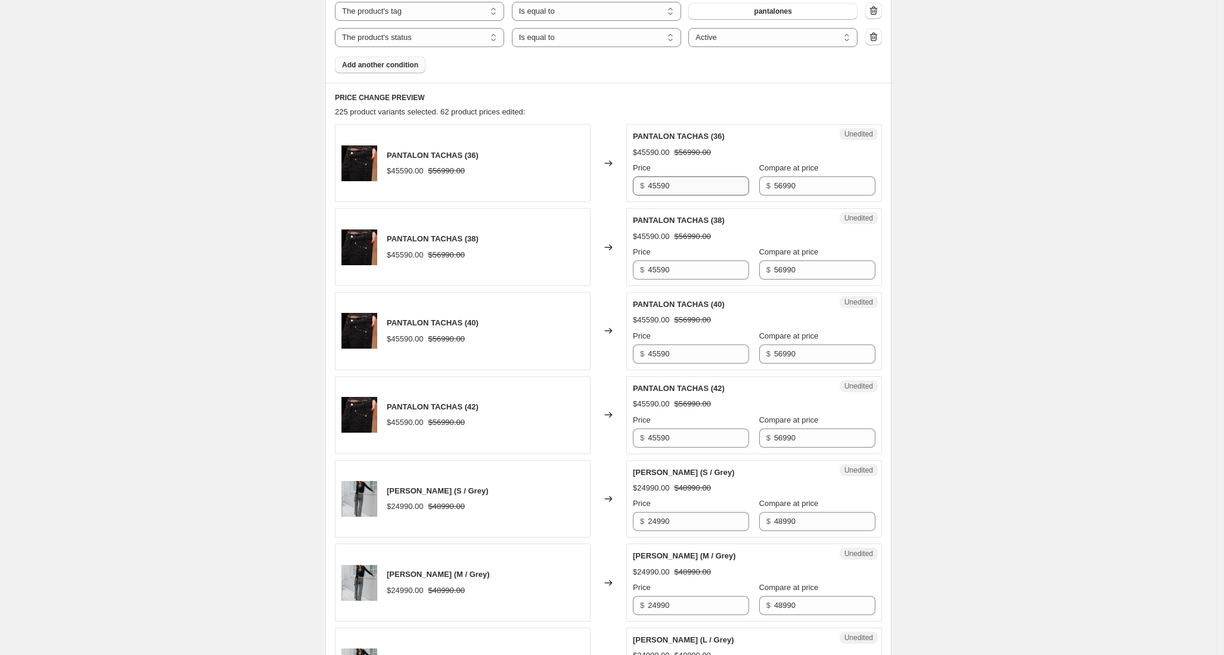
scroll to position [437, 0]
drag, startPoint x: 699, startPoint y: 185, endPoint x: 608, endPoint y: 182, distance: 90.6
click at [608, 182] on div "PANTALON TACHAS (36) $45590.00 $56990.00 Changed to Unedited PANTALON TACHAS (3…" at bounding box center [608, 163] width 547 height 78
paste input "99"
type input "49990"
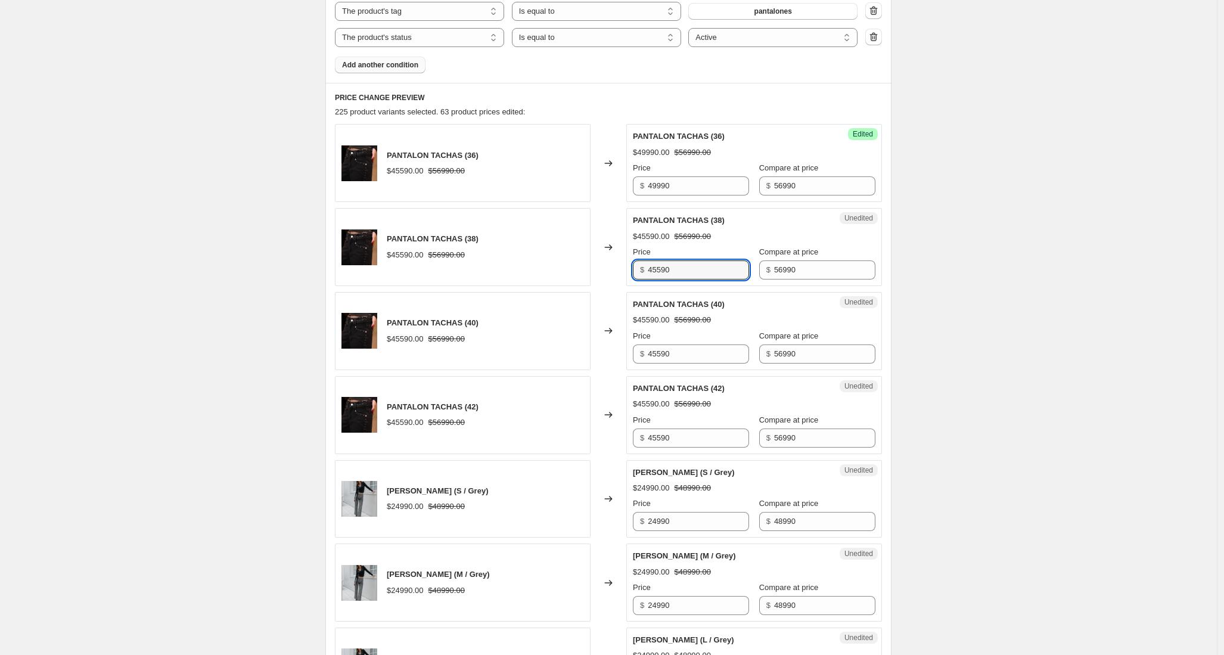
drag, startPoint x: 694, startPoint y: 271, endPoint x: 617, endPoint y: 272, distance: 76.3
click at [617, 272] on div "PANTALON TACHAS (38) $45590.00 $56990.00 Changed to Unedited PANTALON TACHAS (3…" at bounding box center [608, 247] width 547 height 78
paste input "99"
type input "49990"
drag, startPoint x: 670, startPoint y: 353, endPoint x: 609, endPoint y: 350, distance: 61.4
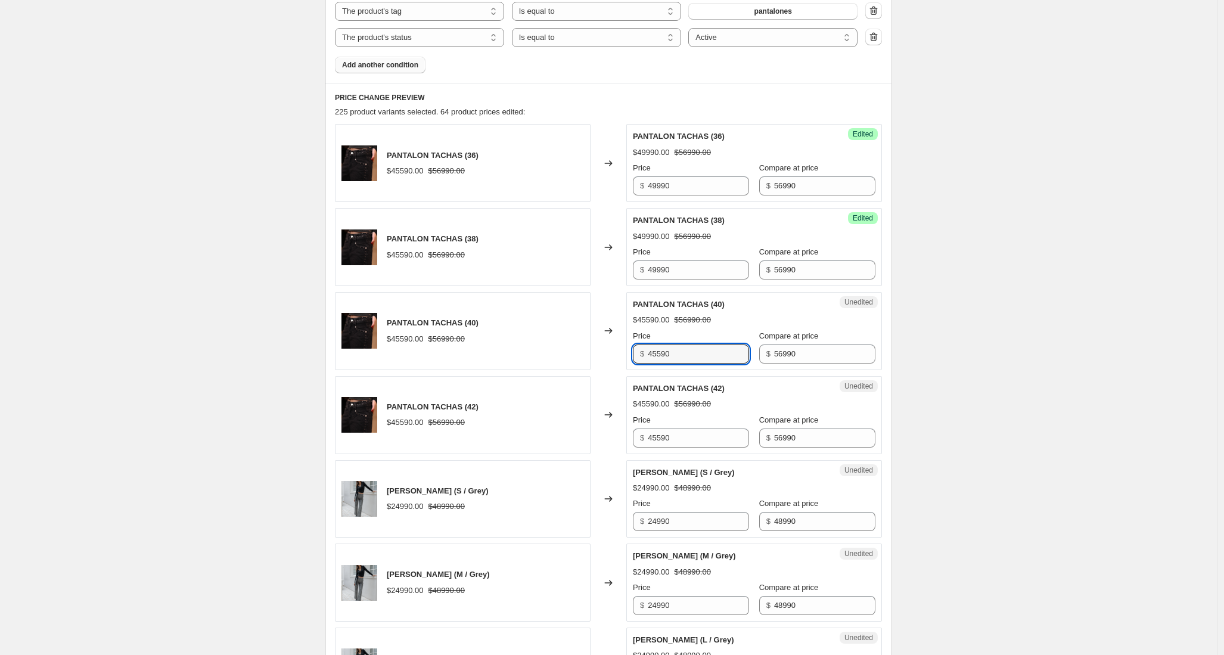
click at [609, 350] on div "PANTALON TACHAS (40) $45590.00 $56990.00 Changed to Unedited PANTALON TACHAS (4…" at bounding box center [608, 331] width 547 height 78
paste input "99"
type input "49990"
drag, startPoint x: 676, startPoint y: 435, endPoint x: 572, endPoint y: 431, distance: 104.4
click at [572, 431] on div "PANTALON TACHAS (42) $45590.00 $56990.00 Changed to Unedited PANTALON TACHAS (4…" at bounding box center [608, 415] width 547 height 78
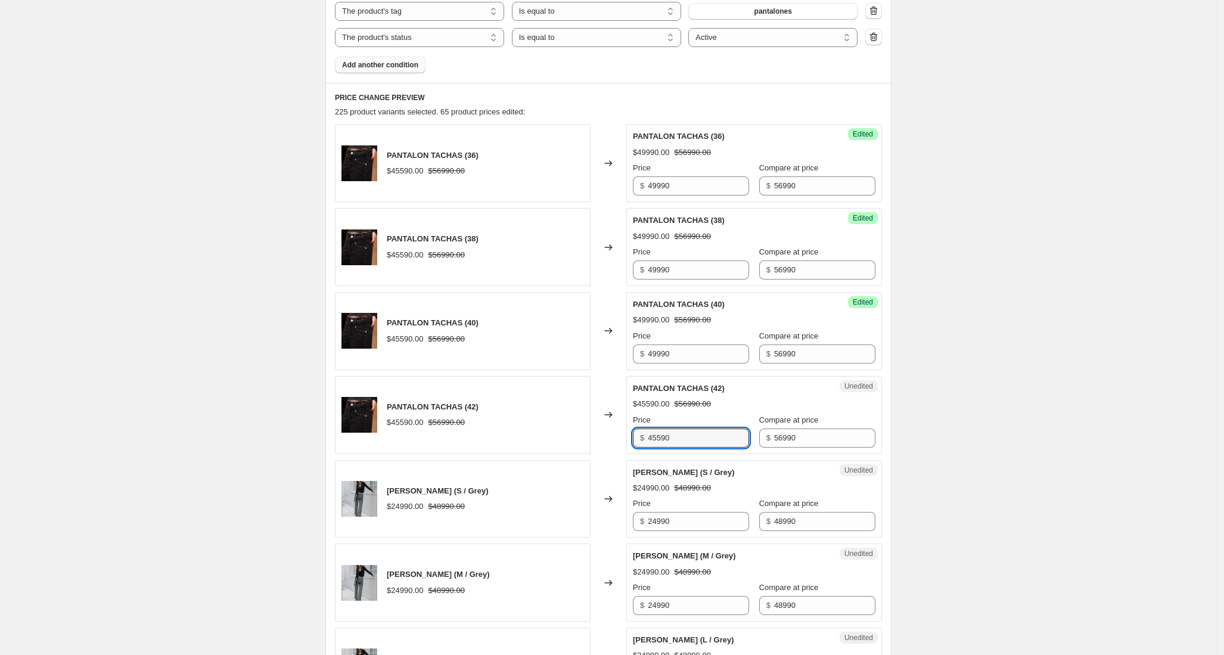
paste input "99"
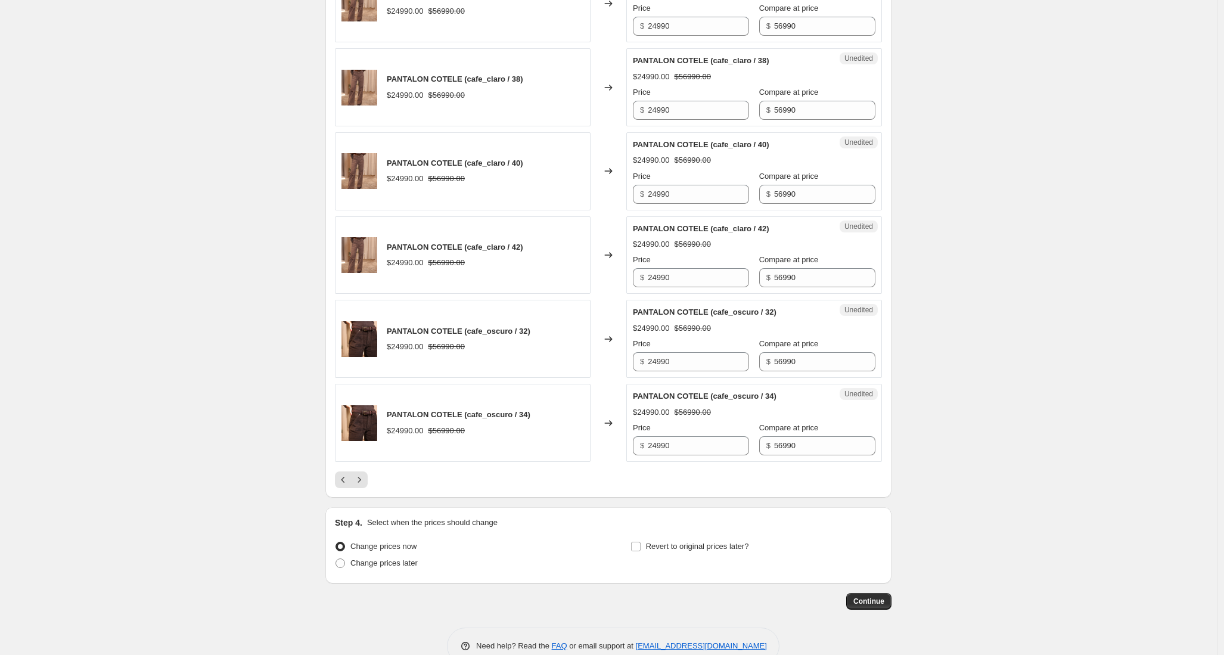
scroll to position [1772, 0]
type input "49990"
click at [361, 480] on icon "Next" at bounding box center [359, 479] width 3 height 5
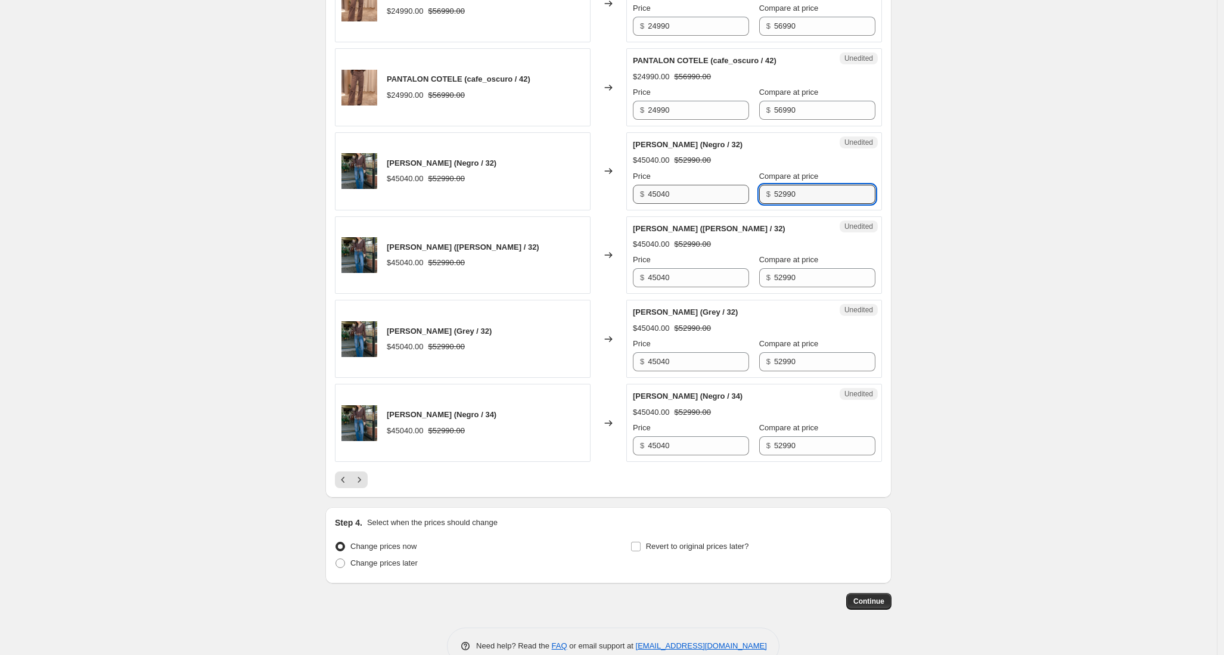
drag, startPoint x: 793, startPoint y: 197, endPoint x: 708, endPoint y: 189, distance: 85.0
click at [708, 189] on div "Price $ 45040 Compare at price $ 52990" at bounding box center [754, 186] width 243 height 33
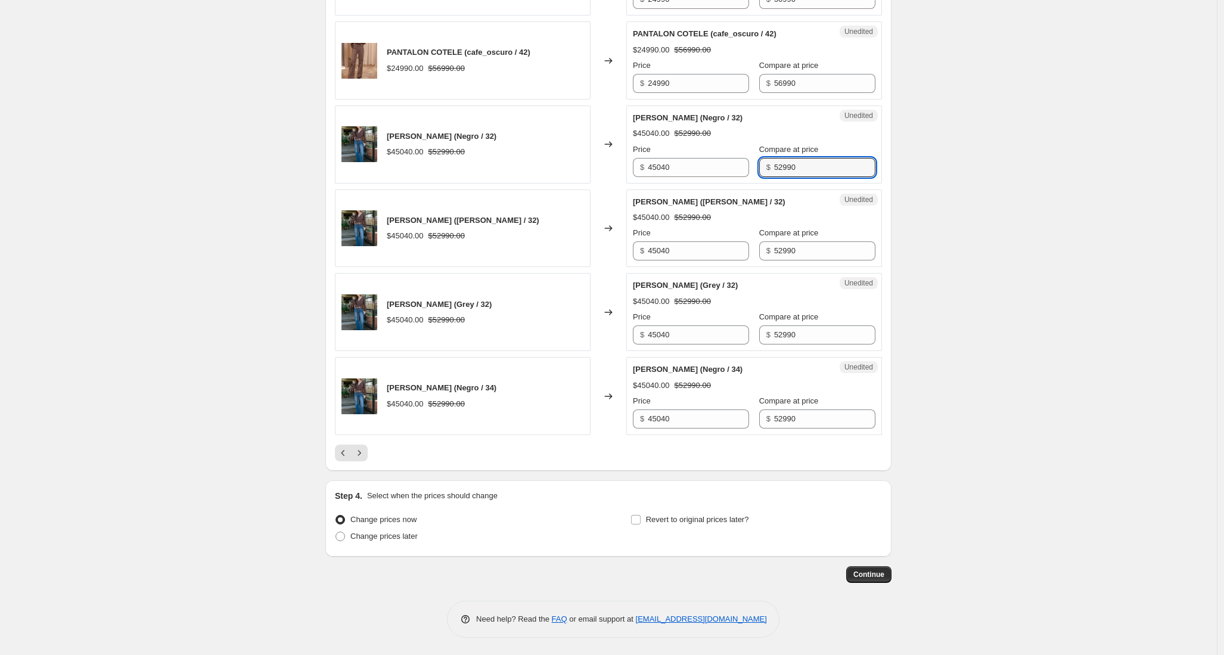
scroll to position [1799, 0]
drag, startPoint x: 709, startPoint y: 169, endPoint x: 569, endPoint y: 159, distance: 140.4
click at [569, 159] on div "PANTALON JUANA (Negro / 32) $45040.00 $52990.00 Changed to Unedited PANTALON JU…" at bounding box center [608, 144] width 547 height 78
paste input "5299"
type input "52990"
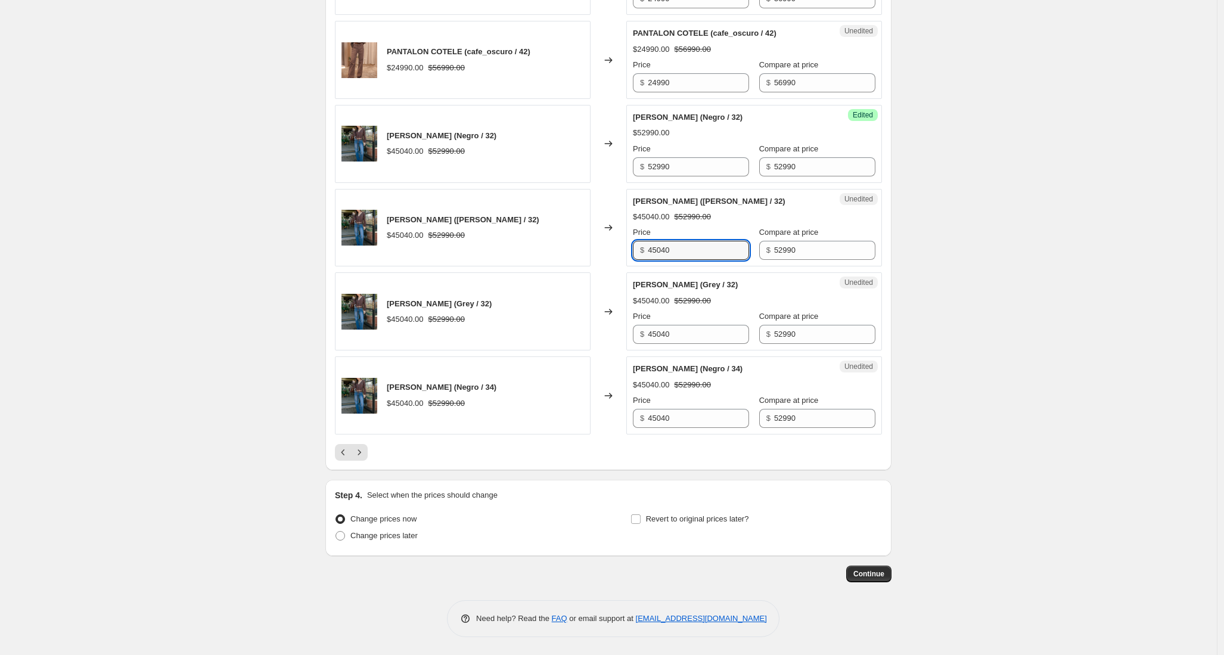
drag, startPoint x: 664, startPoint y: 256, endPoint x: 579, endPoint y: 254, distance: 85.2
click at [579, 254] on div "PANTALON JUANA (Celeste / 32) $45040.00 $52990.00 Changed to Unedited PANTALON …" at bounding box center [608, 228] width 547 height 78
paste input "5299"
type input "52990"
drag, startPoint x: 626, startPoint y: 326, endPoint x: 582, endPoint y: 330, distance: 43.7
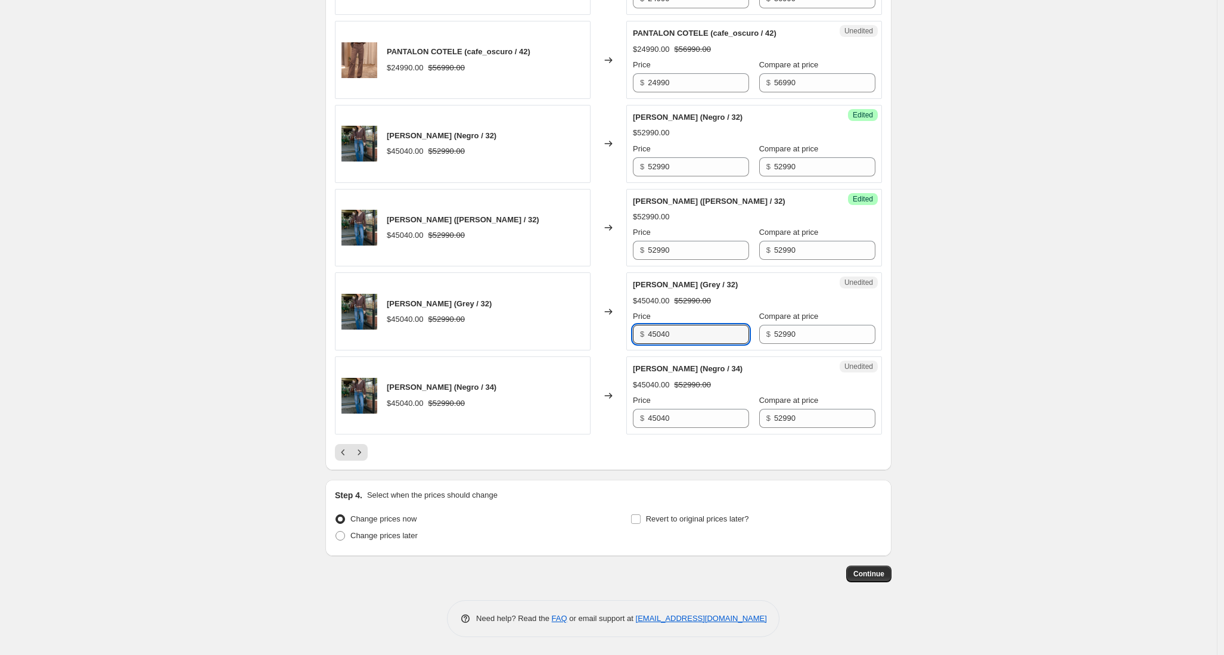
click at [582, 328] on div "PANTALON JUANA (Grey / 32) $45040.00 $52990.00 Changed to Unedited PANTALON JUA…" at bounding box center [608, 311] width 547 height 78
paste input "5299"
type input "52990"
drag, startPoint x: 690, startPoint y: 420, endPoint x: 554, endPoint y: 422, distance: 135.9
click at [554, 421] on div "PANTALON JUANA (Negro / 34) $45040.00 $52990.00 Changed to Unedited PANTALON JU…" at bounding box center [608, 395] width 547 height 78
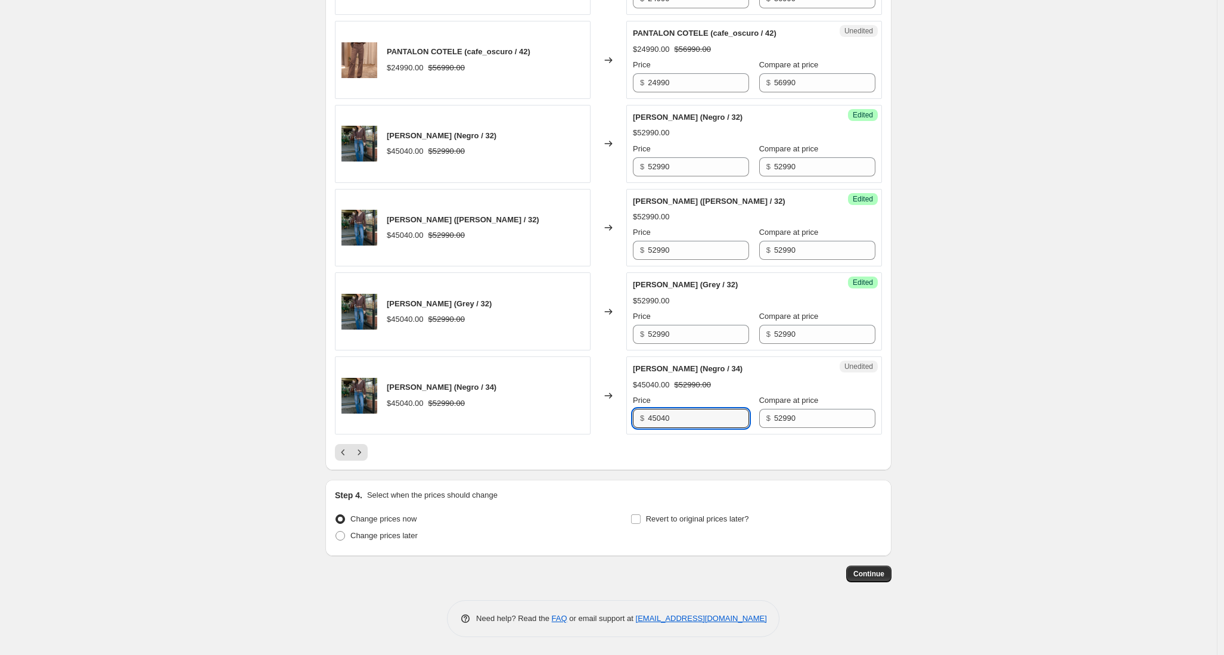
paste input "5299"
type input "52990"
click at [368, 454] on button "Next" at bounding box center [359, 452] width 17 height 17
drag, startPoint x: 700, startPoint y: 421, endPoint x: 579, endPoint y: 413, distance: 121.2
click at [579, 413] on div "PANTALON JUANA (Azul_oscuro / 42) $45040.00 $52990.00 Changed to Unedited PANTA…" at bounding box center [608, 395] width 547 height 78
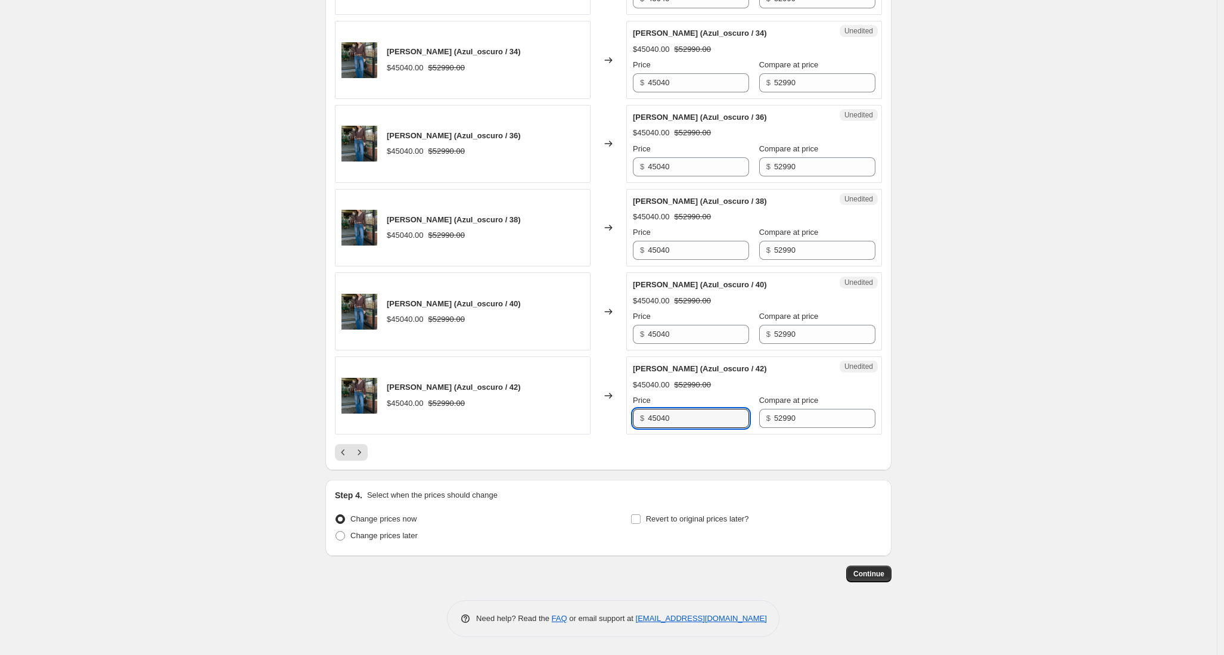
paste input "5299"
type input "52990"
drag, startPoint x: 692, startPoint y: 340, endPoint x: 611, endPoint y: 335, distance: 81.2
click at [611, 335] on div "PANTALON JUANA (Azul_oscuro / 40) $45040.00 $52990.00 Changed to Unedited PANTA…" at bounding box center [608, 311] width 547 height 78
paste input "5299"
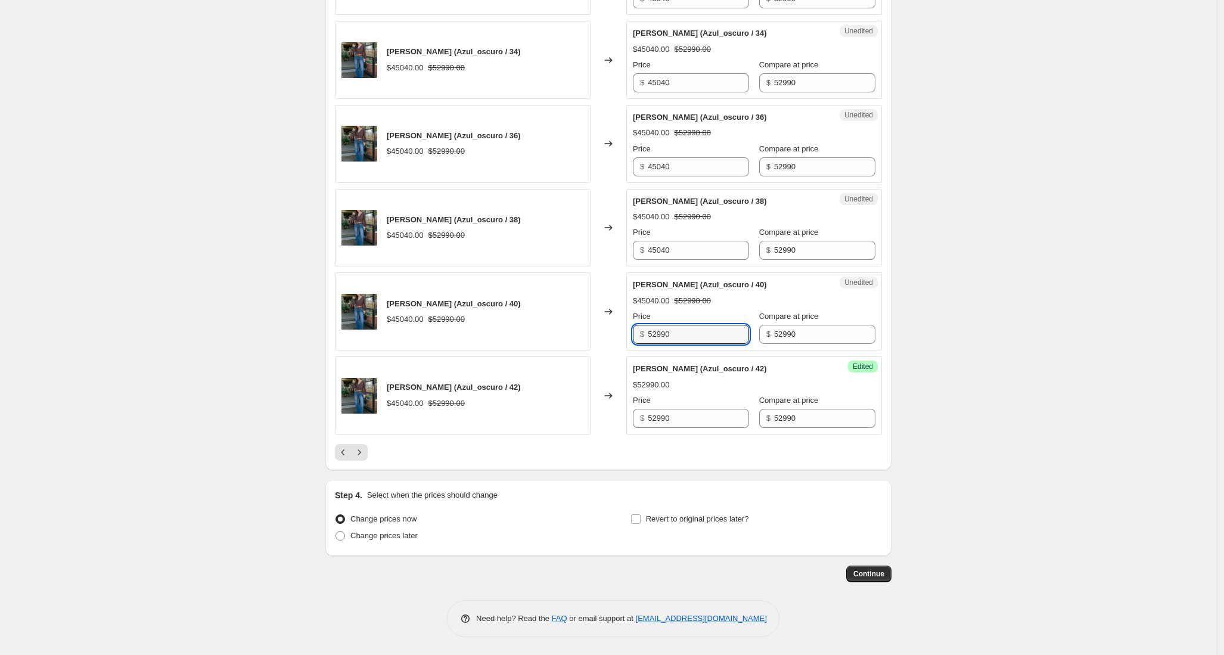
type input "52990"
drag, startPoint x: 648, startPoint y: 254, endPoint x: 605, endPoint y: 253, distance: 42.9
click at [605, 253] on div "PANTALON JUANA (Azul_oscuro / 38) $45040.00 $52990.00 Changed to Unedited PANTA…" at bounding box center [608, 228] width 547 height 78
paste input "5299"
type input "52990"
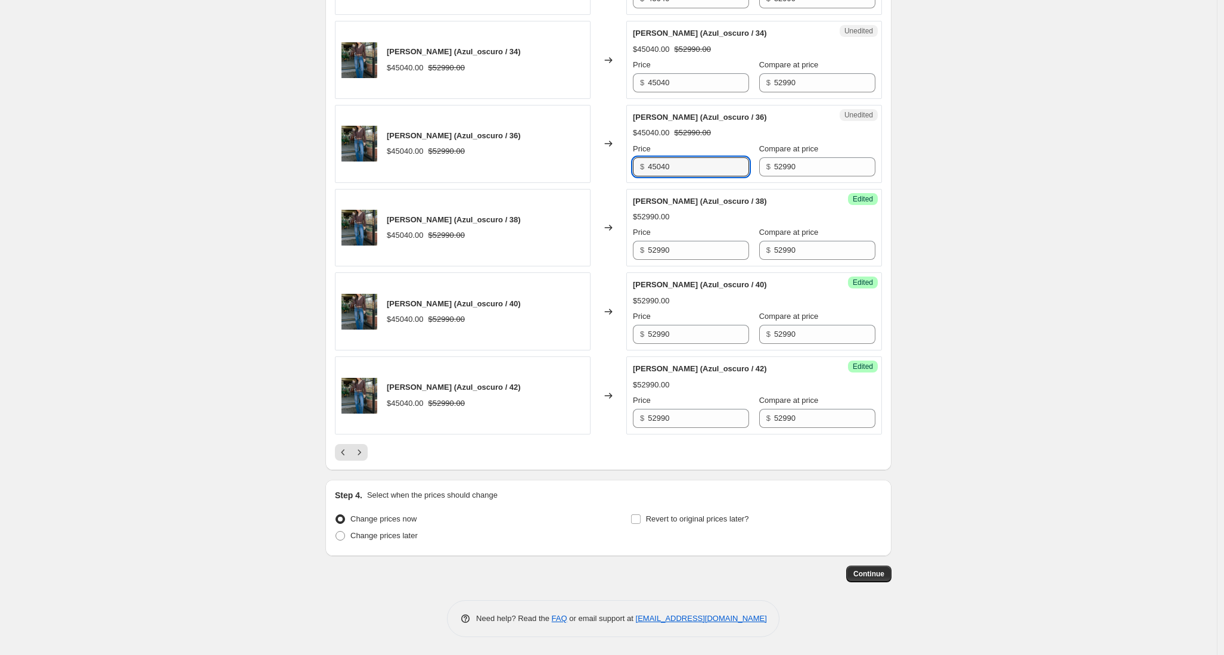
drag, startPoint x: 690, startPoint y: 168, endPoint x: 606, endPoint y: 168, distance: 84.6
click at [606, 168] on div "PANTALON JUANA (Azul_oscuro / 36) $45040.00 $52990.00 Changed to Unedited PANTA…" at bounding box center [608, 144] width 547 height 78
paste input "5299"
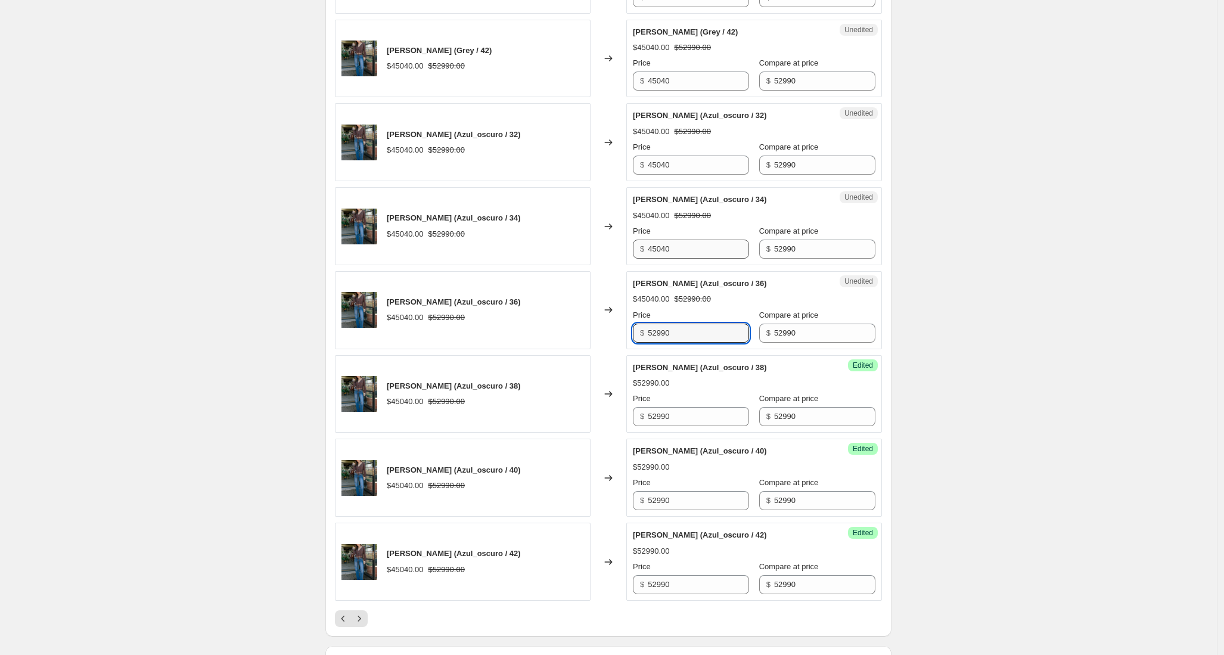
scroll to position [1628, 0]
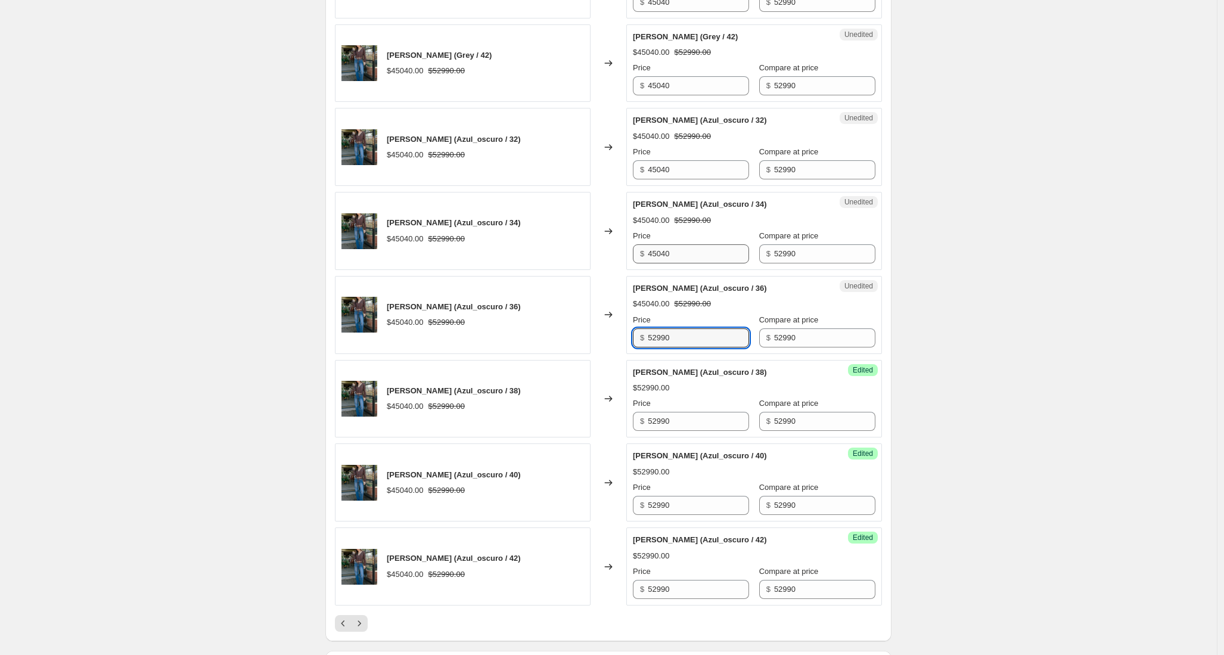
type input "52990"
drag, startPoint x: 693, startPoint y: 256, endPoint x: 611, endPoint y: 250, distance: 82.5
click at [611, 250] on div "PANTALON JUANA (Azul_oscuro / 34) $45040.00 $52990.00 Changed to Unedited PANTA…" at bounding box center [608, 231] width 547 height 78
paste input "5299"
type input "52990"
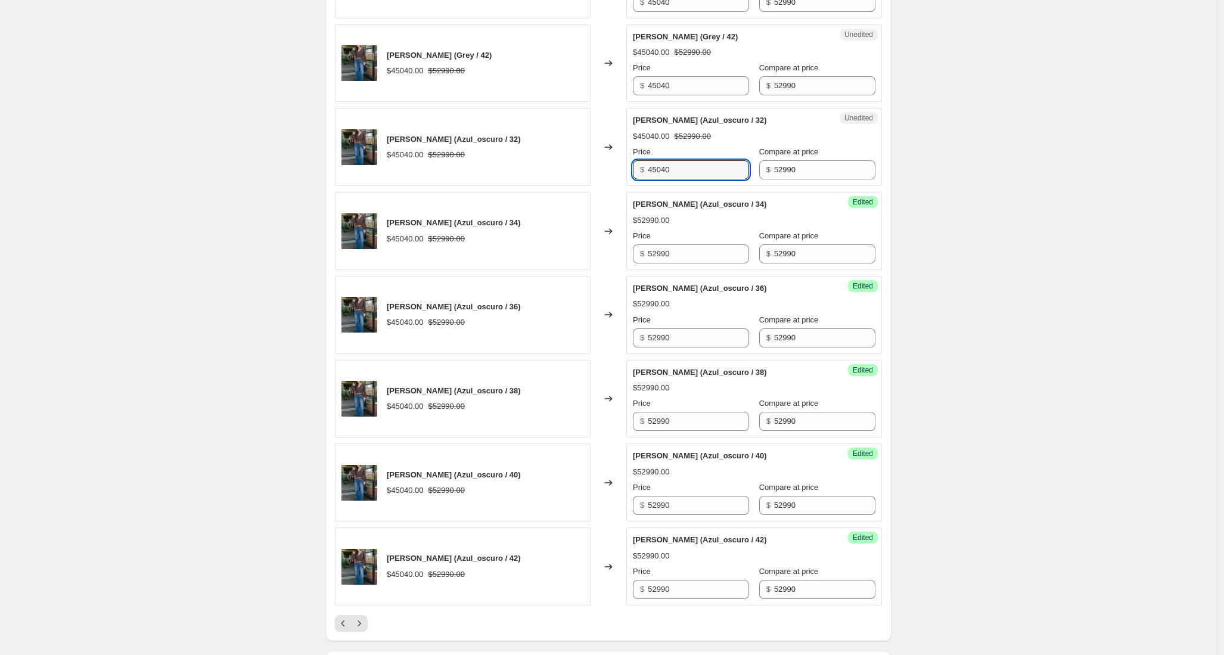
drag, startPoint x: 690, startPoint y: 169, endPoint x: 609, endPoint y: 165, distance: 81.1
click at [609, 165] on div "PANTALON JUANA (Azul_oscuro / 32) $45040.00 $52990.00 Changed to Unedited PANTA…" at bounding box center [608, 147] width 547 height 78
paste input "5299"
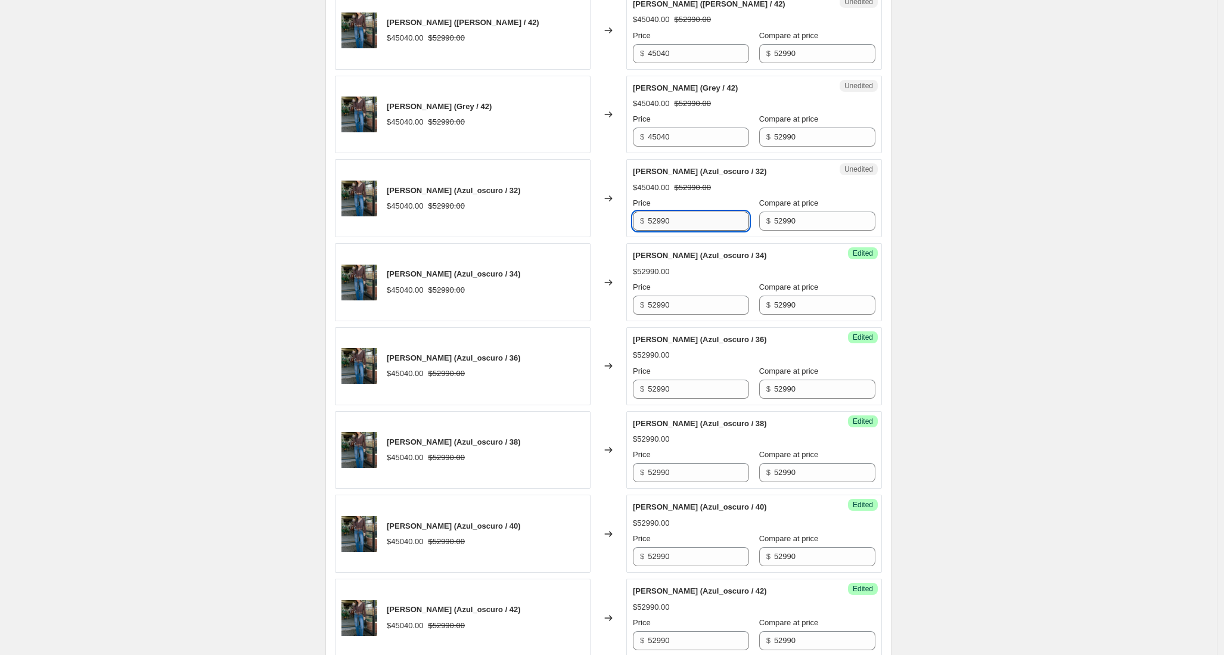
scroll to position [1509, 0]
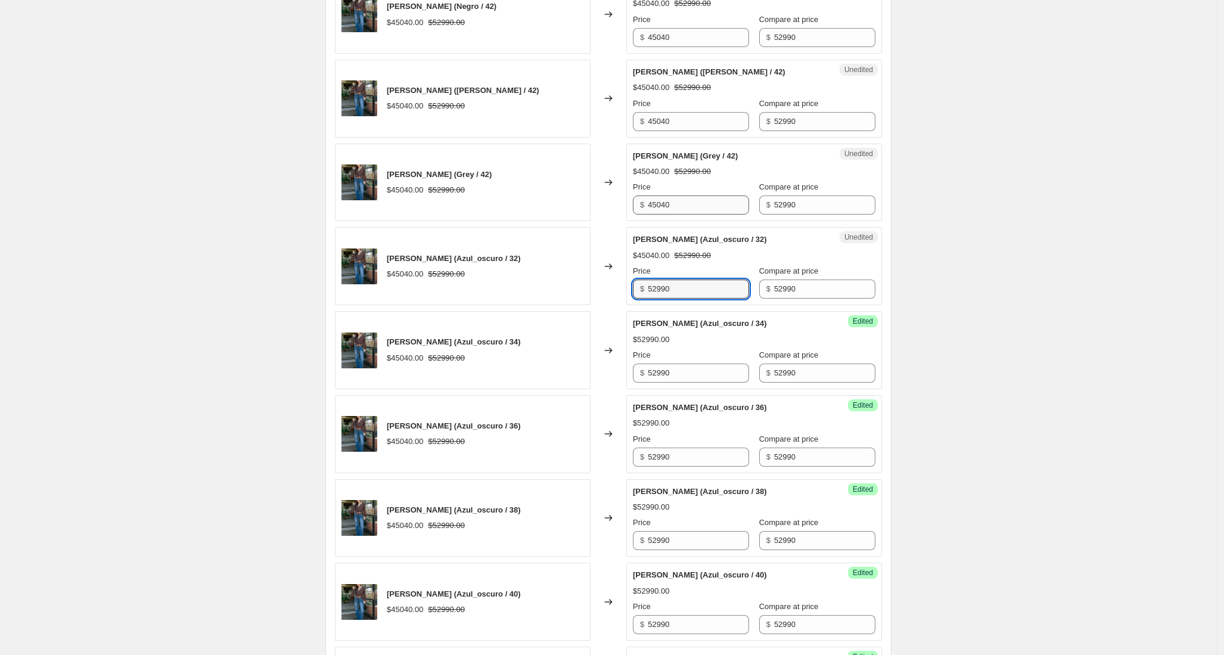
type input "52990"
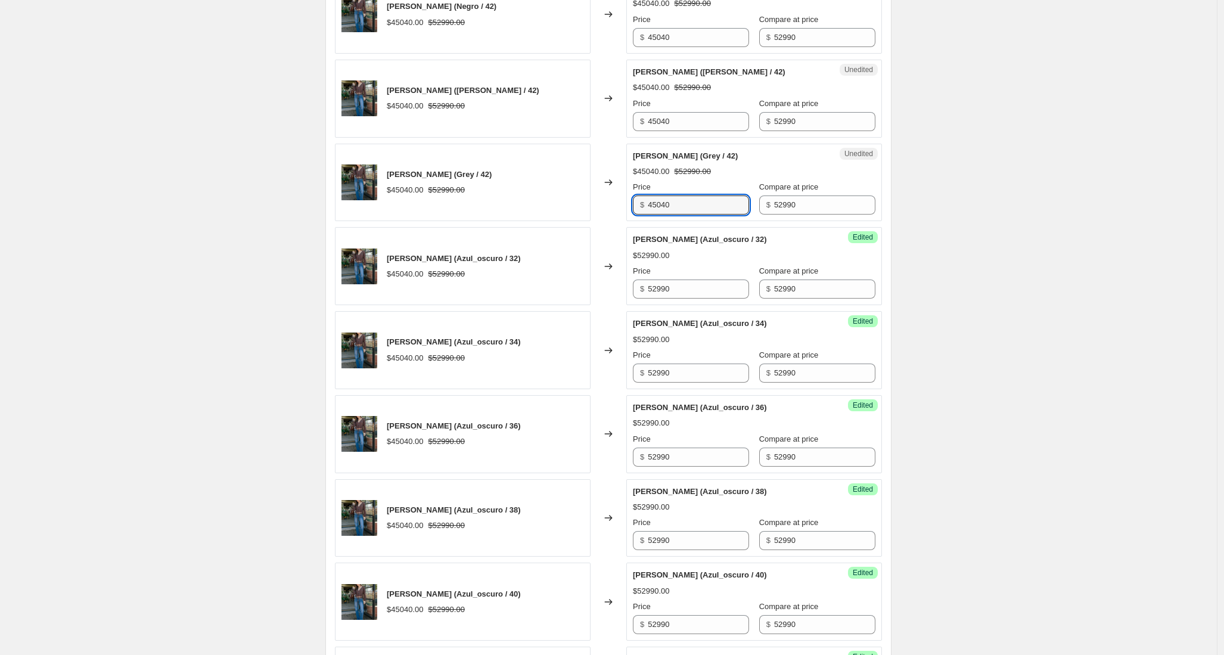
drag, startPoint x: 698, startPoint y: 205, endPoint x: 610, endPoint y: 204, distance: 88.2
click at [610, 204] on div "PANTALON JUANA (Grey / 42) $45040.00 $52990.00 Changed to Unedited PANTALON JUA…" at bounding box center [608, 183] width 547 height 78
paste input "5299"
type input "52990"
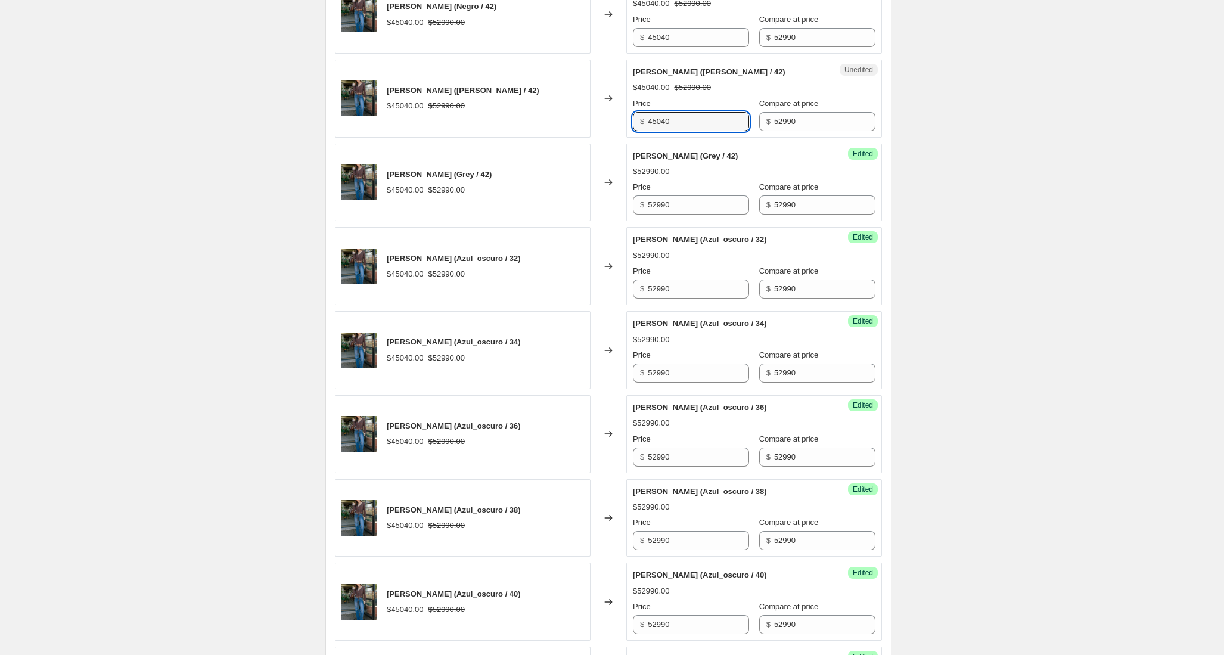
click at [624, 123] on div "PANTALON JUANA (Celeste / 42) $45040.00 $52990.00 Changed to Unedited PANTALON …" at bounding box center [608, 99] width 547 height 78
paste input "5299"
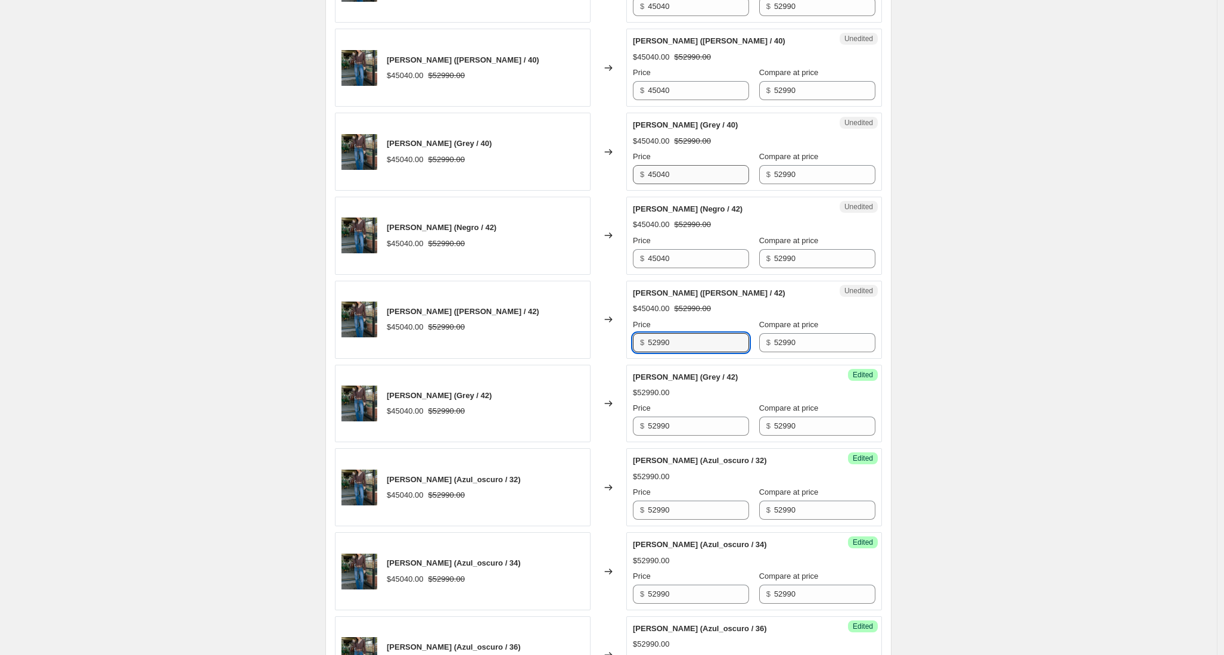
scroll to position [1262, 0]
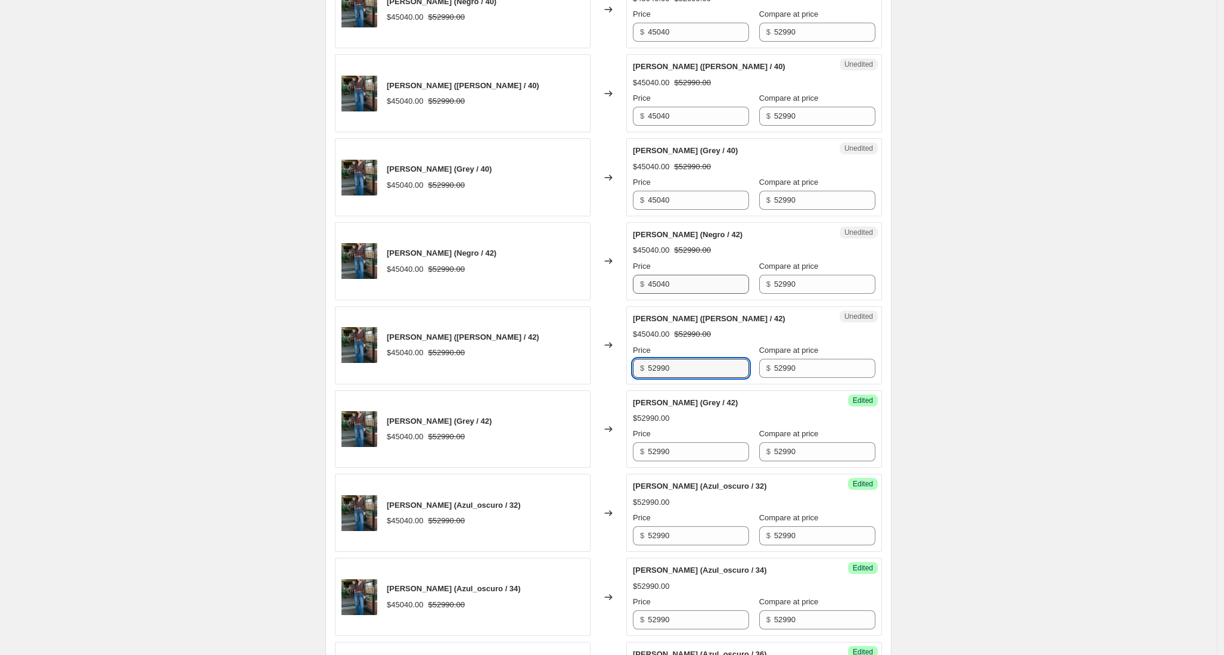
type input "52990"
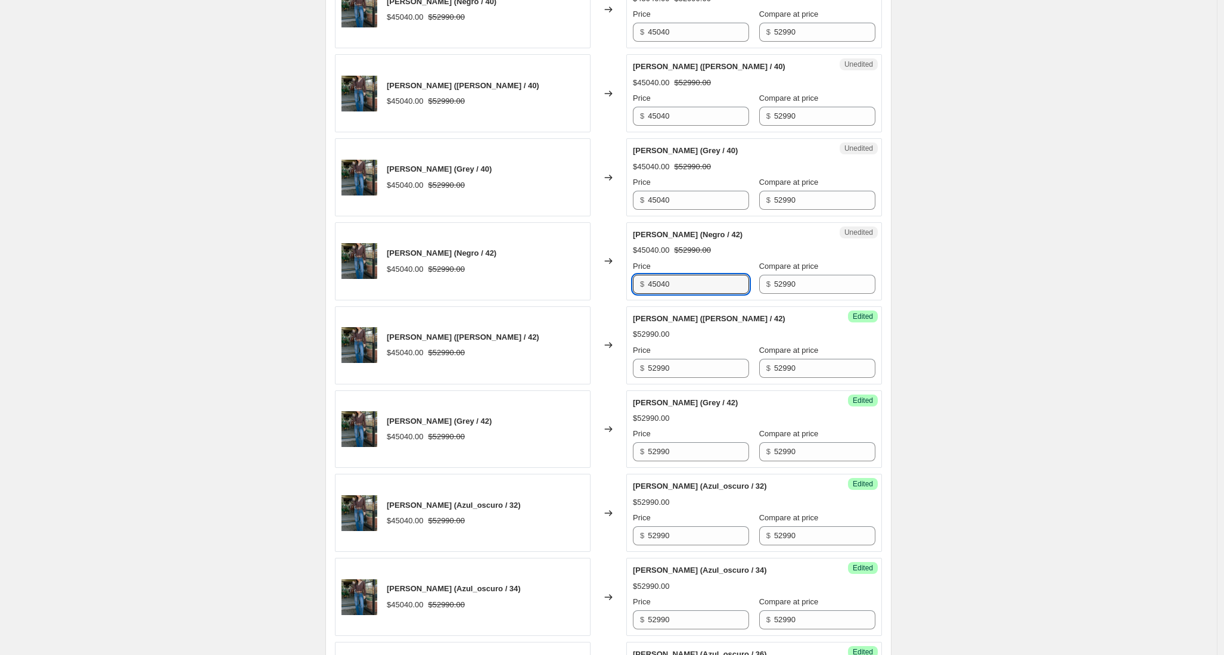
drag, startPoint x: 685, startPoint y: 289, endPoint x: 607, endPoint y: 280, distance: 78.0
click at [607, 280] on div "PANTALON JUANA (Negro / 42) $45040.00 $52990.00 Changed to Unedited PANTALON JU…" at bounding box center [608, 261] width 547 height 78
paste input "5299"
type input "52990"
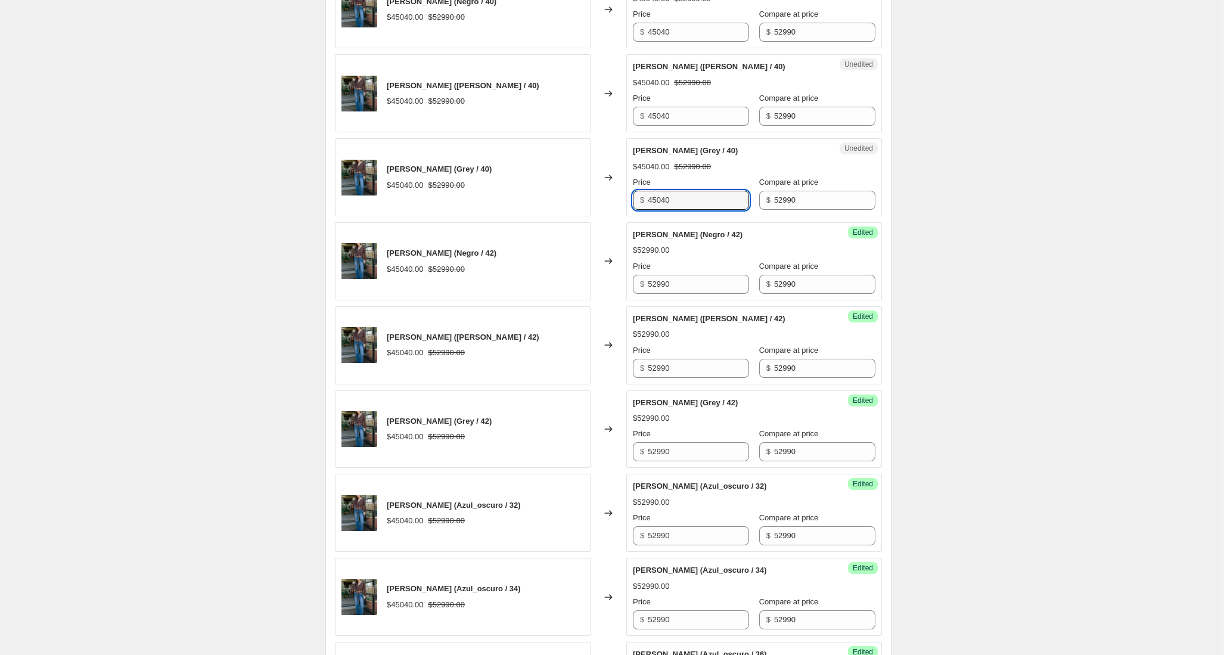
drag, startPoint x: 690, startPoint y: 200, endPoint x: 613, endPoint y: 196, distance: 76.4
click at [613, 196] on div "PANTALON JUANA (Grey / 40) $45040.00 $52990.00 Changed to Unedited PANTALON JUA…" at bounding box center [608, 177] width 547 height 78
paste input "5299"
type input "52990"
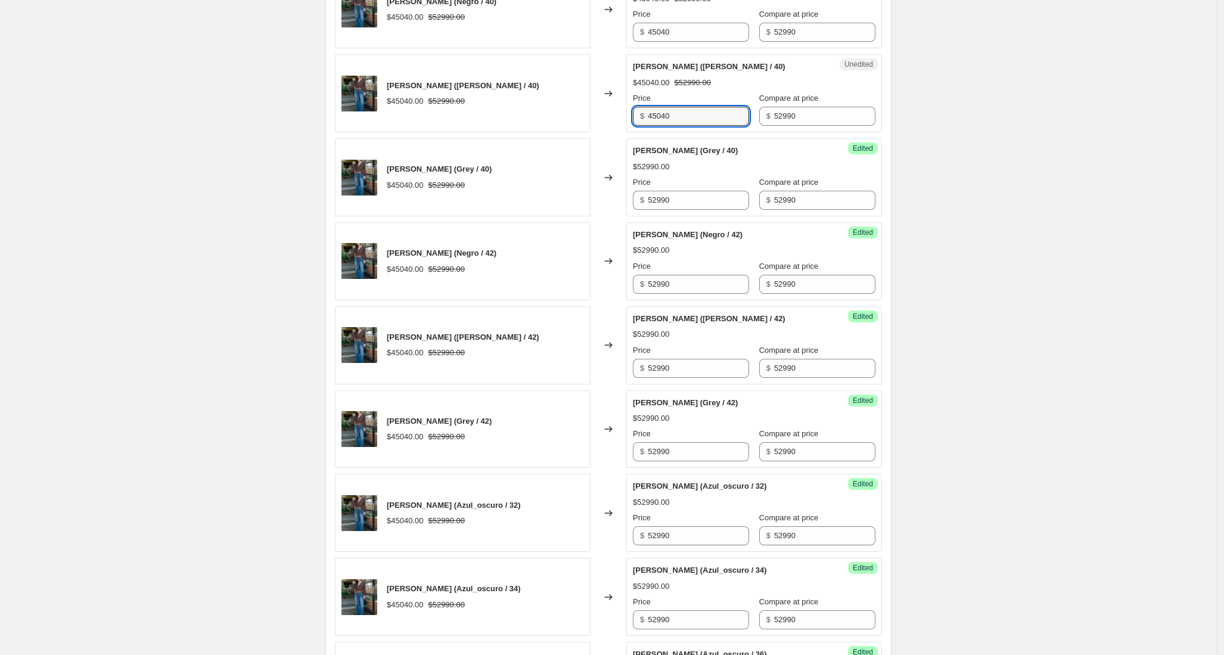
drag, startPoint x: 710, startPoint y: 123, endPoint x: 610, endPoint y: 117, distance: 100.9
click at [610, 117] on div "PANTALON JUANA (Celeste / 40) $45040.00 $52990.00 Changed to Unedited PANTALON …" at bounding box center [608, 93] width 547 height 78
paste input "5299"
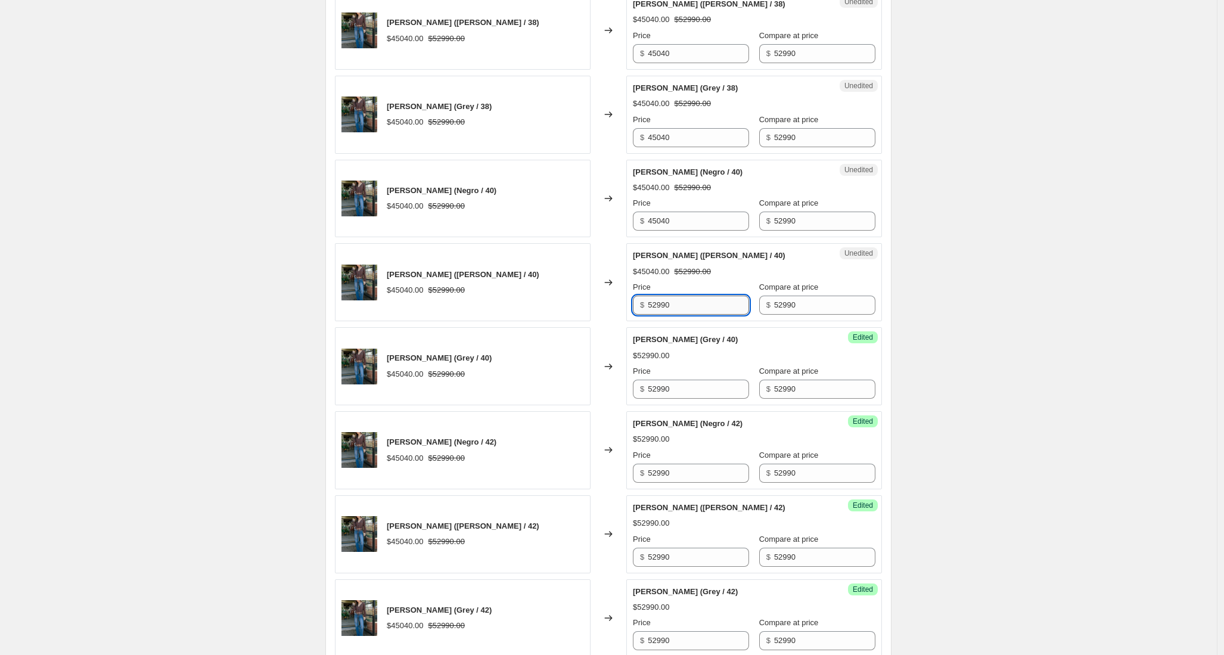
scroll to position [1005, 0]
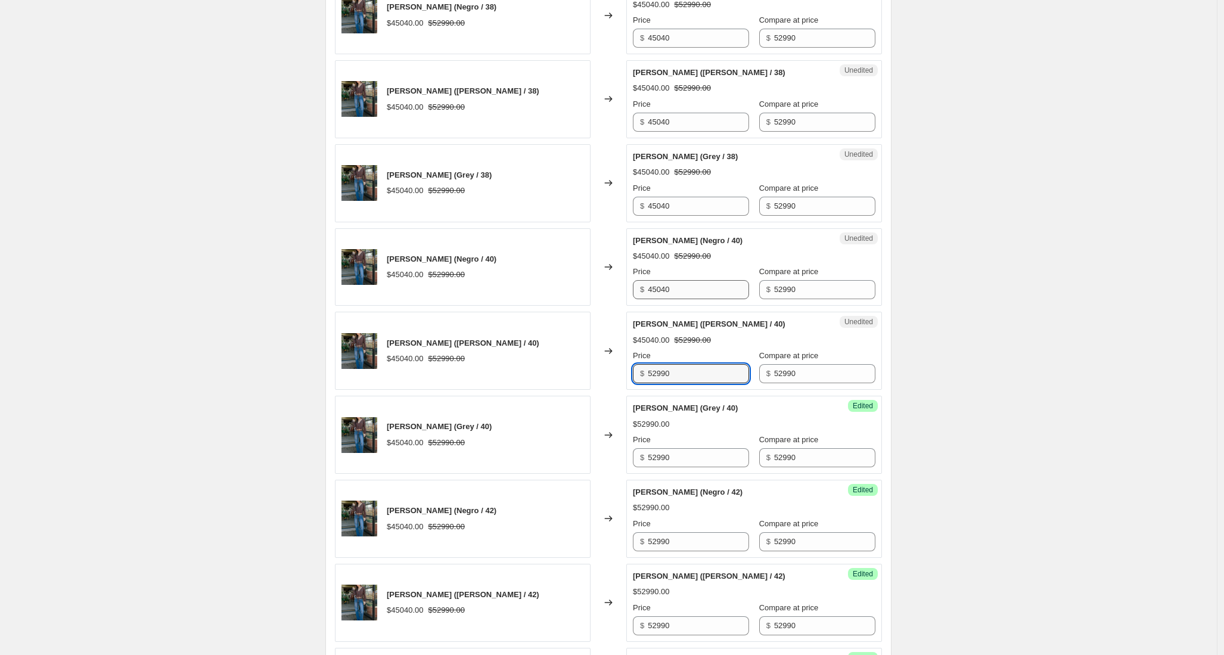
type input "52990"
drag, startPoint x: 688, startPoint y: 287, endPoint x: 611, endPoint y: 278, distance: 76.8
click at [611, 278] on div "PANTALON JUANA (Negro / 40) $45040.00 $52990.00 Changed to Unedited PANTALON JU…" at bounding box center [608, 267] width 547 height 78
paste input "5299"
type input "52990"
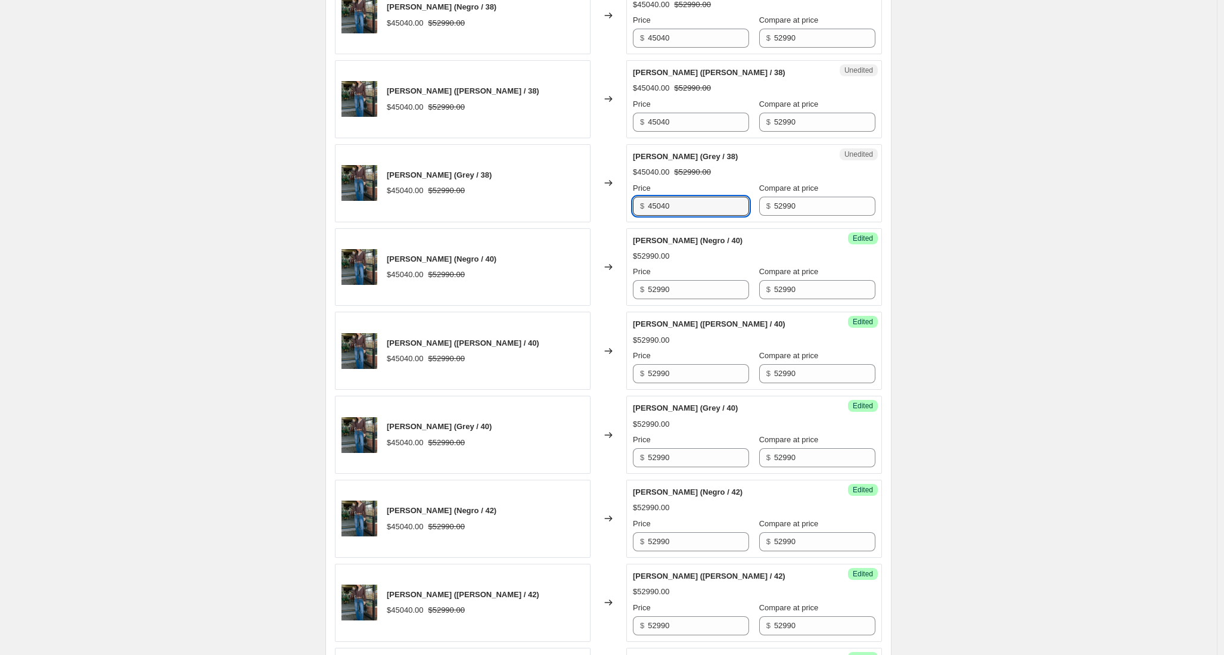
drag, startPoint x: 697, startPoint y: 206, endPoint x: 608, endPoint y: 206, distance: 88.2
click at [608, 206] on div "PANTALON JUANA (Grey / 38) $45040.00 $52990.00 Changed to Unedited PANTALON JUA…" at bounding box center [608, 183] width 547 height 78
paste input "5299"
type input "52990"
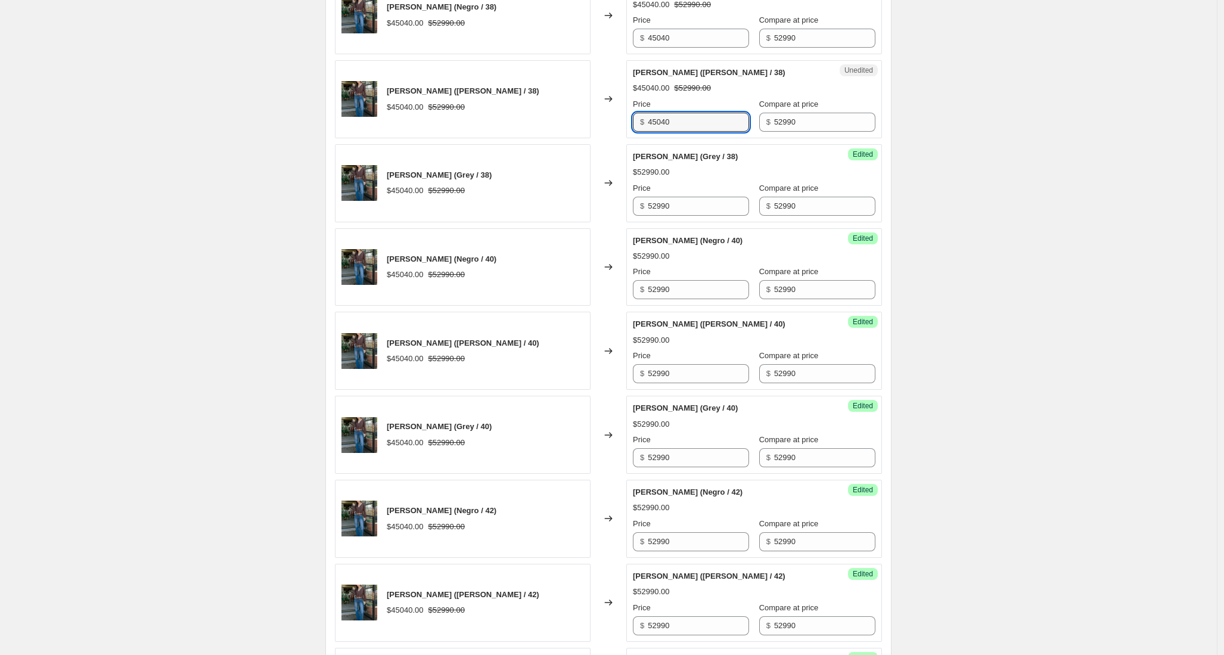
drag, startPoint x: 692, startPoint y: 126, endPoint x: 597, endPoint y: 122, distance: 95.5
click at [597, 122] on div "PANTALON JUANA (Celeste / 38) $45040.00 $52990.00 Changed to Unedited PANTALON …" at bounding box center [608, 99] width 547 height 78
paste input "5299"
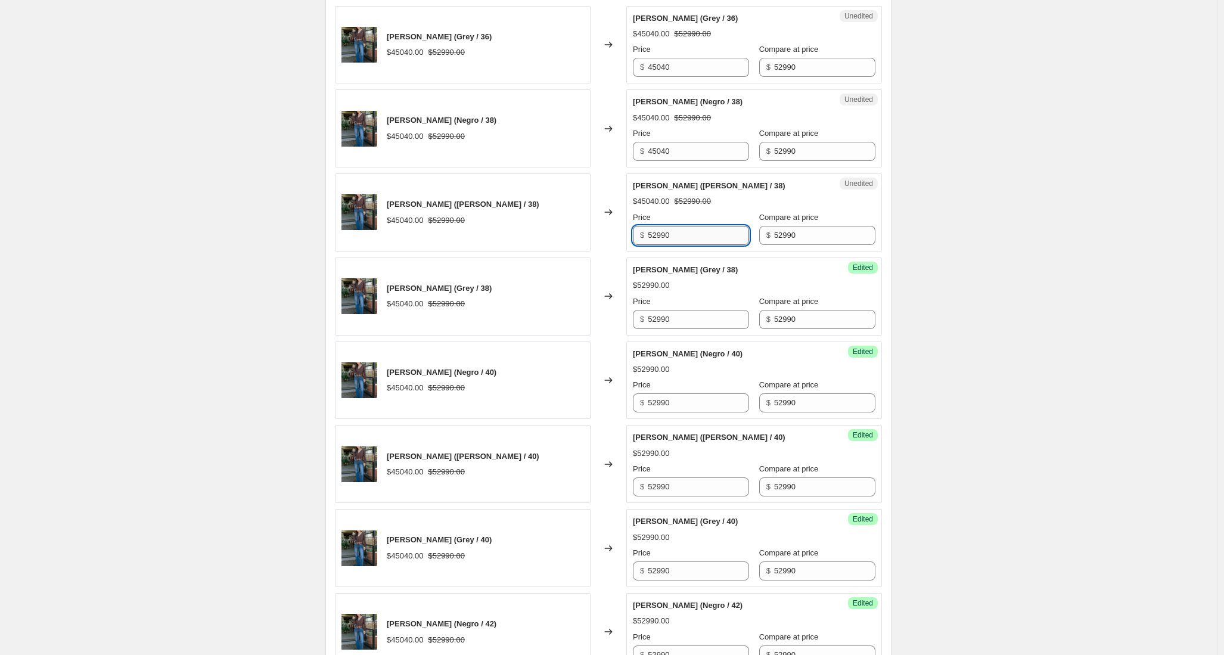
scroll to position [790, 0]
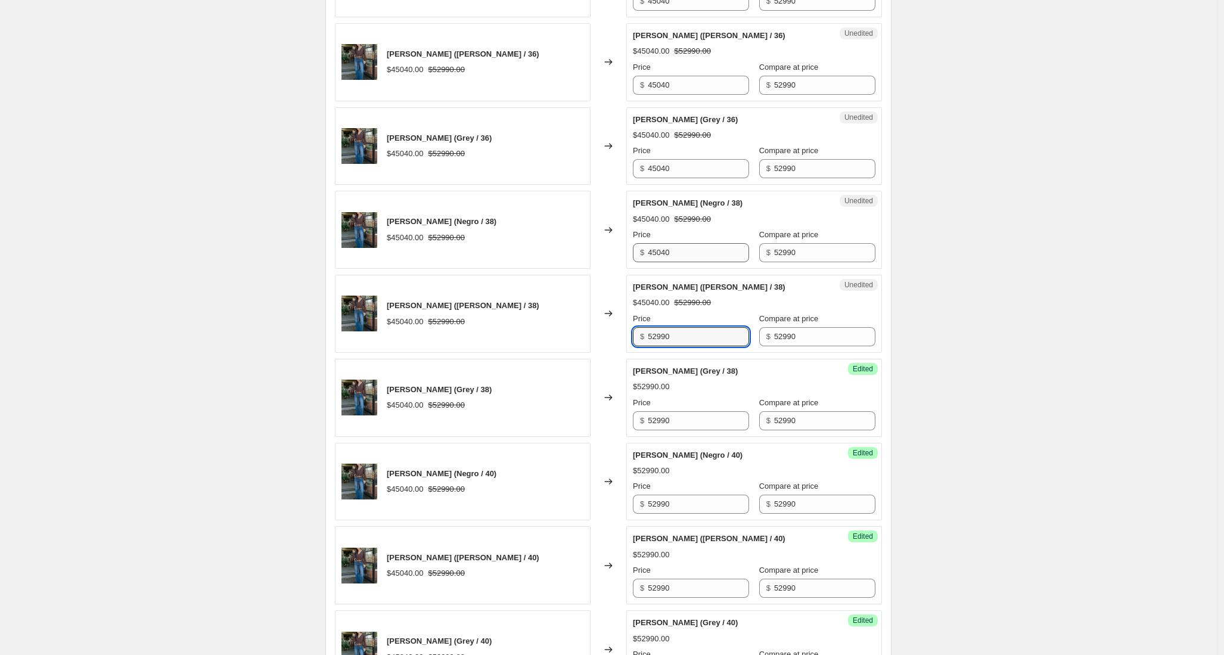
type input "52990"
drag, startPoint x: 697, startPoint y: 255, endPoint x: 606, endPoint y: 251, distance: 91.3
click at [606, 251] on div "PANTALON JUANA (Negro / 38) $45040.00 $52990.00 Changed to Unedited PANTALON JU…" at bounding box center [608, 230] width 547 height 78
paste input "5299"
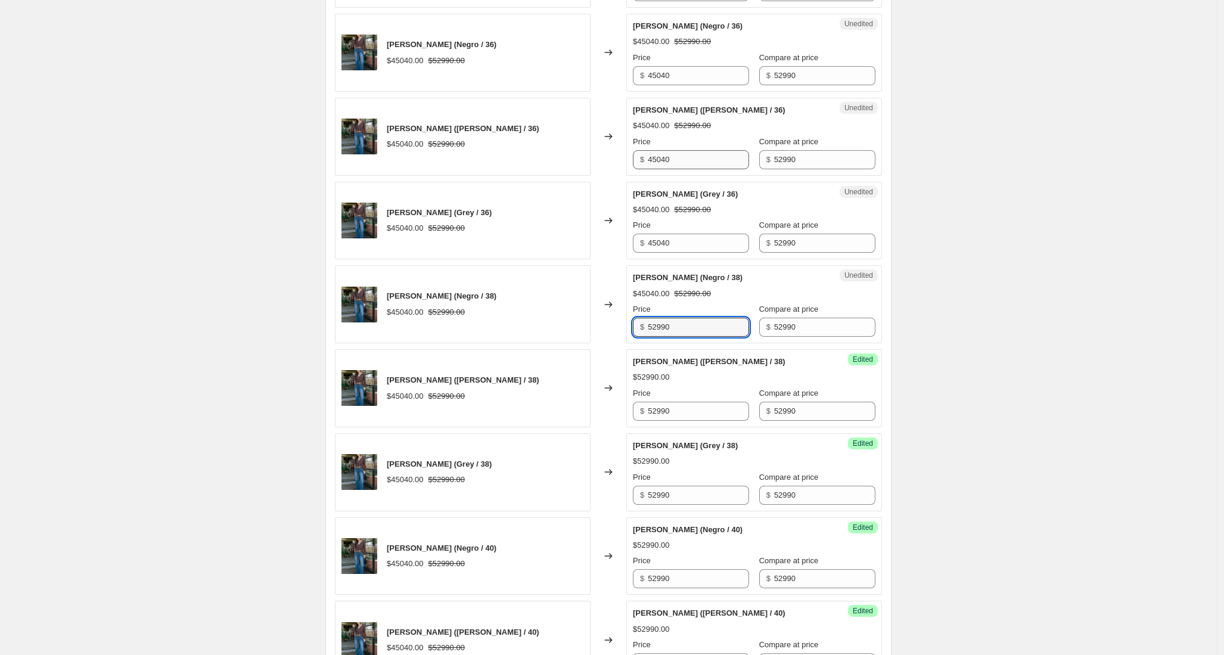
scroll to position [648, 0]
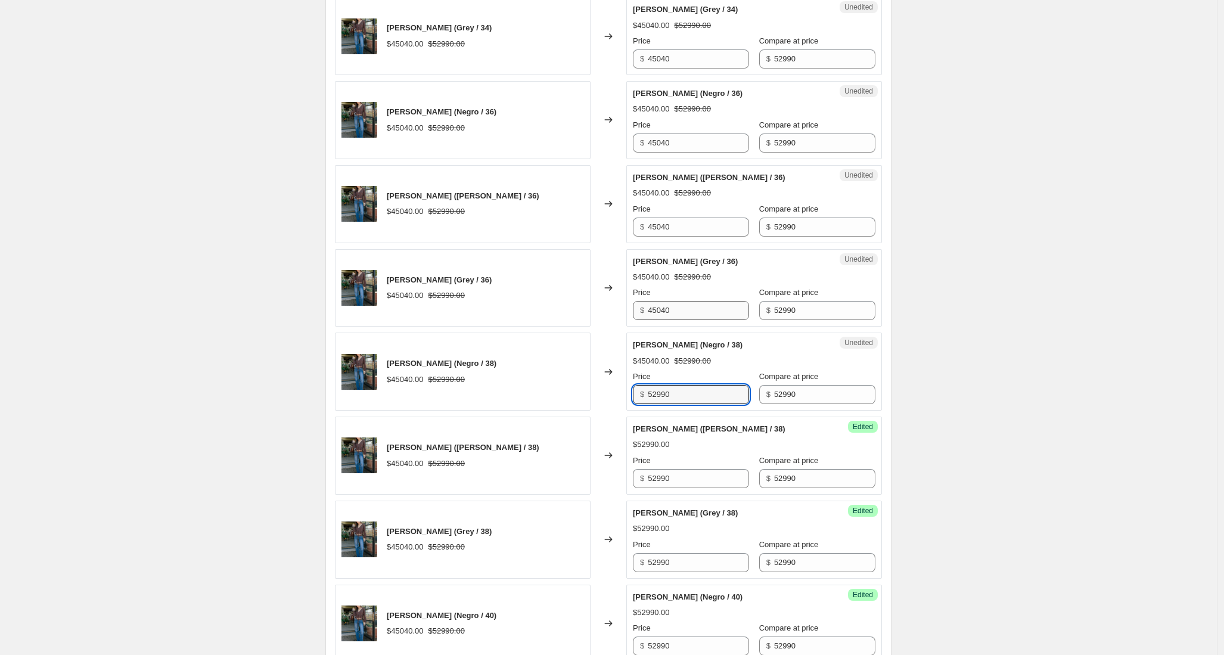
type input "52990"
drag, startPoint x: 689, startPoint y: 311, endPoint x: 620, endPoint y: 299, distance: 69.7
click at [620, 299] on div "PANTALON JUANA (Grey / 36) $45040.00 $52990.00 Changed to Unedited PANTALON JUA…" at bounding box center [608, 288] width 547 height 78
paste input "5299"
type input "52990"
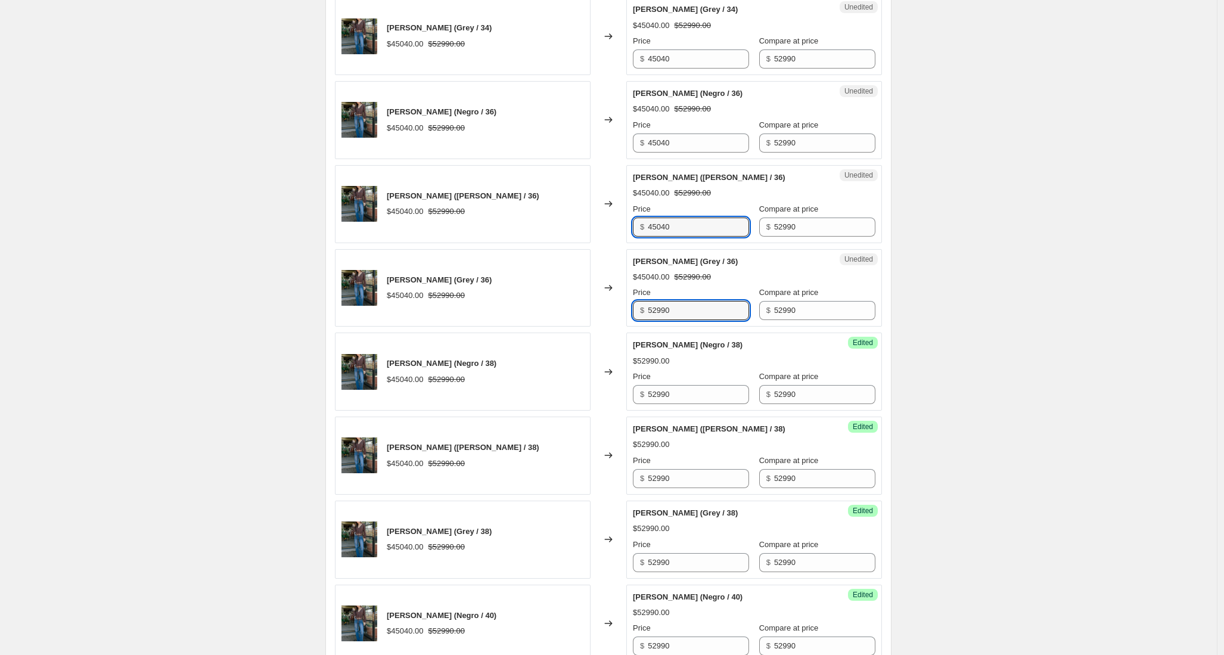
drag, startPoint x: 688, startPoint y: 227, endPoint x: 605, endPoint y: 221, distance: 83.1
click at [605, 221] on div "PANTALON JUANA (Celeste / 36) $45040.00 $52990.00 Changed to Unedited PANTALON …" at bounding box center [608, 204] width 547 height 78
paste input "5299"
type input "52990"
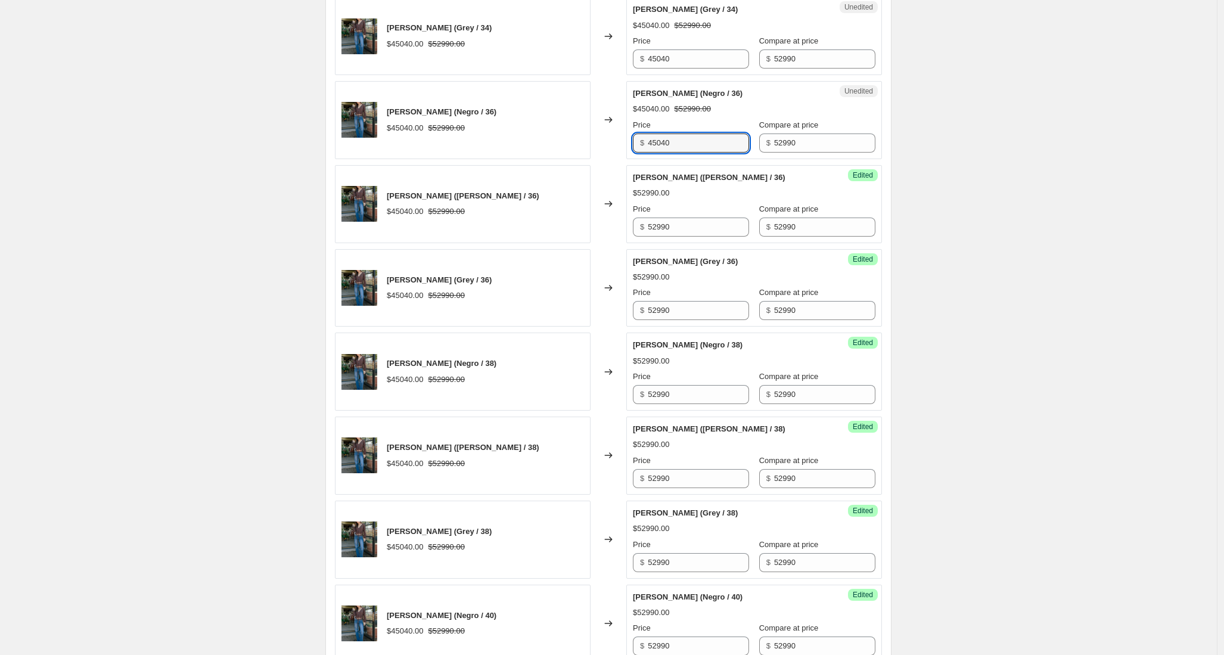
drag, startPoint x: 698, startPoint y: 141, endPoint x: 617, endPoint y: 136, distance: 80.6
click at [617, 136] on div "PANTALON JUANA (Negro / 36) $45040.00 $52990.00 Changed to Unedited PANTALON JU…" at bounding box center [608, 120] width 547 height 78
paste input "5299"
type input "52990"
drag, startPoint x: 688, startPoint y: 55, endPoint x: 584, endPoint y: 56, distance: 104.3
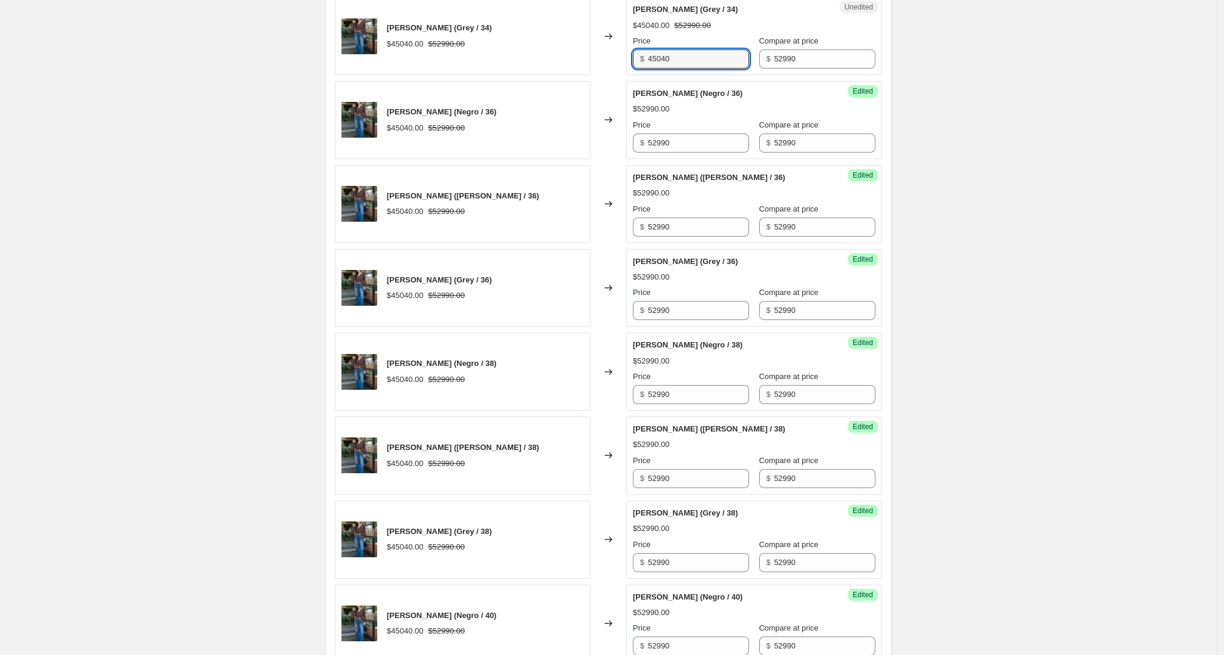
click at [584, 56] on div "PANTALON JUANA (Grey / 34) $45040.00 $52990.00 Changed to Unedited PANTALON JUA…" at bounding box center [608, 36] width 547 height 78
paste input "5299"
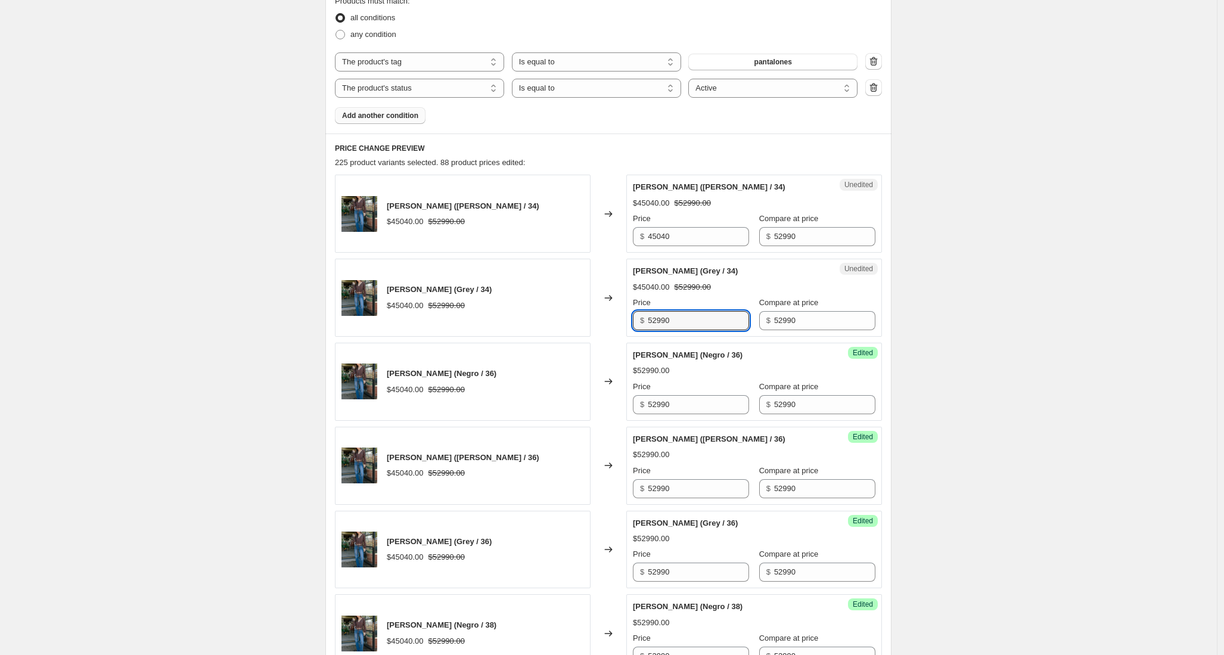
scroll to position [381, 0]
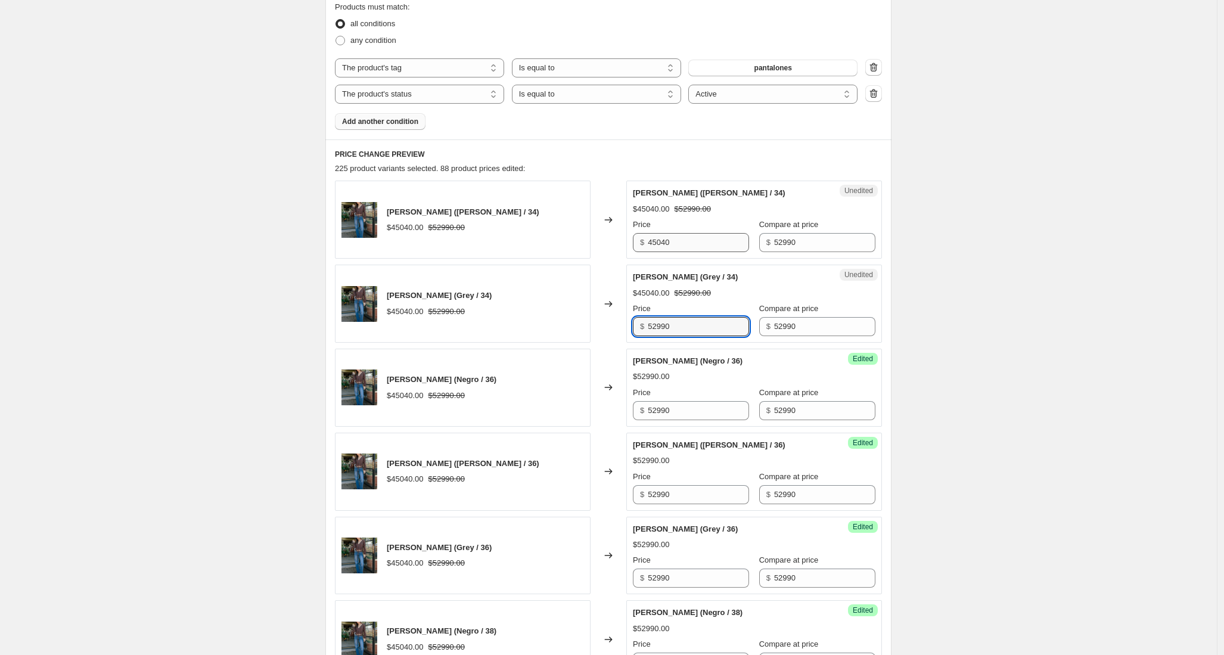
type input "52990"
drag, startPoint x: 692, startPoint y: 243, endPoint x: 618, endPoint y: 244, distance: 73.9
click at [604, 243] on div "PANTALON JUANA (Celeste / 34) $45040.00 $52990.00 Changed to Unedited PANTALON …" at bounding box center [608, 220] width 547 height 78
paste input "5299"
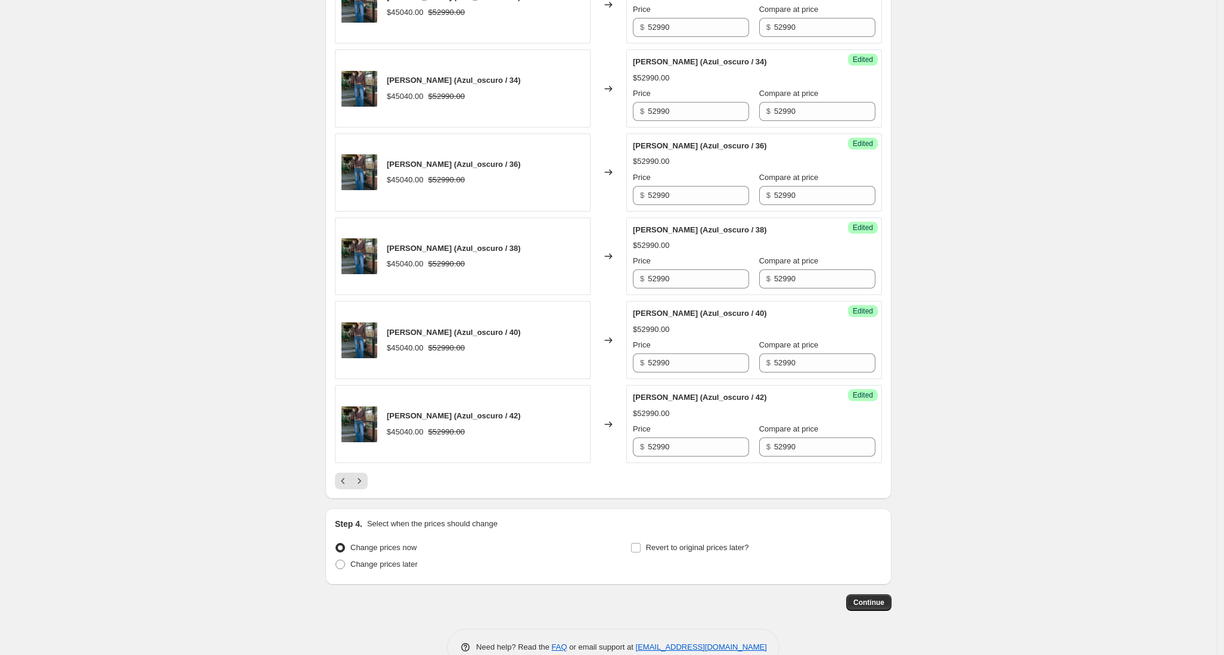
scroll to position [1799, 0]
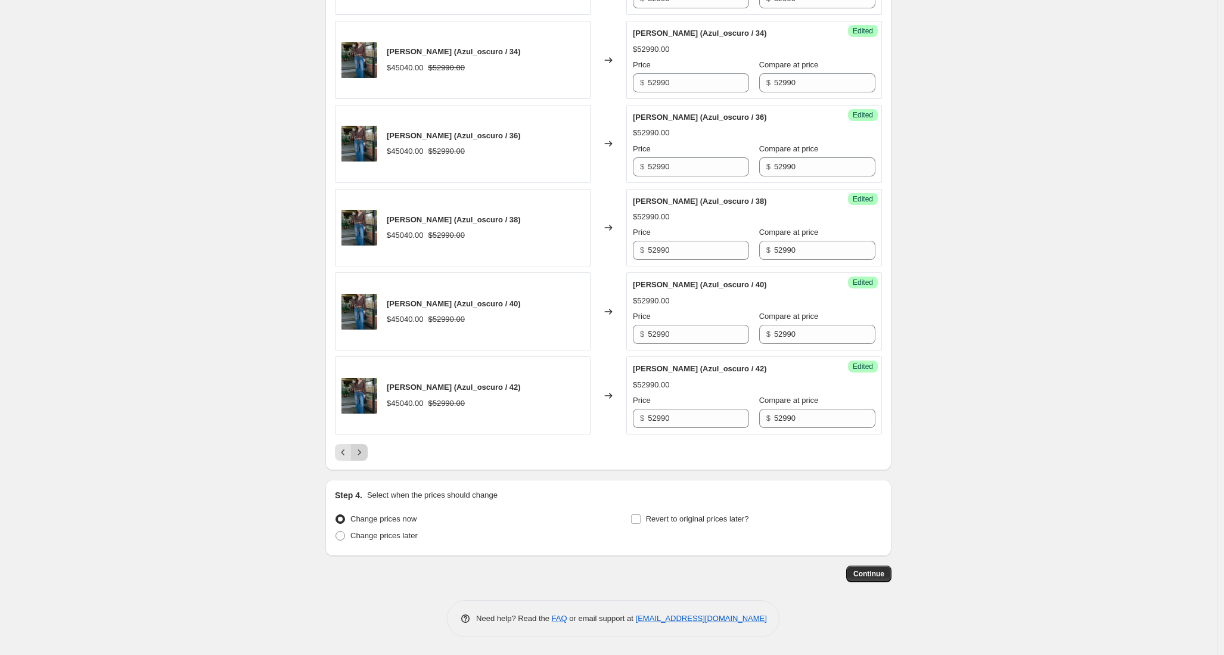
type input "52990"
click at [362, 455] on icon "Next" at bounding box center [359, 452] width 12 height 12
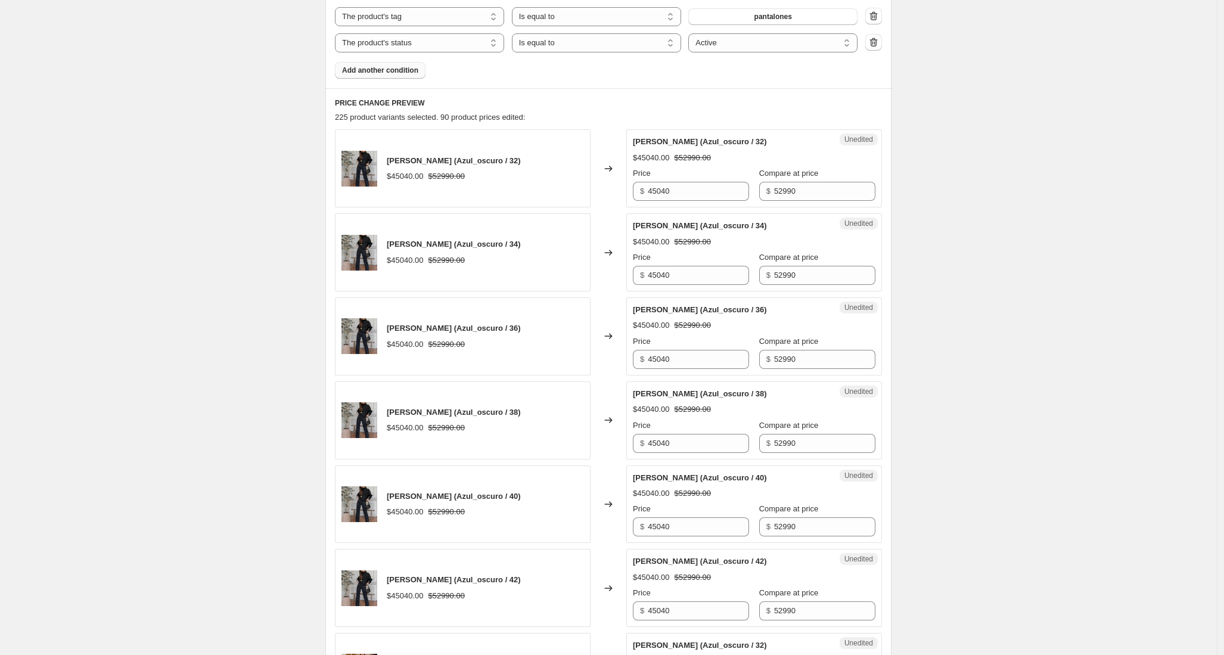
scroll to position [409, 0]
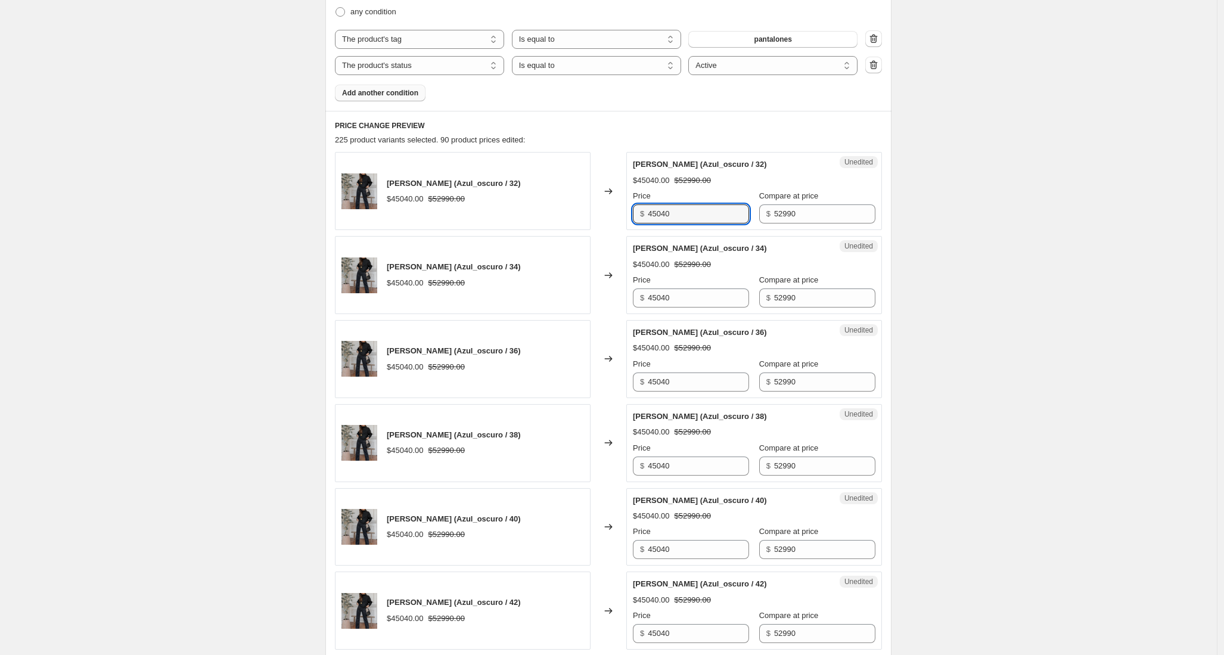
drag, startPoint x: 664, startPoint y: 213, endPoint x: 605, endPoint y: 213, distance: 59.0
click at [605, 213] on div "PANTALON JUANA (Azul_oscuro / 32) $45040.00 $52990.00 Changed to Unedited PANTA…" at bounding box center [608, 191] width 547 height 78
paste input "5299"
type input "52990"
drag, startPoint x: 627, startPoint y: 298, endPoint x: 616, endPoint y: 298, distance: 11.3
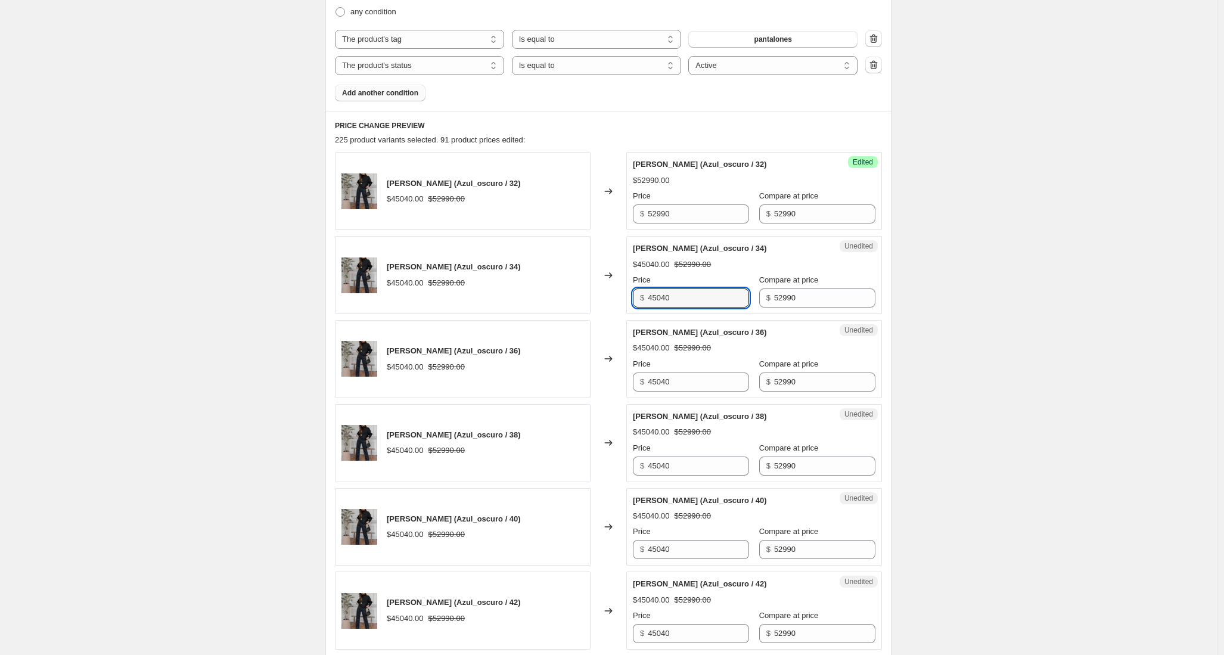
click at [616, 298] on div "PANTALON JUANA (Azul_oscuro / 34) $45040.00 $52990.00 Changed to Unedited PANTA…" at bounding box center [608, 275] width 547 height 78
paste input "5299"
type input "52990"
click at [607, 389] on div "PANTALON JUANA (Azul_oscuro / 36) $45040.00 $52990.00 Changed to Unedited PANTA…" at bounding box center [608, 359] width 547 height 78
type input "52990"
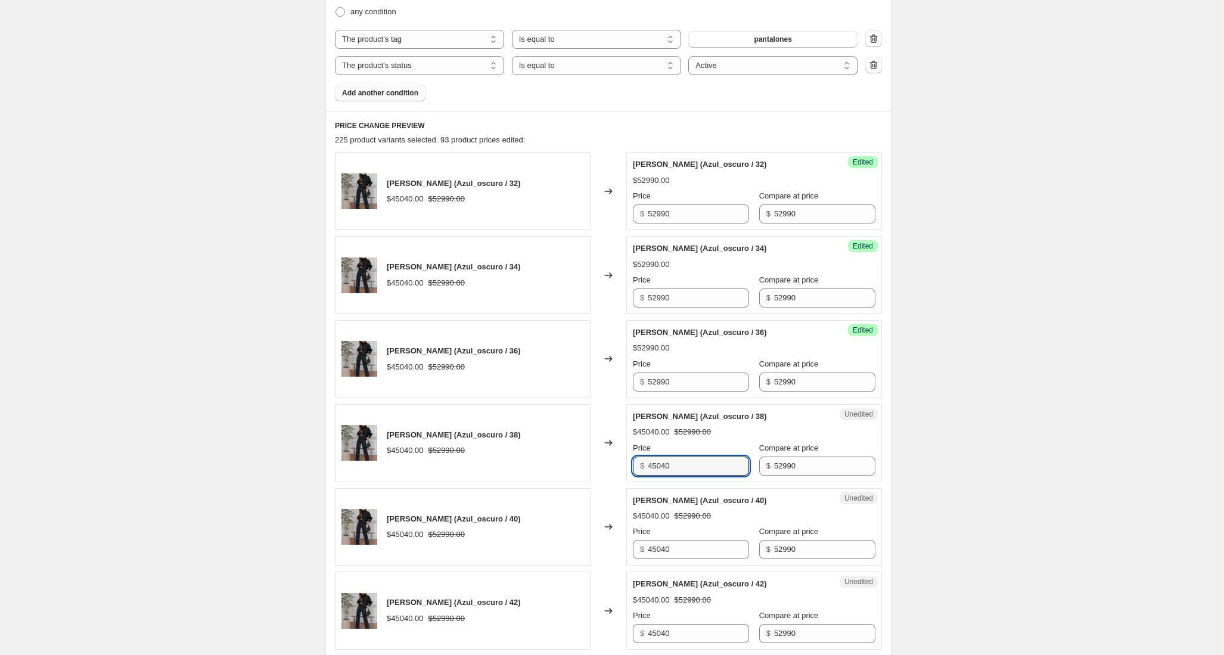
drag, startPoint x: 682, startPoint y: 465, endPoint x: 621, endPoint y: 462, distance: 61.5
click at [621, 462] on div "PANTALON JUANA (Azul_oscuro / 38) $45040.00 $52990.00 Changed to Unedited PANTA…" at bounding box center [608, 443] width 547 height 78
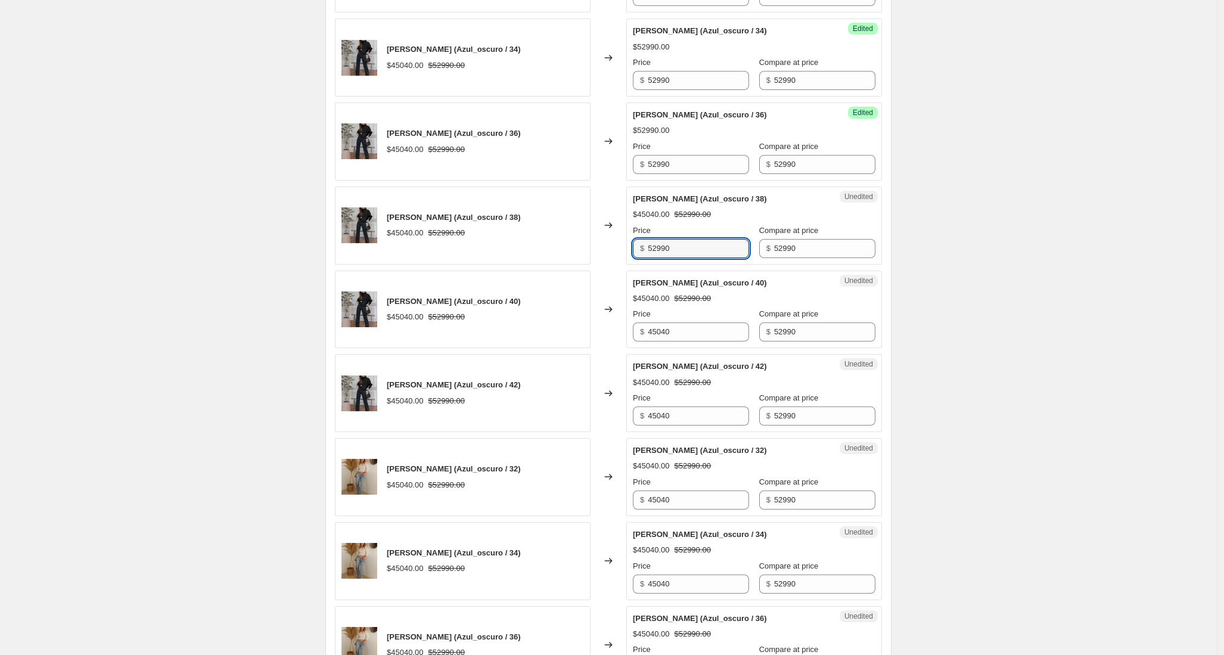
scroll to position [628, 0]
type input "52990"
drag, startPoint x: 666, startPoint y: 332, endPoint x: 616, endPoint y: 330, distance: 49.5
click at [616, 330] on div "PANTALON JUANA (Azul_oscuro / 40) $45040.00 $52990.00 Changed to Unedited PANTA…" at bounding box center [608, 309] width 547 height 78
type input "52990"
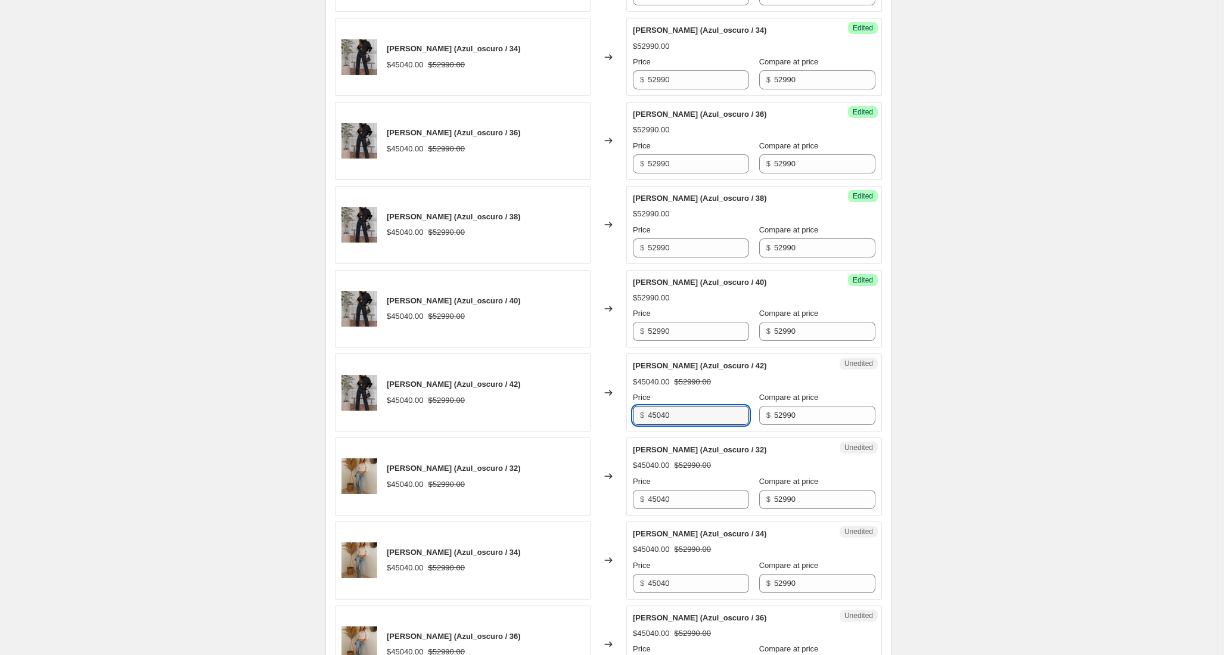
drag, startPoint x: 689, startPoint y: 419, endPoint x: 599, endPoint y: 420, distance: 90.0
click at [599, 420] on div "PANTALON JUANA (Azul_oscuro / 42) $45040.00 $52990.00 Changed to Unedited PANTA…" at bounding box center [608, 392] width 547 height 78
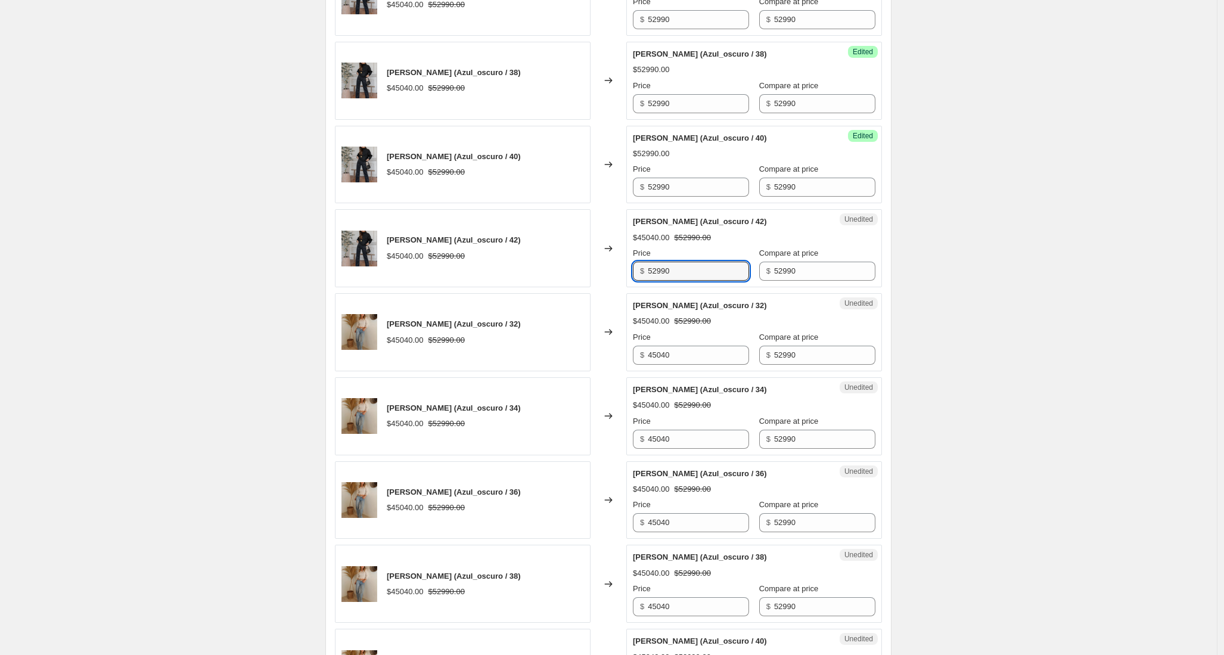
scroll to position [786, 0]
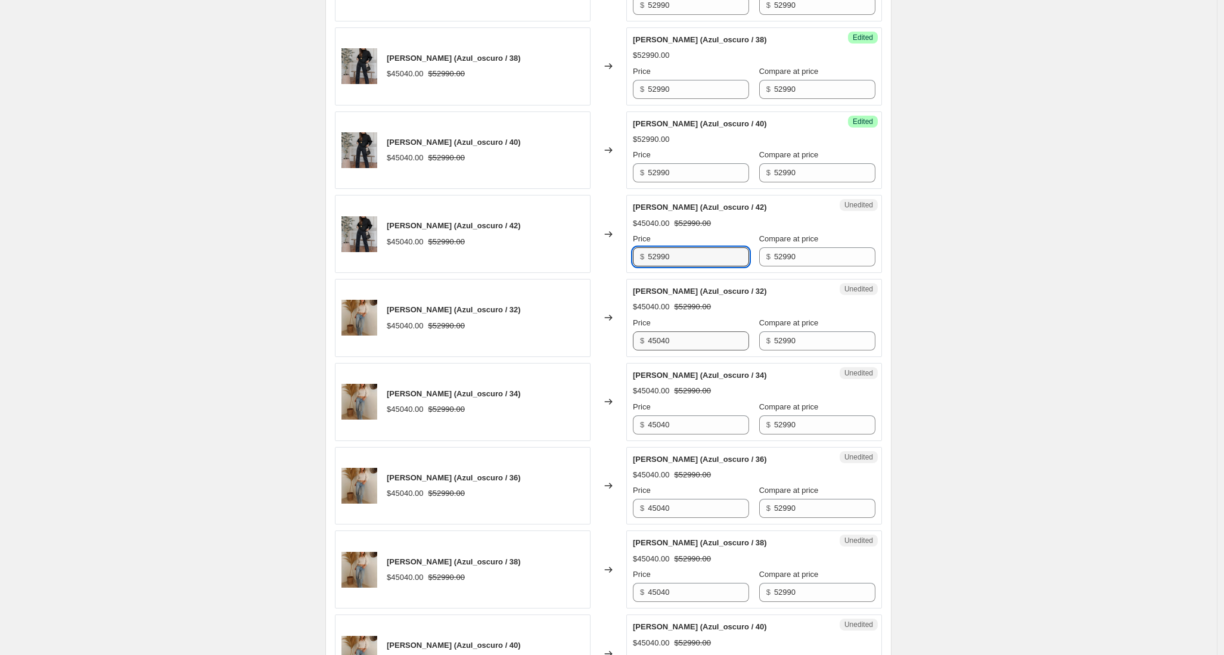
type input "52990"
click at [623, 345] on div "PANTALON JUANA (Azul_oscuro / 32) $45040.00 $52990.00 Changed to Unedited PANTA…" at bounding box center [608, 318] width 547 height 78
type input "52990"
click at [607, 425] on div "PANTALON JUANA (Azul_oscuro / 34) $45040.00 $52990.00 Changed to Unedited PANTA…" at bounding box center [608, 402] width 547 height 78
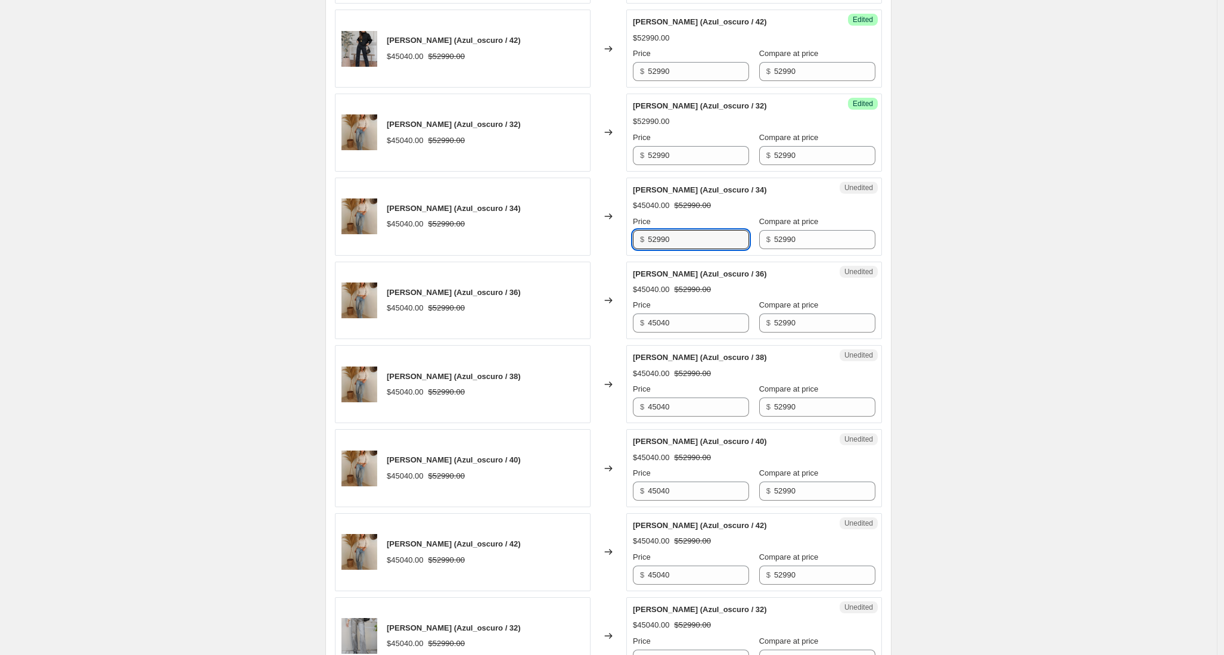
scroll to position [1005, 0]
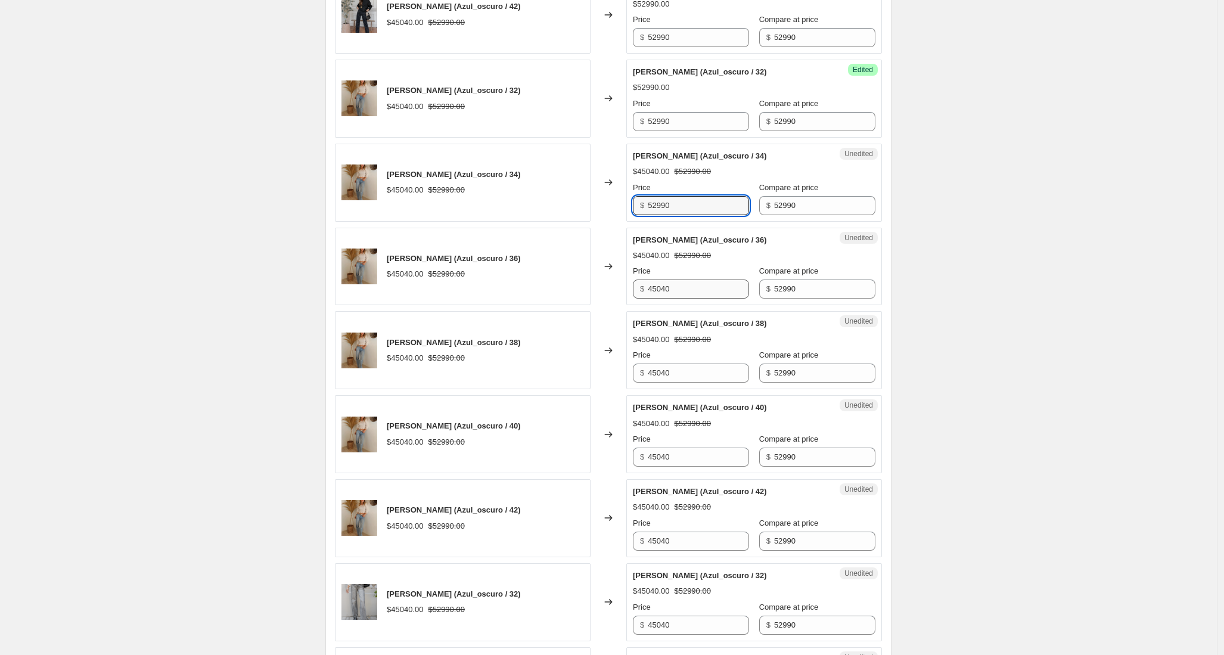
type input "52990"
click at [614, 287] on div "PANTALON JUANA (Azul_oscuro / 36) $45040.00 $52990.00 Changed to Unedited PANTA…" at bounding box center [608, 267] width 547 height 78
type input "52990"
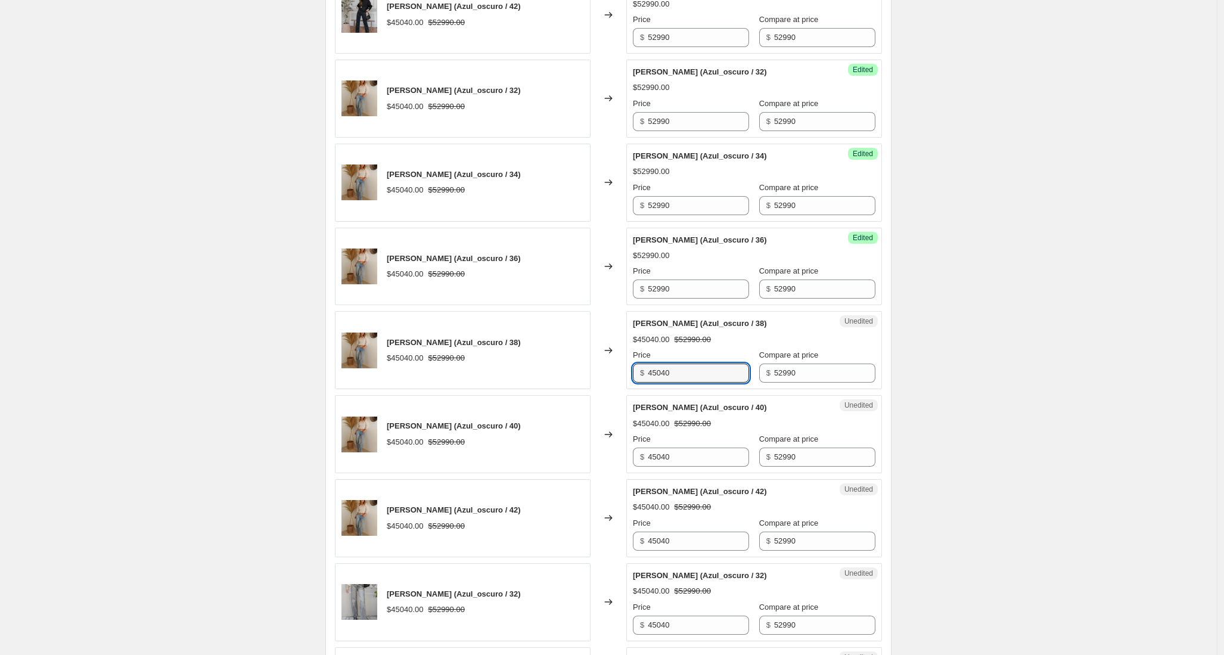
click at [607, 375] on div "PANTALON JUANA (Azul_oscuro / 38) $45040.00 $52990.00 Changed to Unedited PANTA…" at bounding box center [608, 350] width 547 height 78
type input "52990"
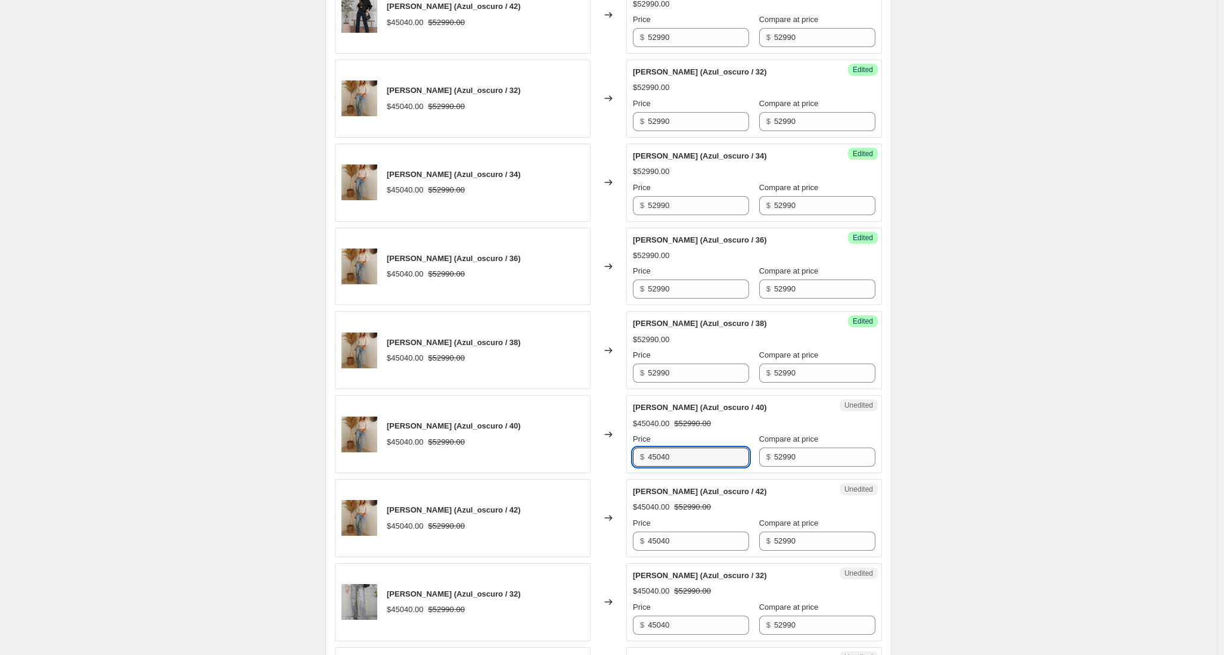
click at [618, 449] on div "PANTALON JUANA (Azul_oscuro / 40) $45040.00 $52990.00 Changed to Unedited PANTA…" at bounding box center [608, 434] width 547 height 78
type input "52990"
click at [591, 529] on div "PANTALON JUANA (Azul_oscuro / 42) $45040.00 $52990.00 Changed to Unedited PANTA…" at bounding box center [608, 518] width 547 height 78
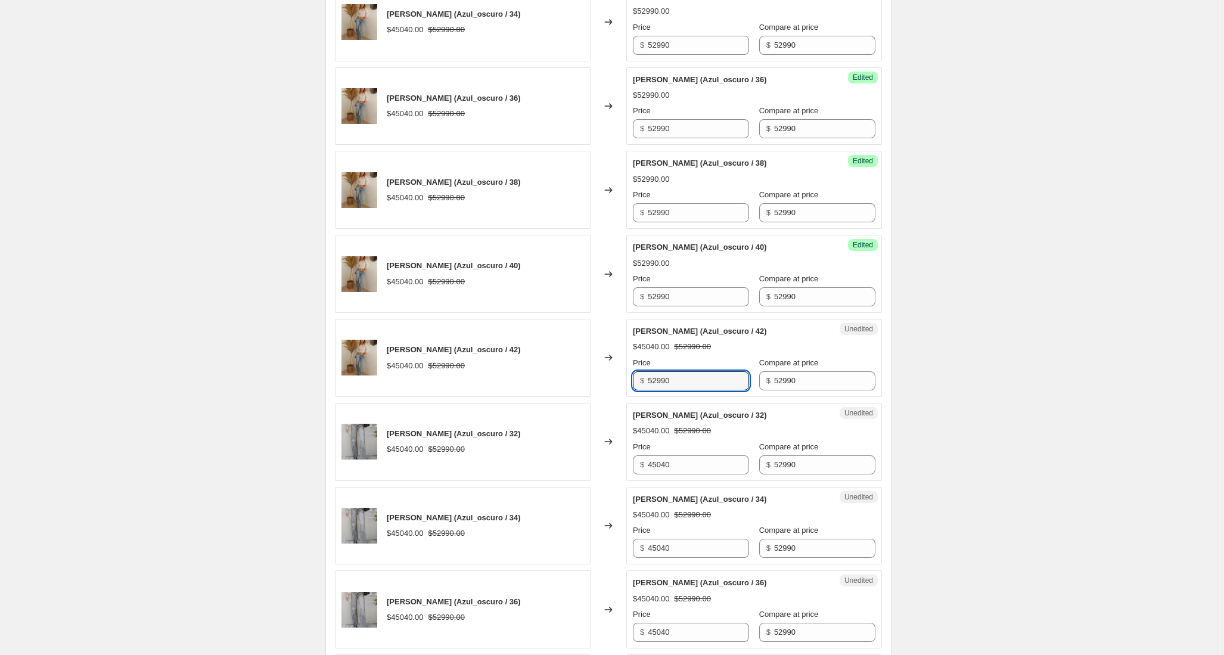
scroll to position [1193, 0]
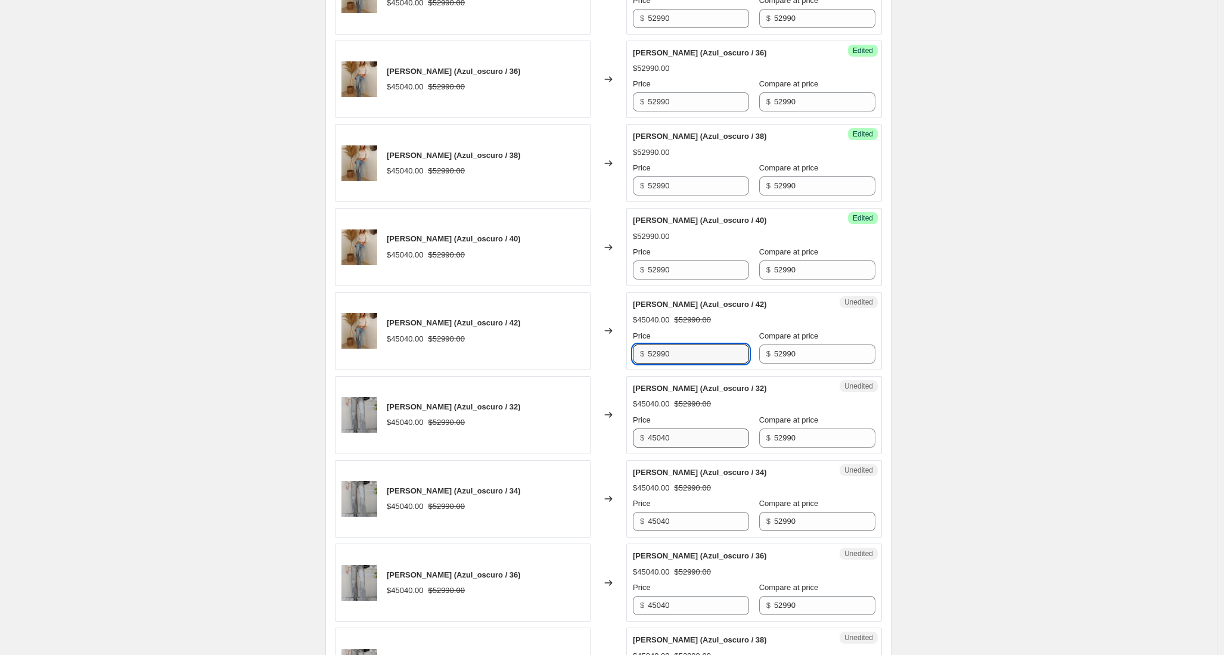
type input "52990"
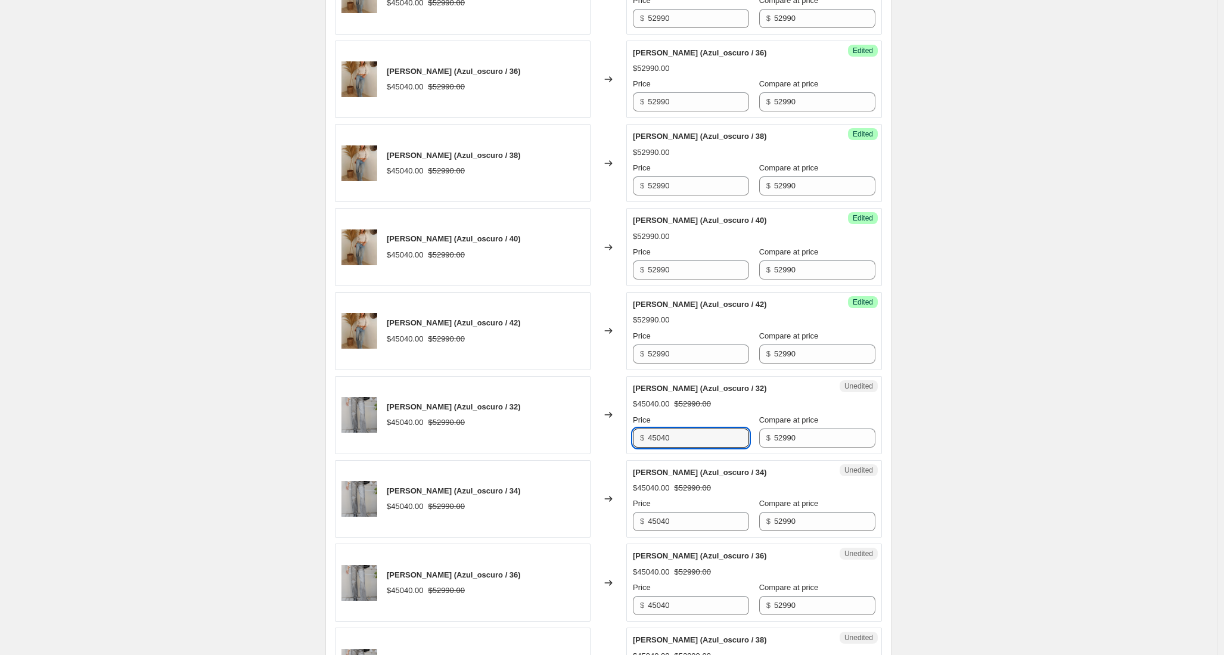
click at [607, 441] on div "PANTALON JUANA (Azul_oscuro / 32) $45040.00 $52990.00 Changed to Unedited PANTA…" at bounding box center [608, 415] width 547 height 78
type input "52990"
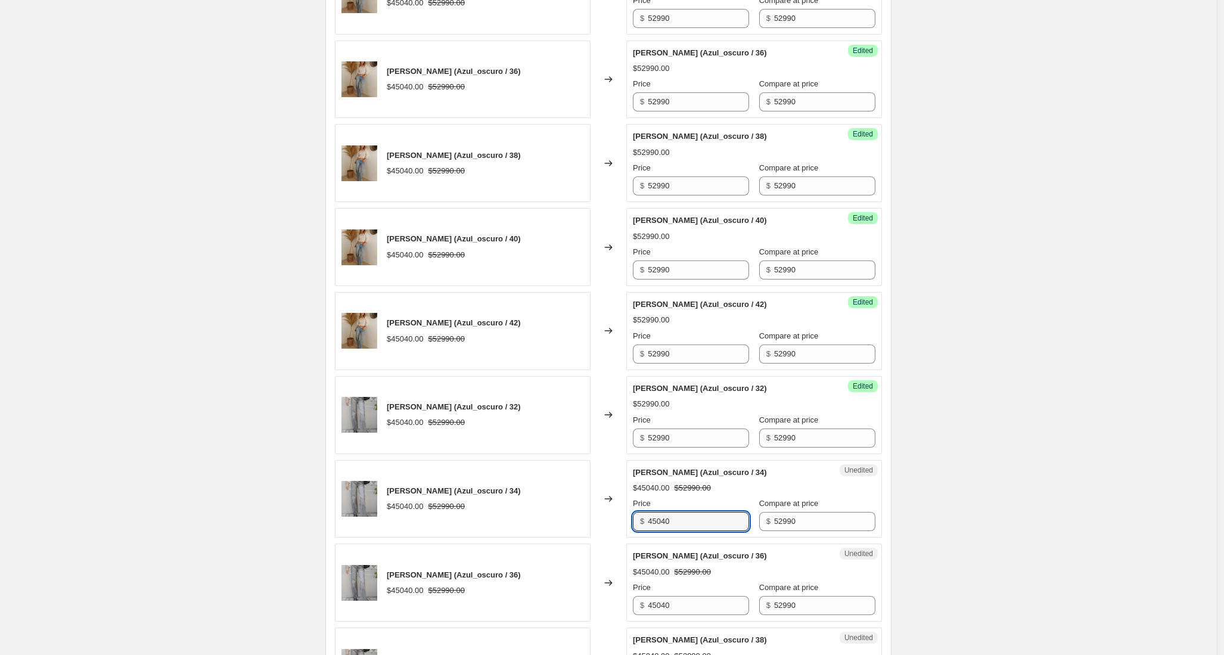
click at [619, 518] on div "PANTALON JUANA (Azul_oscuro / 34) $45040.00 $52990.00 Changed to Unedited PANTA…" at bounding box center [608, 499] width 547 height 78
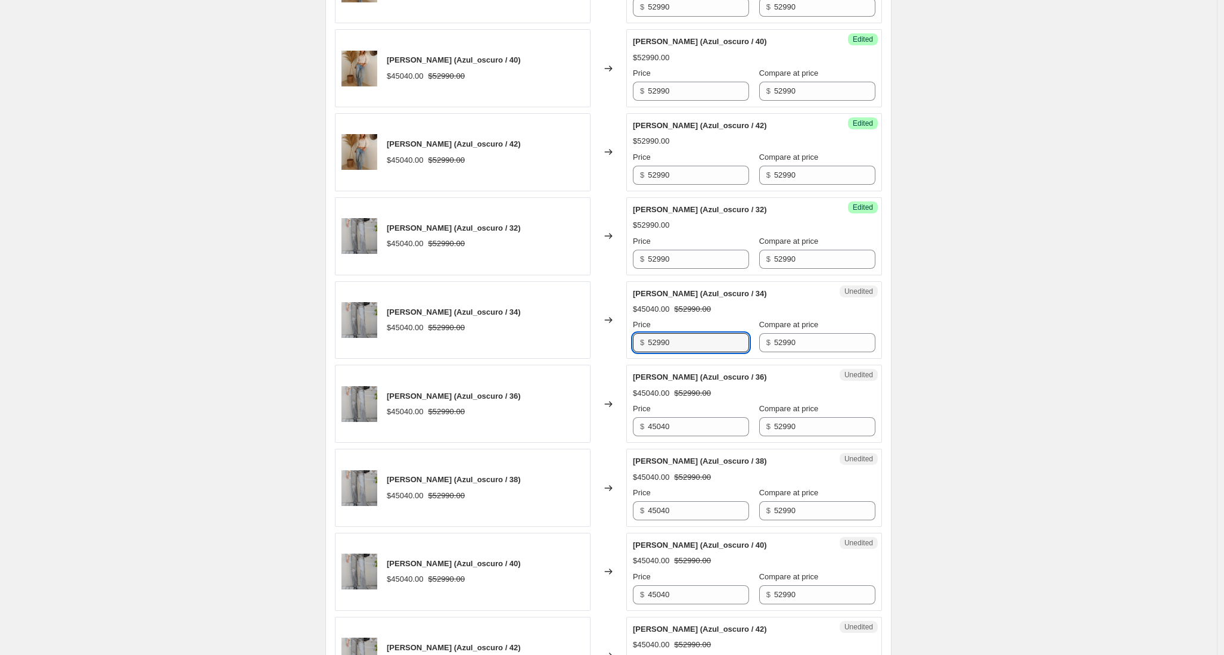
scroll to position [1406, 0]
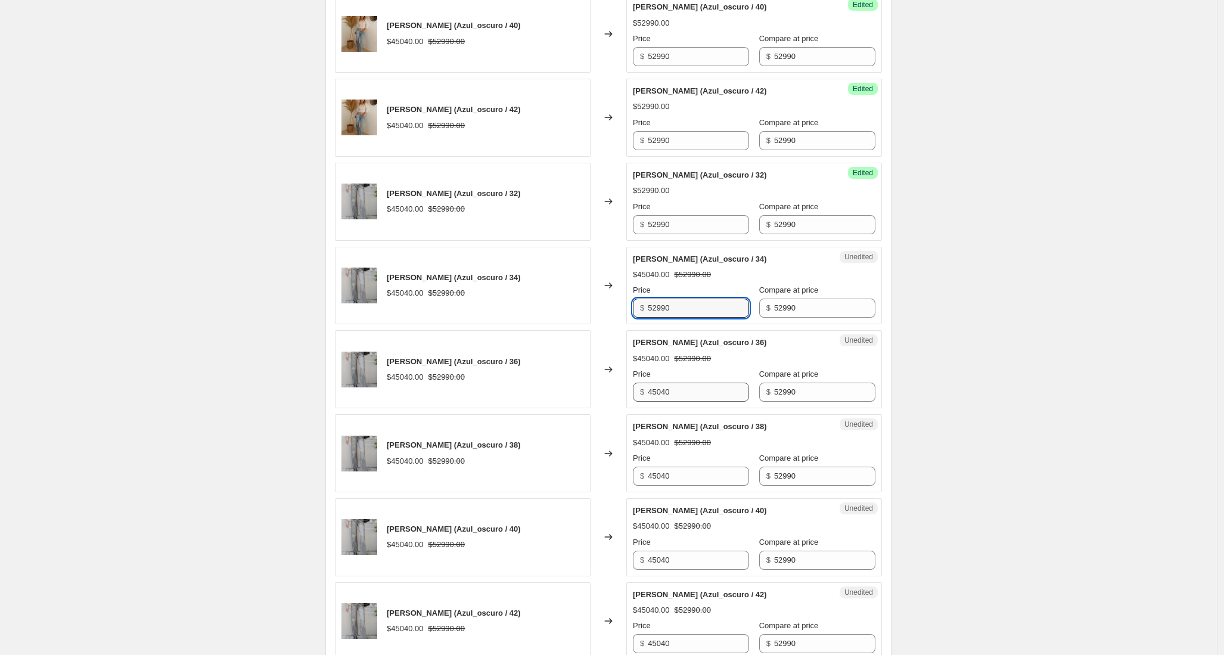
type input "52990"
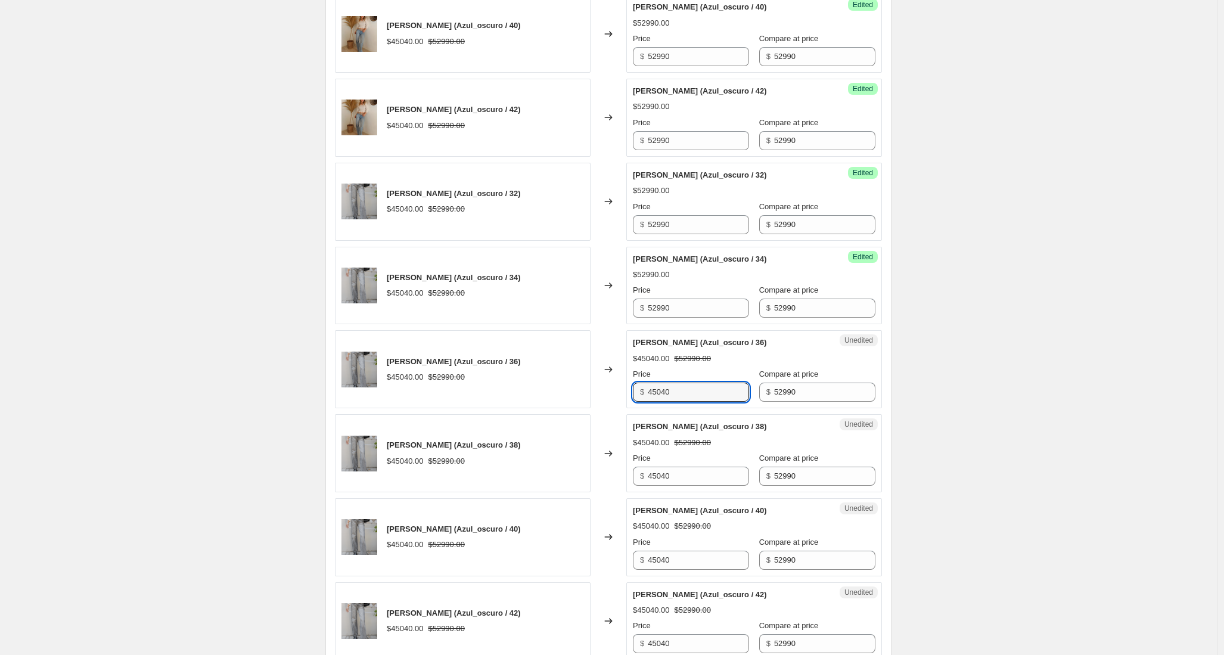
click at [623, 393] on div "PANTALON JUANA (Azul_oscuro / 36) $45040.00 $52990.00 Changed to Unedited PANTA…" at bounding box center [608, 369] width 547 height 78
type input "52990"
click at [591, 477] on div "PANTALON JUANA (Azul_oscuro / 38) $45040.00 $52990.00 Changed to Unedited PANTA…" at bounding box center [608, 453] width 547 height 78
type input "52990"
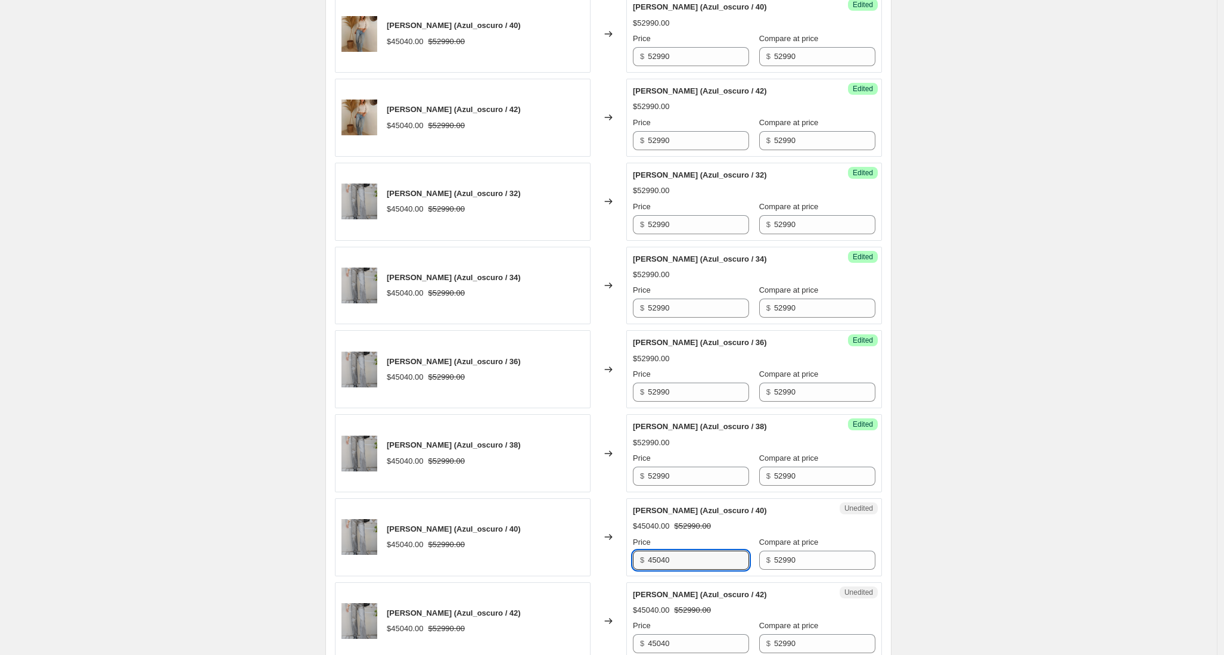
click at [589, 553] on div "PANTALON JUANA (Azul_oscuro / 40) $45040.00 $52990.00 Changed to Unedited PANTA…" at bounding box center [608, 537] width 547 height 78
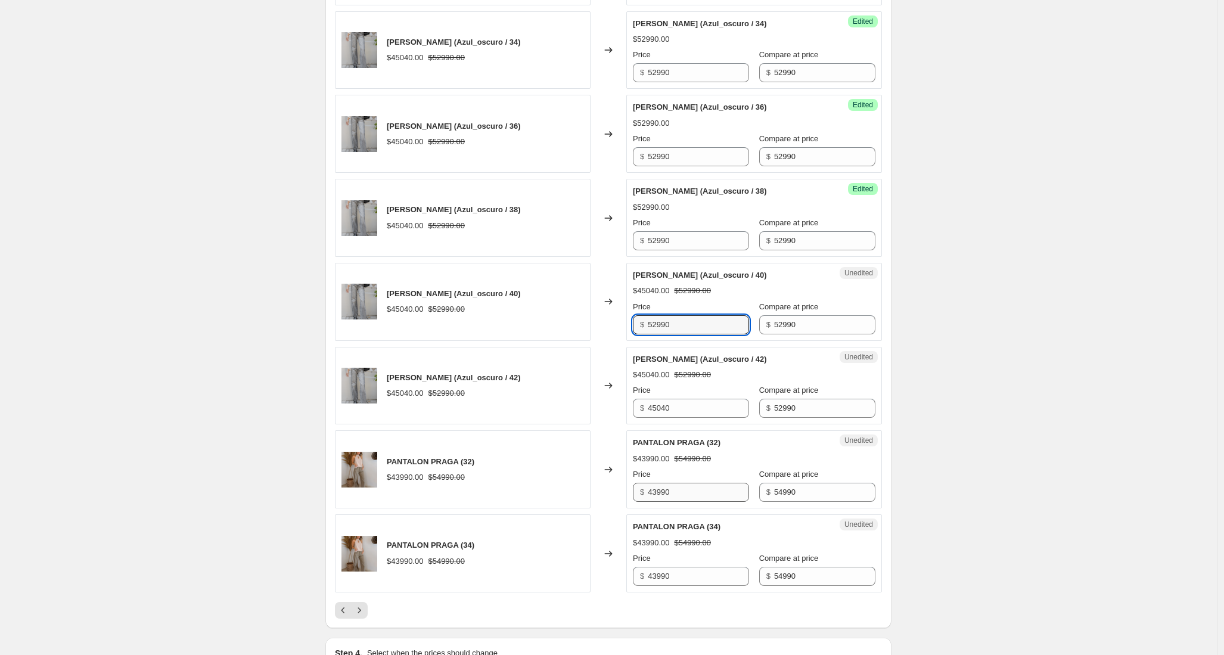
scroll to position [1664, 0]
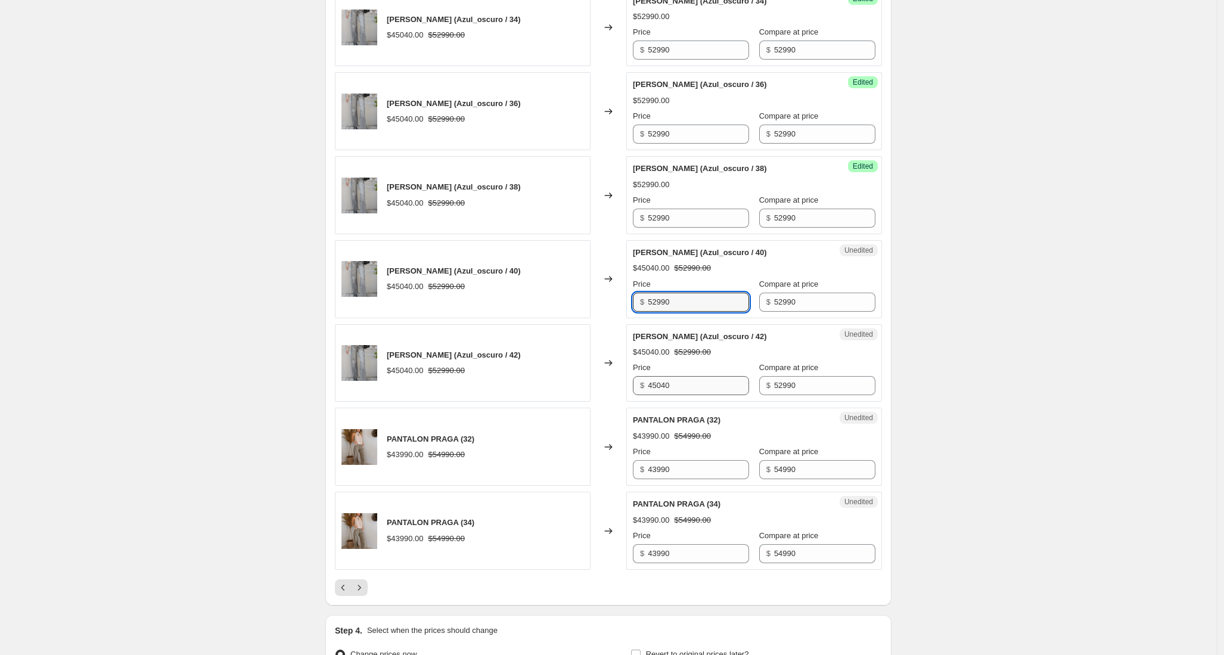
type input "52990"
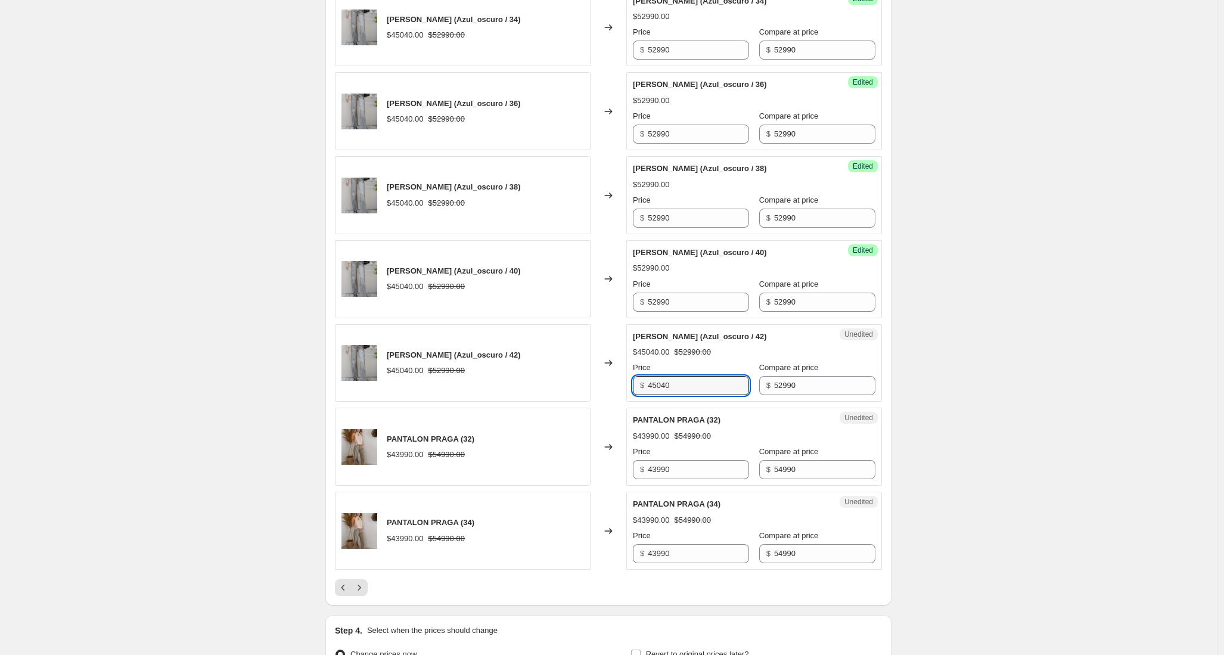
click at [594, 384] on div "PANTALON JUANA (Azul_oscuro / 42) $45040.00 $52990.00 Changed to Unedited PANTA…" at bounding box center [608, 363] width 547 height 78
type input "52990"
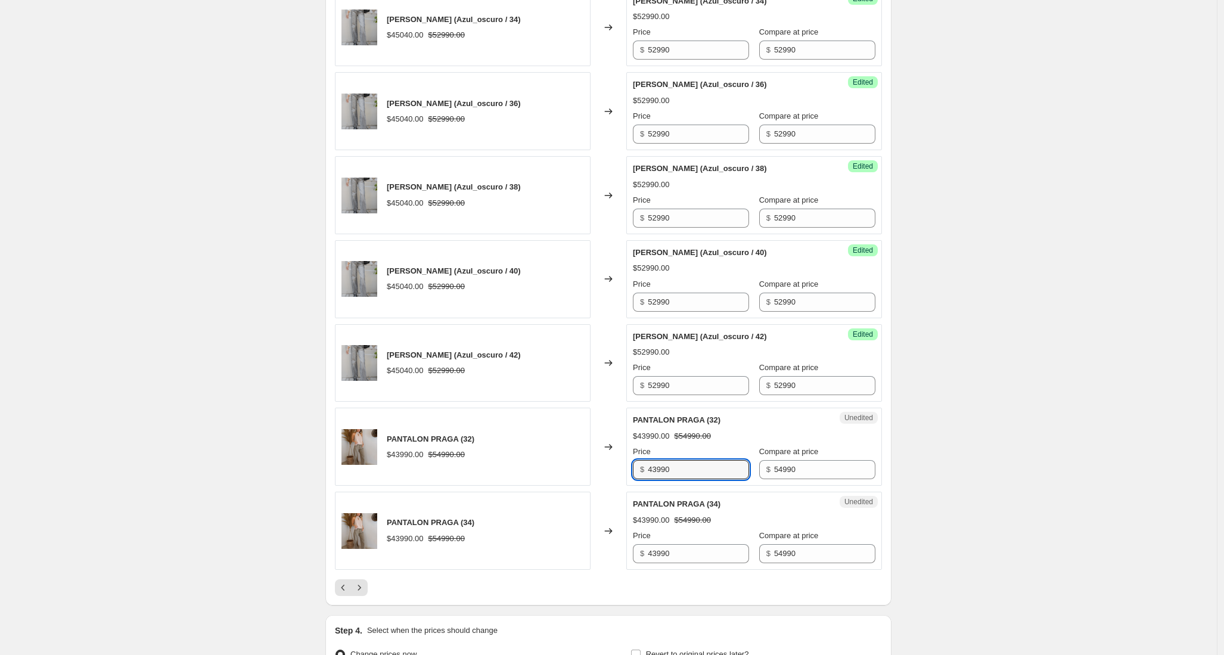
click at [579, 468] on div "PANTALON PRAGA (32) $43990.00 $54990.00 Changed to Unedited PANTALON PRAGA (32)…" at bounding box center [608, 447] width 547 height 78
type input "46990"
click at [619, 548] on div "PANTALON PRAGA (34) $43990.00 $54990.00 Changed to Unedited PANTALON PRAGA (34)…" at bounding box center [608, 531] width 547 height 78
type input "46990"
click at [363, 586] on icon "Next" at bounding box center [359, 588] width 12 height 12
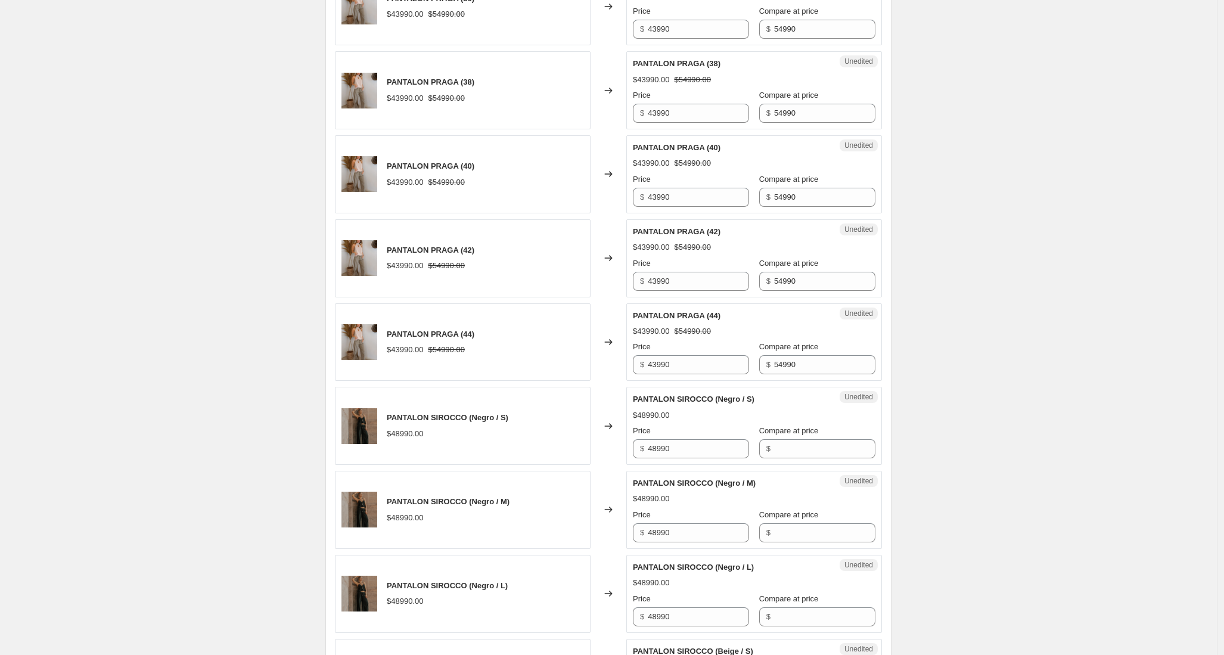
scroll to position [377, 0]
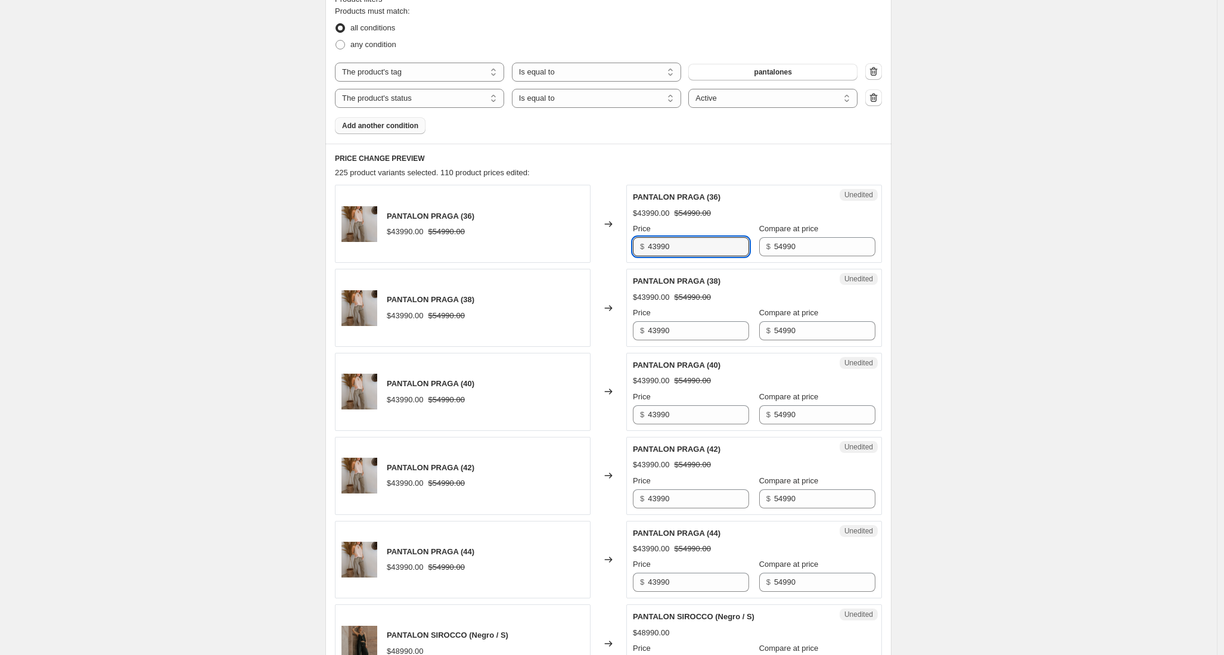
click at [595, 240] on div "PANTALON PRAGA (36) $43990.00 $54990.00 Changed to Unedited PANTALON PRAGA (36)…" at bounding box center [608, 224] width 547 height 78
type input "46990"
click at [601, 326] on div "PANTALON PRAGA (38) $43990.00 $54990.00 Changed to Unedited PANTALON PRAGA (38)…" at bounding box center [608, 308] width 547 height 78
type input "46990"
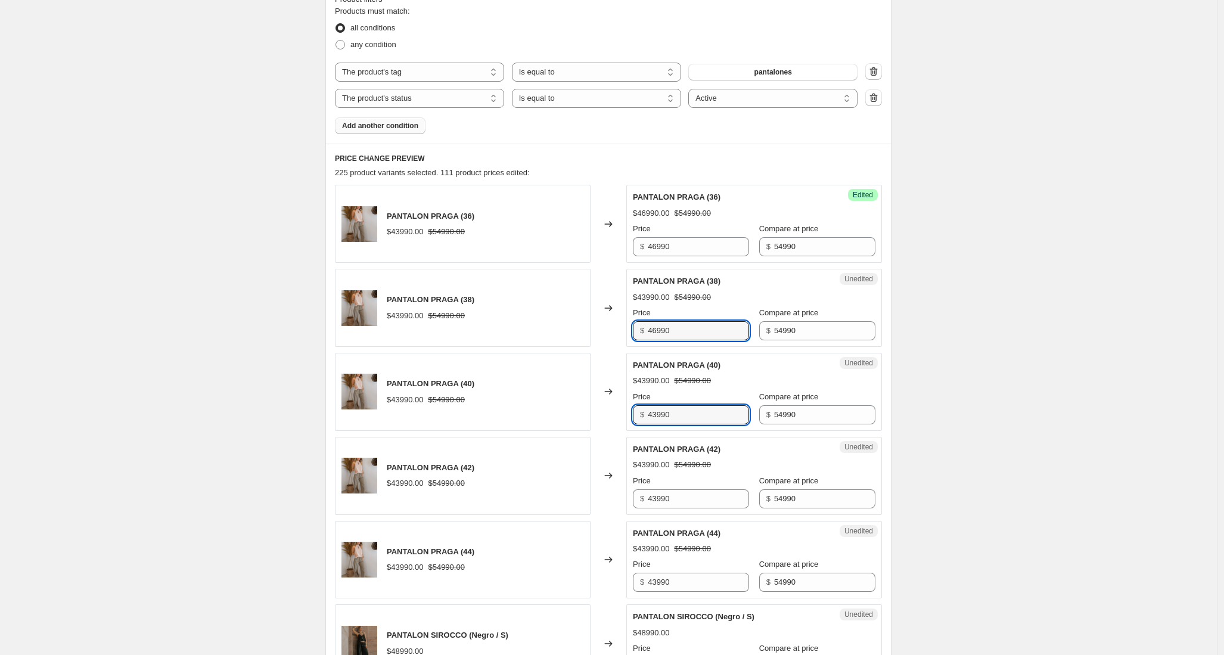
click at [598, 414] on div "PANTALON PRAGA (40) $43990.00 $54990.00 Changed to Unedited PANTALON PRAGA (40)…" at bounding box center [608, 392] width 547 height 78
type input "46990"
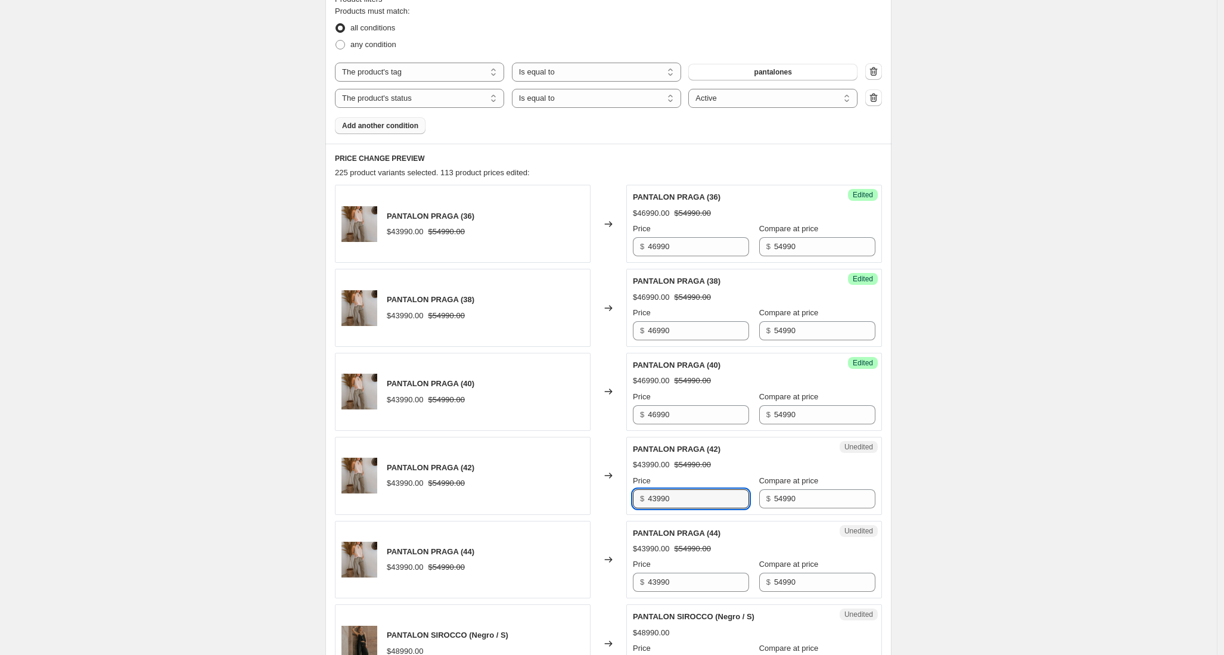
click at [607, 492] on div "PANTALON PRAGA (42) $43990.00 $54990.00 Changed to Unedited PANTALON PRAGA (42)…" at bounding box center [608, 476] width 547 height 78
click at [604, 493] on div "PANTALON PRAGA (42) $43990.00 $54990.00 Changed to Unedited PANTALON PRAGA (42)…" at bounding box center [608, 476] width 547 height 78
type input "46990"
click at [601, 582] on div "PANTALON PRAGA (44) $43990.00 $54990.00 Changed to Unedited PANTALON PRAGA (44)…" at bounding box center [608, 560] width 547 height 78
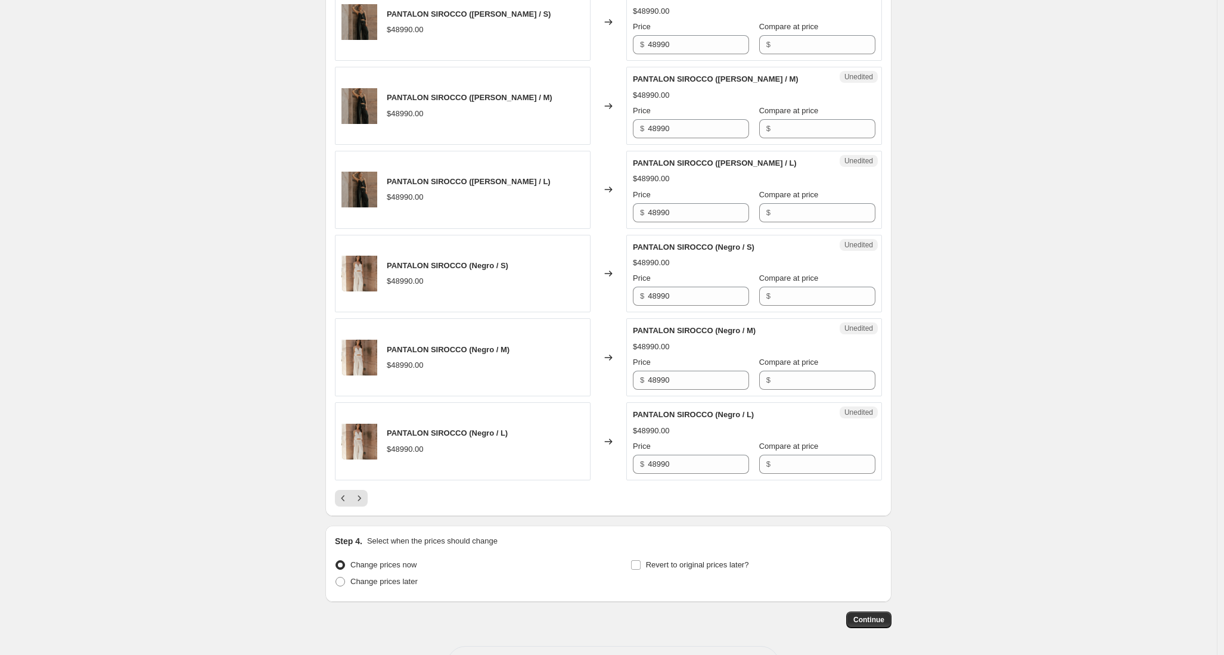
scroll to position [1799, 0]
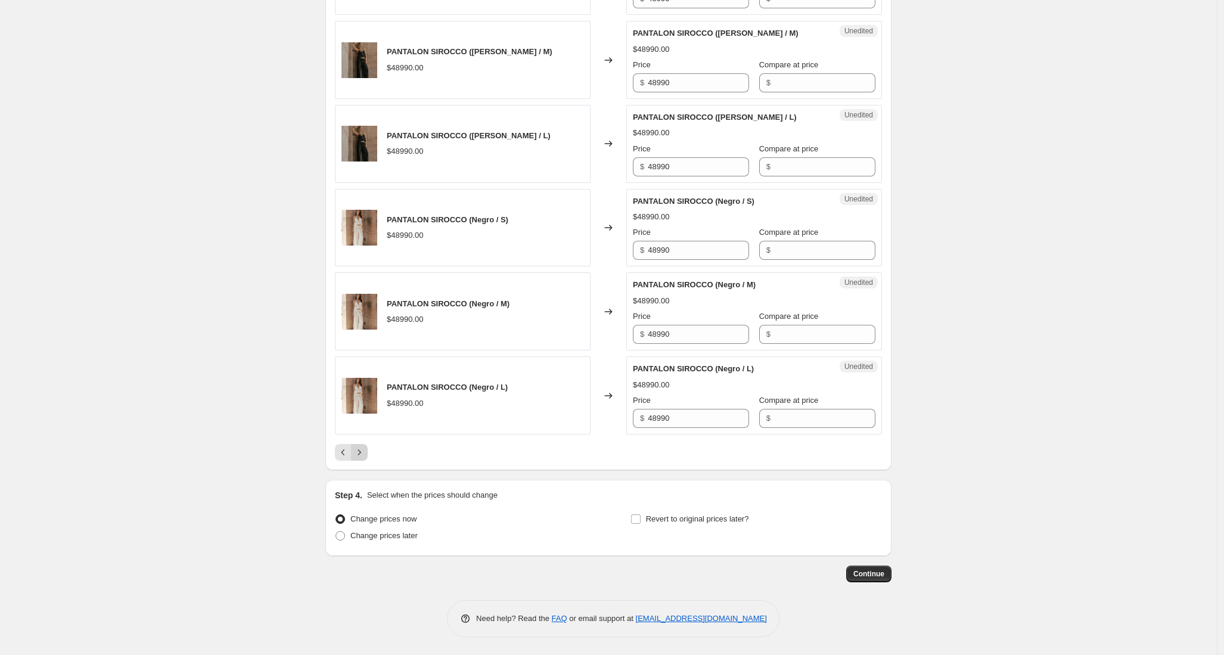
type input "46990"
click at [365, 454] on icon "Next" at bounding box center [359, 452] width 12 height 12
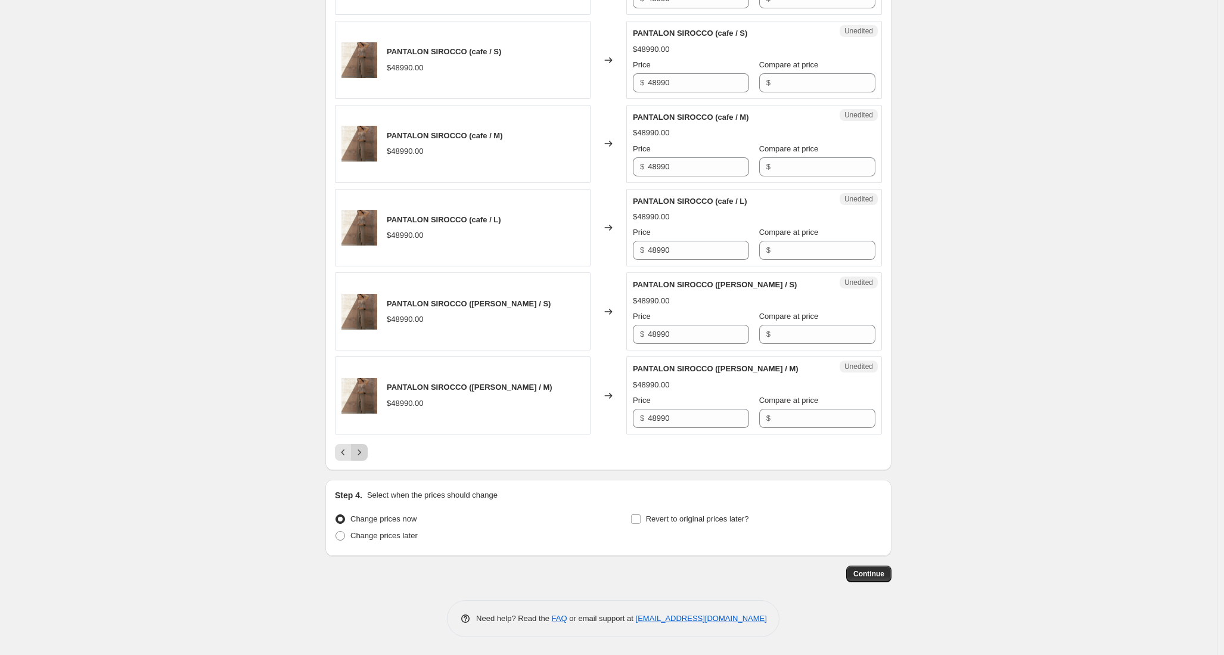
click at [362, 450] on icon "Next" at bounding box center [359, 452] width 12 height 12
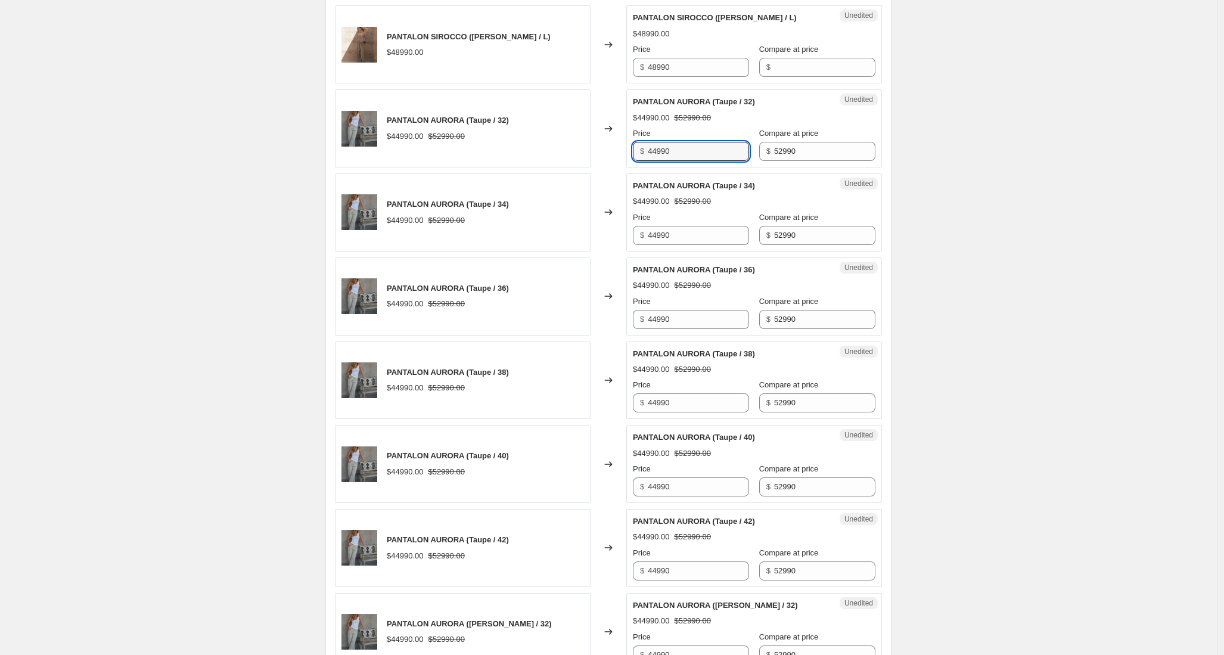
scroll to position [554, 0]
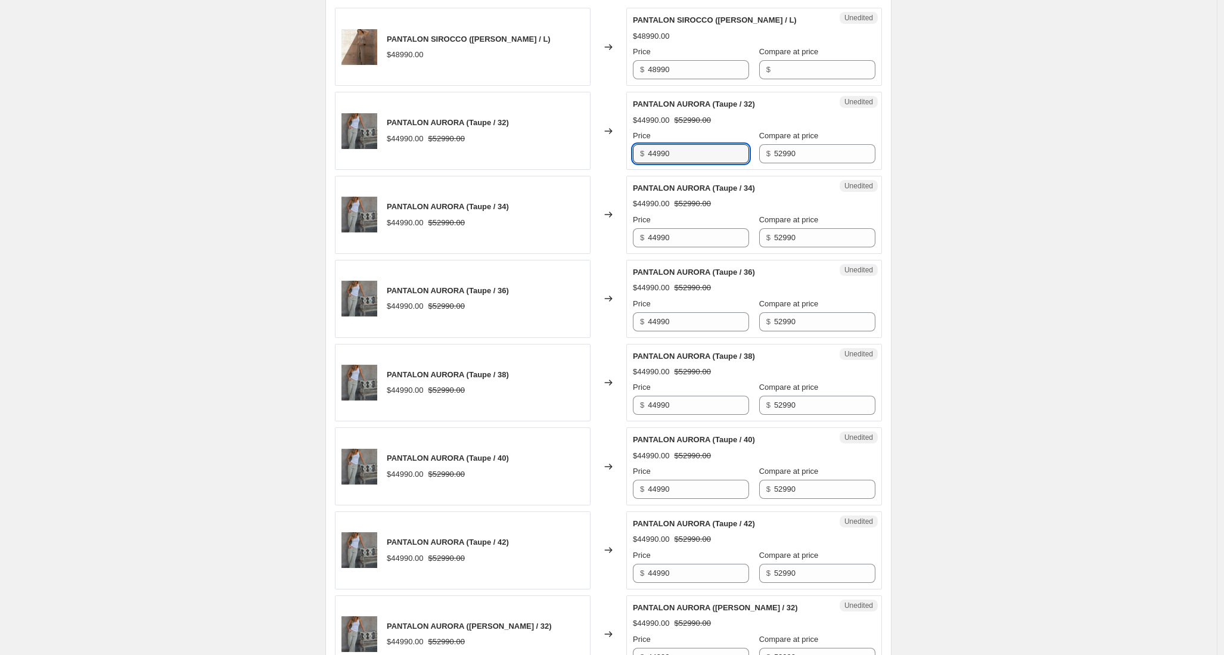
drag, startPoint x: 688, startPoint y: 150, endPoint x: 575, endPoint y: 150, distance: 113.2
click at [575, 150] on div "PANTALON AURORA (Taupe / 32) $44990.00 $52990.00 Changed to Unedited PANTALON A…" at bounding box center [608, 131] width 547 height 78
type input "52990"
drag, startPoint x: 685, startPoint y: 243, endPoint x: 617, endPoint y: 231, distance: 69.6
click at [617, 231] on div "PANTALON AURORA (Taupe / 34) $44990.00 $52990.00 Changed to Unedited PANTALON A…" at bounding box center [608, 215] width 547 height 78
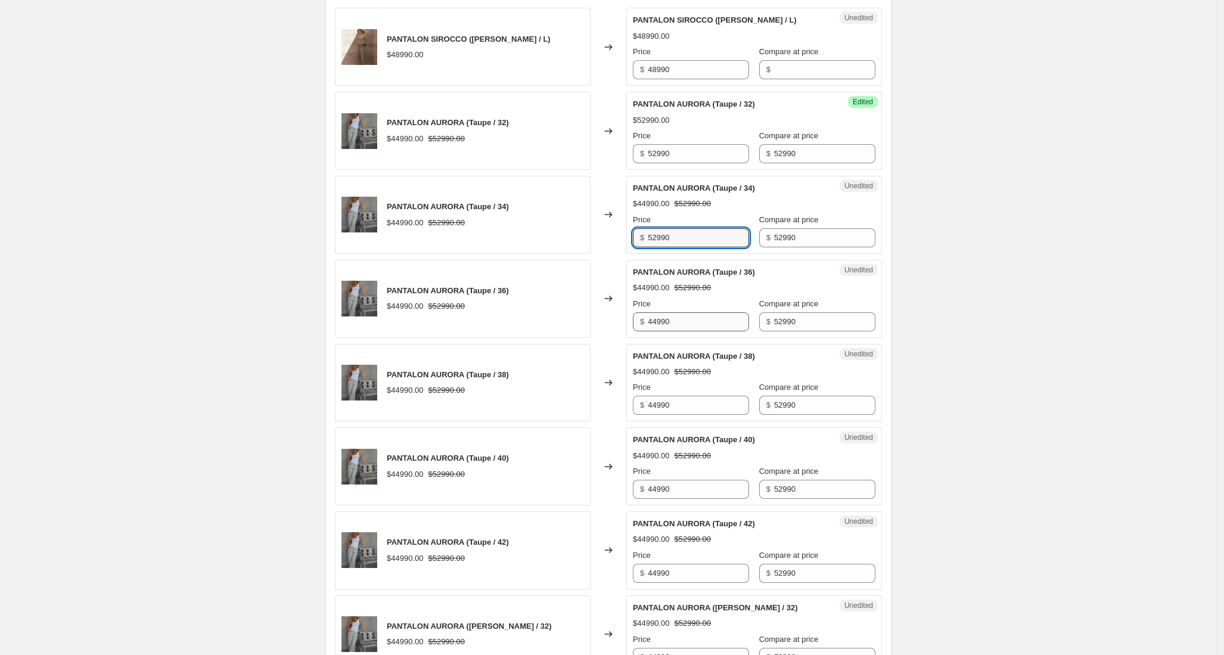
type input "52990"
drag, startPoint x: 688, startPoint y: 327, endPoint x: 623, endPoint y: 319, distance: 66.1
click at [623, 319] on div "PANTALON AURORA (Taupe / 36) $44990.00 $52990.00 Changed to Unedited PANTALON A…" at bounding box center [608, 299] width 547 height 78
type input "52990"
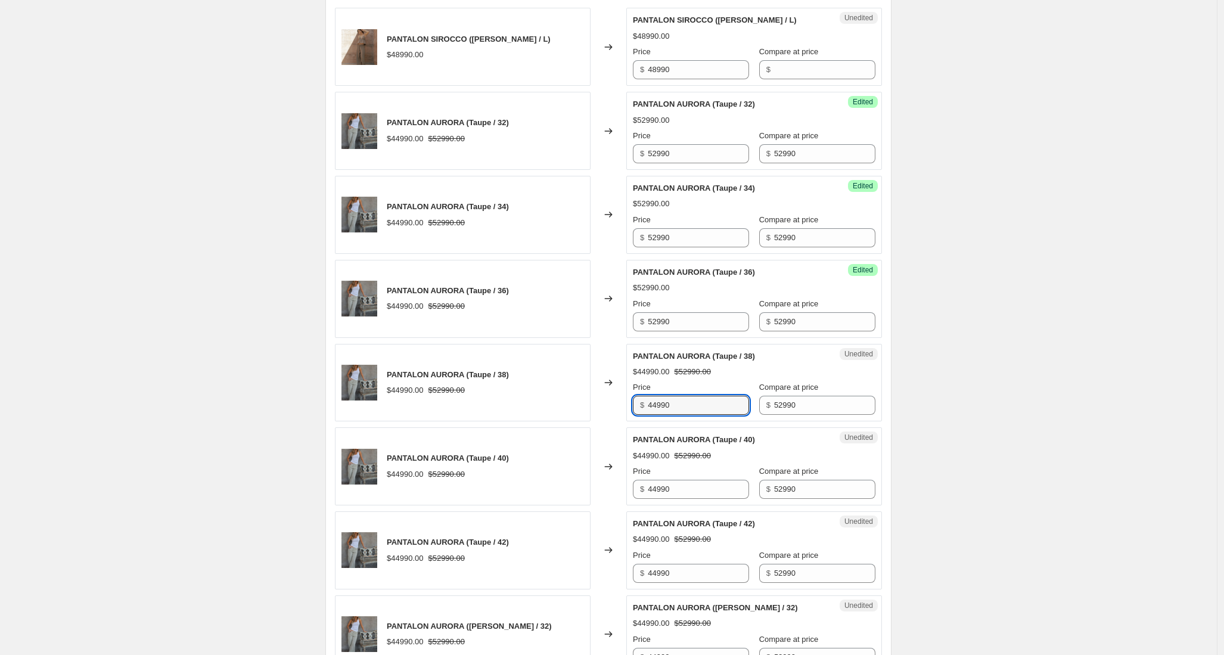
drag, startPoint x: 690, startPoint y: 403, endPoint x: 619, endPoint y: 399, distance: 70.4
click at [619, 399] on div "PANTALON AURORA (Taupe / 38) $44990.00 $52990.00 Changed to Unedited PANTALON A…" at bounding box center [608, 383] width 547 height 78
type input "52990"
drag, startPoint x: 660, startPoint y: 489, endPoint x: 685, endPoint y: 492, distance: 25.9
click at [685, 492] on input "44990" at bounding box center [698, 489] width 101 height 19
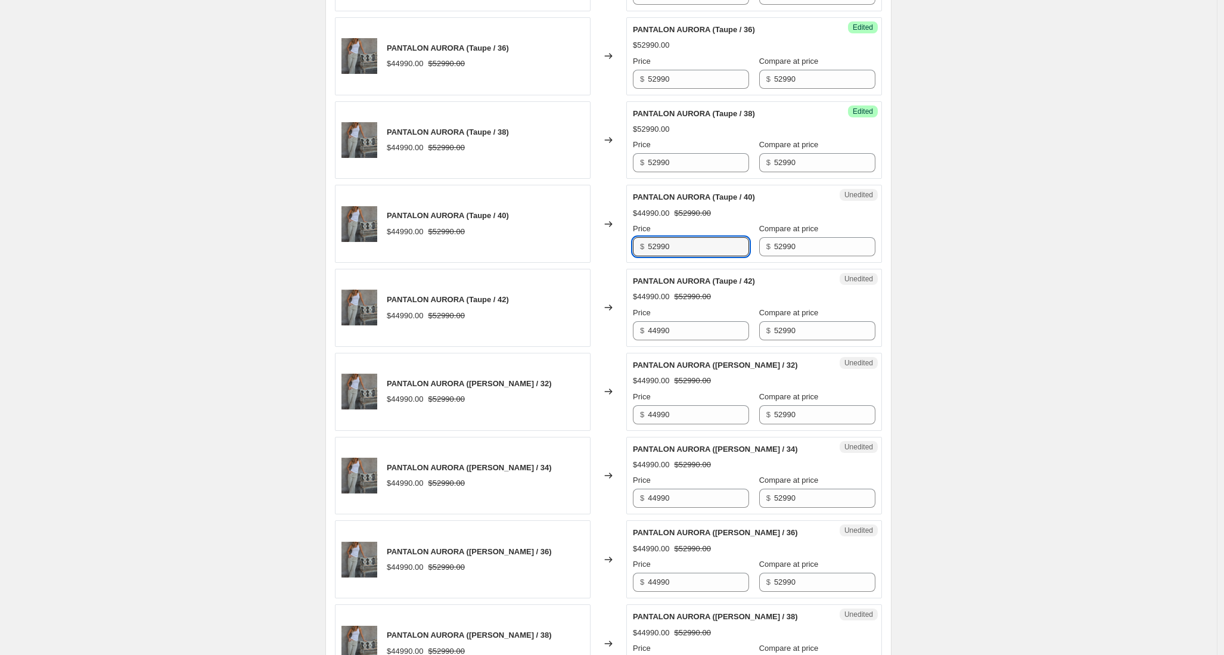
scroll to position [861, 0]
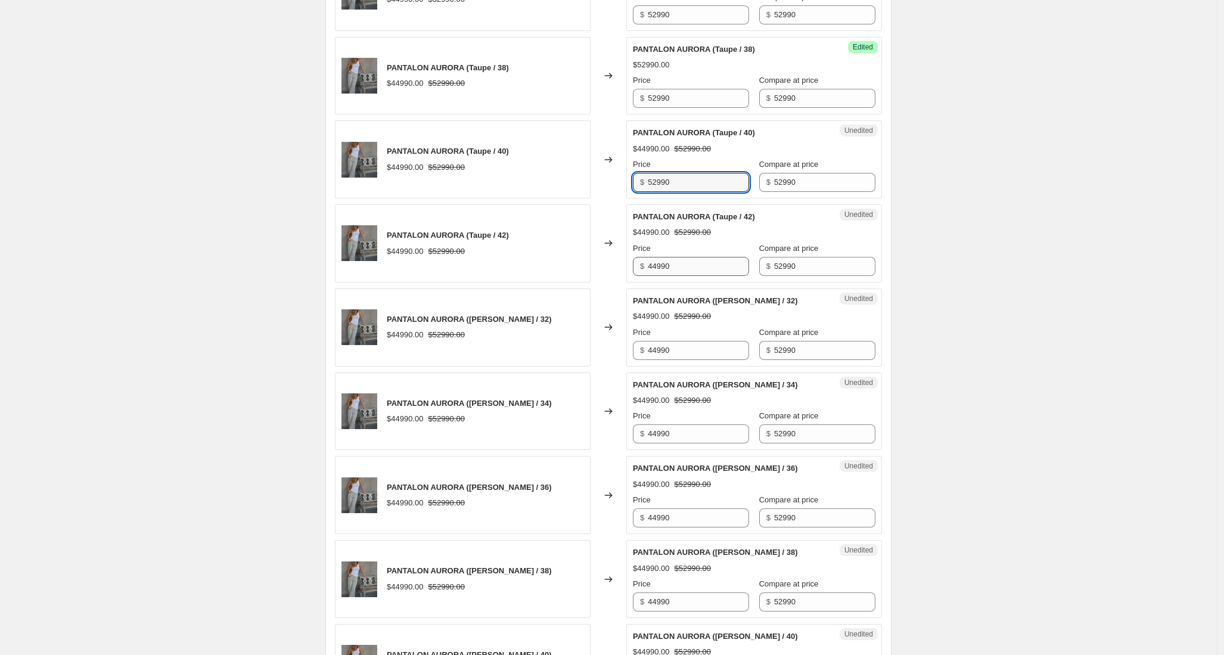
type input "52990"
click at [684, 259] on input "44990" at bounding box center [698, 266] width 101 height 19
drag, startPoint x: 688, startPoint y: 264, endPoint x: 634, endPoint y: 267, distance: 54.3
click at [634, 267] on div "Unedited PANTALON AURORA (Taupe / 42) $44990.00 $52990.00 Price $ 44990 Compare…" at bounding box center [754, 243] width 256 height 78
type input "52990"
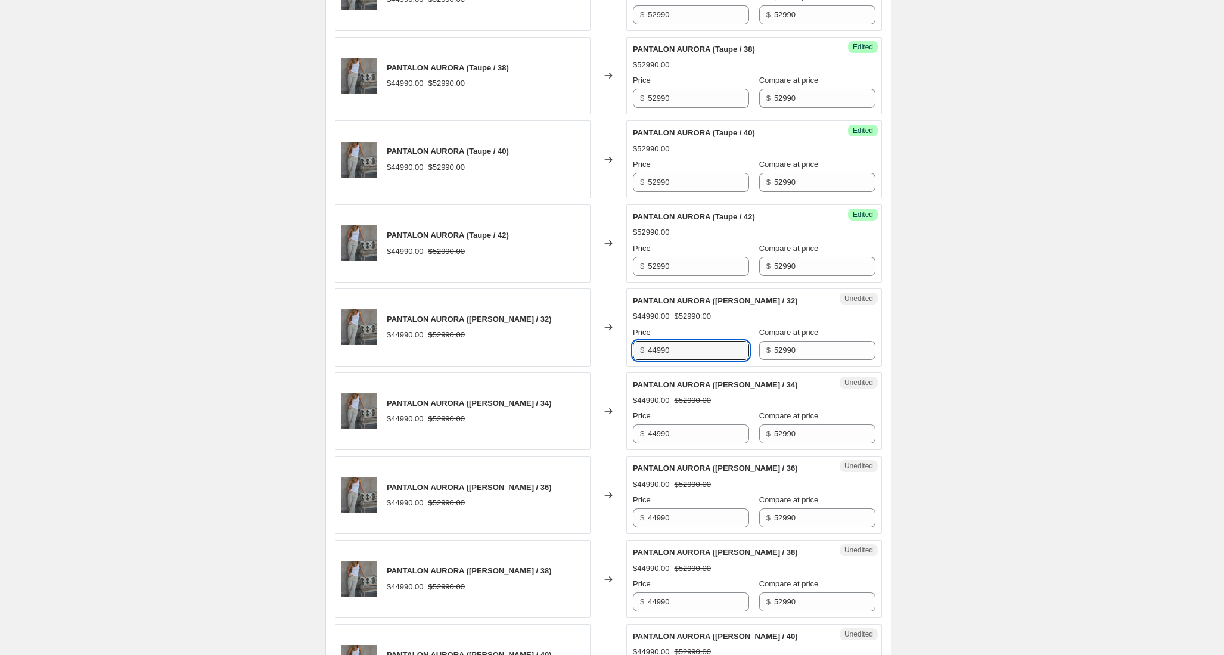
drag, startPoint x: 691, startPoint y: 350, endPoint x: 625, endPoint y: 346, distance: 65.7
click at [625, 346] on div "PANTALON AURORA (Celeste / 32) $44990.00 $52990.00 Changed to Unedited PANTALON…" at bounding box center [608, 327] width 547 height 78
type input "52990"
drag, startPoint x: 685, startPoint y: 434, endPoint x: 638, endPoint y: 434, distance: 47.1
click at [638, 434] on div "$ 44990" at bounding box center [691, 433] width 116 height 19
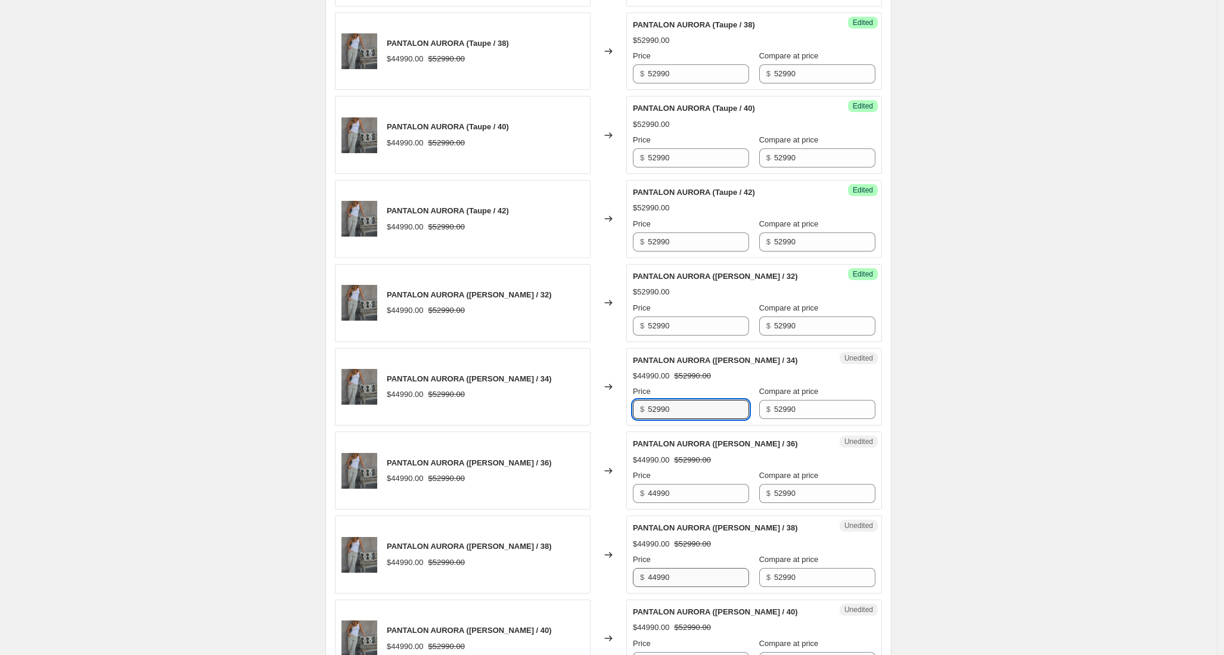
scroll to position [1028, 0]
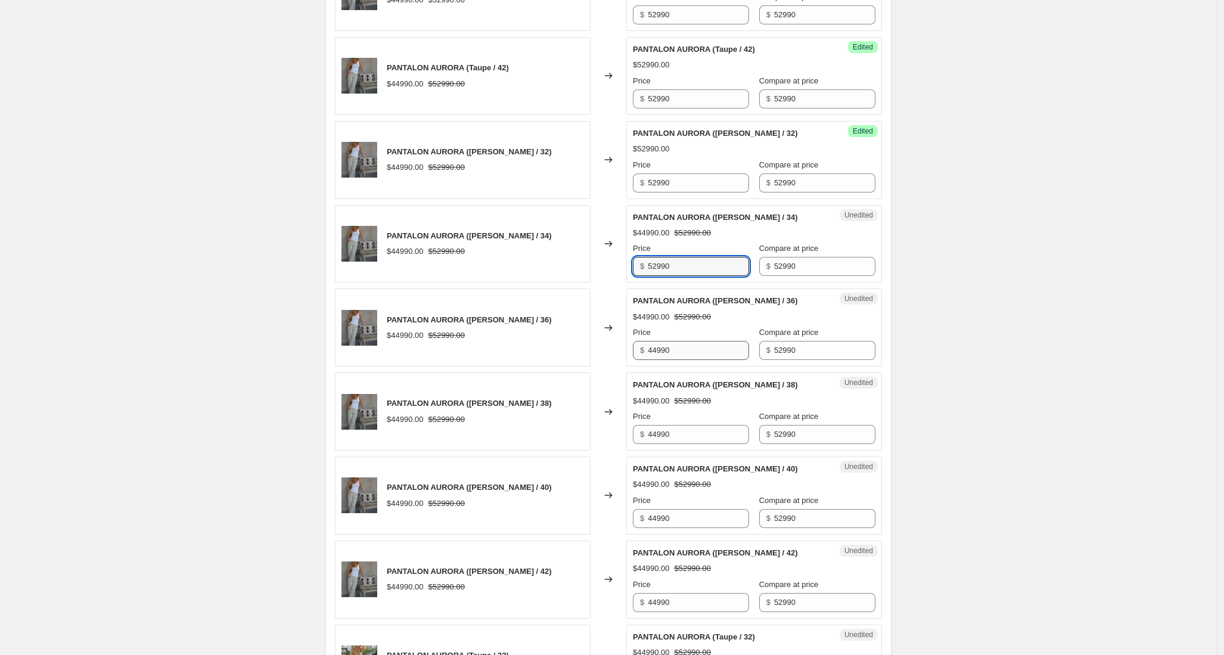
type input "52990"
click at [688, 341] on input "44990" at bounding box center [698, 350] width 101 height 19
drag, startPoint x: 692, startPoint y: 355, endPoint x: 615, endPoint y: 348, distance: 77.2
click at [615, 348] on div "PANTALON AURORA (Celeste / 36) $44990.00 $52990.00 Changed to Unedited PANTALON…" at bounding box center [608, 327] width 547 height 78
type input "52990"
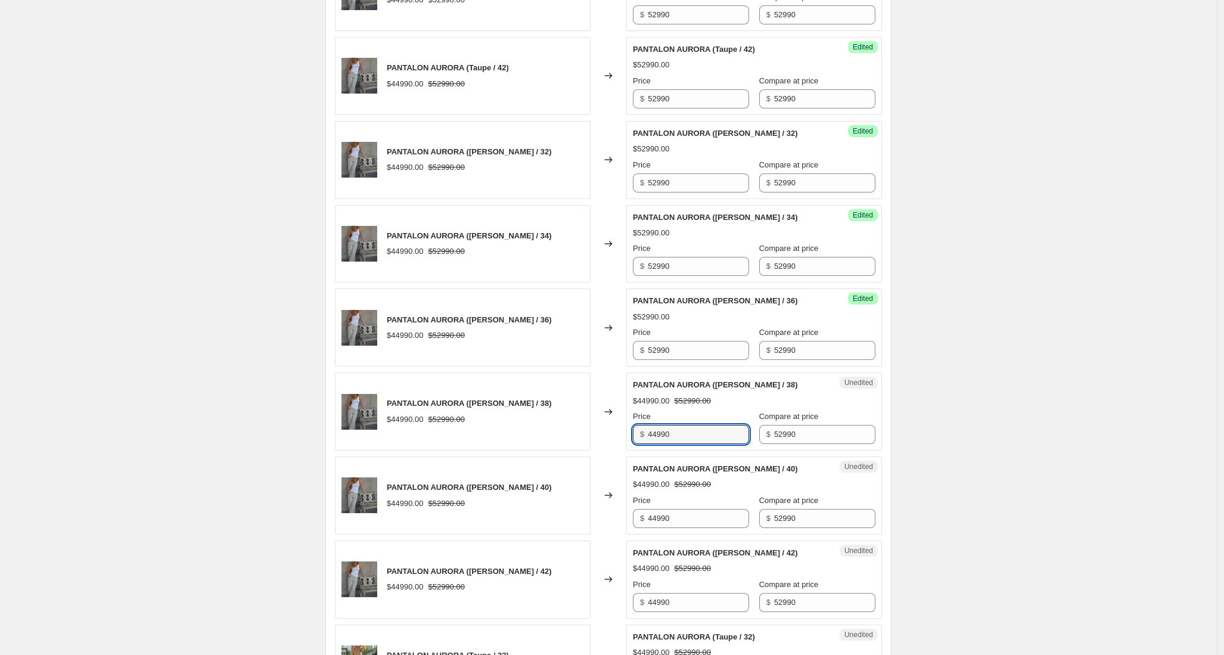
drag, startPoint x: 684, startPoint y: 434, endPoint x: 636, endPoint y: 433, distance: 47.1
click at [636, 433] on div "$ 44990" at bounding box center [691, 434] width 116 height 19
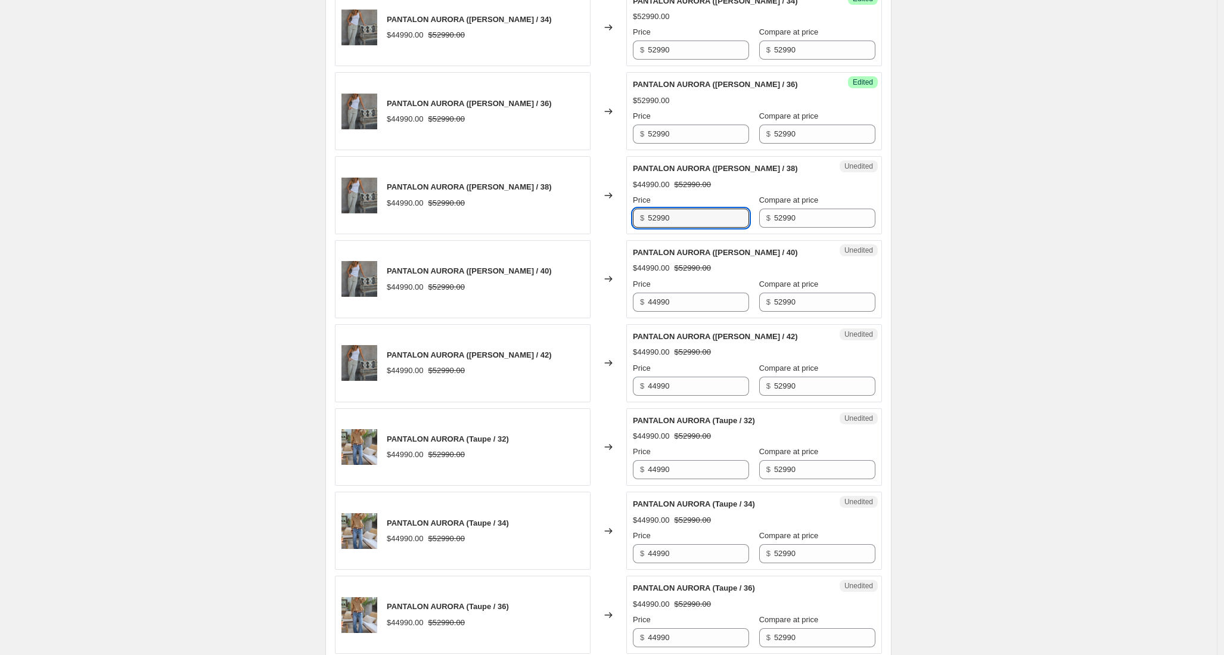
scroll to position [1245, 0]
type input "52990"
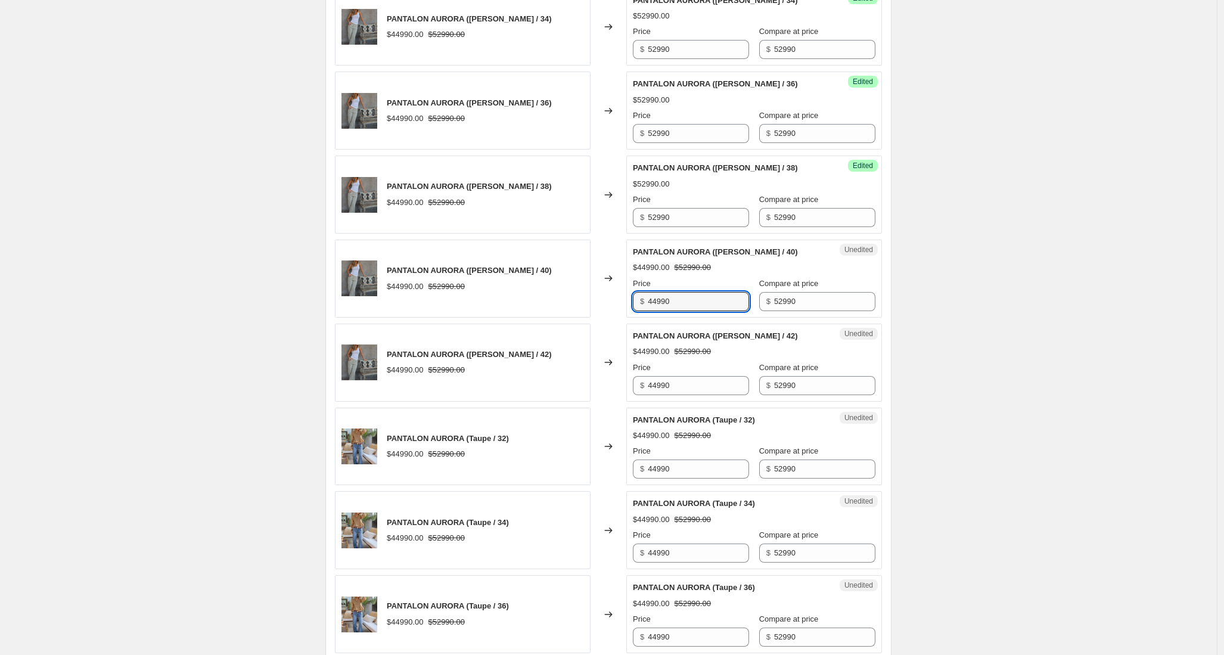
drag, startPoint x: 662, startPoint y: 298, endPoint x: 630, endPoint y: 299, distance: 32.2
click at [630, 299] on div "Unedited PANTALON AURORA (Celeste / 40) $44990.00 $52990.00 Price $ 44990 Compa…" at bounding box center [754, 279] width 256 height 78
type input "52990"
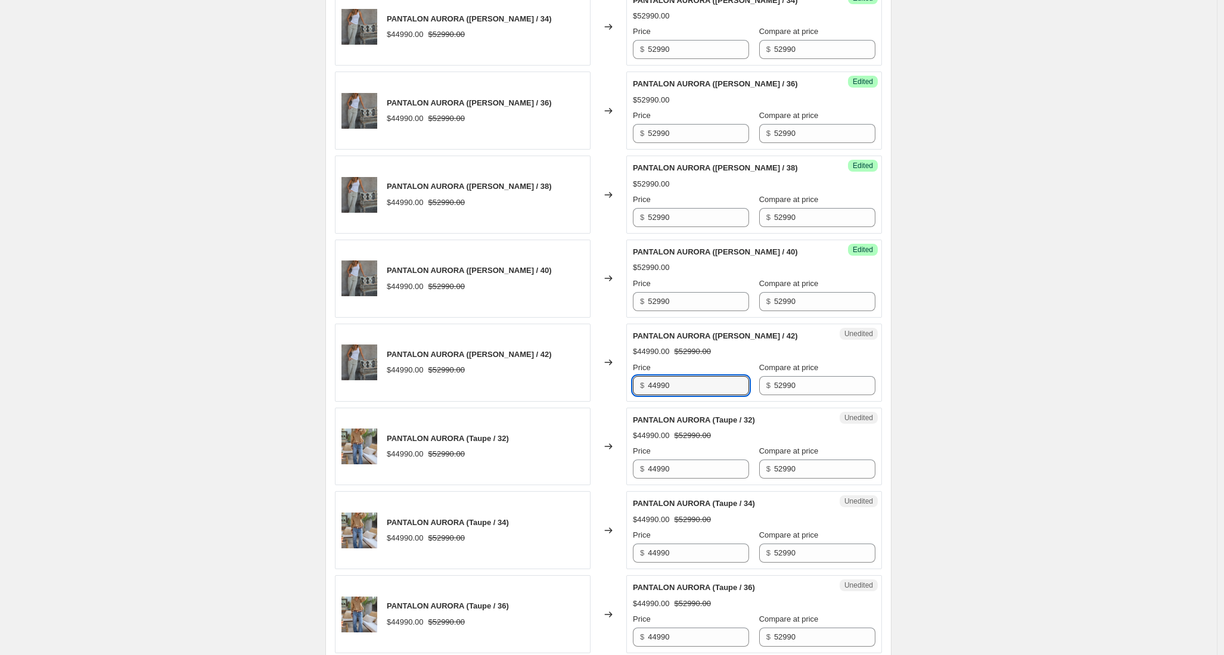
drag, startPoint x: 695, startPoint y: 386, endPoint x: 634, endPoint y: 385, distance: 61.4
click at [634, 385] on div "Unedited PANTALON AURORA (Celeste / 42) $44990.00 $52990.00 Price $ 44990 Compa…" at bounding box center [754, 363] width 256 height 78
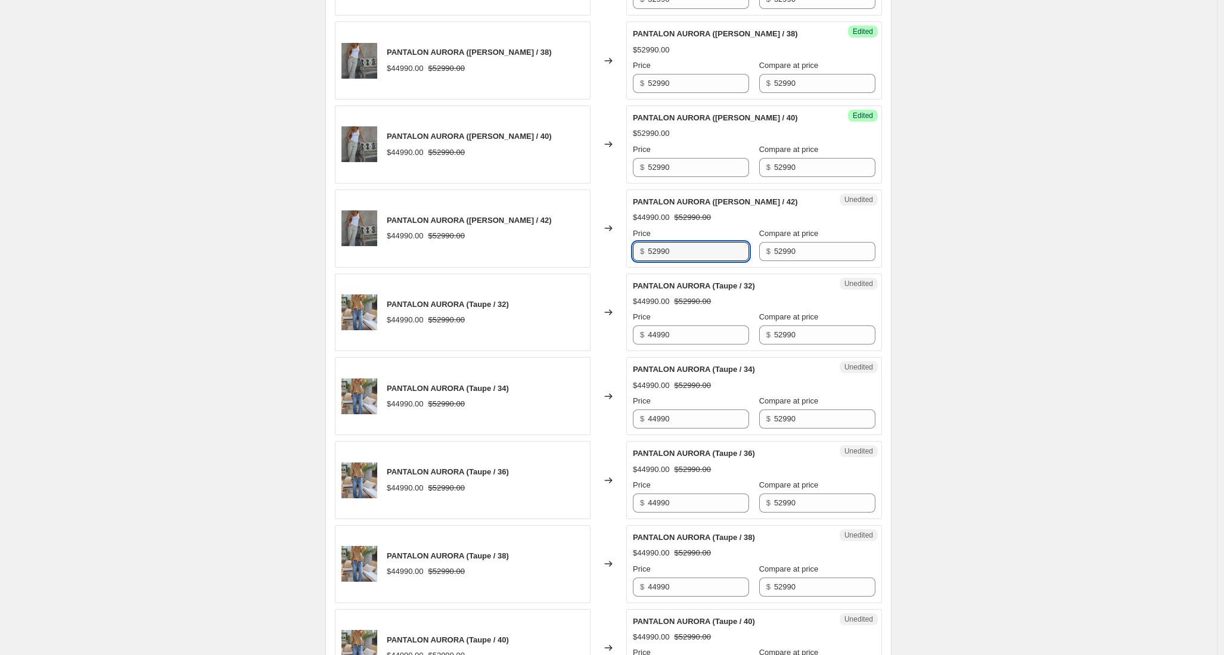
scroll to position [1394, 0]
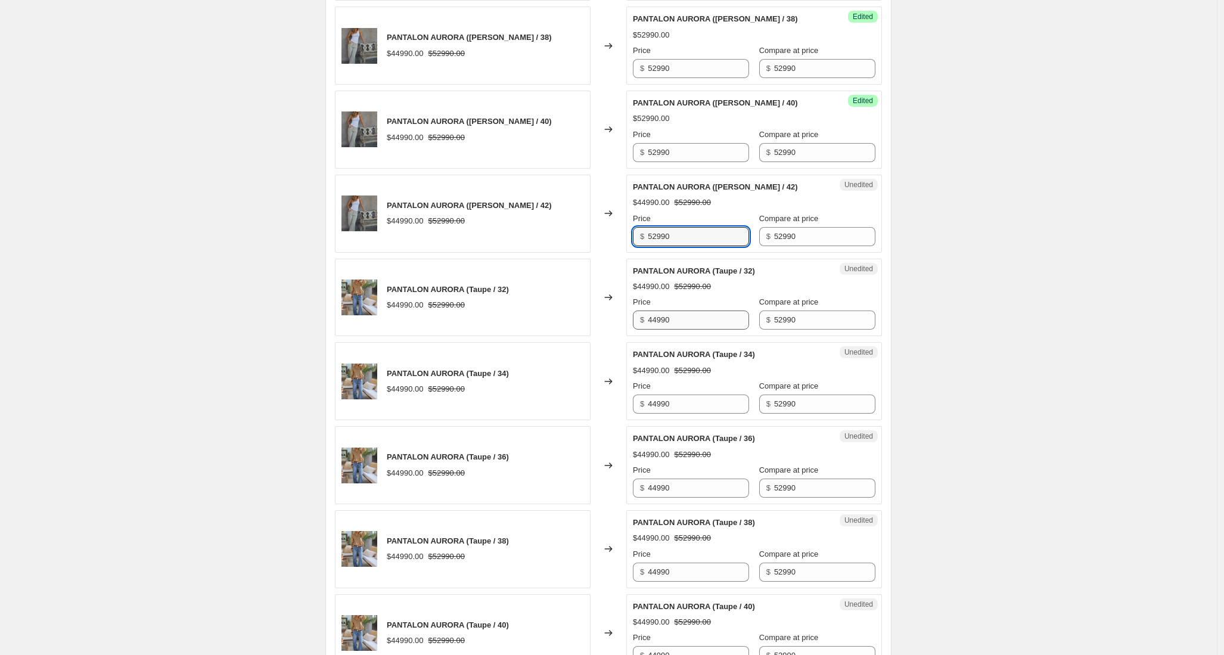
type input "52990"
drag, startPoint x: 686, startPoint y: 322, endPoint x: 620, endPoint y: 319, distance: 65.6
click at [620, 319] on div "PANTALON AURORA (Taupe / 32) $44990.00 $52990.00 Changed to Unedited PANTALON A…" at bounding box center [608, 298] width 547 height 78
type input "52990"
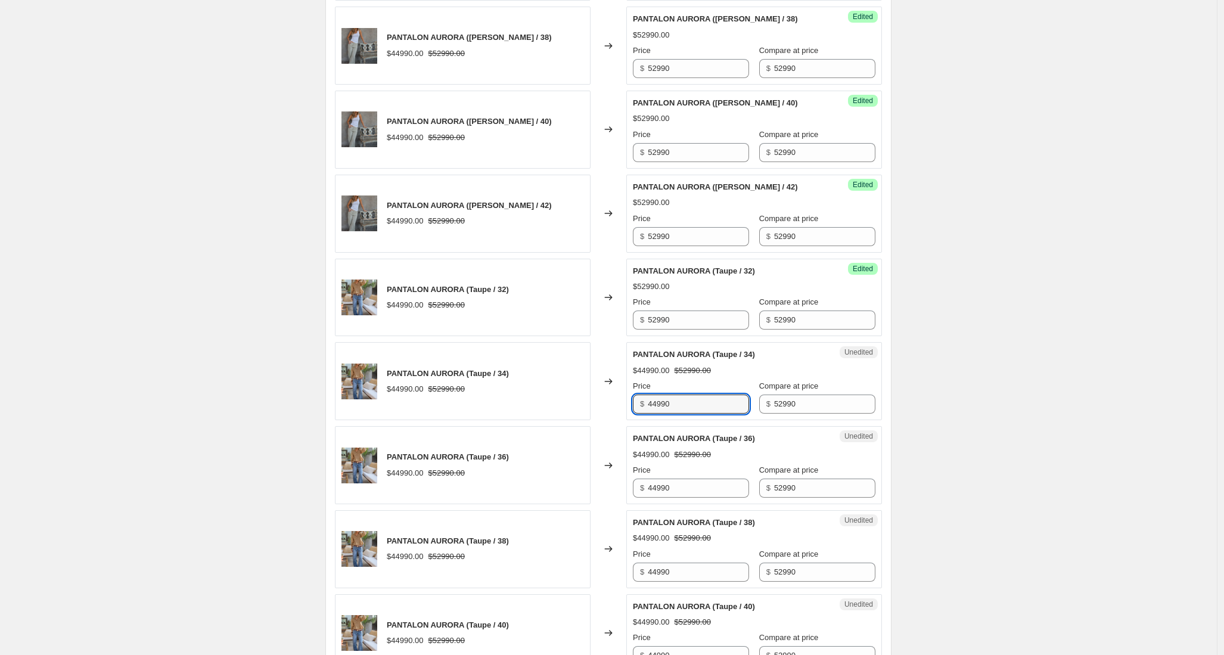
drag, startPoint x: 679, startPoint y: 402, endPoint x: 630, endPoint y: 403, distance: 49.5
click at [630, 403] on div "Unedited PANTALON AURORA (Taupe / 34) $44990.00 $52990.00 Price $ 44990 Compare…" at bounding box center [754, 381] width 256 height 78
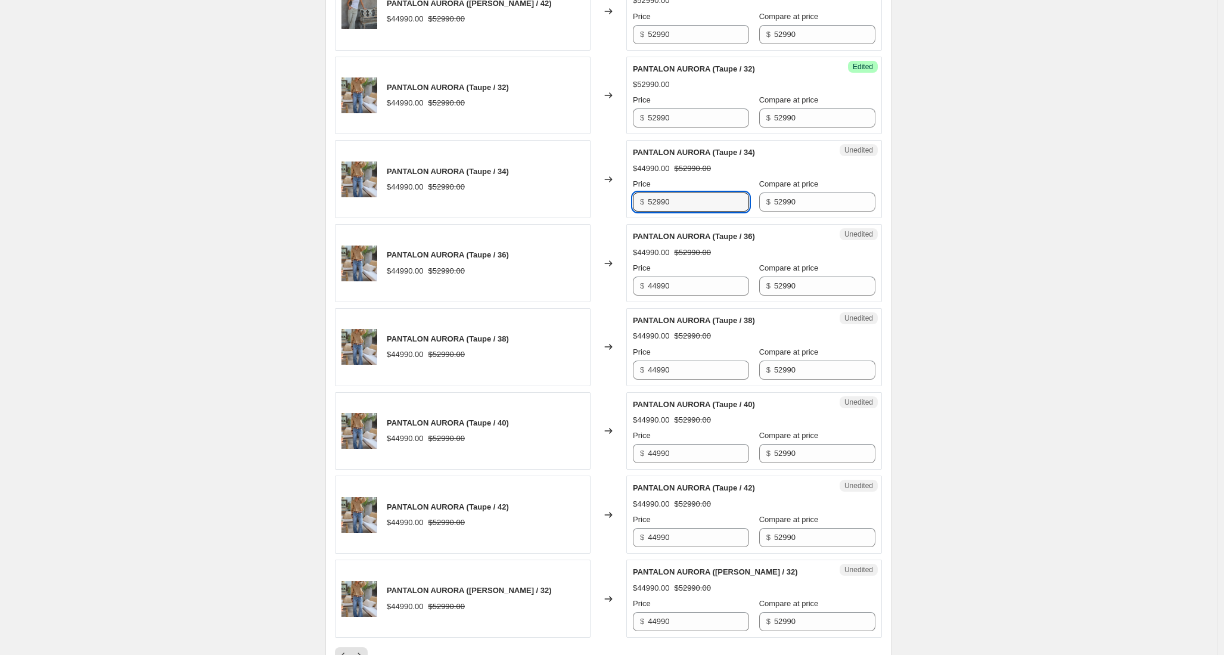
scroll to position [1626, 0]
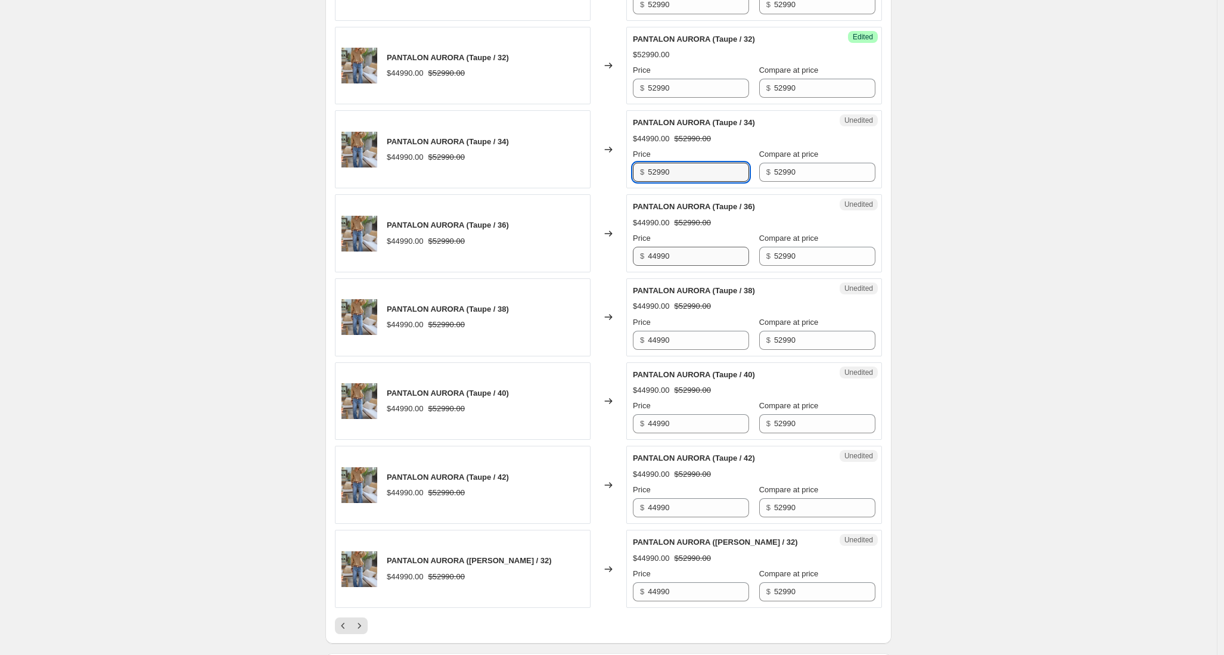
type input "52990"
drag, startPoint x: 681, startPoint y: 261, endPoint x: 626, endPoint y: 259, distance: 54.3
click at [626, 259] on div "PANTALON AURORA (Taupe / 36) $44990.00 $52990.00 Changed to Unedited PANTALON A…" at bounding box center [608, 233] width 547 height 78
type input "52990"
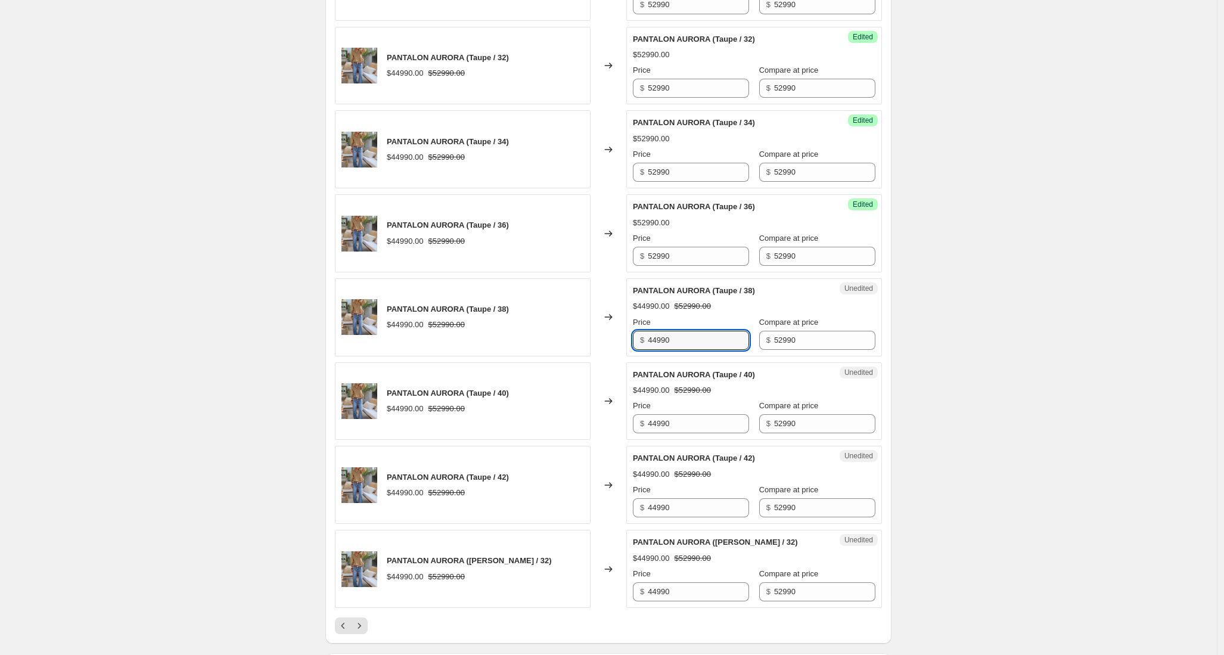
drag, startPoint x: 675, startPoint y: 339, endPoint x: 628, endPoint y: 343, distance: 47.3
click at [621, 339] on div "PANTALON AURORA (Taupe / 38) $44990.00 $52990.00 Changed to Unedited PANTALON A…" at bounding box center [608, 317] width 547 height 78
type input "52990"
drag, startPoint x: 681, startPoint y: 422, endPoint x: 621, endPoint y: 423, distance: 60.2
click at [622, 423] on div "PANTALON AURORA (Taupe / 40) $44990.00 $52990.00 Changed to Unedited PANTALON A…" at bounding box center [608, 401] width 547 height 78
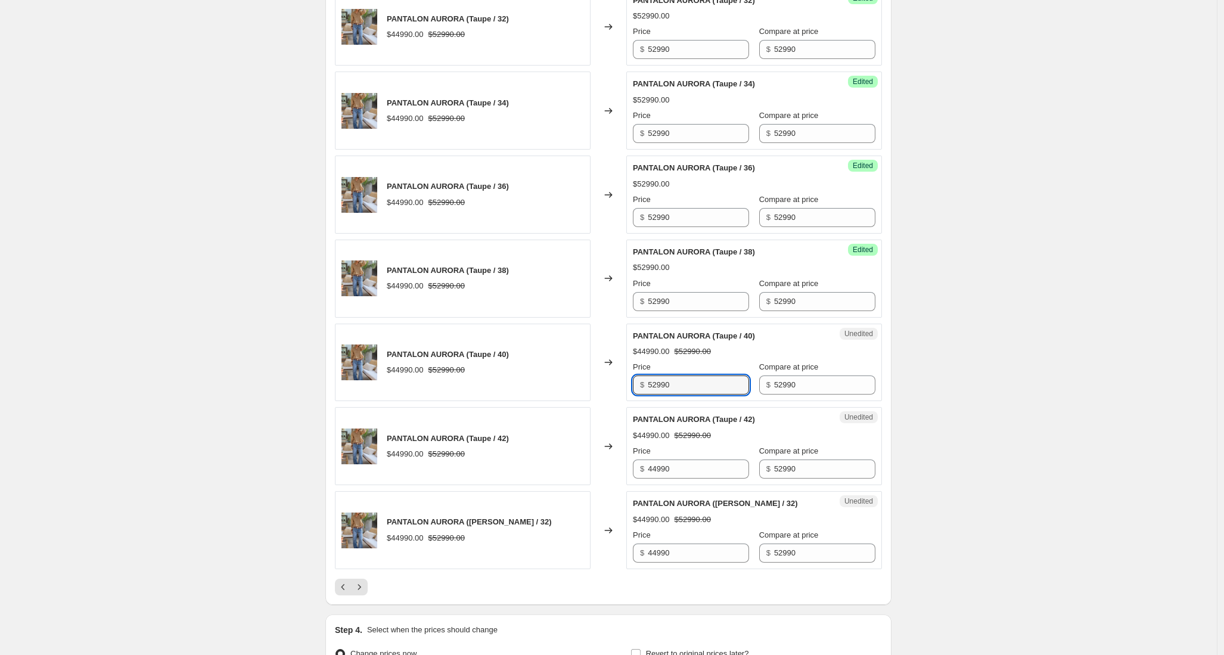
scroll to position [1712, 0]
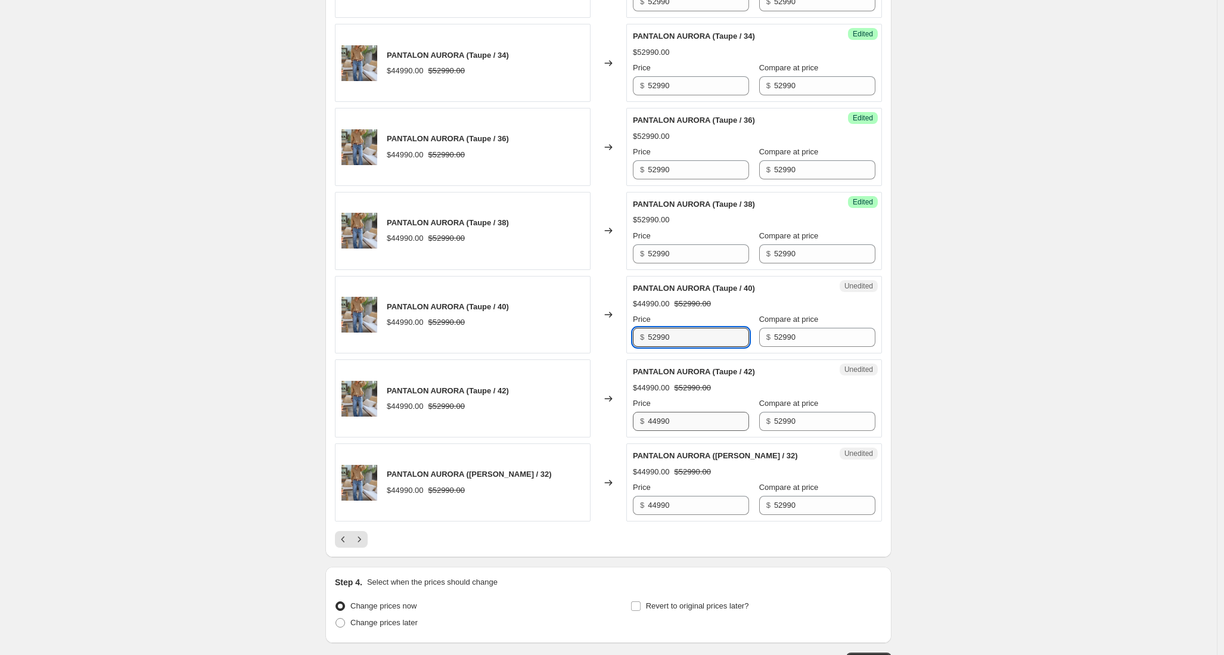
type input "52990"
drag, startPoint x: 685, startPoint y: 423, endPoint x: 617, endPoint y: 421, distance: 67.4
click at [617, 421] on div "PANTALON AURORA (Taupe / 42) $44990.00 $52990.00 Changed to Unedited PANTALON A…" at bounding box center [608, 398] width 547 height 78
type input "52990"
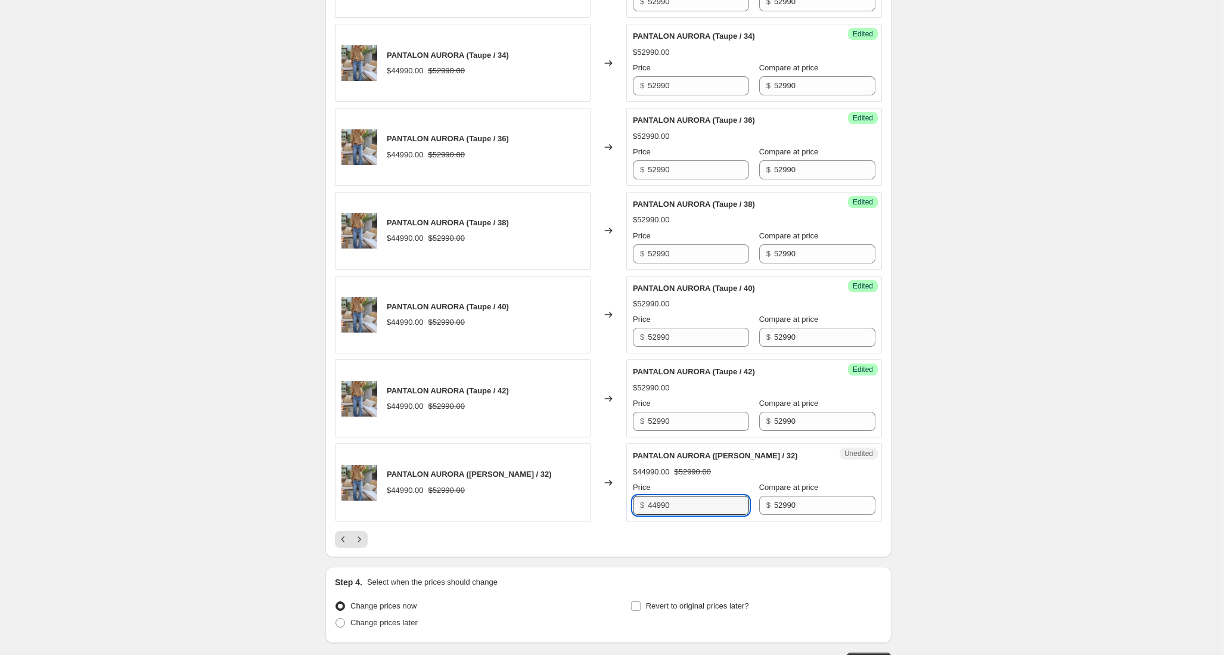
drag, startPoint x: 691, startPoint y: 506, endPoint x: 597, endPoint y: 498, distance: 95.1
click at [597, 498] on div "PANTALON AURORA (Celeste / 32) $44990.00 $52990.00 Changed to Unedited PANTALON…" at bounding box center [608, 482] width 547 height 78
type input "52990"
click at [368, 542] on button "Next" at bounding box center [359, 539] width 17 height 17
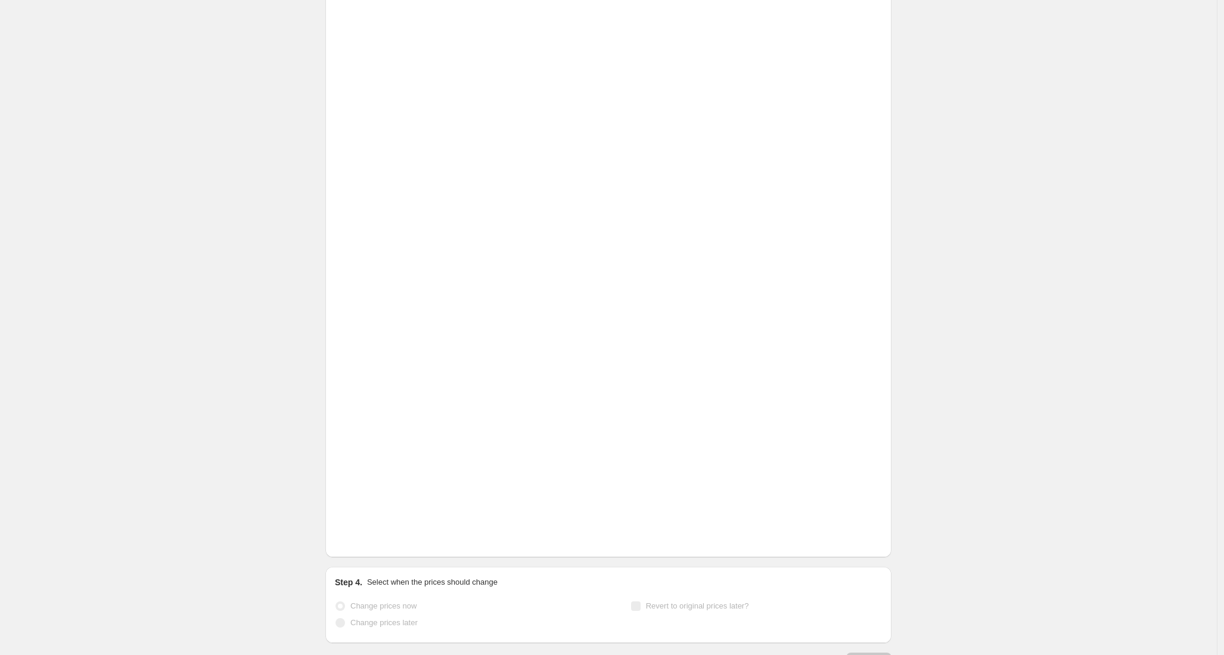
scroll to position [541, 0]
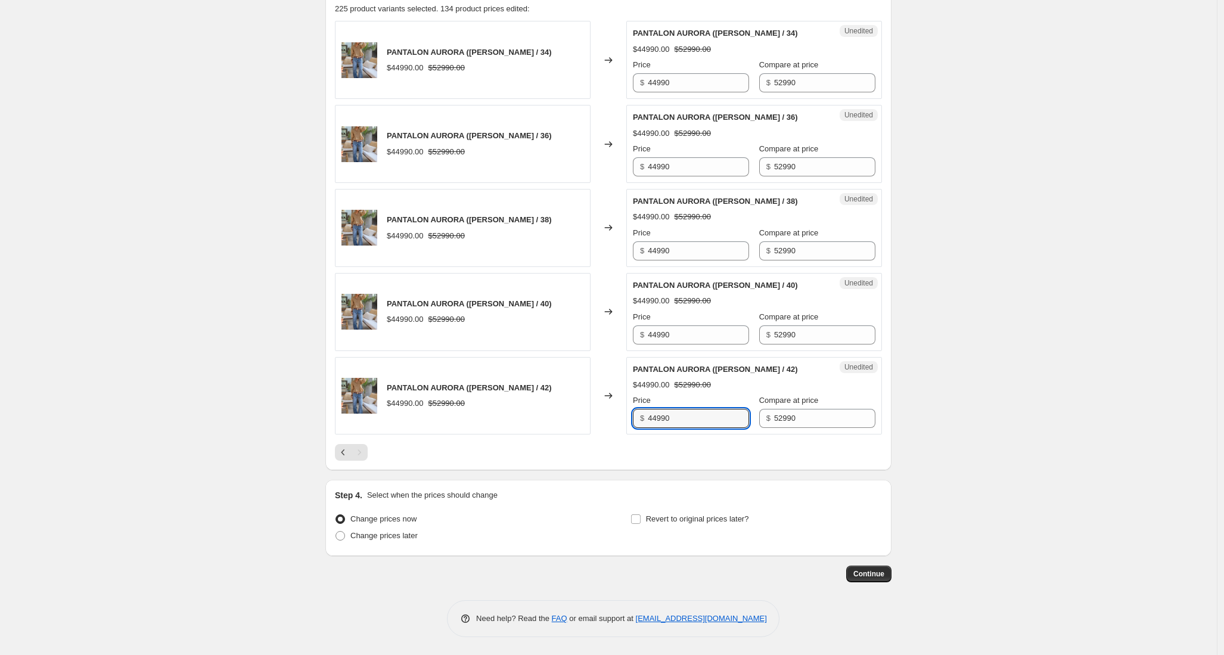
drag, startPoint x: 690, startPoint y: 419, endPoint x: 597, endPoint y: 407, distance: 93.7
click at [597, 407] on div "PANTALON AURORA (Celeste / 42) $44990.00 $52990.00 Changed to Unedited PANTALON…" at bounding box center [608, 396] width 547 height 78
type input "52990"
drag, startPoint x: 701, startPoint y: 333, endPoint x: 622, endPoint y: 336, distance: 79.3
click at [622, 336] on div "PANTALON AURORA (Celeste / 40) $44990.00 $52990.00 Changed to Unedited PANTALON…" at bounding box center [608, 312] width 547 height 78
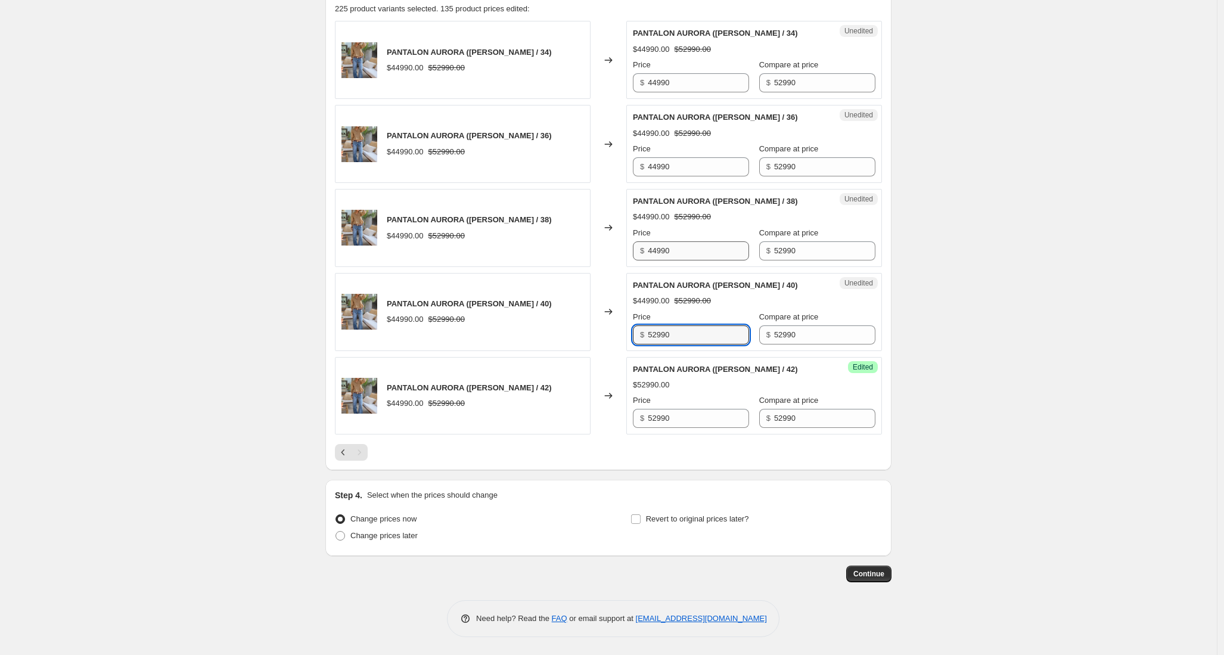
type input "52990"
drag, startPoint x: 691, startPoint y: 248, endPoint x: 635, endPoint y: 247, distance: 56.0
click at [635, 247] on div "Unedited PANTALON AURORA (Celeste / 38) $44990.00 $52990.00 Price $ 44990 Compa…" at bounding box center [754, 228] width 256 height 78
type input "52990"
drag, startPoint x: 679, startPoint y: 166, endPoint x: 628, endPoint y: 162, distance: 51.4
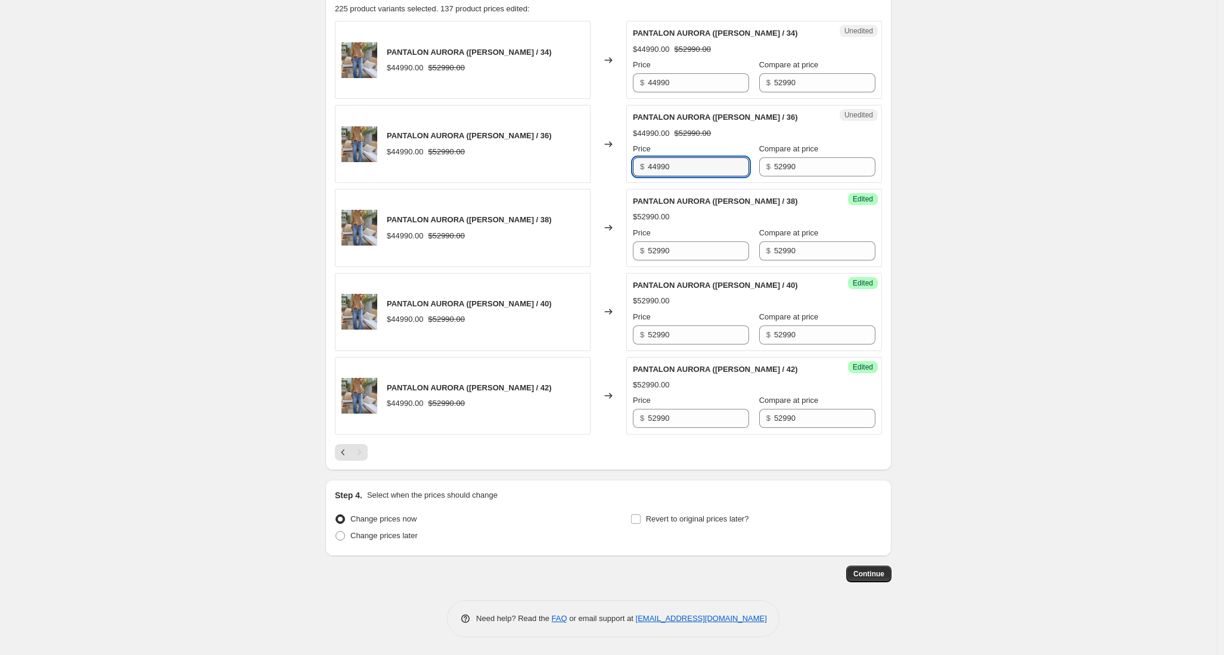
click at [628, 162] on div "PANTALON AURORA (Celeste / 36) $44990.00 $52990.00 Changed to Unedited PANTALON…" at bounding box center [608, 144] width 547 height 78
type input "52990"
drag, startPoint x: 691, startPoint y: 85, endPoint x: 617, endPoint y: 77, distance: 73.8
click at [617, 77] on div "PANTALON AURORA (Celeste / 34) $44990.00 $52990.00 Changed to Unedited PANTALON…" at bounding box center [608, 60] width 547 height 78
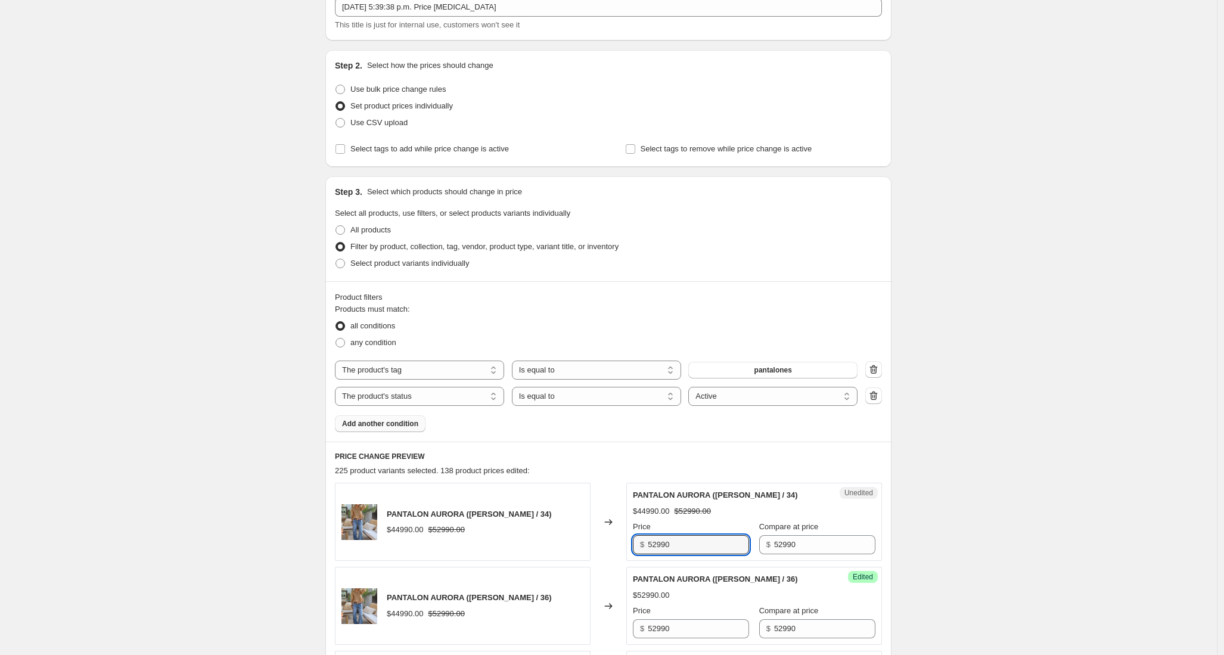
scroll to position [57, 0]
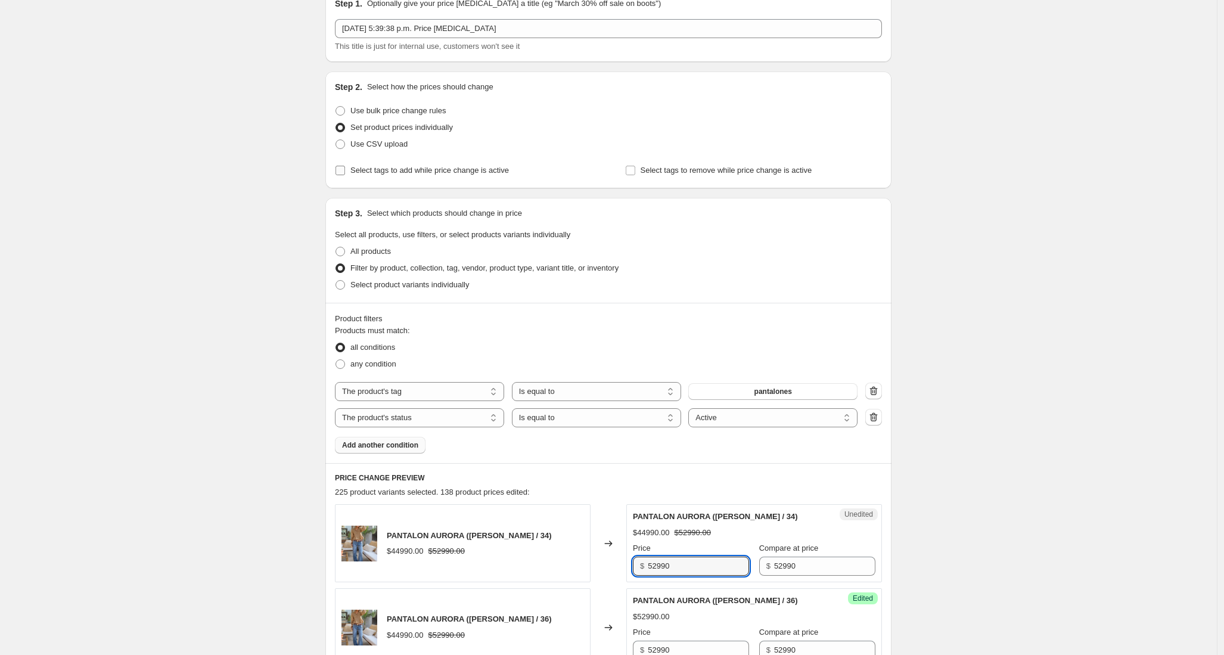
type input "52990"
click at [445, 169] on span "Select tags to add while price change is active" at bounding box center [429, 170] width 159 height 9
click at [345, 169] on input "Select tags to add while price change is active" at bounding box center [341, 171] width 10 height 10
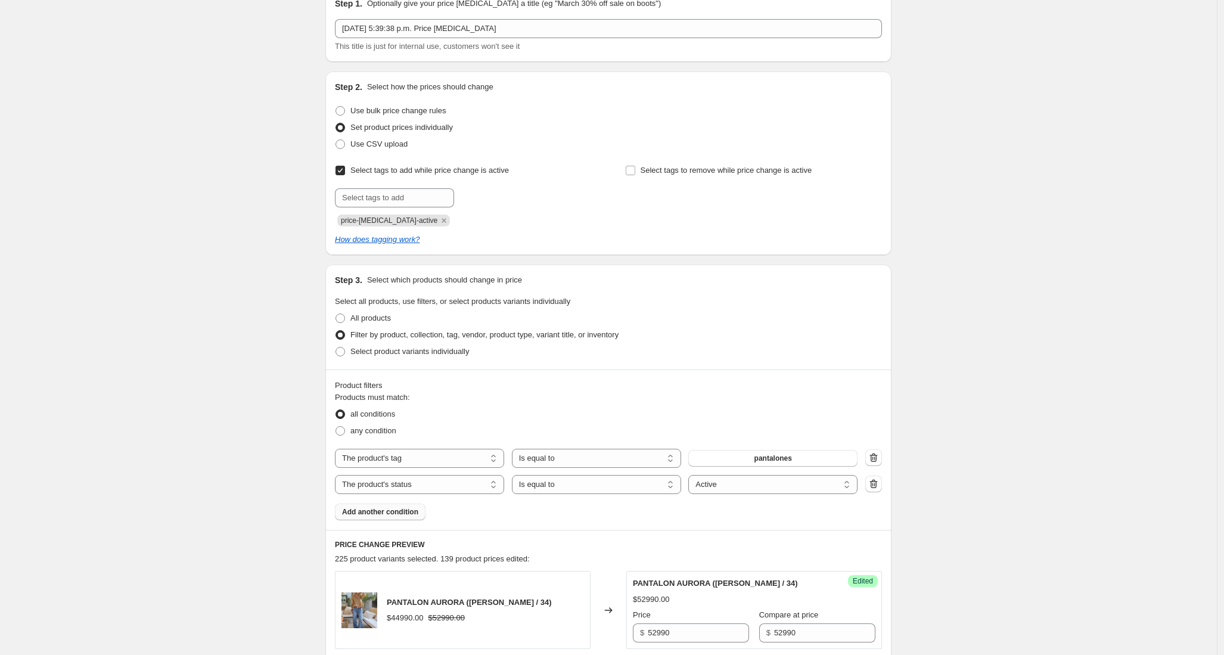
click at [344, 170] on input "Select tags to add while price change is active" at bounding box center [341, 171] width 10 height 10
checkbox input "false"
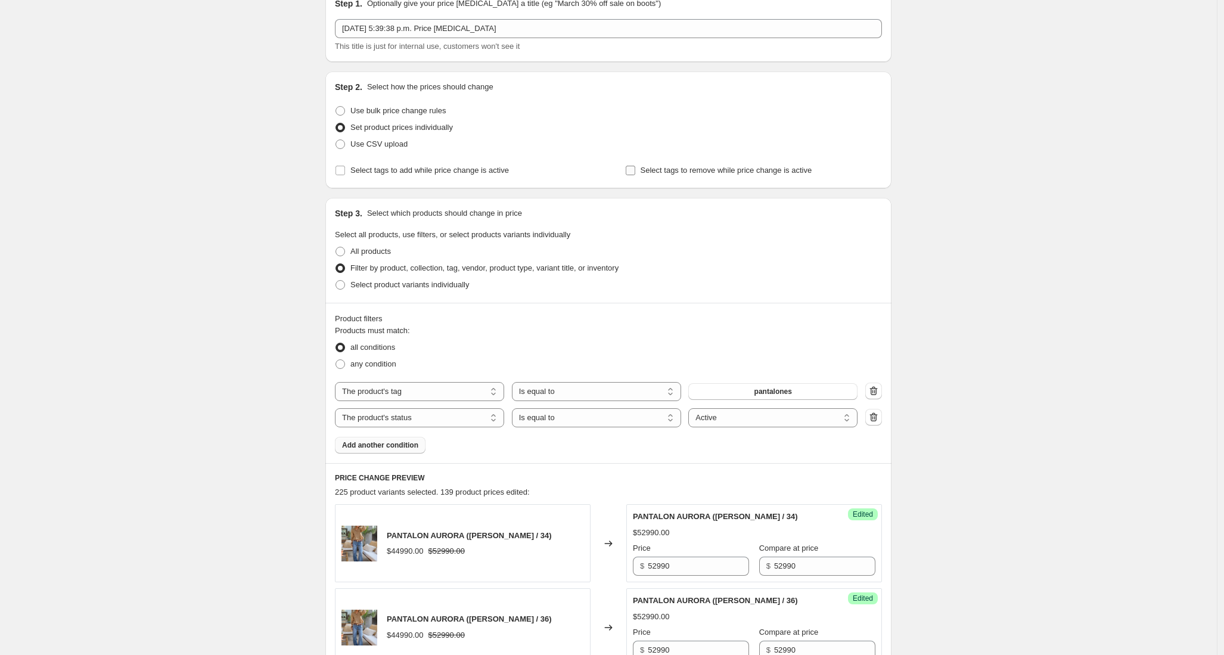
click at [635, 172] on input "Select tags to remove while price change is active" at bounding box center [631, 171] width 10 height 10
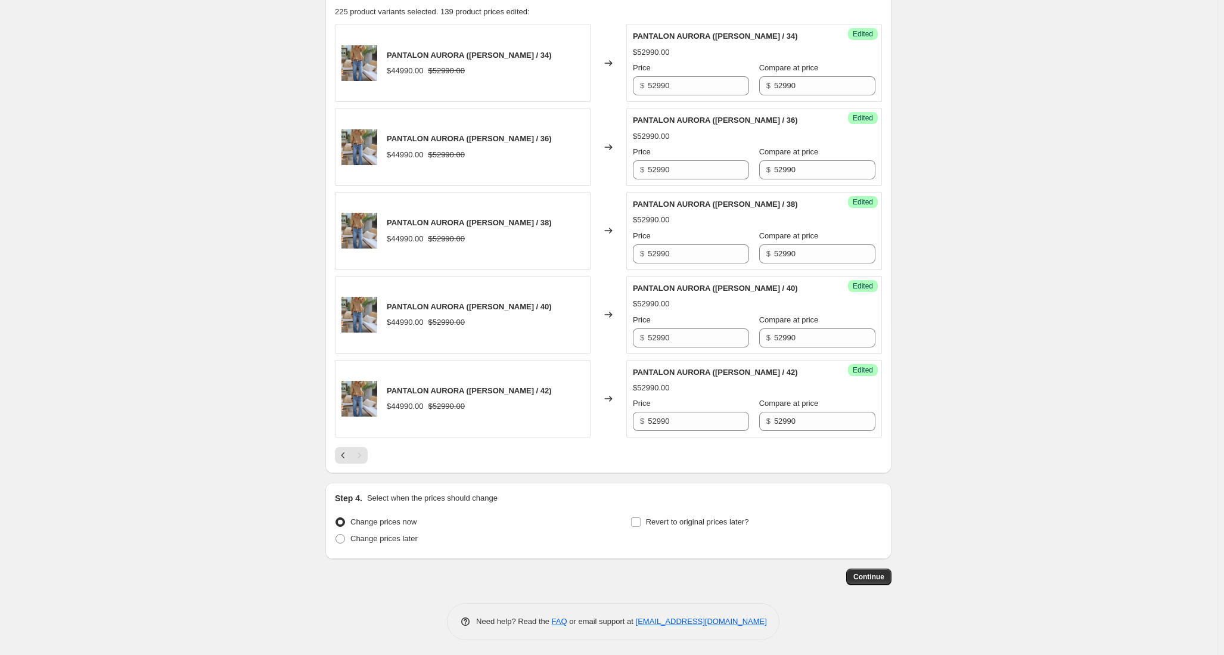
scroll to position [588, 0]
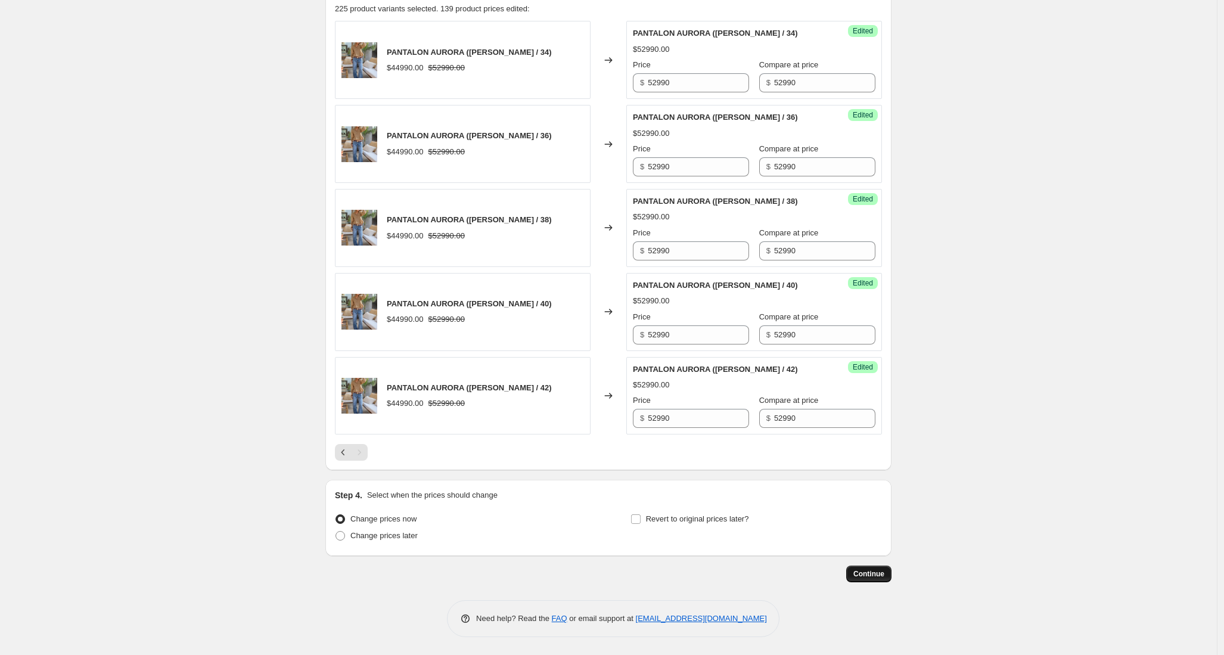
click at [865, 572] on span "Continue" at bounding box center [868, 574] width 31 height 10
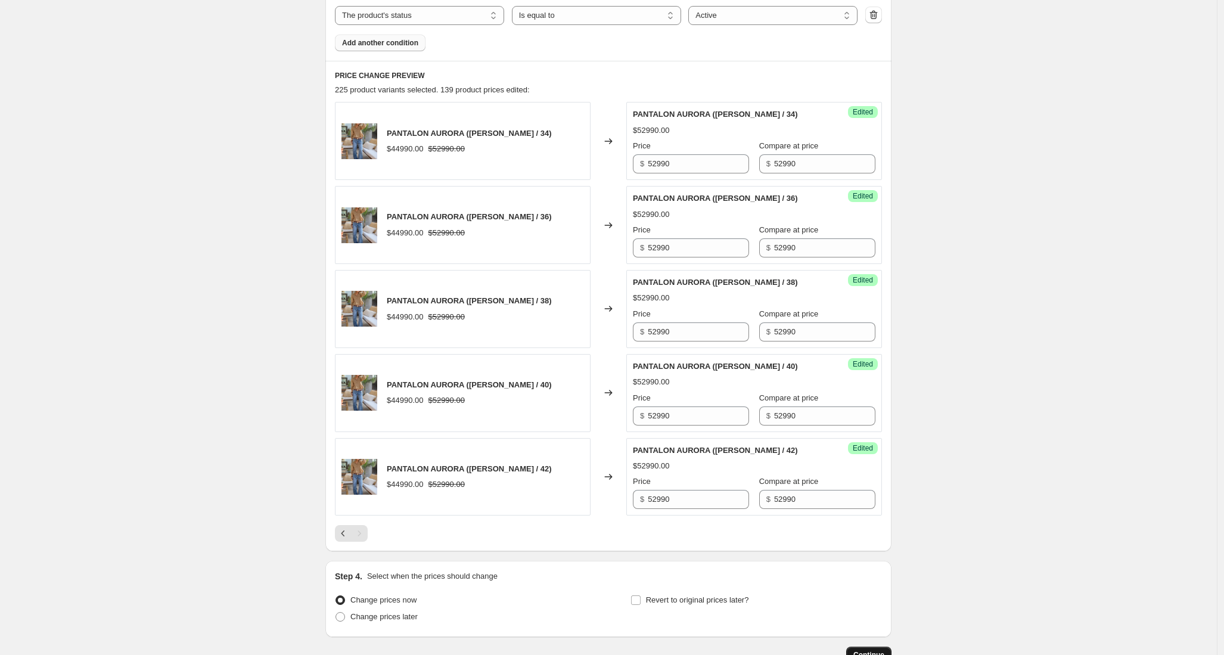
scroll to position [0, 0]
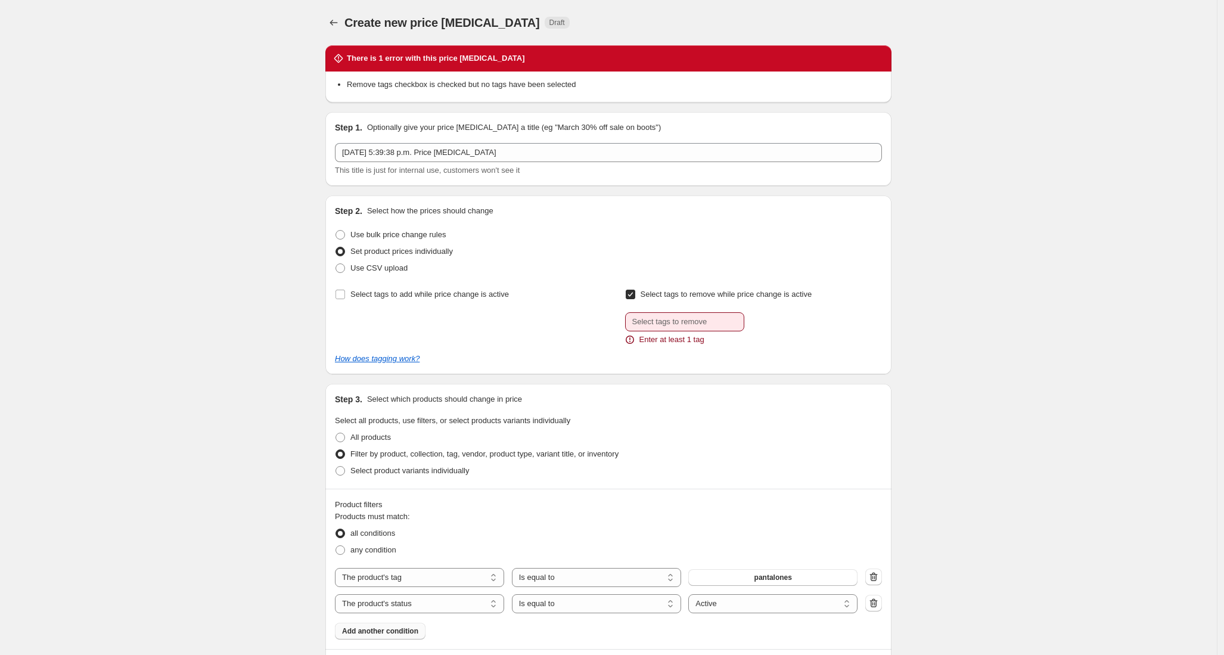
click at [635, 294] on input "Select tags to remove while price change is active" at bounding box center [631, 295] width 10 height 10
checkbox input "false"
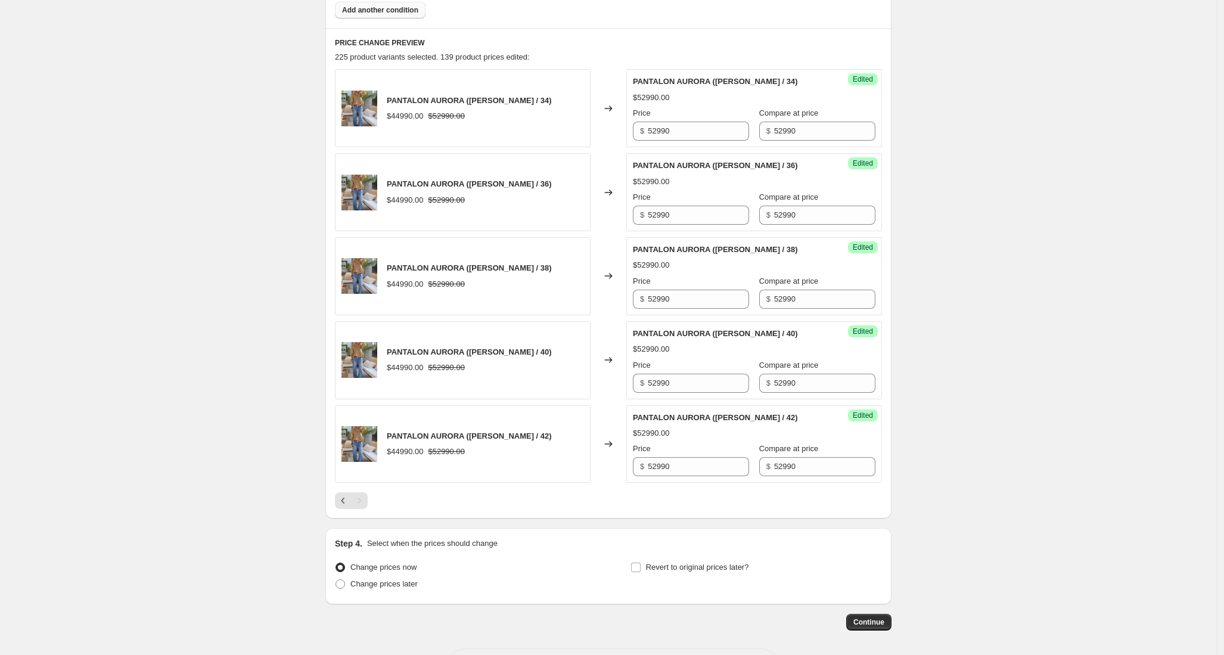
scroll to position [607, 0]
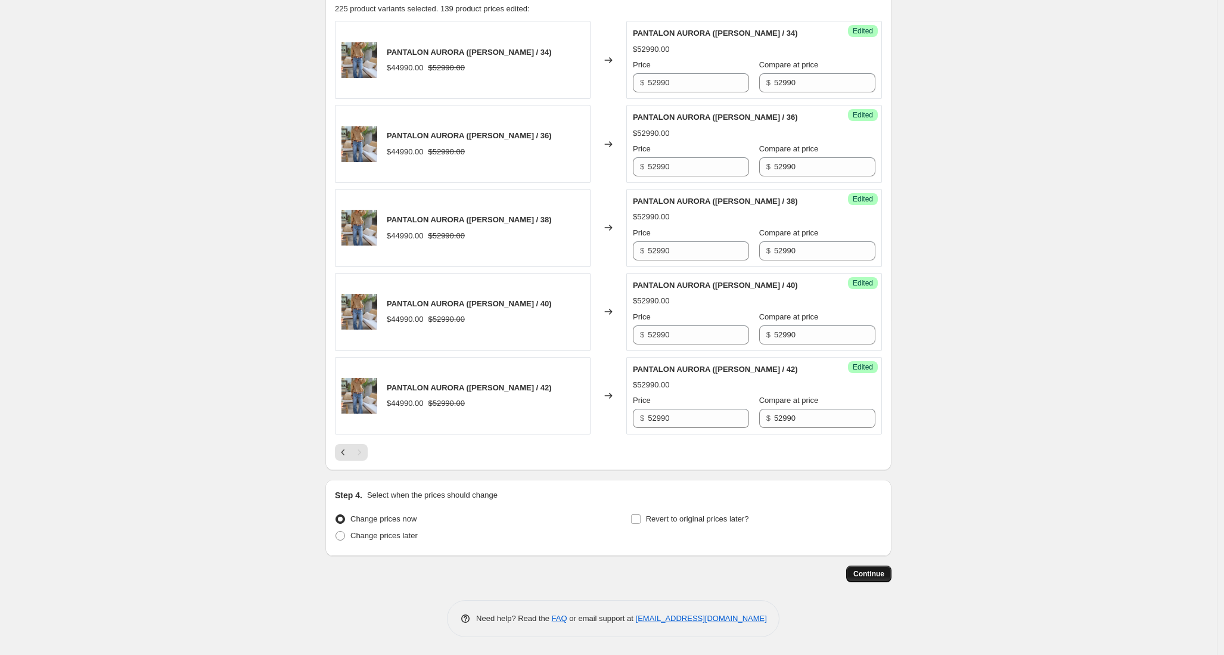
click at [872, 571] on span "Continue" at bounding box center [868, 574] width 31 height 10
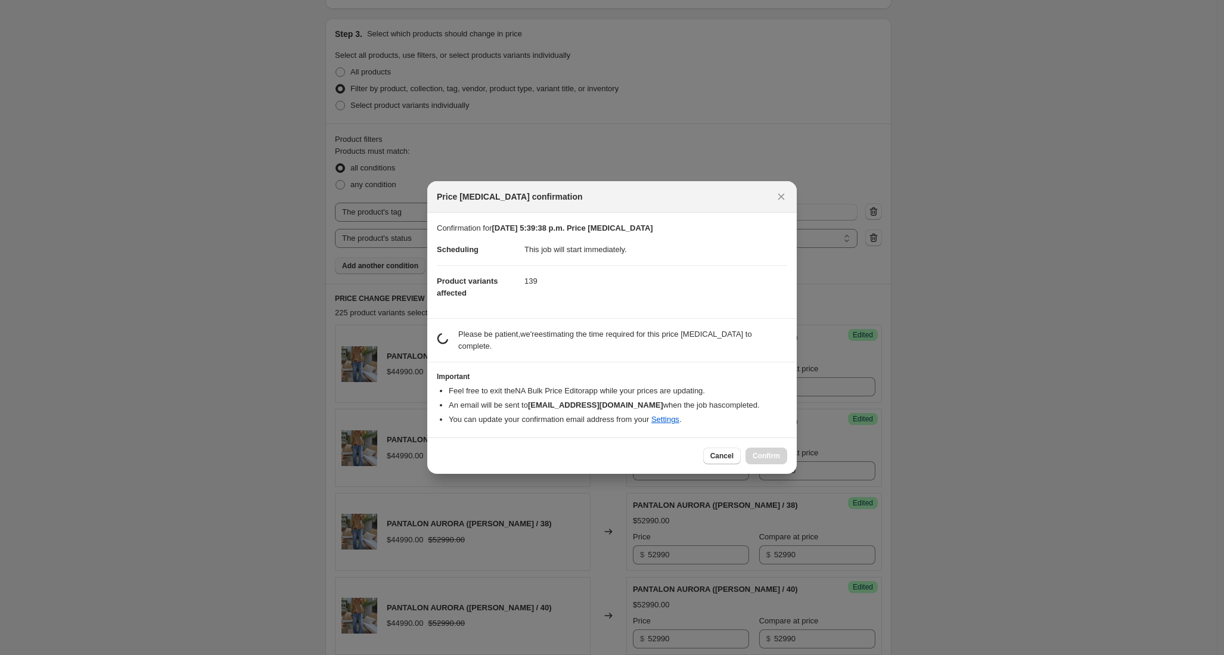
scroll to position [541, 0]
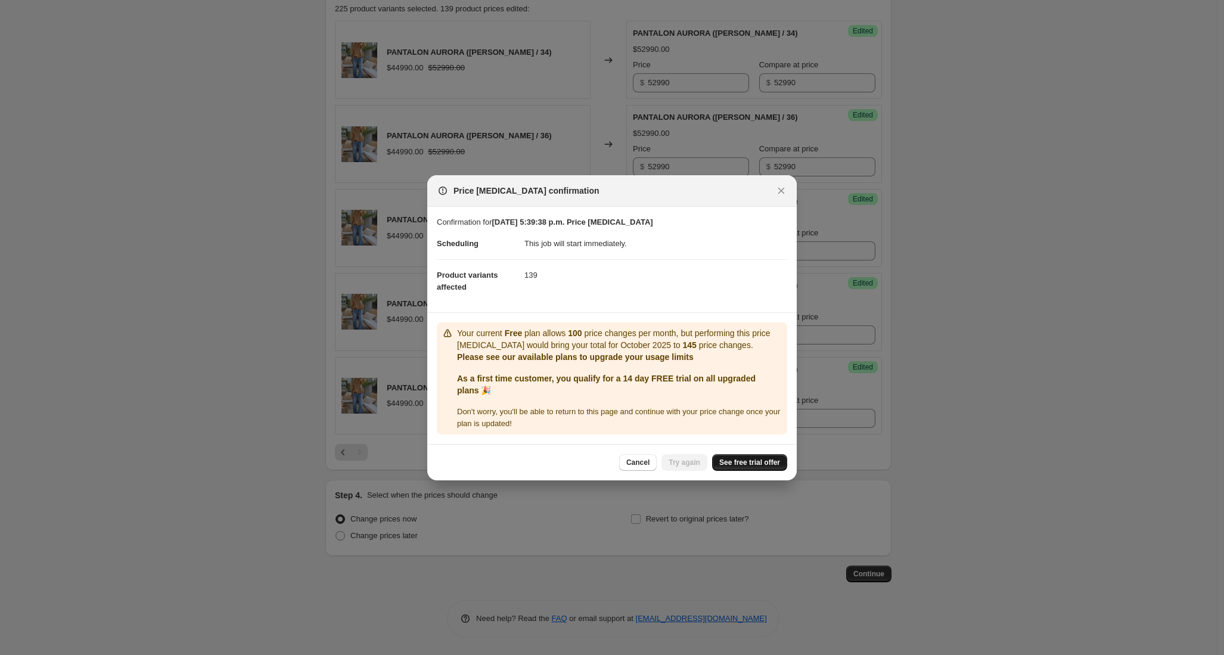
click at [753, 462] on span "See free trial offer" at bounding box center [749, 463] width 61 height 10
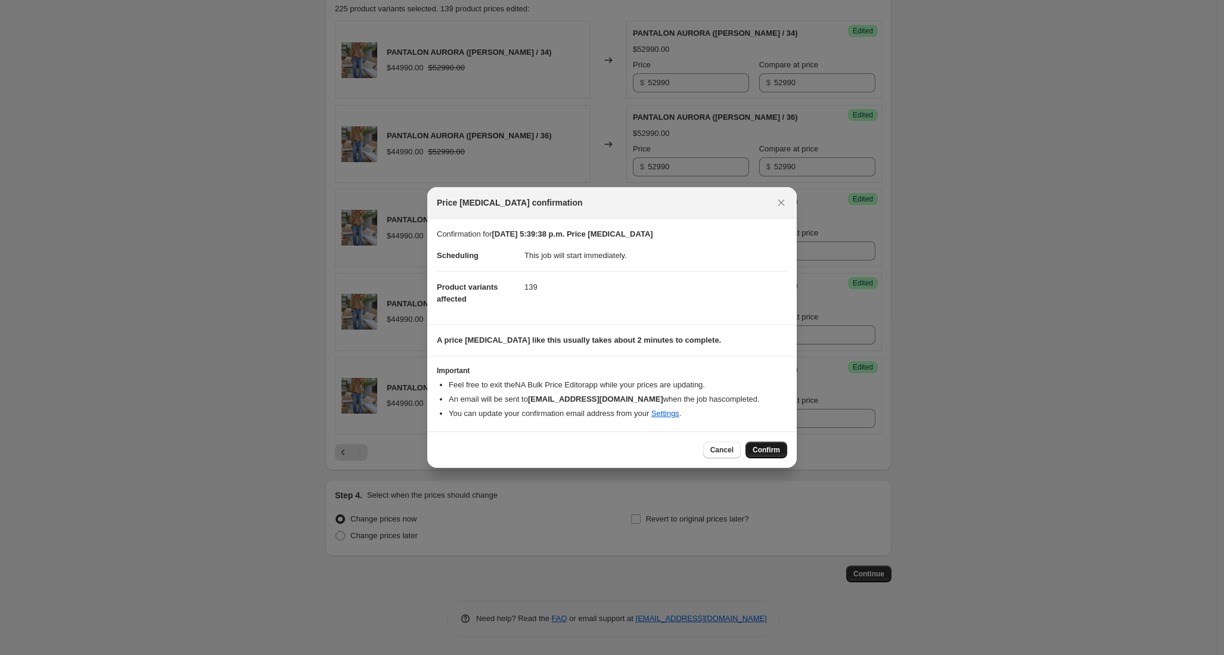
click at [766, 452] on span "Confirm" at bounding box center [766, 450] width 27 height 10
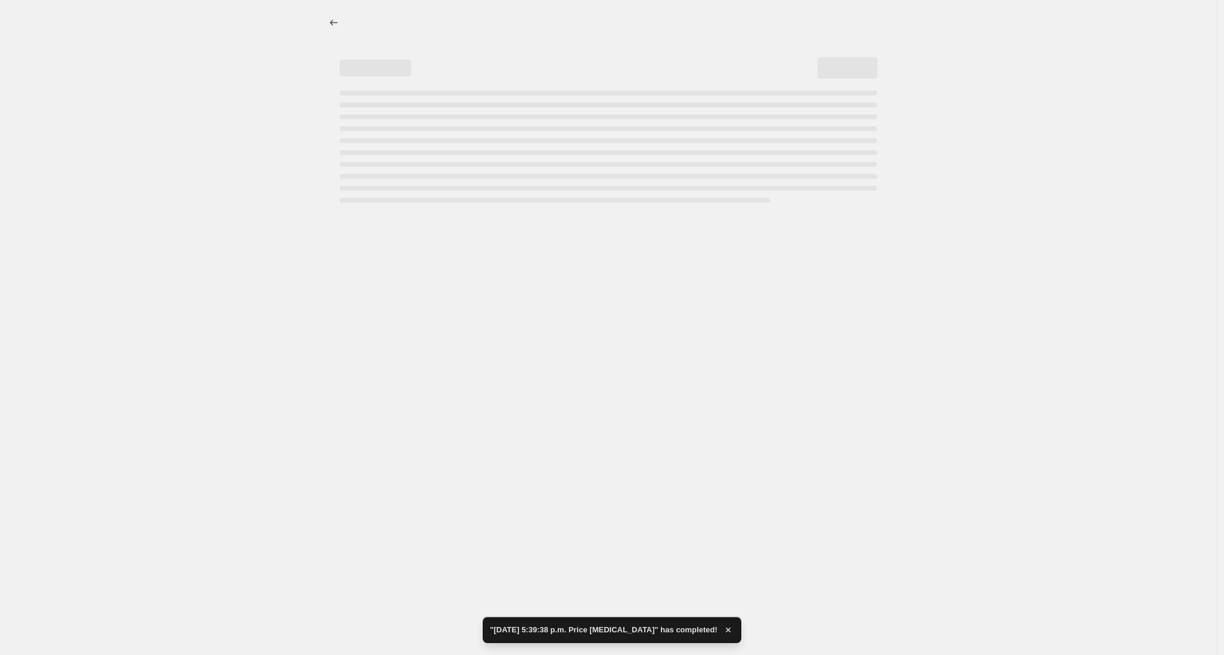
select select "tag"
select select "product_status"
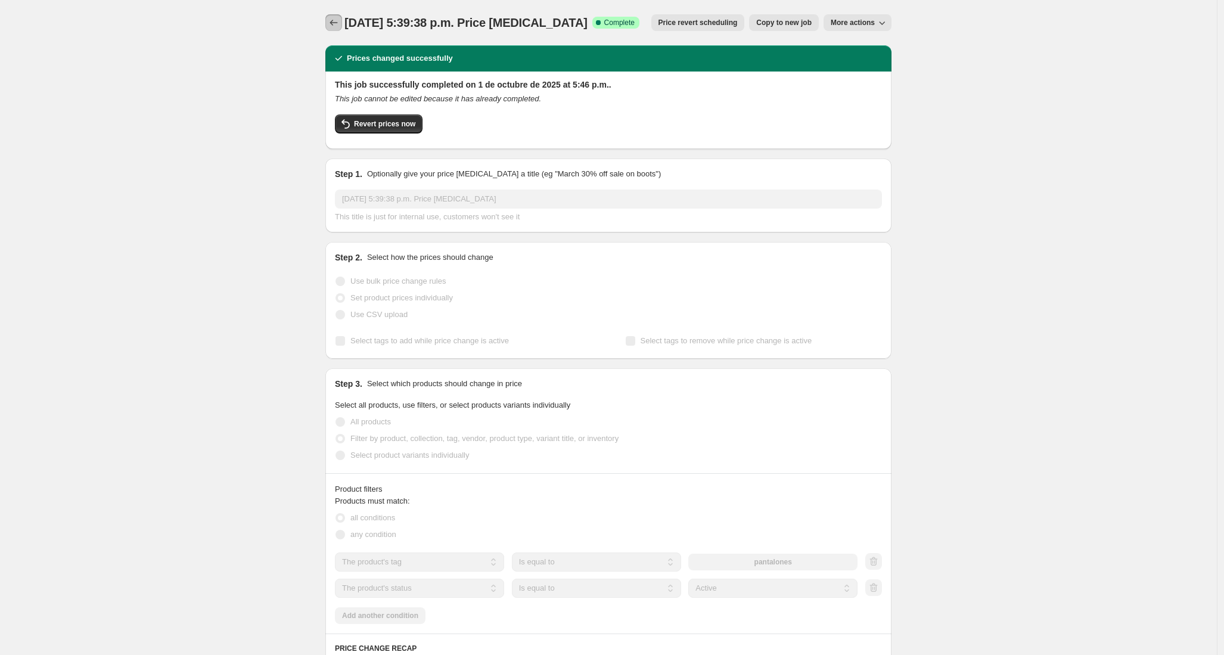
click at [339, 20] on icon "Price change jobs" at bounding box center [334, 23] width 12 height 12
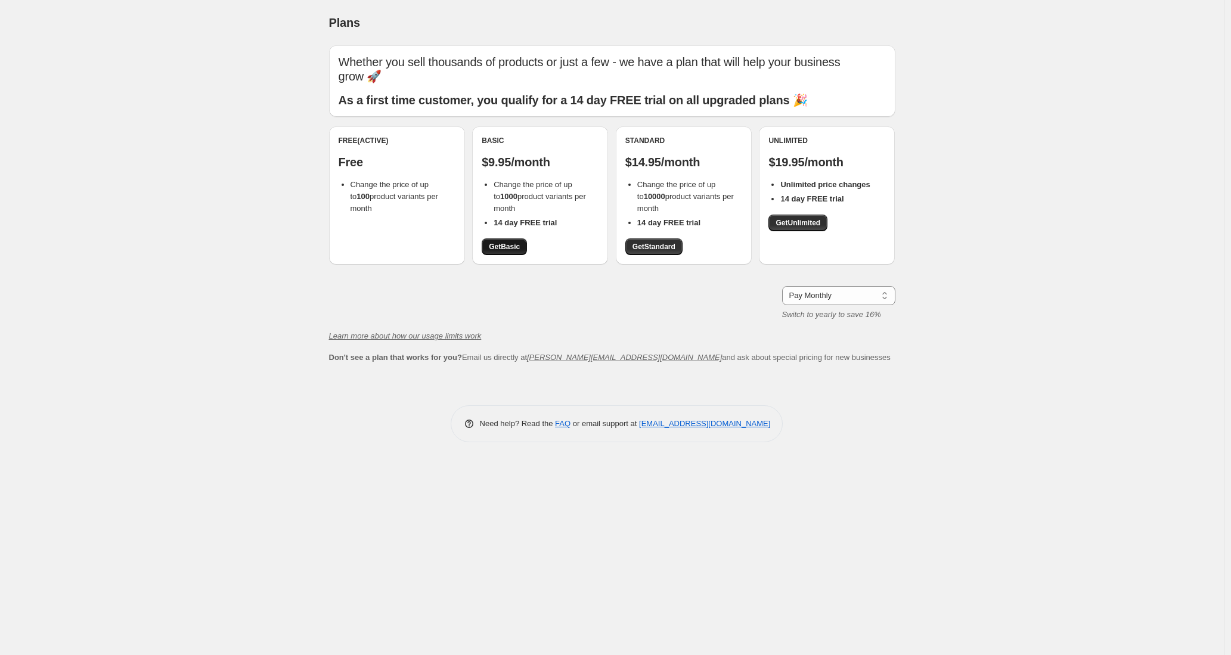
click at [505, 242] on span "Get Basic" at bounding box center [504, 247] width 31 height 10
